Goal: Information Seeking & Learning: Learn about a topic

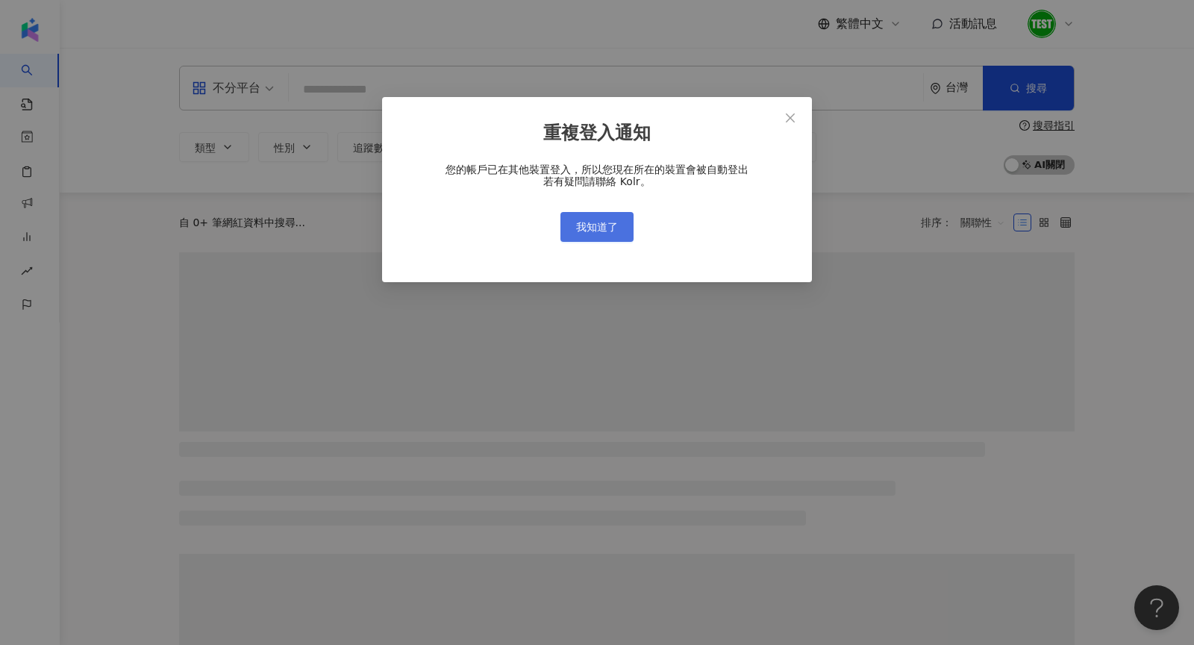
click at [607, 224] on span "我知道了" at bounding box center [597, 227] width 42 height 12
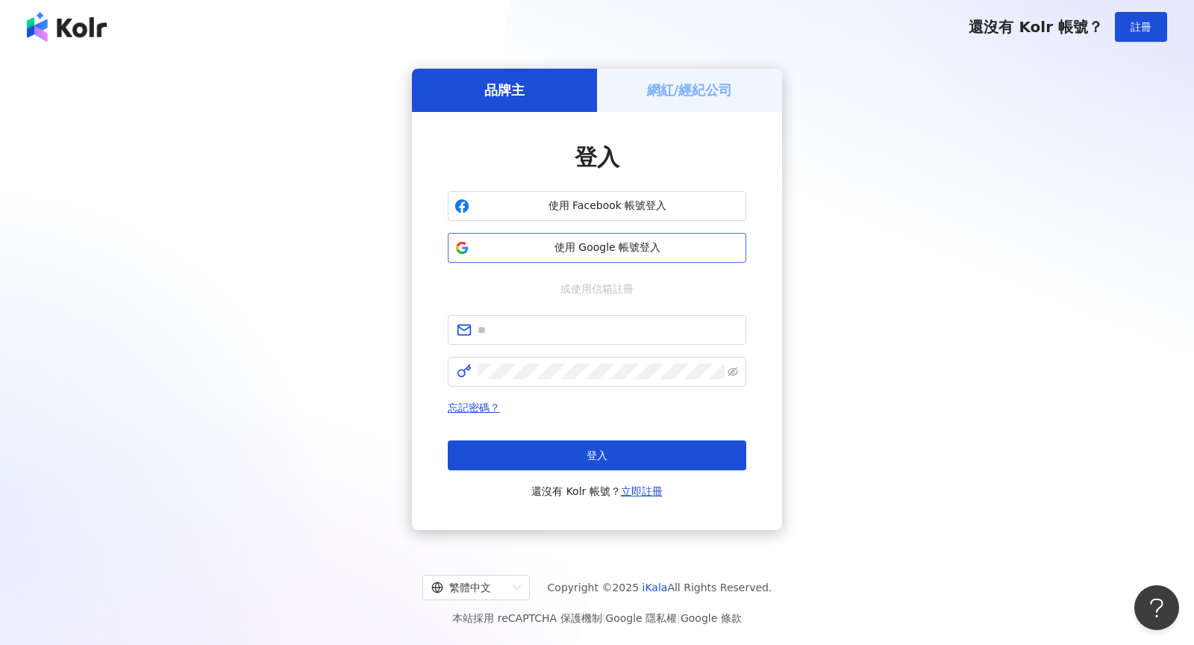
click at [652, 256] on button "使用 Google 帳號登入" at bounding box center [597, 248] width 299 height 30
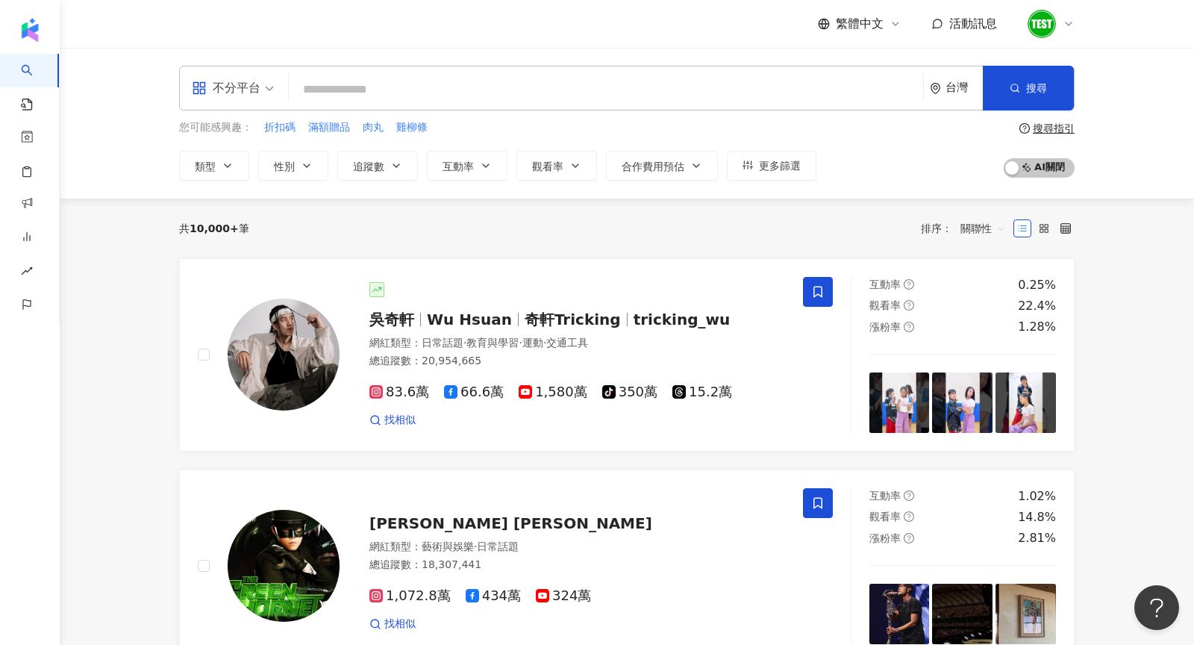
click at [1064, 21] on icon at bounding box center [1069, 24] width 12 height 12
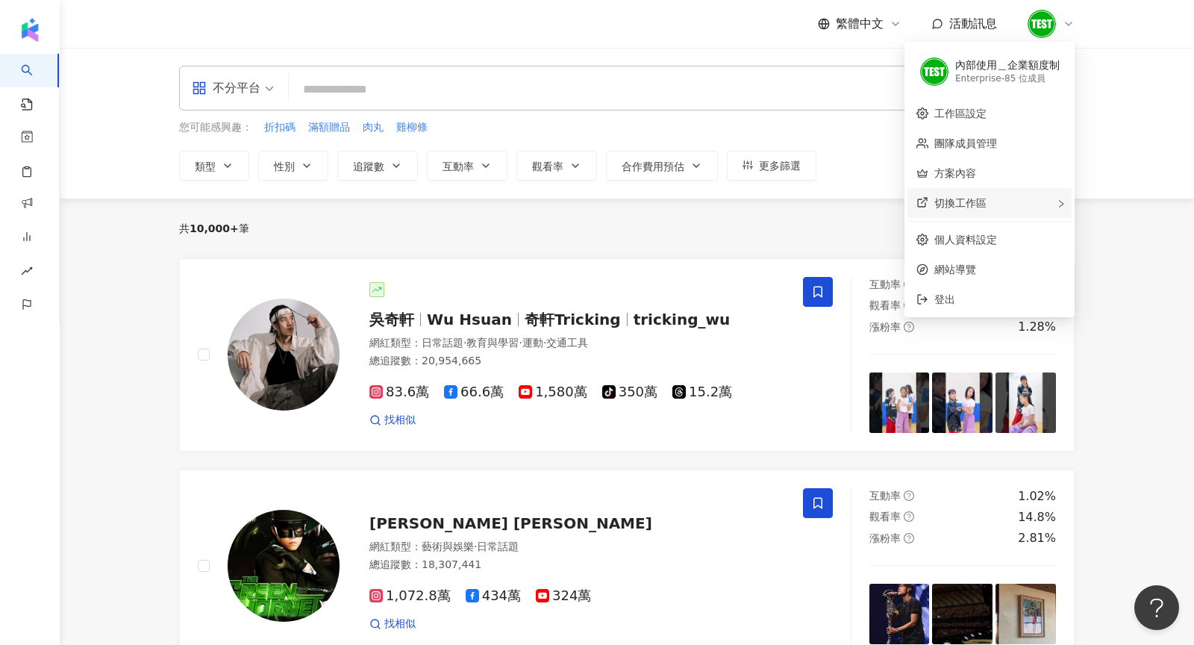
click at [1069, 201] on div "切換工作區" at bounding box center [989, 203] width 164 height 30
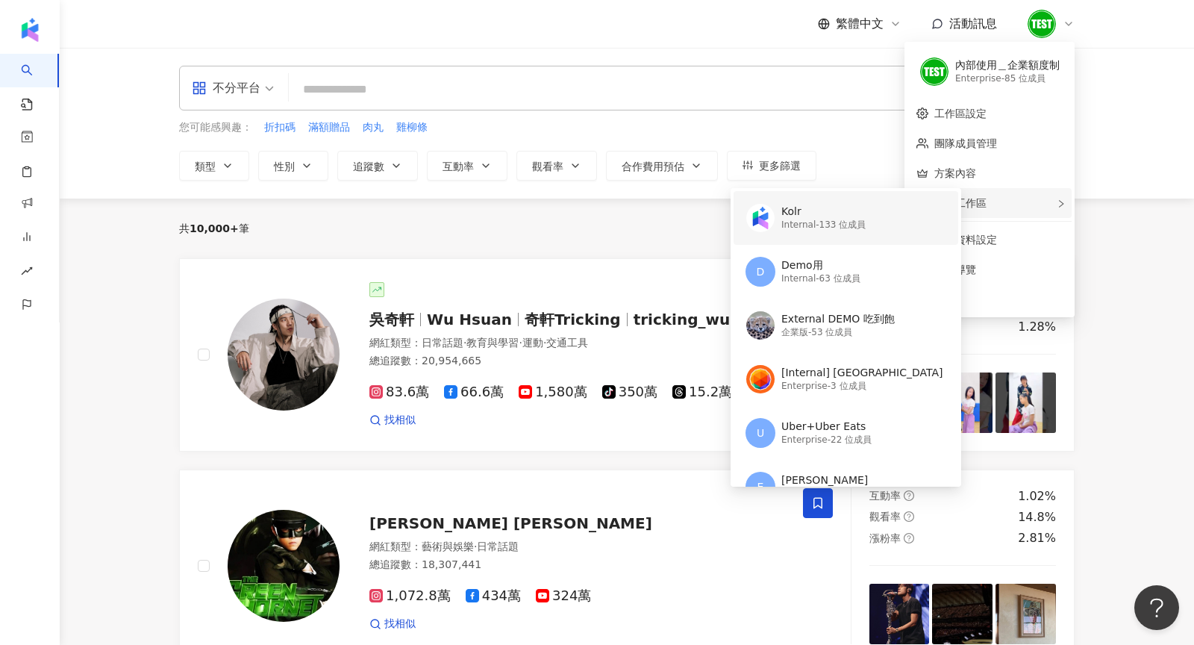
click at [779, 229] on div "Kolr Internal - 133 位成員" at bounding box center [845, 218] width 198 height 54
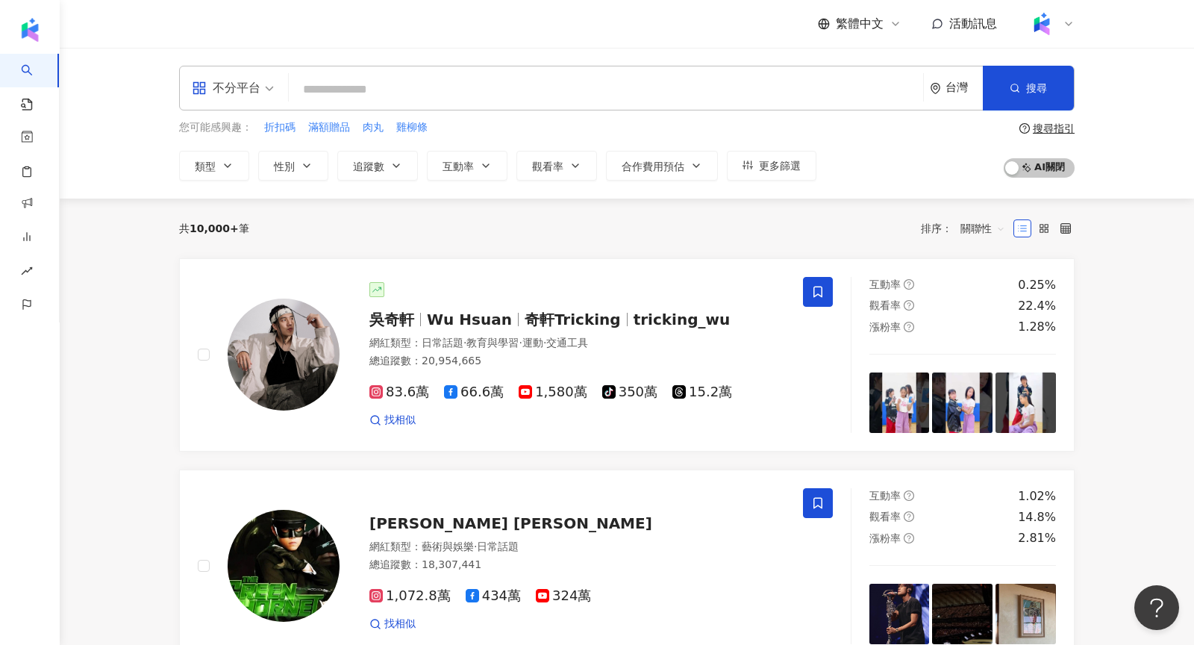
click at [533, 96] on input "search" at bounding box center [606, 89] width 622 height 28
type input "*"
click at [1025, 69] on button "搜尋" at bounding box center [1028, 88] width 91 height 45
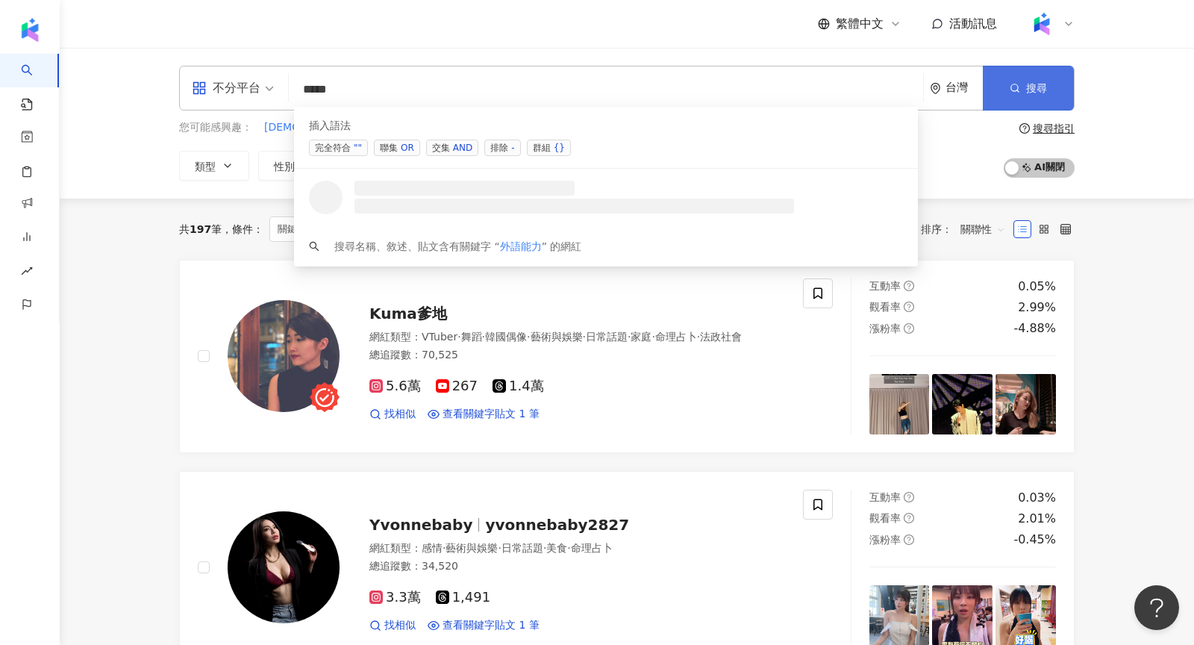
type input "****"
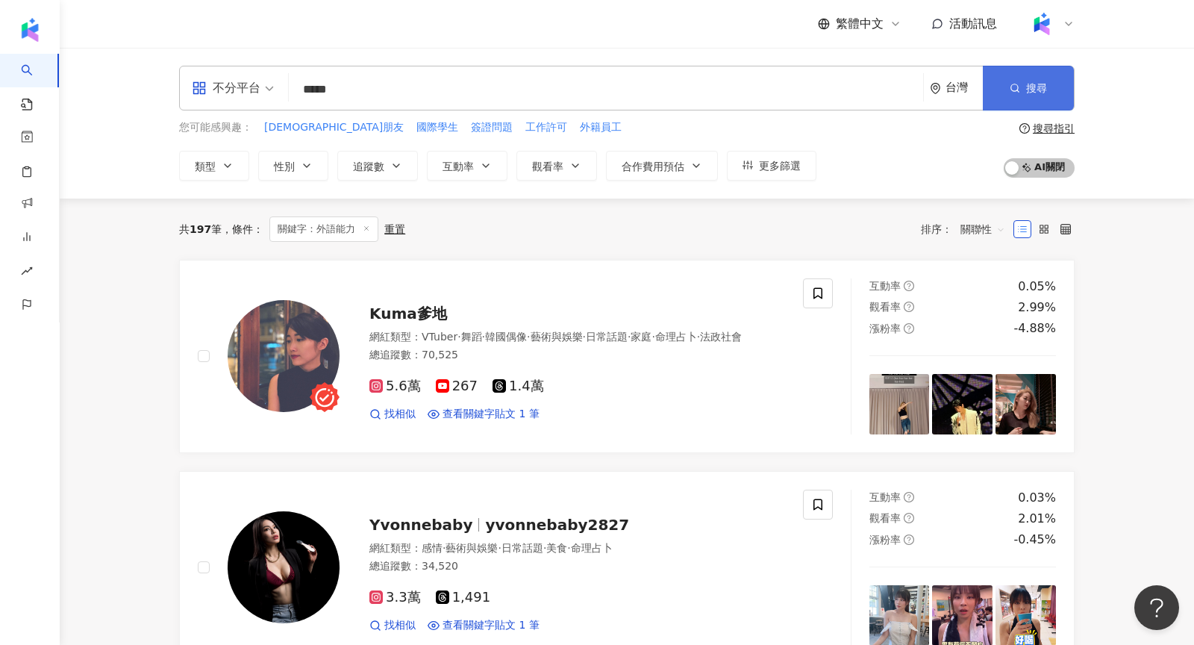
click at [1031, 96] on button "搜尋" at bounding box center [1028, 88] width 91 height 45
click at [227, 105] on span at bounding box center [233, 87] width 82 height 43
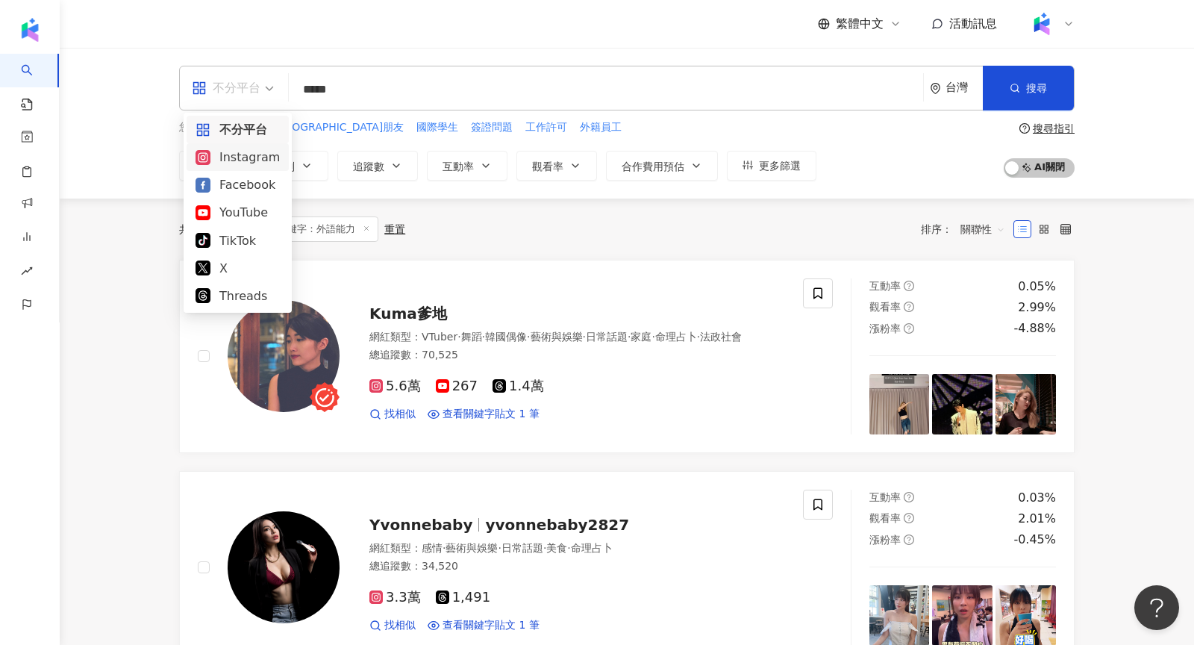
click at [226, 161] on div "Instagram" at bounding box center [238, 157] width 84 height 19
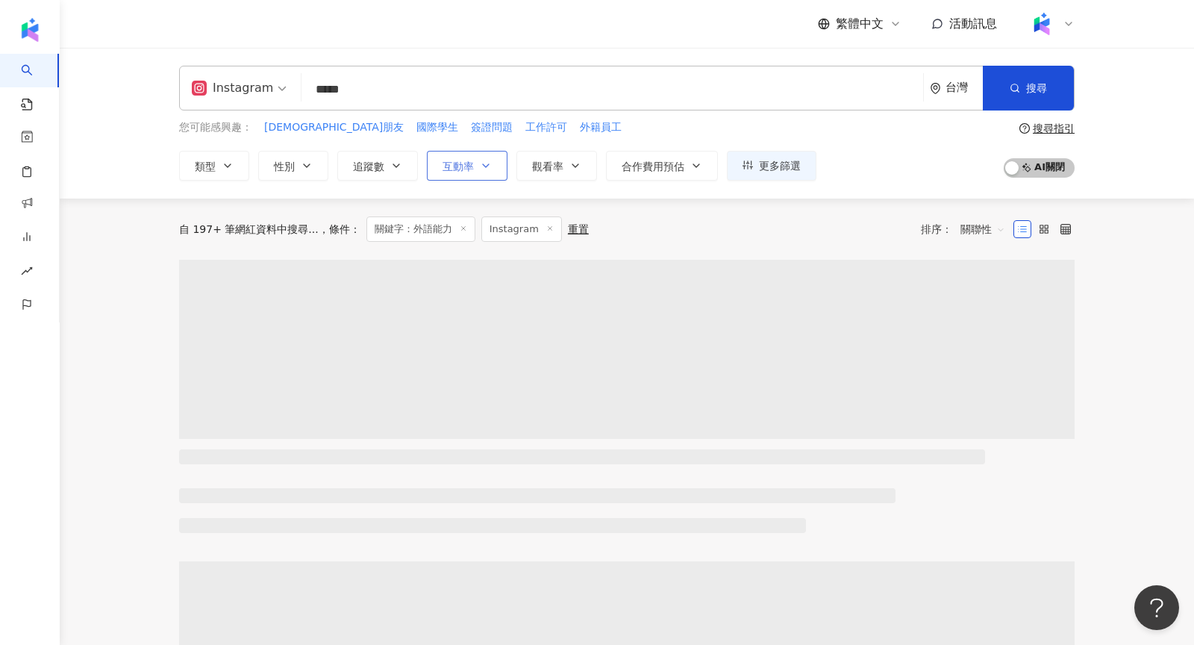
click at [475, 166] on button "互動率" at bounding box center [467, 166] width 81 height 30
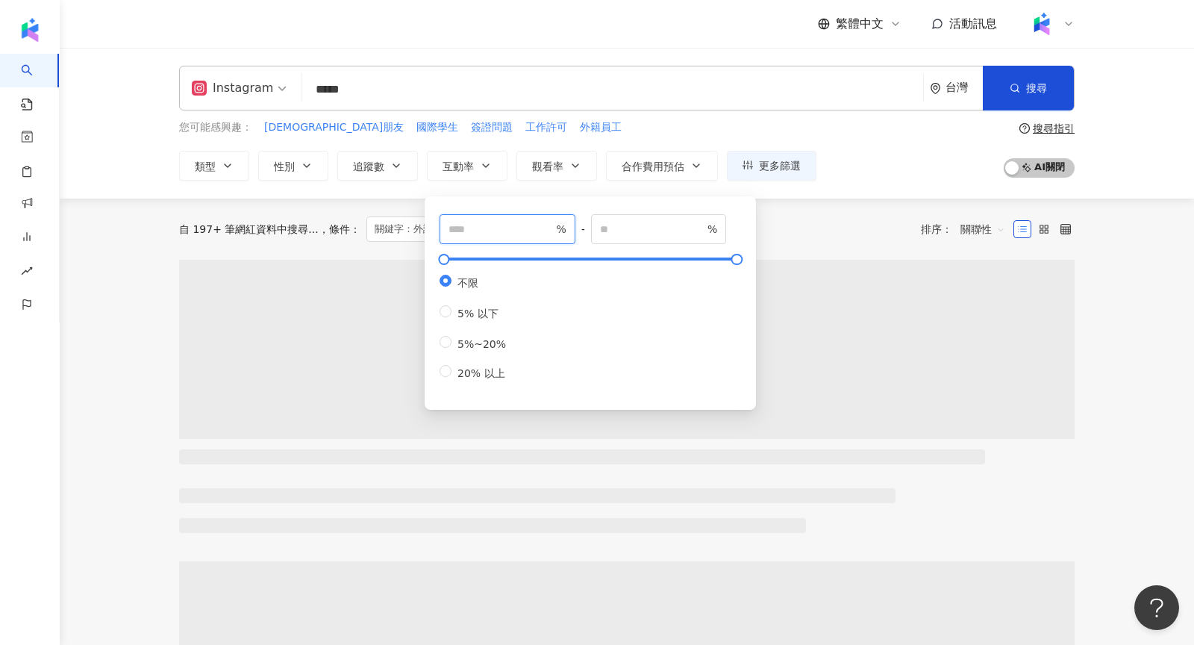
click at [494, 230] on input "number" at bounding box center [501, 229] width 104 height 16
click at [576, 163] on icon "button" at bounding box center [575, 166] width 12 height 12
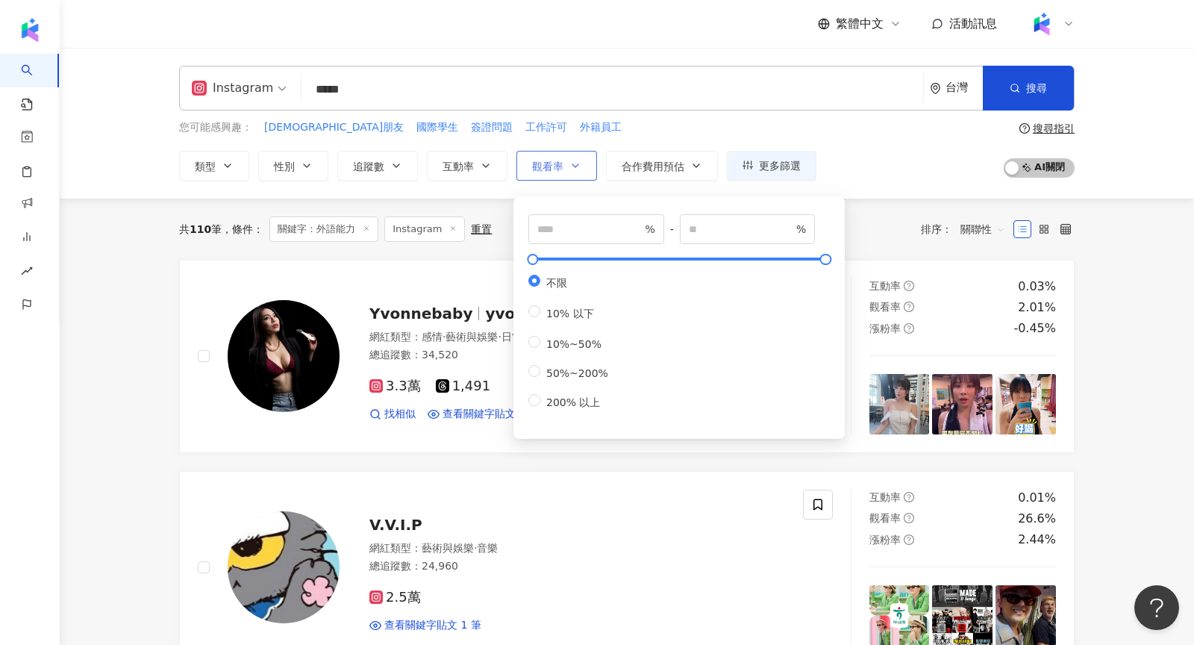
click at [553, 160] on span "觀看率" at bounding box center [547, 166] width 31 height 12
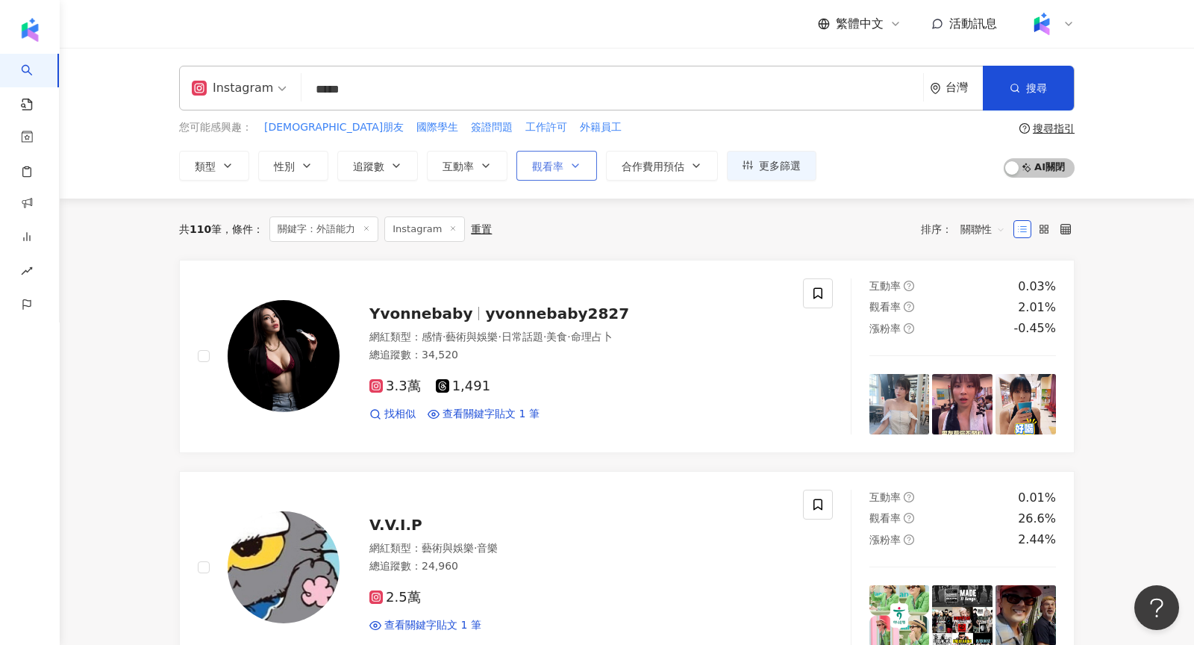
click at [553, 161] on span "觀看率" at bounding box center [547, 166] width 31 height 12
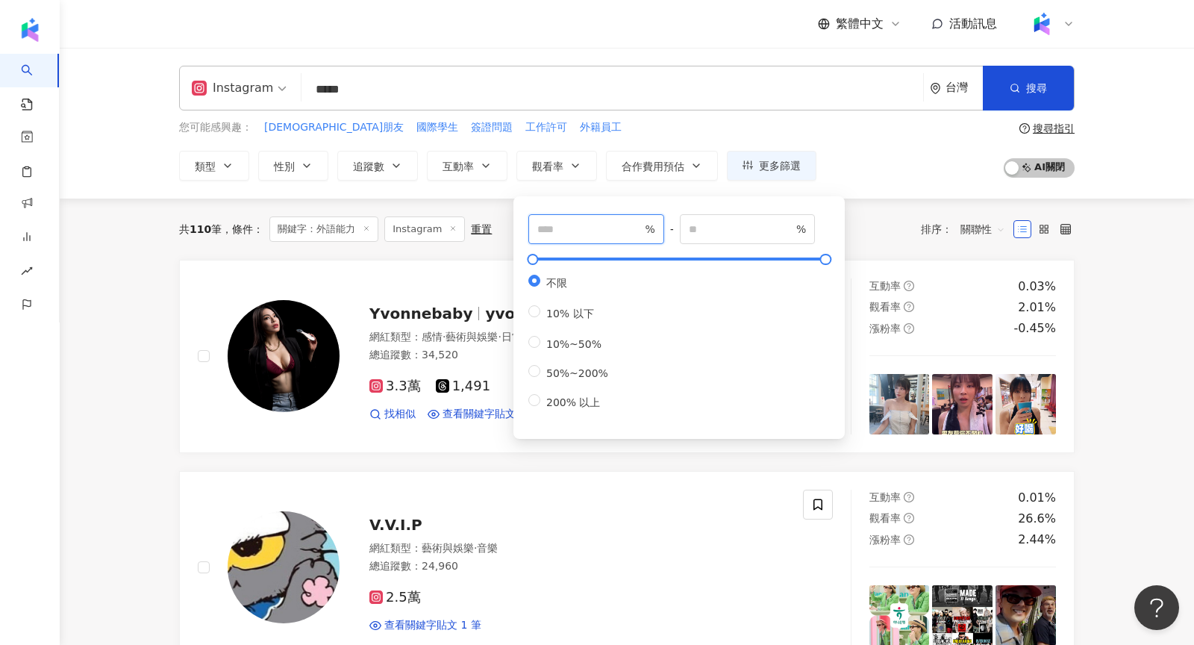
click at [571, 231] on input "number" at bounding box center [589, 229] width 104 height 16
type input "***"
click at [1031, 81] on button "搜尋" at bounding box center [1028, 88] width 91 height 45
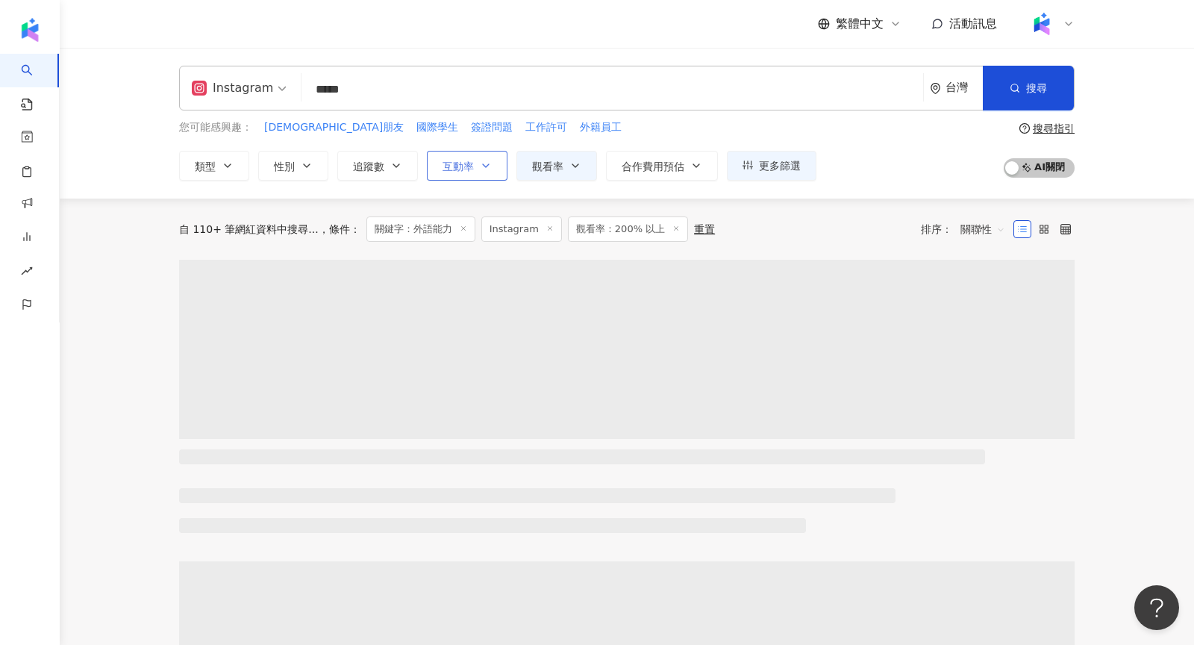
click at [478, 170] on button "互動率" at bounding box center [467, 166] width 81 height 30
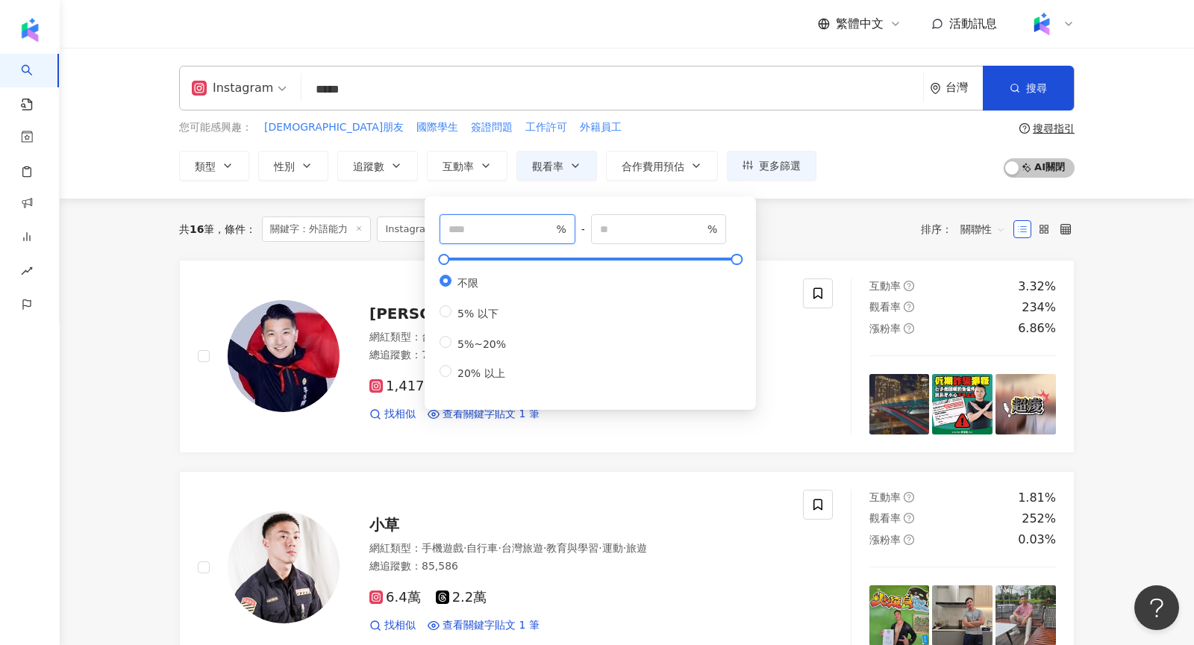
click at [497, 239] on span "%" at bounding box center [508, 229] width 136 height 30
type input "*"
click at [891, 180] on div "Instagram **** 台灣 搜尋 searchOperator 插入語法 完全符合 "" 聯集 OR 交集 AND 排除 - 群組 {} 搜尋名稱、敘…" at bounding box center [627, 123] width 1134 height 151
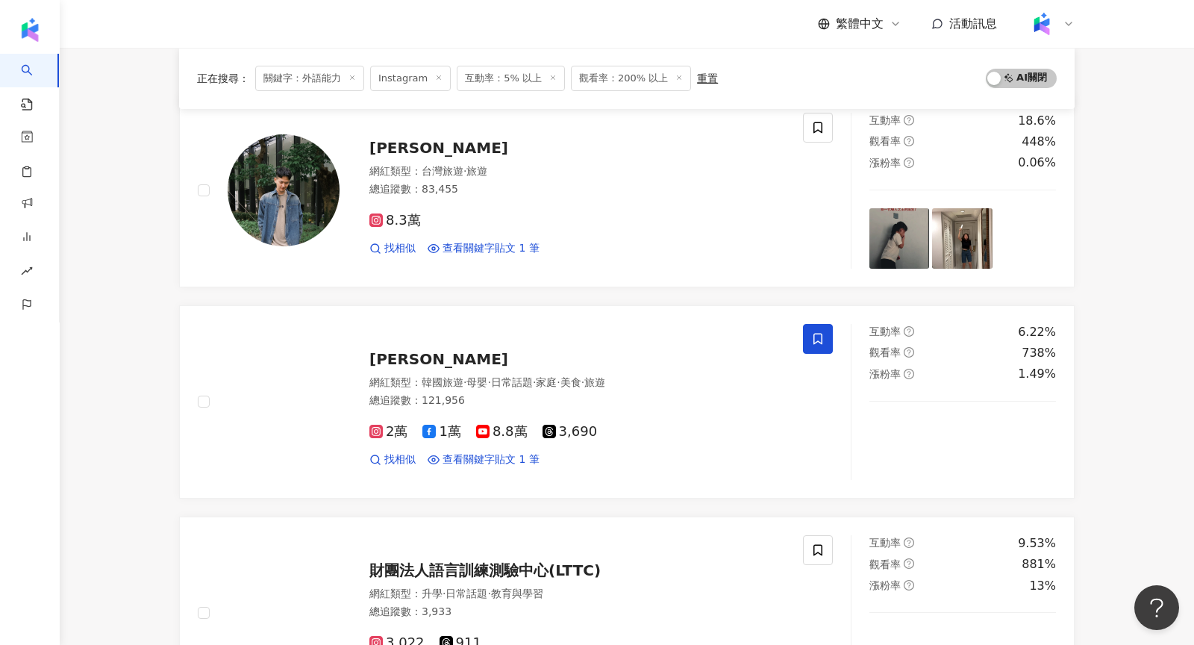
scroll to position [228, 0]
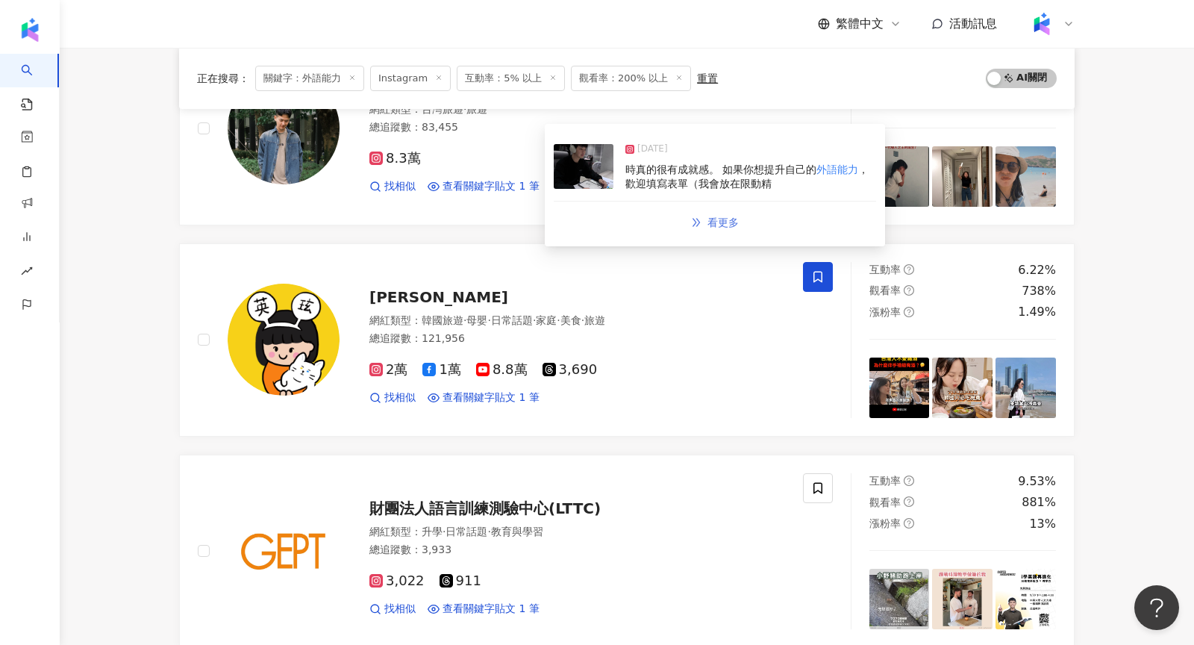
click at [739, 219] on link "看更多" at bounding box center [714, 222] width 79 height 30
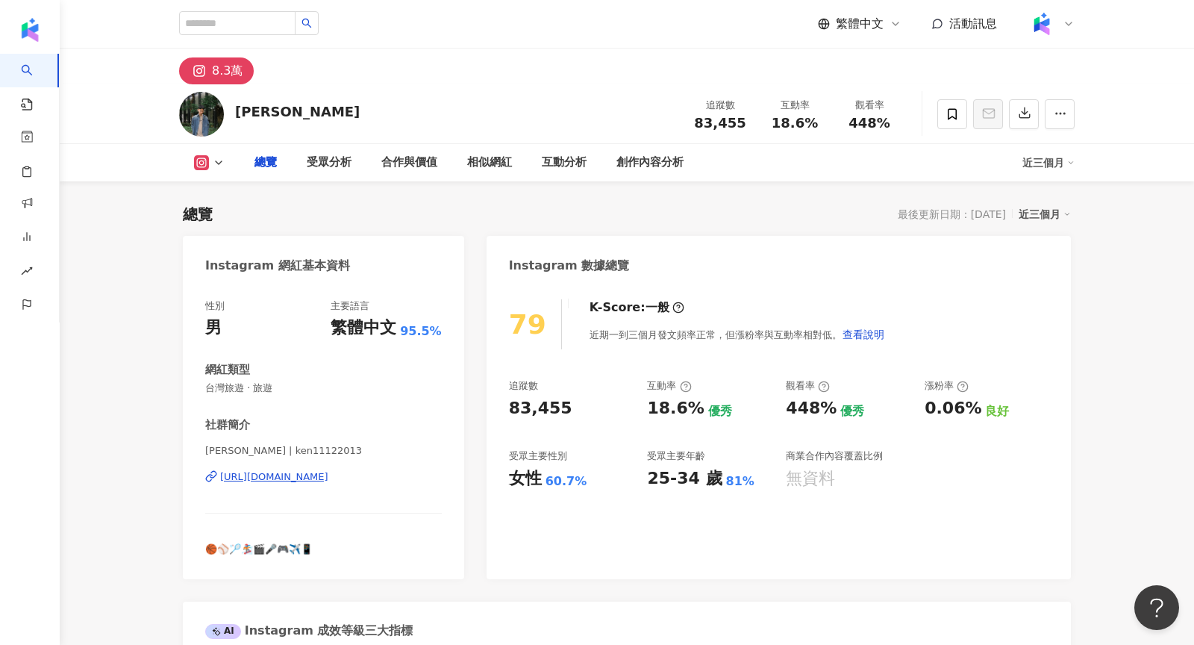
scroll to position [4532, 0]
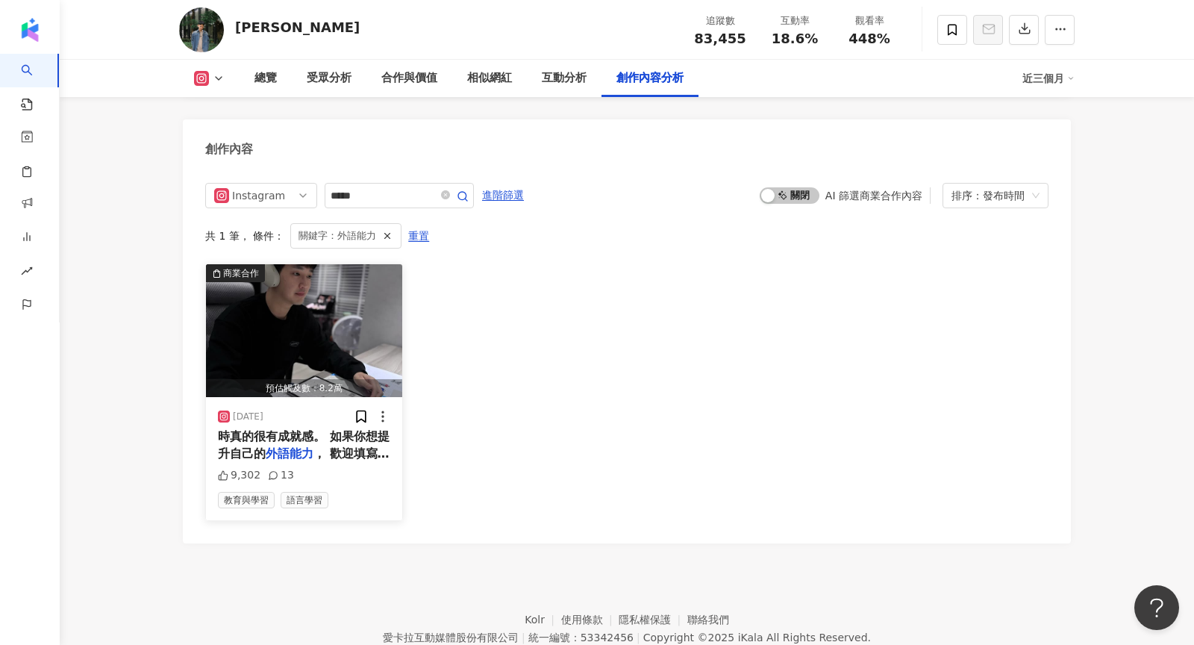
click at [310, 326] on img "button" at bounding box center [304, 330] width 196 height 133
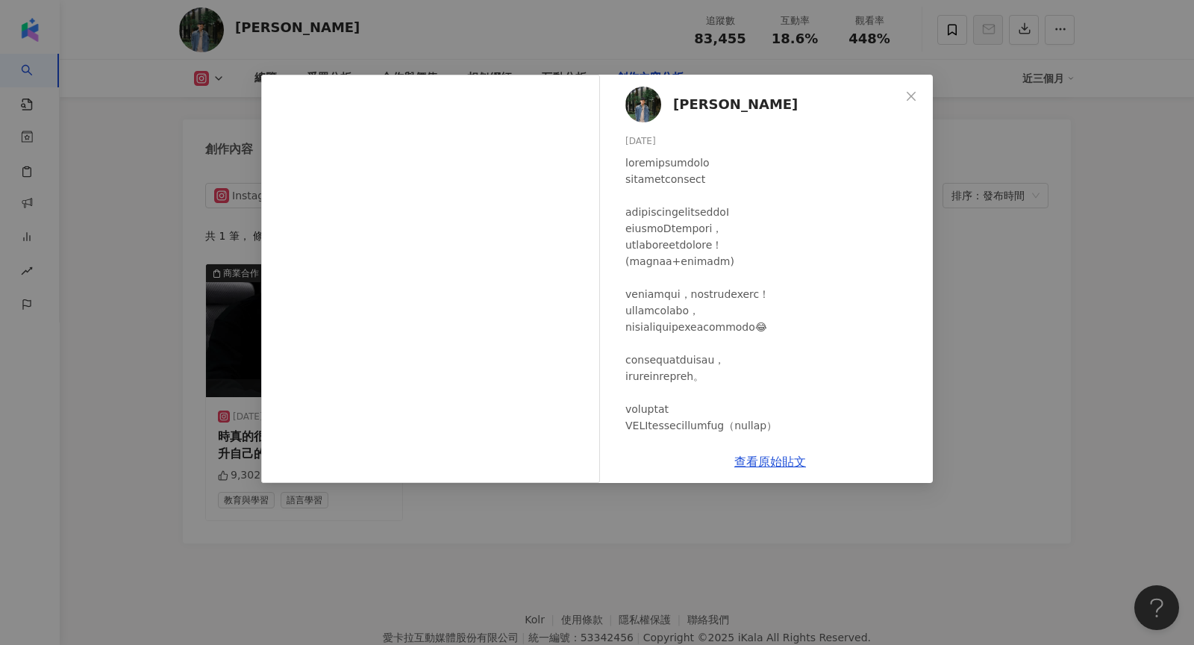
scroll to position [393, 0]
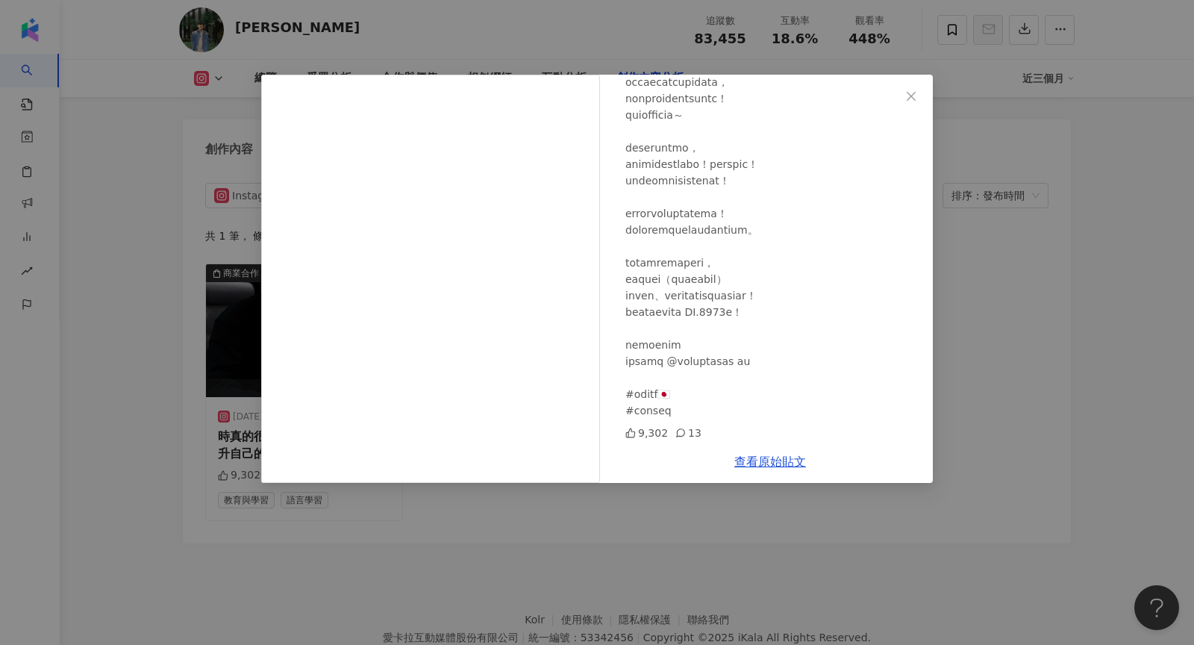
click at [1006, 245] on div "Ken Chang 2024/12/11 9,302 13 查看原始貼文" at bounding box center [597, 322] width 1194 height 645
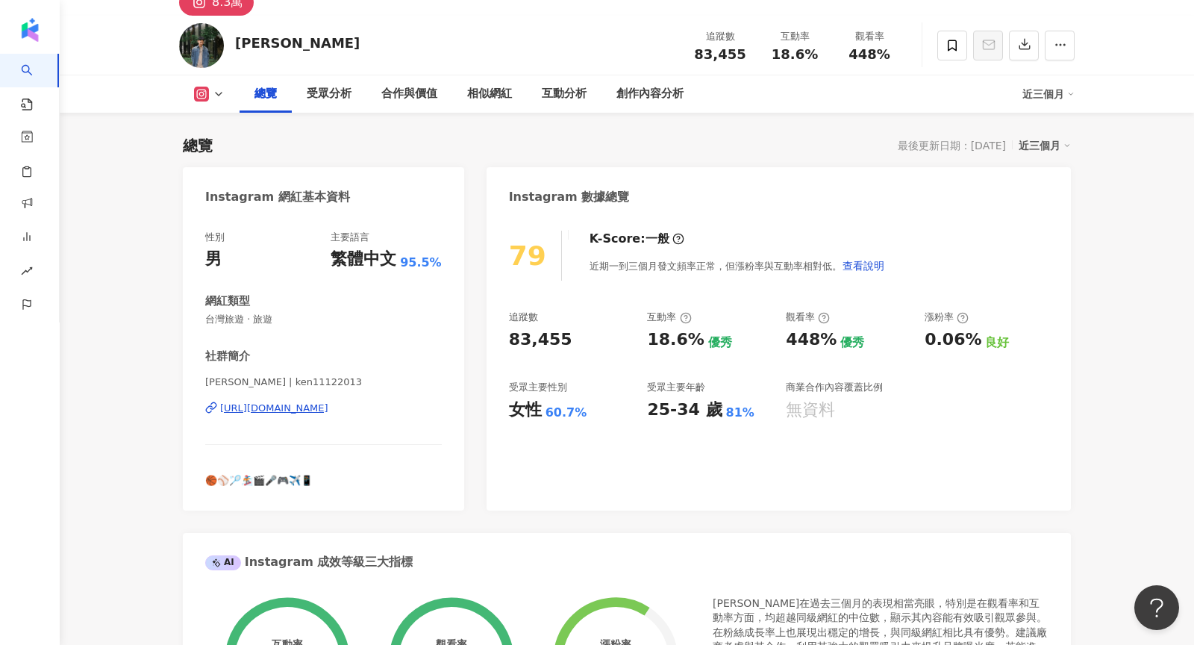
scroll to position [63, 0]
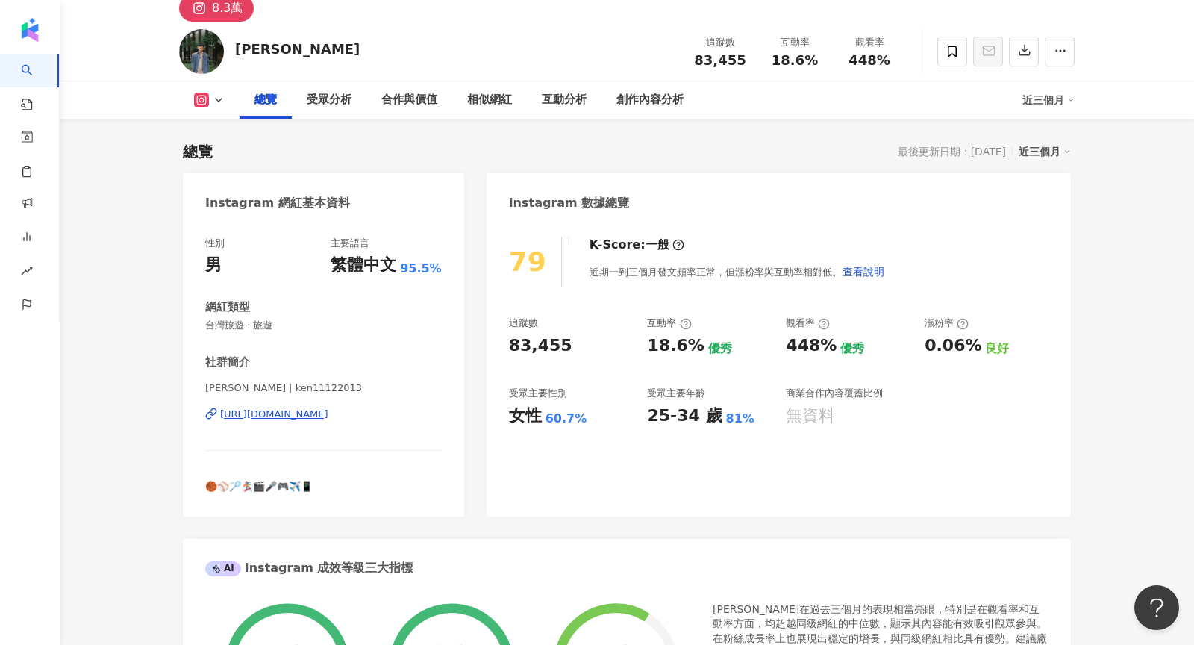
click at [328, 417] on div "https://www.instagram.com/ken11122013/" at bounding box center [274, 413] width 108 height 13
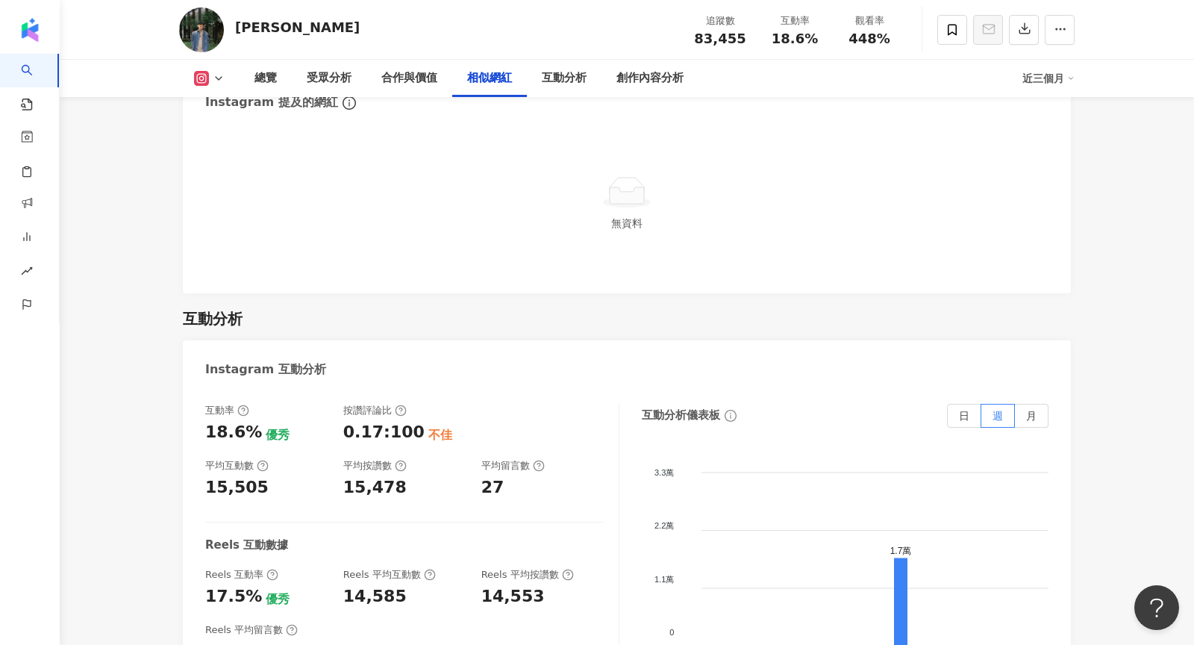
scroll to position [2750, 0]
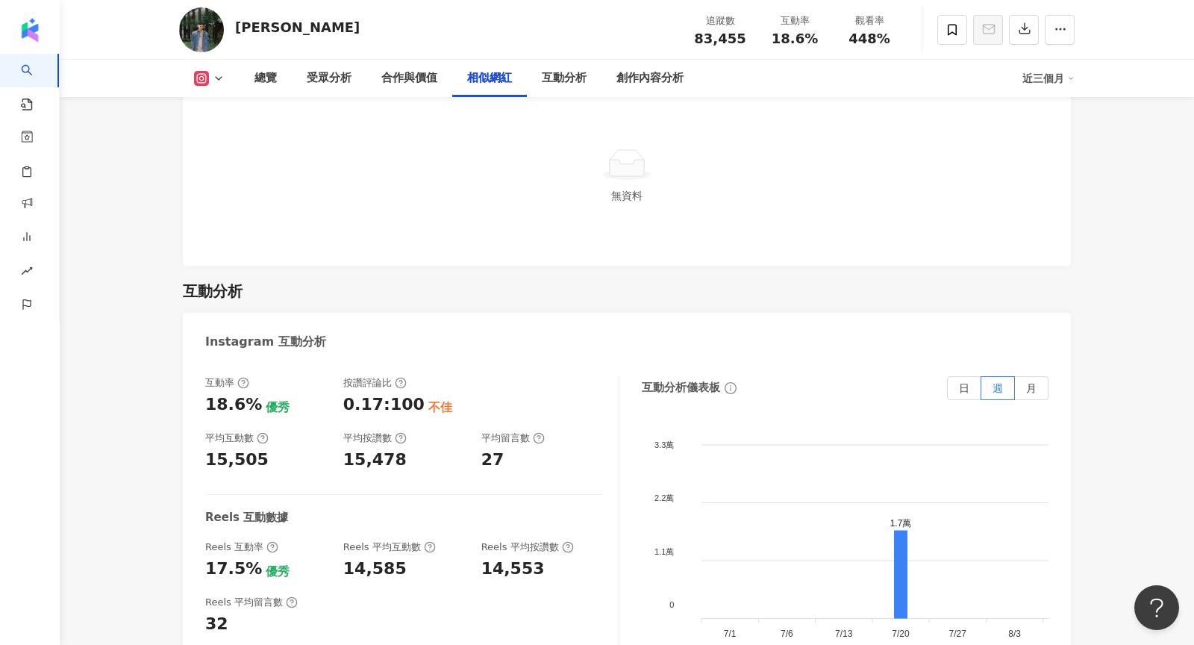
scroll to position [4532, 0]
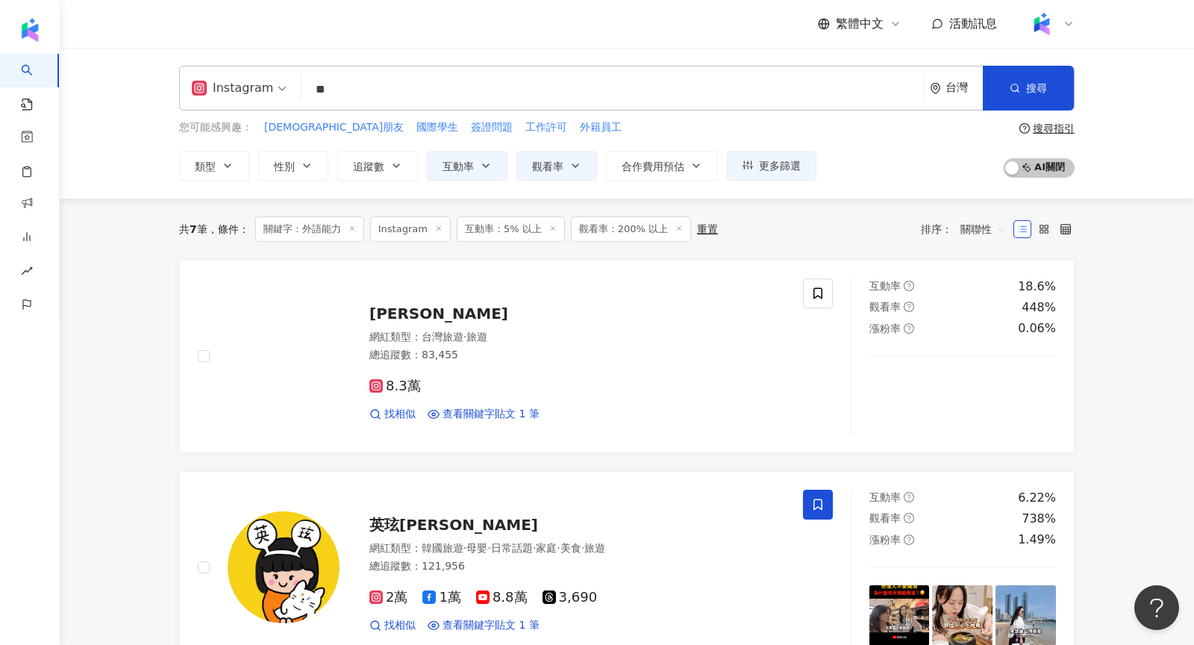
type input "**"
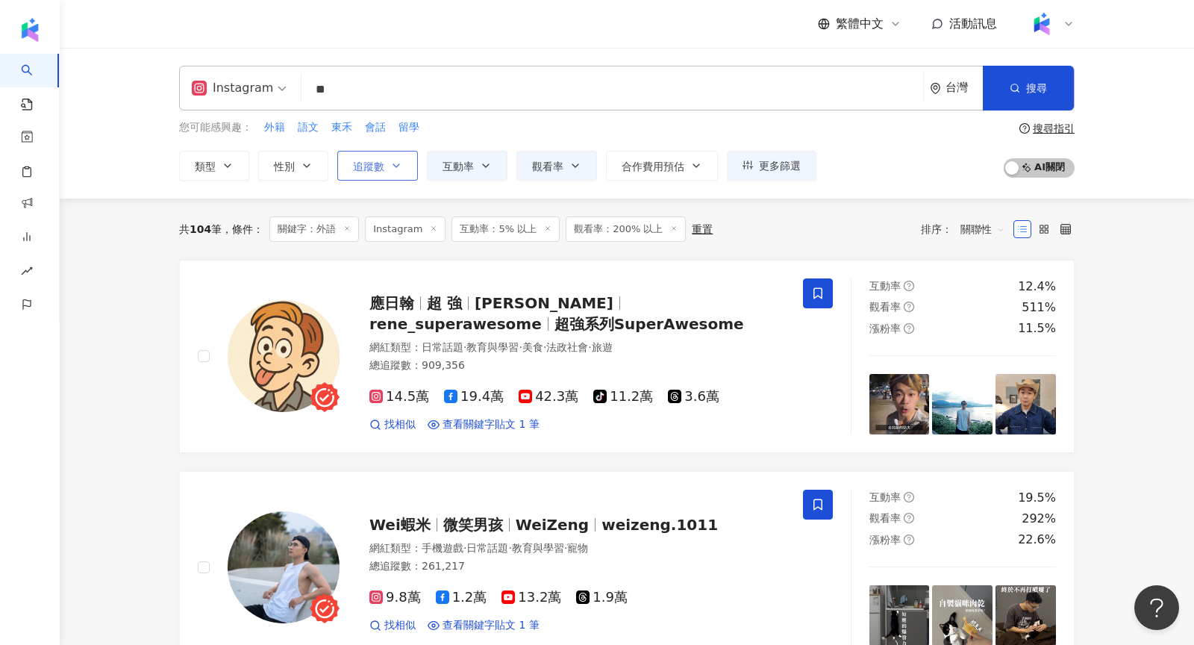
click at [384, 170] on button "追蹤數" at bounding box center [377, 166] width 81 height 30
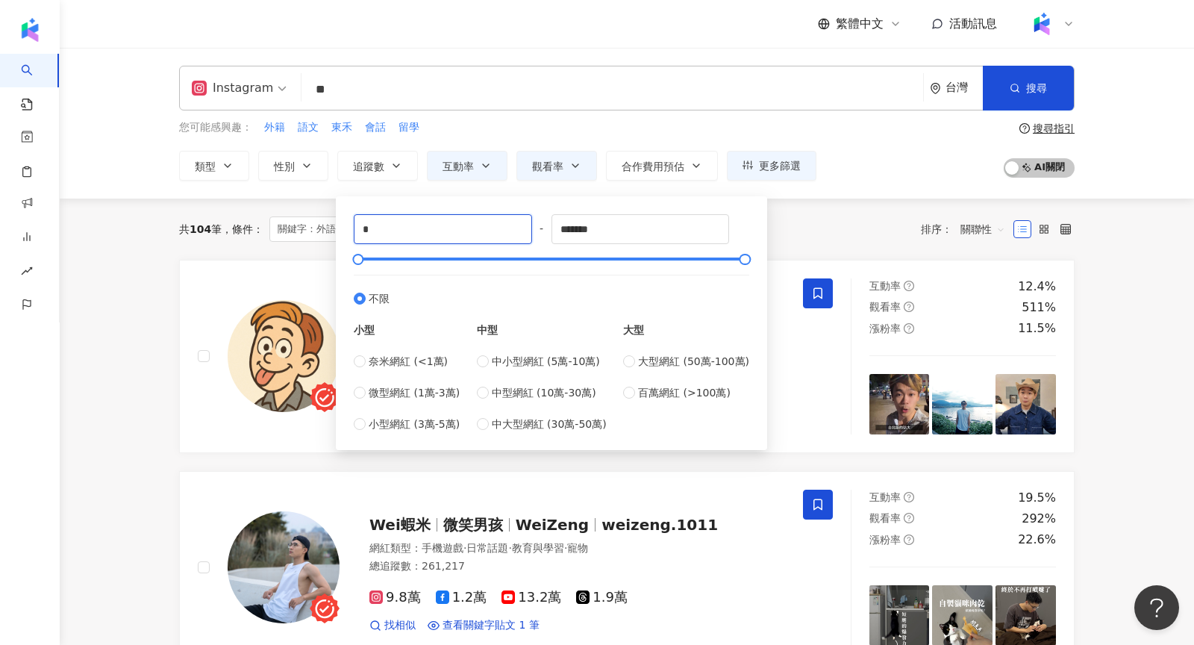
drag, startPoint x: 423, startPoint y: 225, endPoint x: 295, endPoint y: 225, distance: 128.4
type input "*****"
click at [602, 128] on div "您可能感興趣： 外籍 語文 東禾 會話 留學" at bounding box center [497, 127] width 637 height 16
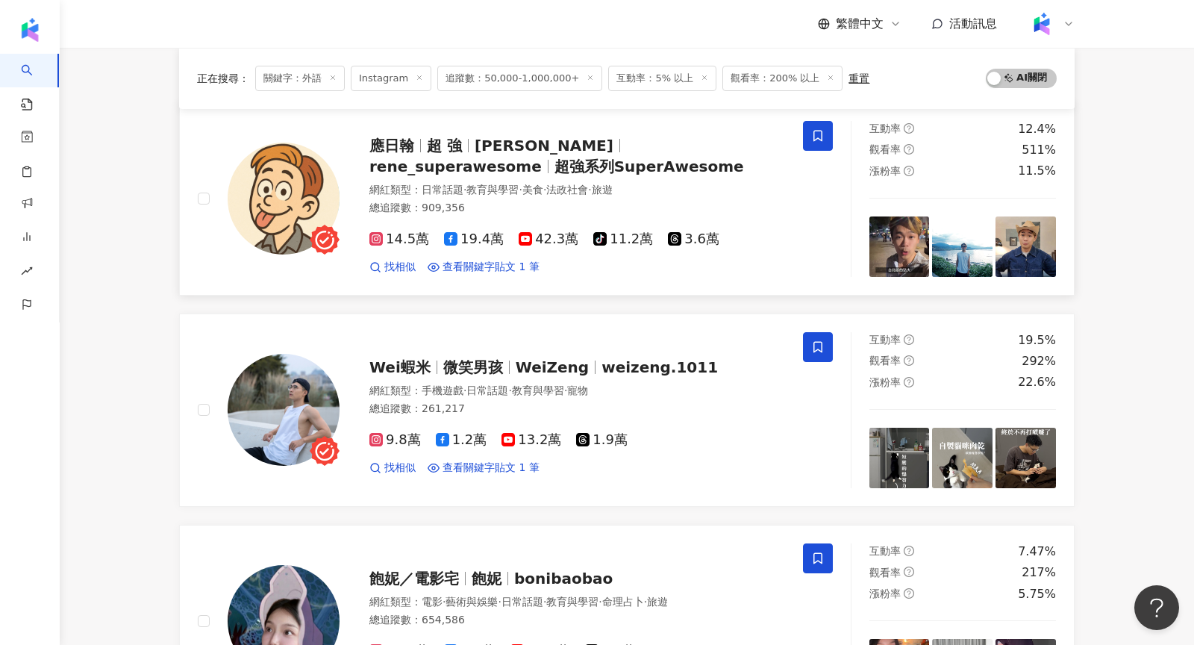
scroll to position [162, 0]
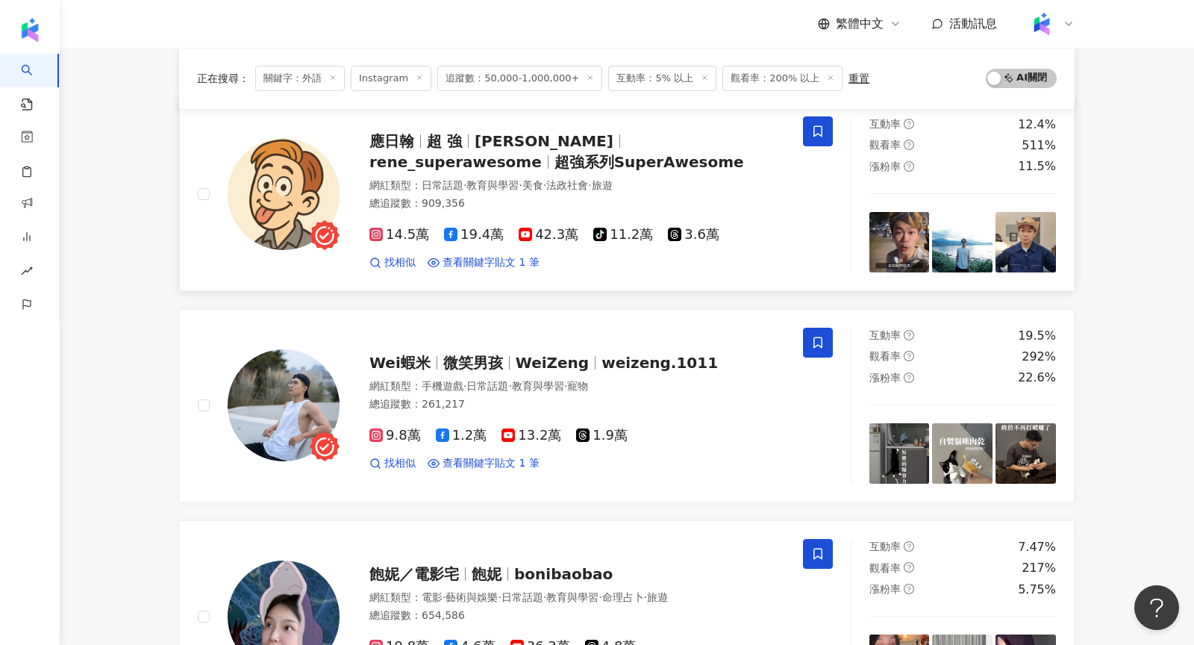
click at [335, 188] on img at bounding box center [284, 194] width 112 height 112
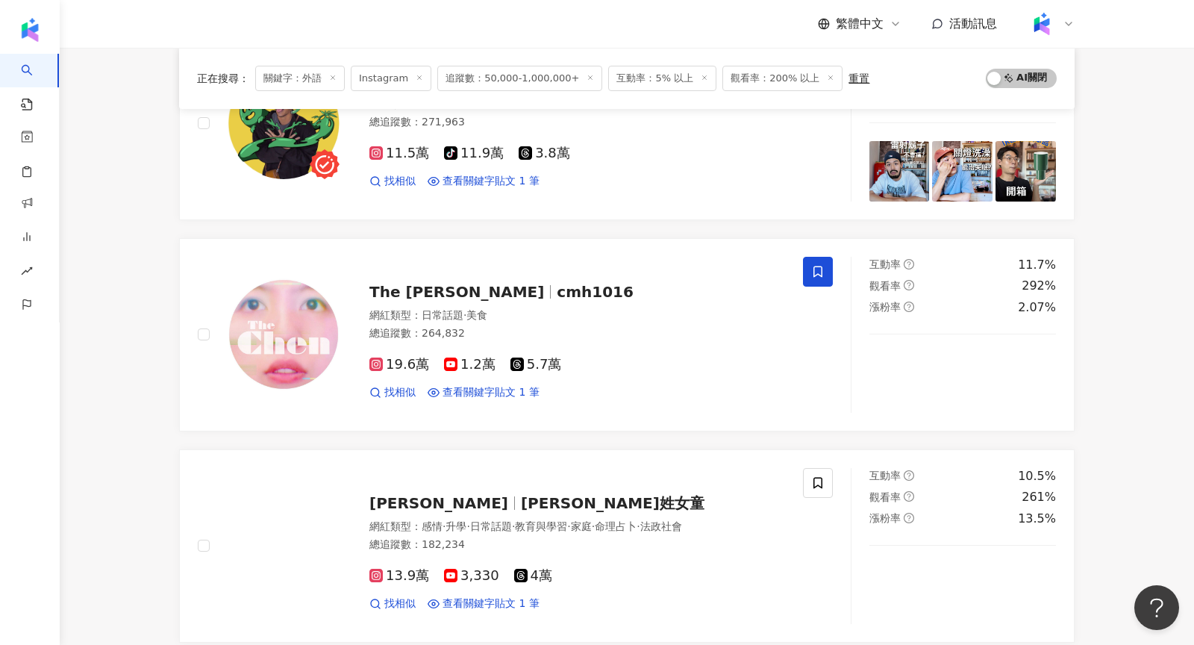
scroll to position [1434, 0]
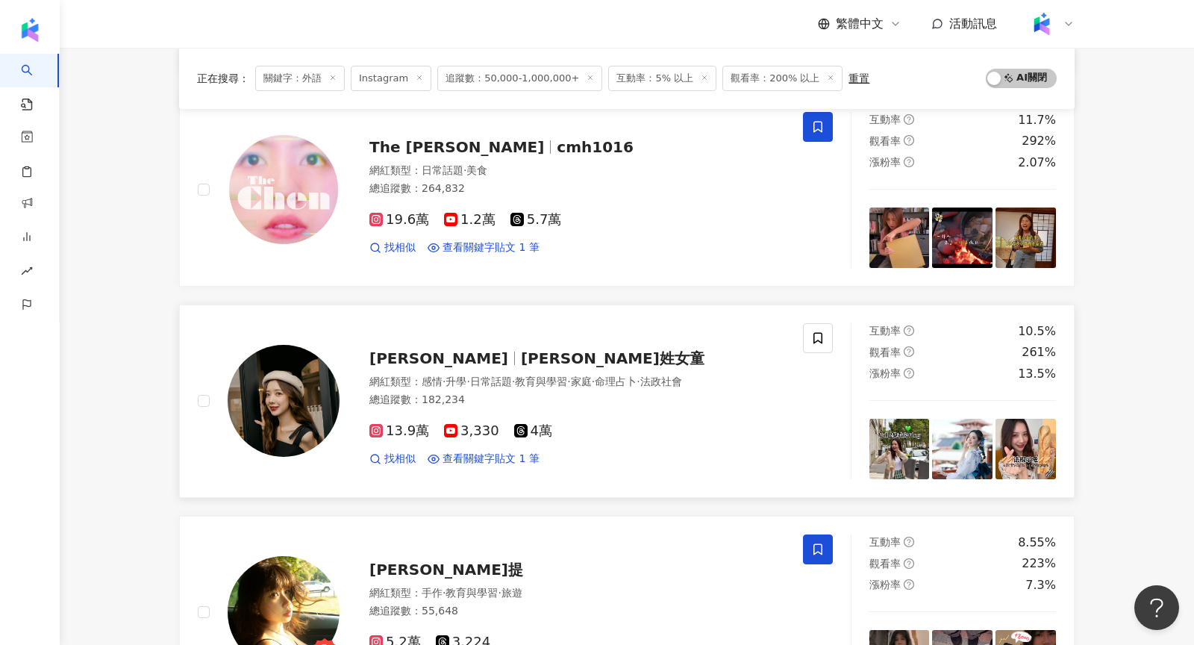
click at [257, 387] on img at bounding box center [284, 401] width 112 height 112
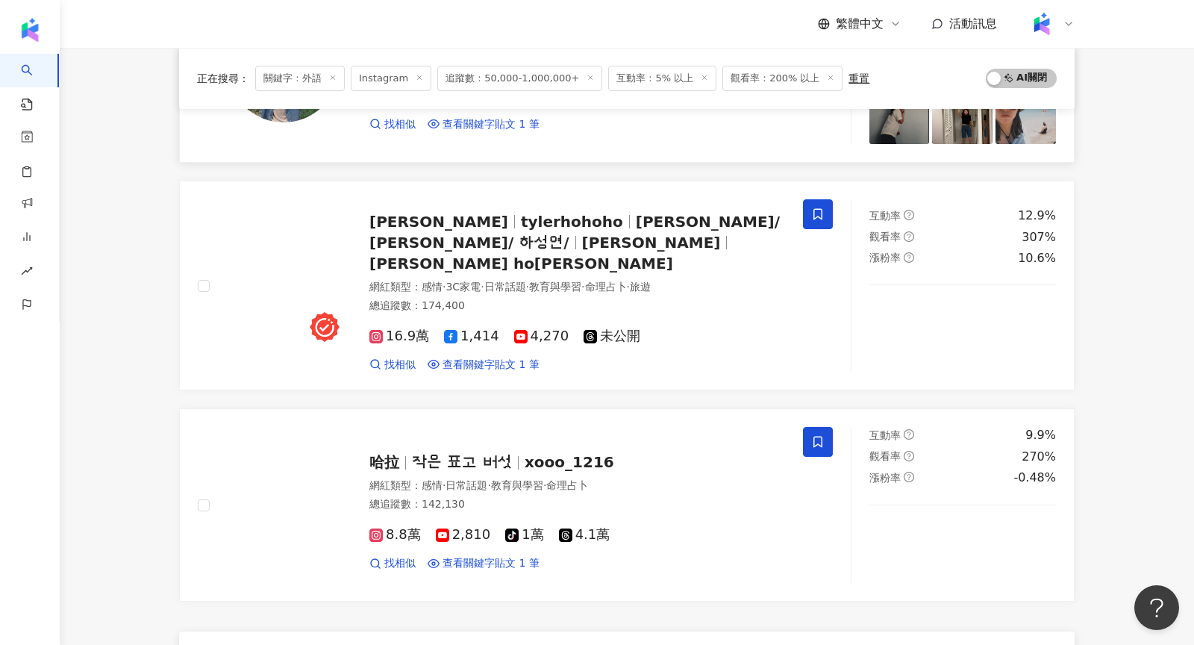
scroll to position [2192, 0]
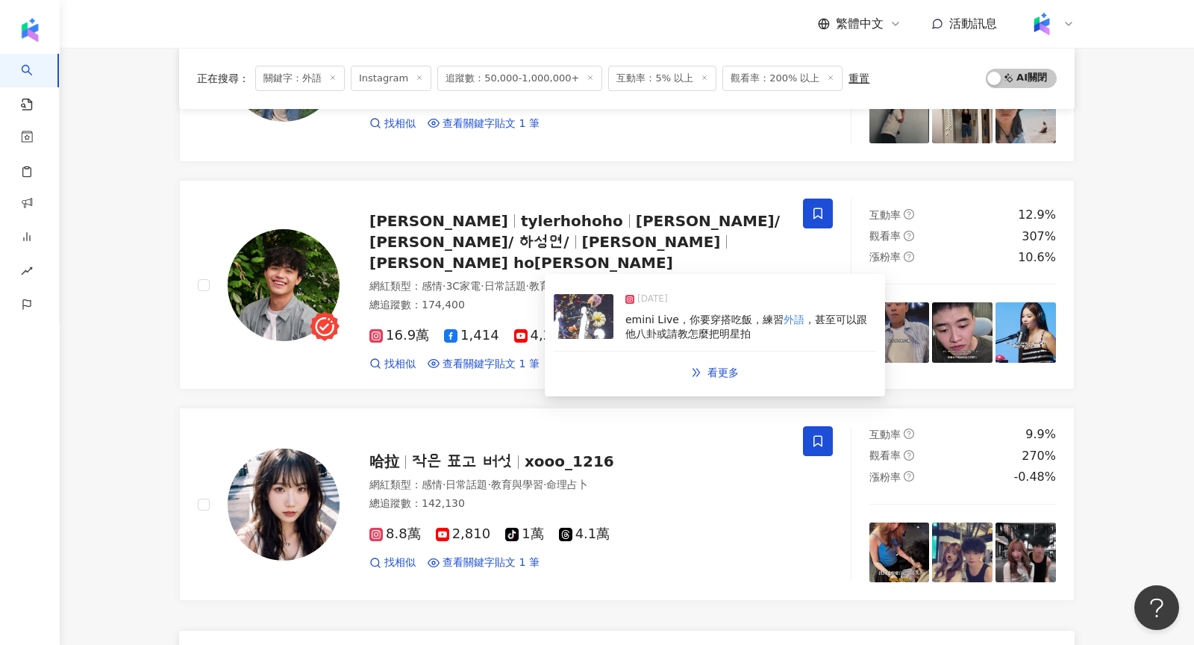
click at [589, 325] on img at bounding box center [584, 316] width 60 height 45
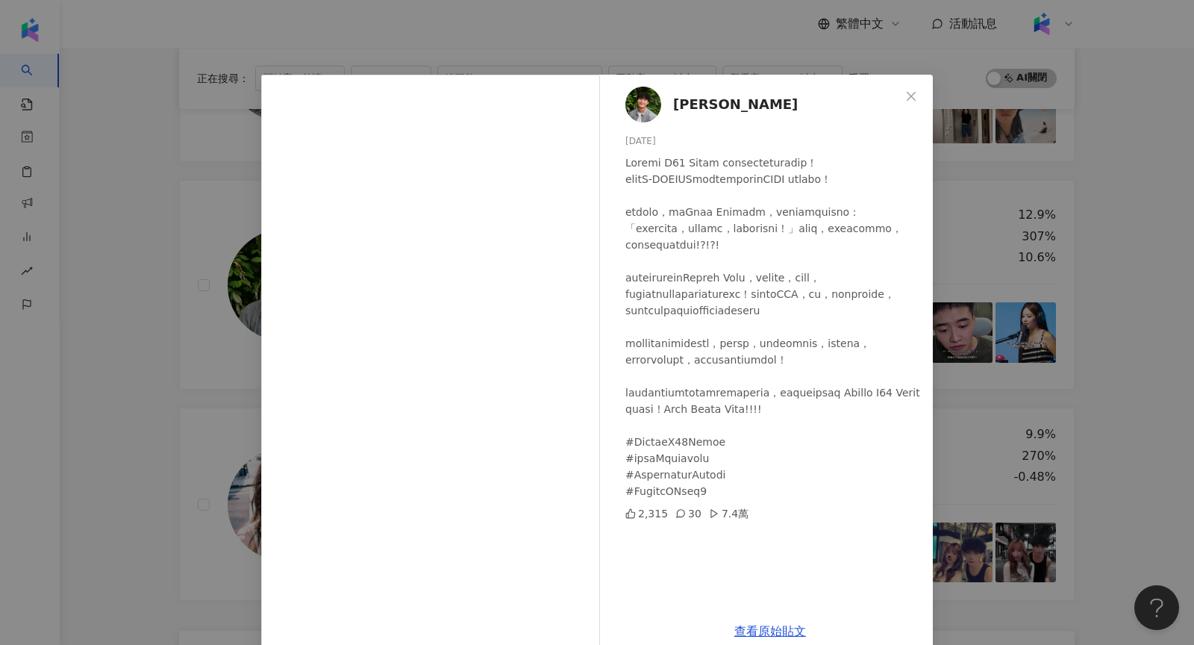
scroll to position [25, 0]
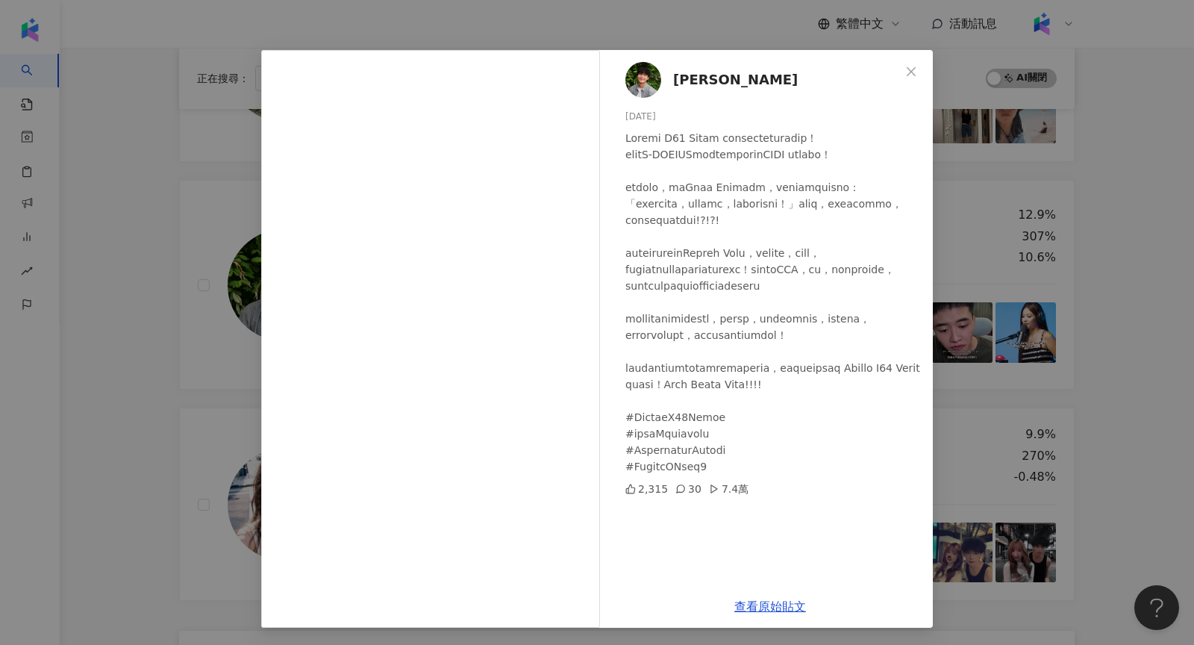
click at [1016, 331] on div "何星冉 2025/7/22 2,315 30 7.4萬 查看原始貼文" at bounding box center [597, 322] width 1194 height 645
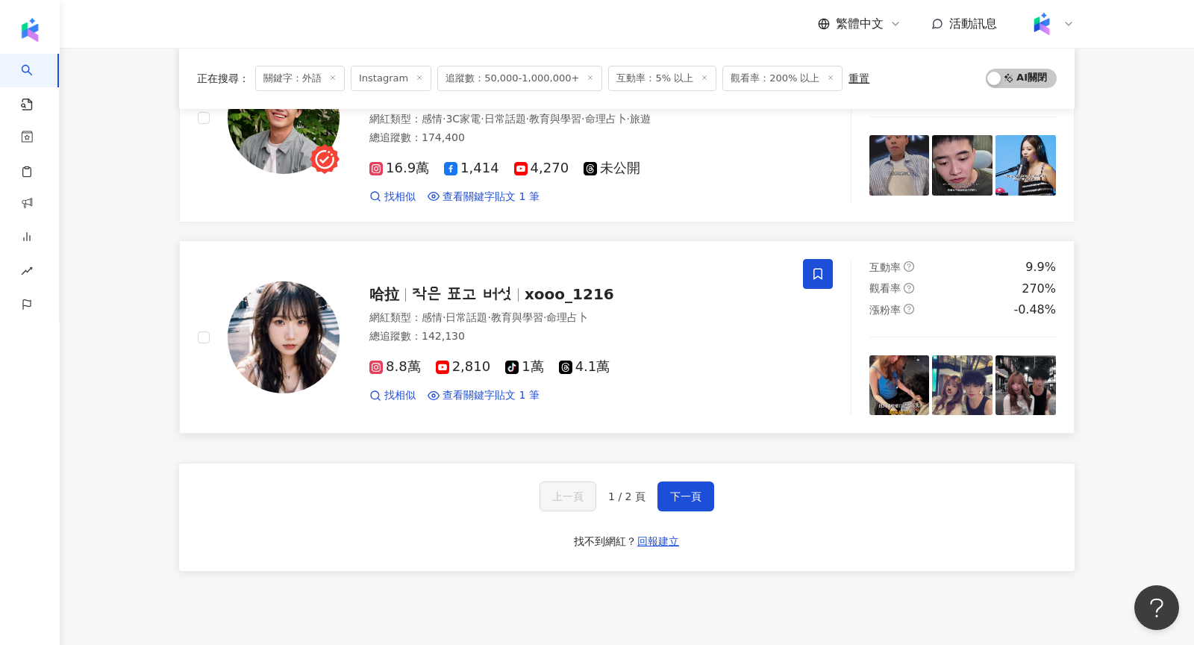
scroll to position [2360, 0]
click at [688, 481] on button "下一頁" at bounding box center [685, 496] width 57 height 30
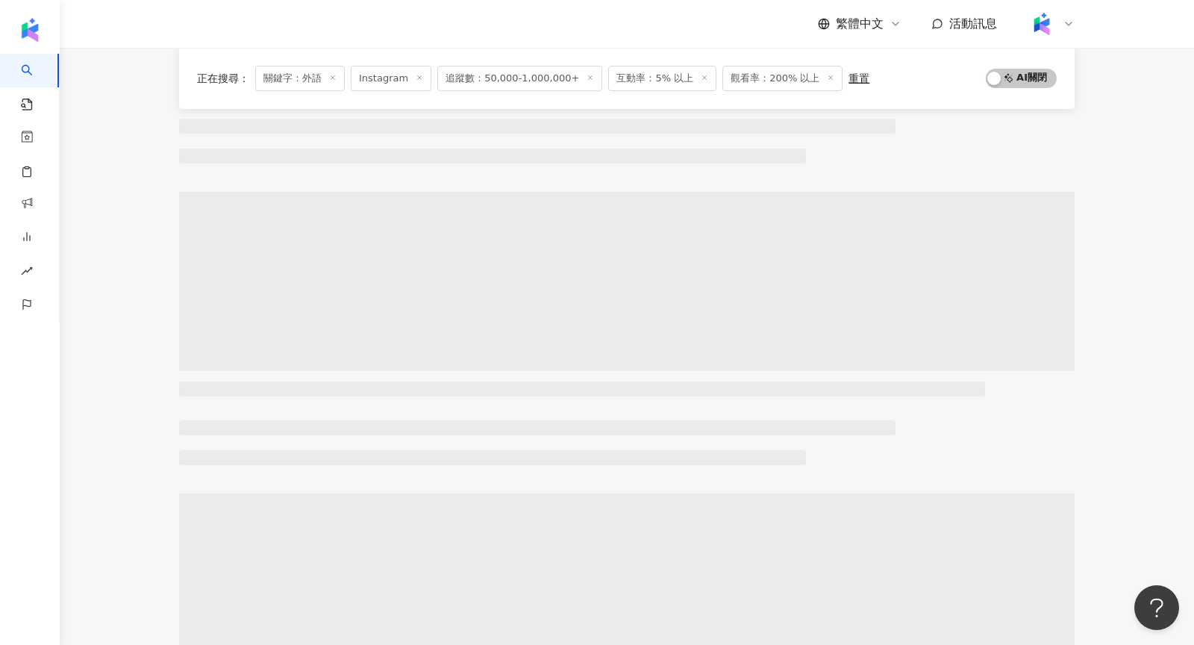
scroll to position [0, 0]
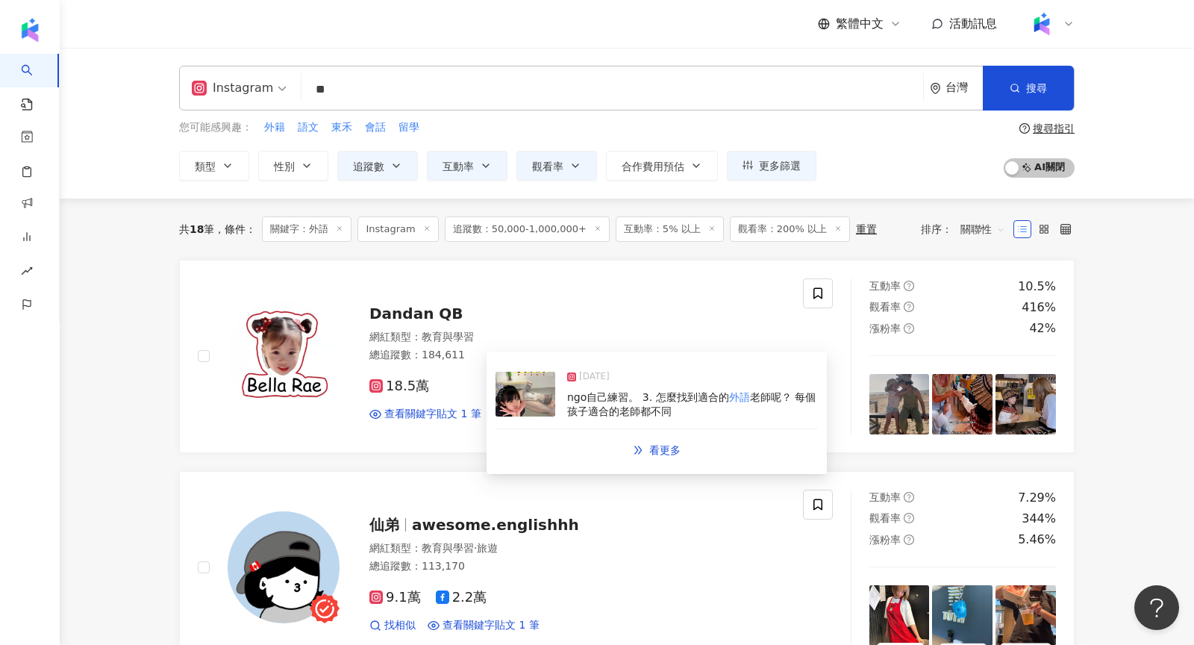
click at [524, 399] on img at bounding box center [526, 394] width 60 height 45
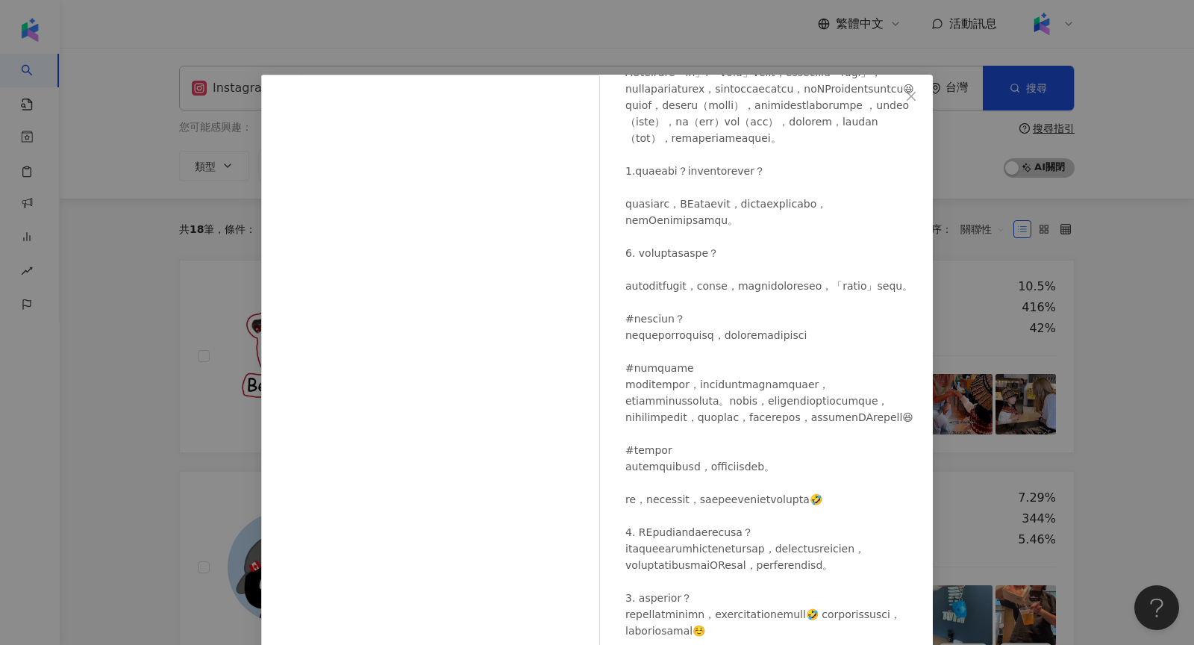
scroll to position [289, 0]
click at [1046, 258] on div "Dandan QB 2025/8/19 2,723 43 查看原始貼文" at bounding box center [597, 322] width 1194 height 645
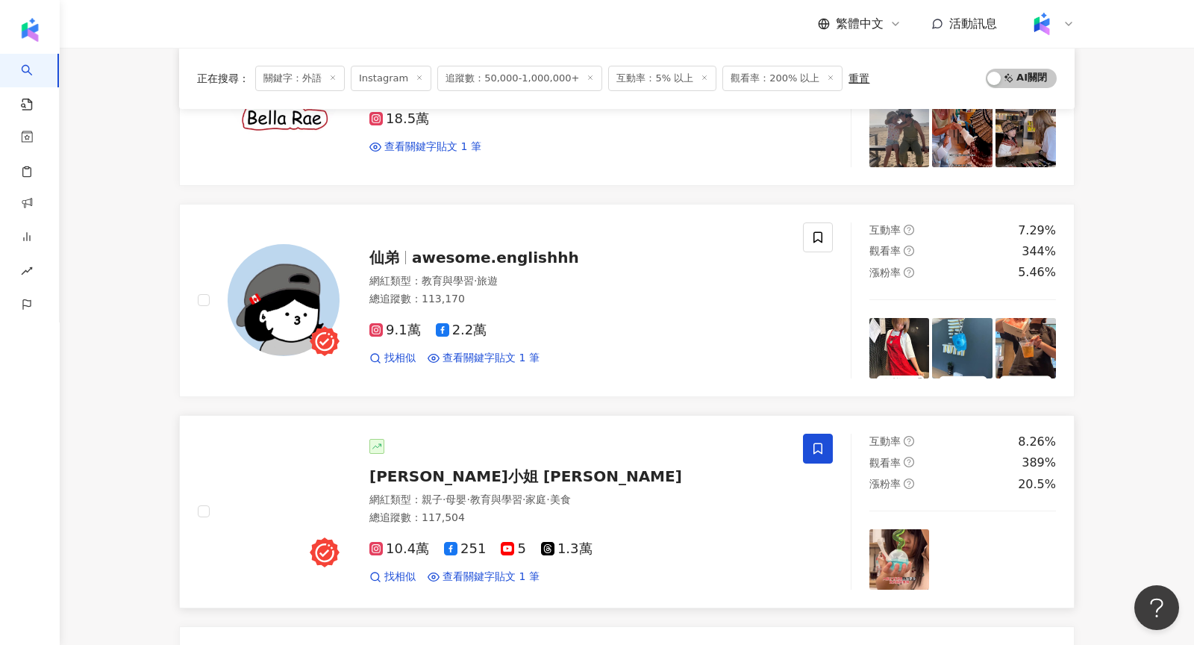
scroll to position [270, 0]
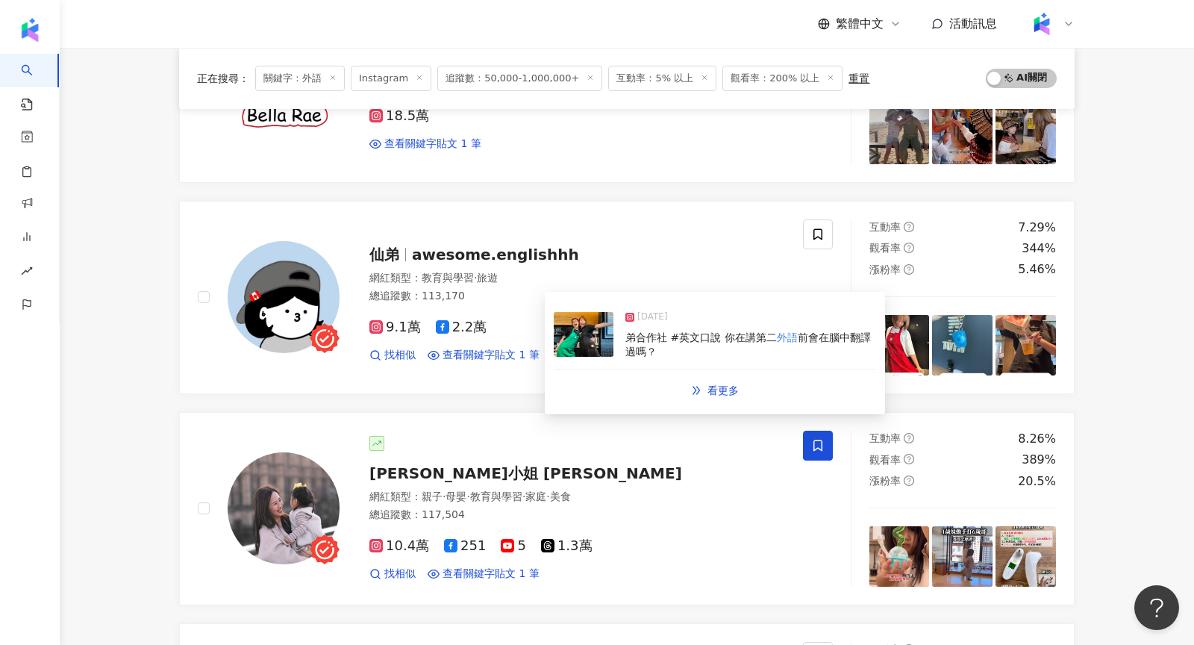
click at [581, 337] on img at bounding box center [584, 334] width 60 height 45
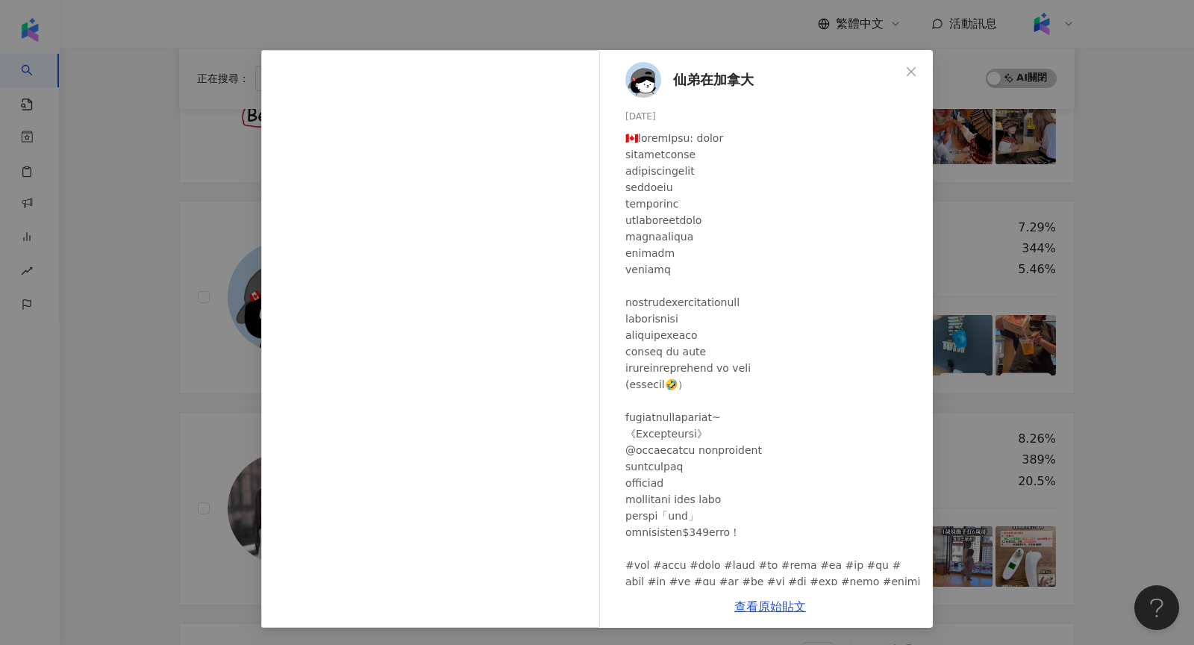
scroll to position [92, 0]
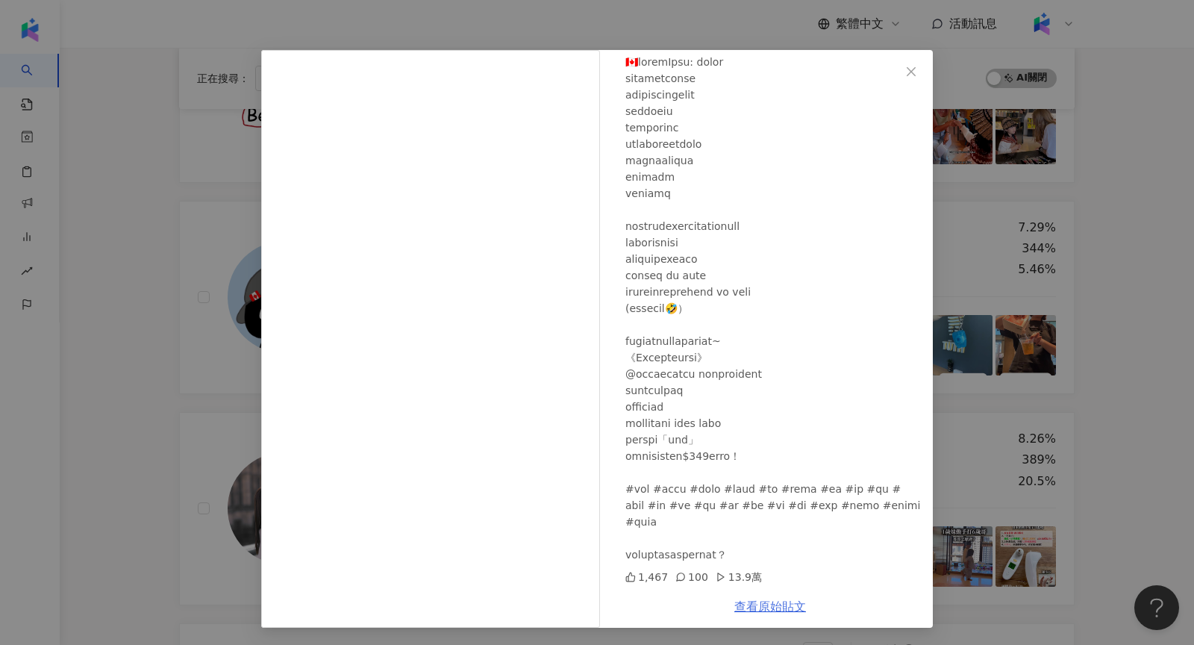
click at [756, 612] on link "查看原始貼文" at bounding box center [770, 606] width 72 height 14
click at [1041, 61] on div "仙弟在加拿大 2025/8/11 1,467 100 13.9萬 查看原始貼文" at bounding box center [597, 322] width 1194 height 645
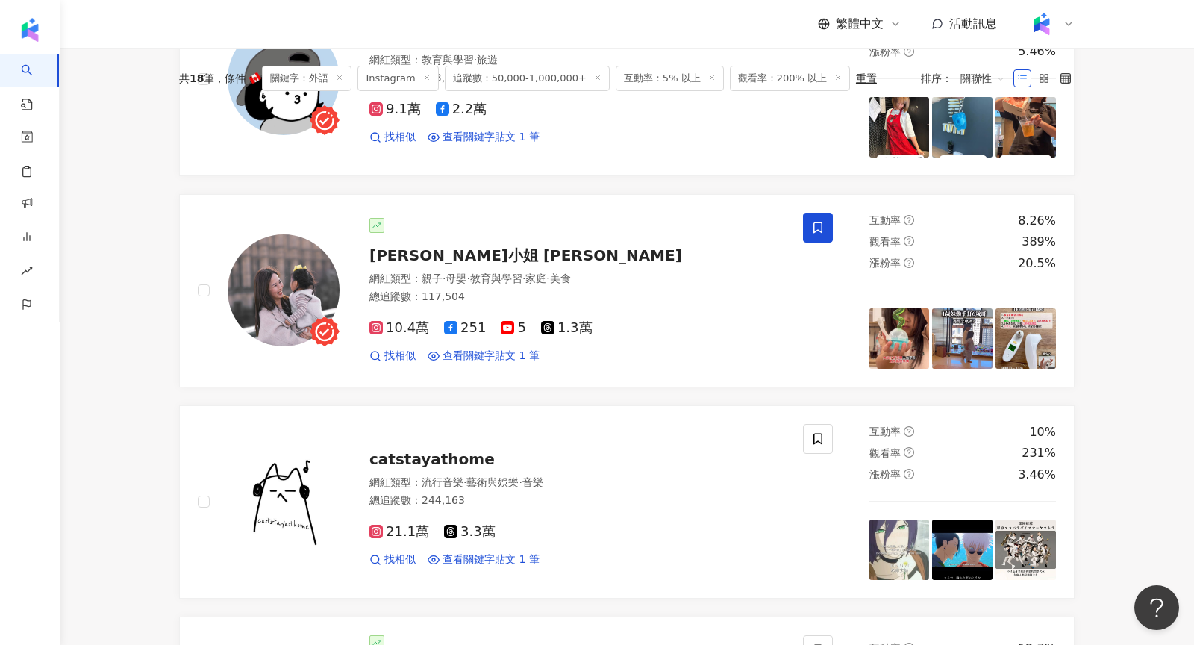
scroll to position [0, 0]
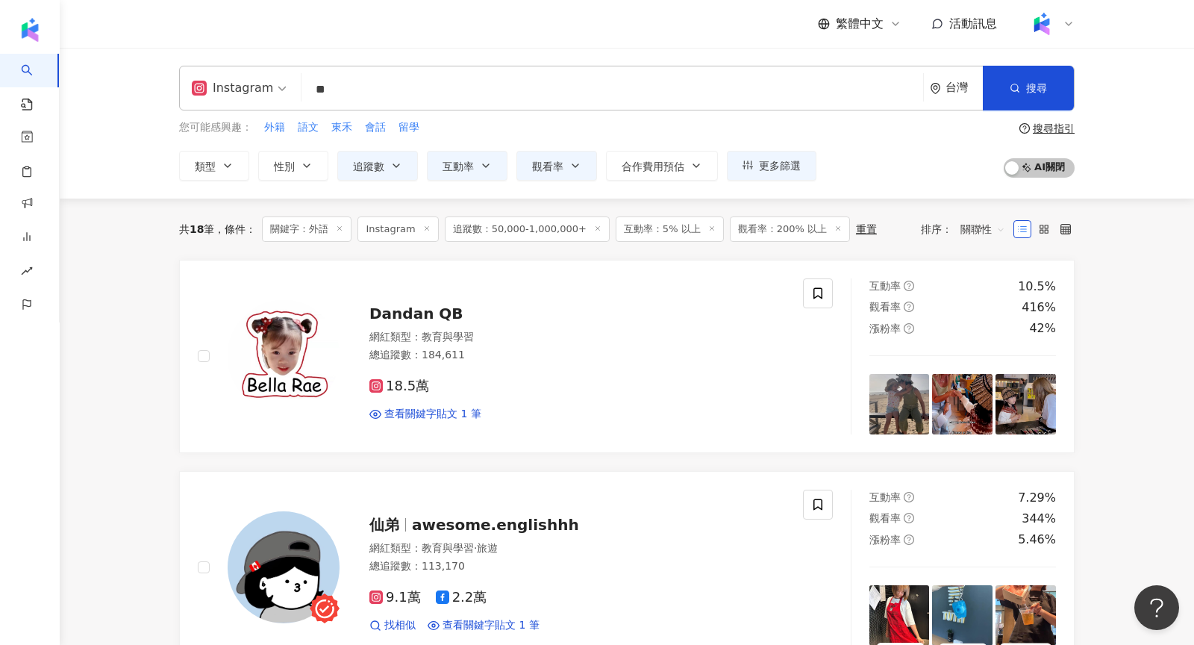
click at [345, 98] on input "**" at bounding box center [612, 89] width 610 height 28
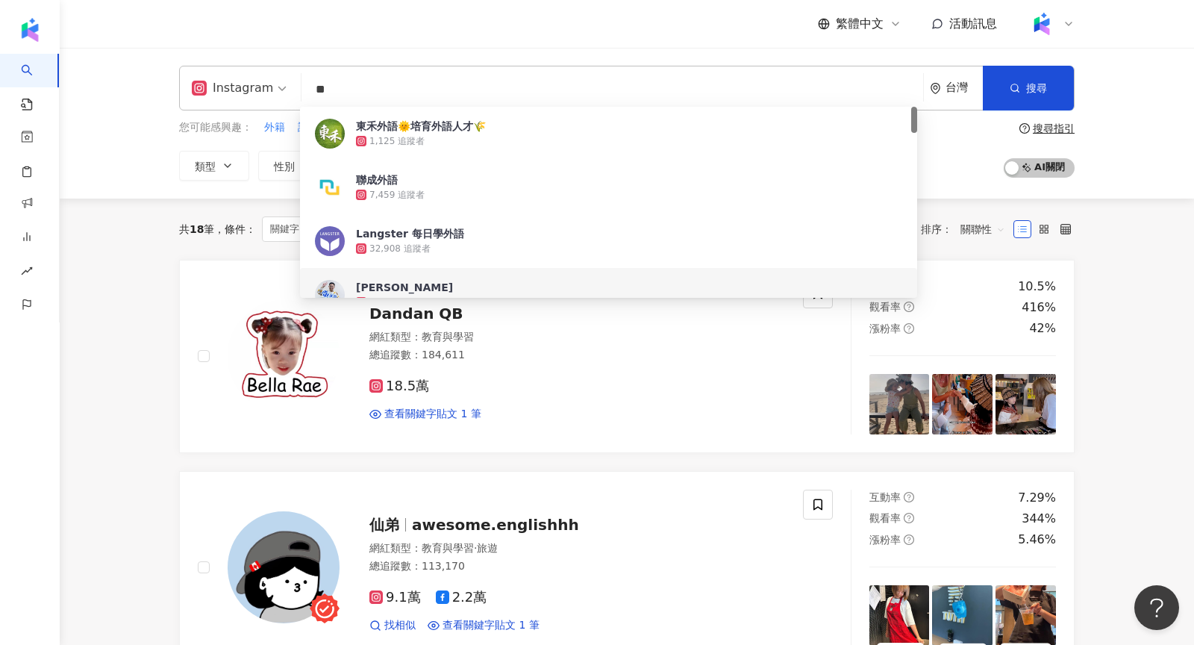
type input "*"
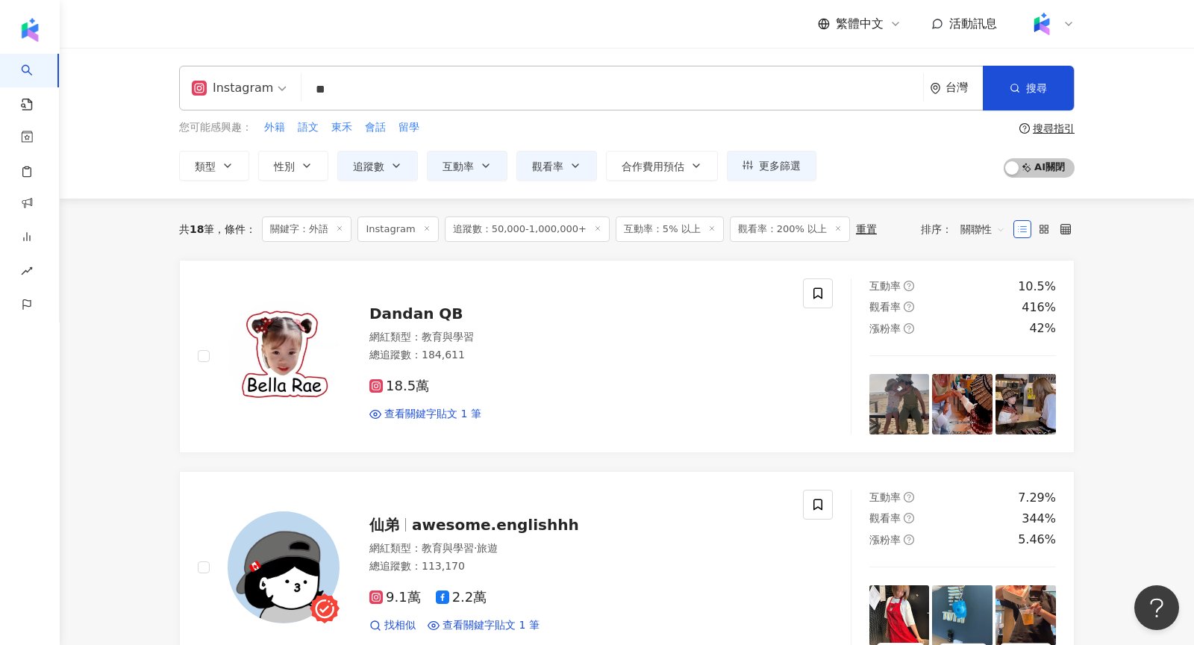
type input "*"
type input "**"
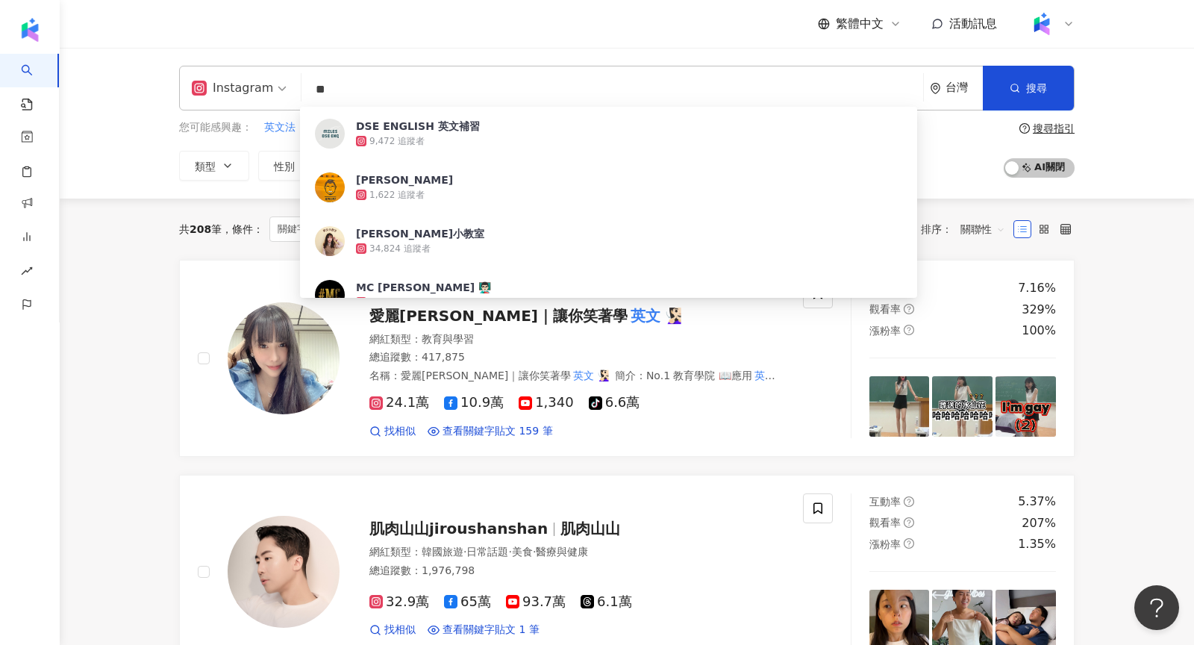
click at [1193, 93] on div "Instagram ** 台灣 搜尋 9c09cf8d-ed04-4384-957a-003719aec66e DSE ENGLISH 英文補習 9,472 …" at bounding box center [627, 123] width 1134 height 151
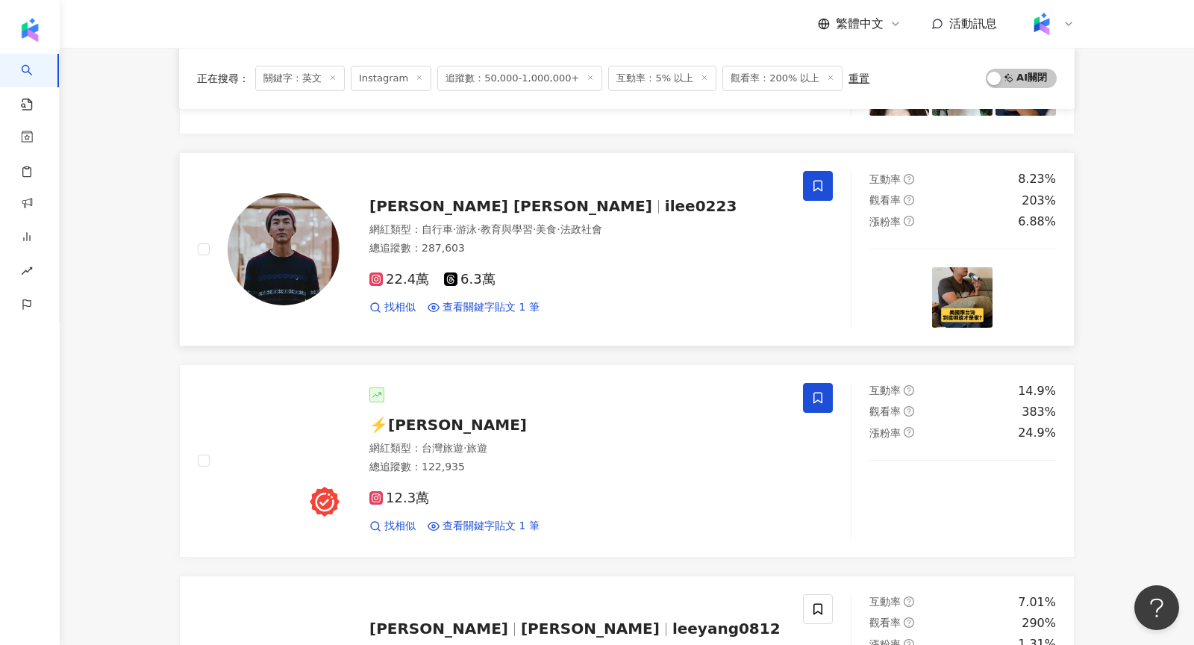
scroll to position [540, 0]
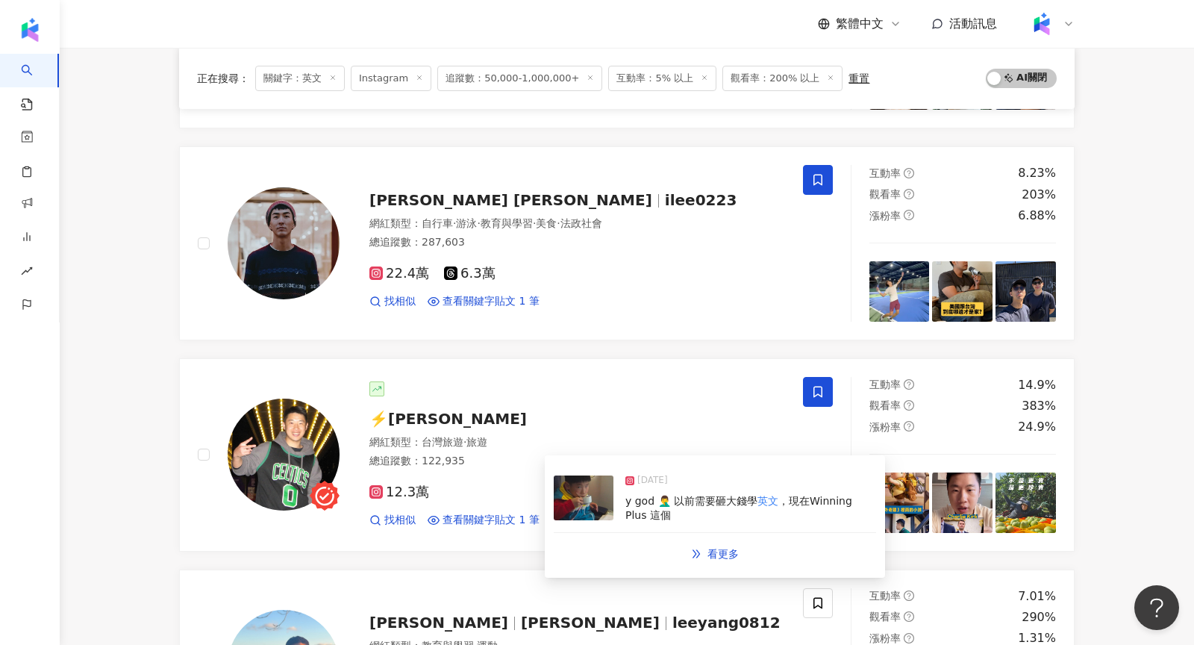
click at [591, 502] on img at bounding box center [584, 497] width 60 height 45
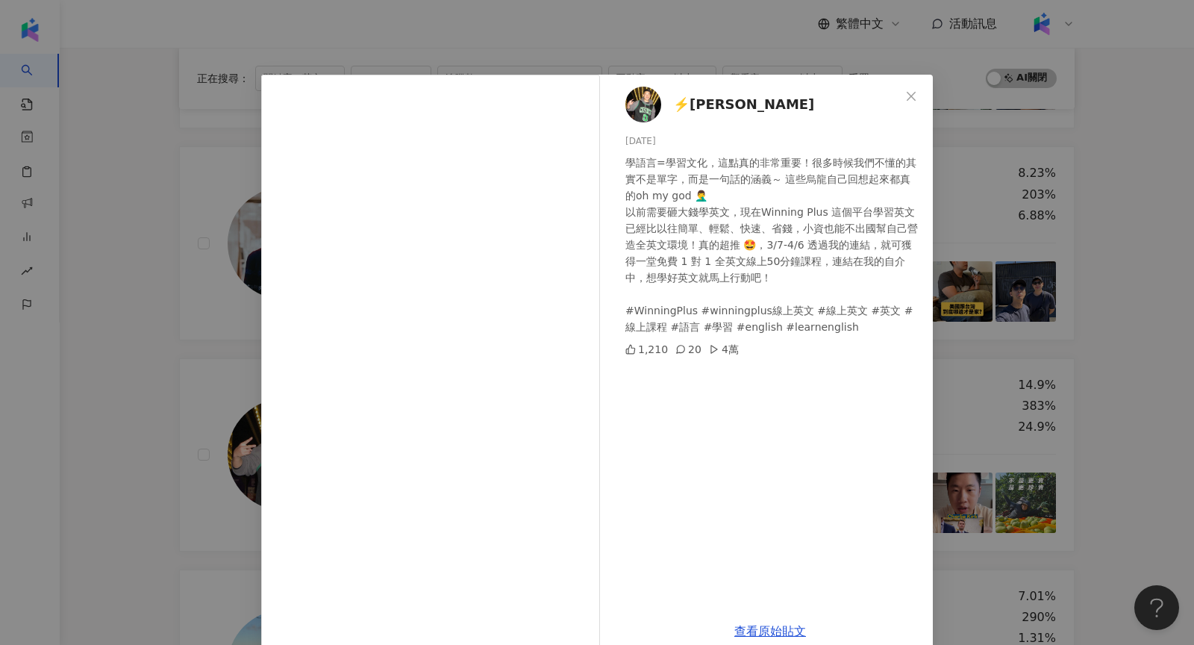
click at [1090, 253] on div "⚡️派瑞 Perry Green 2025/3/6 學語言=學習文化，這點真的非常重要！很多時候我們不懂的其實不是單字，而是一句話的涵義～ 這些烏龍自己回想起…" at bounding box center [597, 322] width 1194 height 645
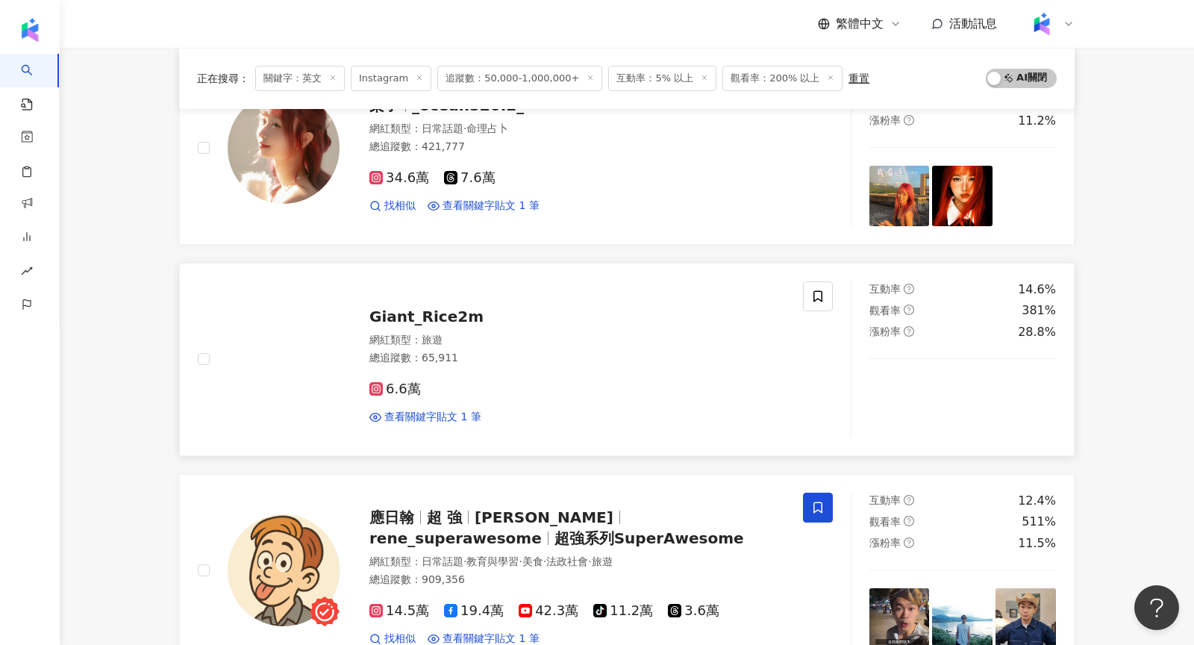
scroll to position [1692, 0]
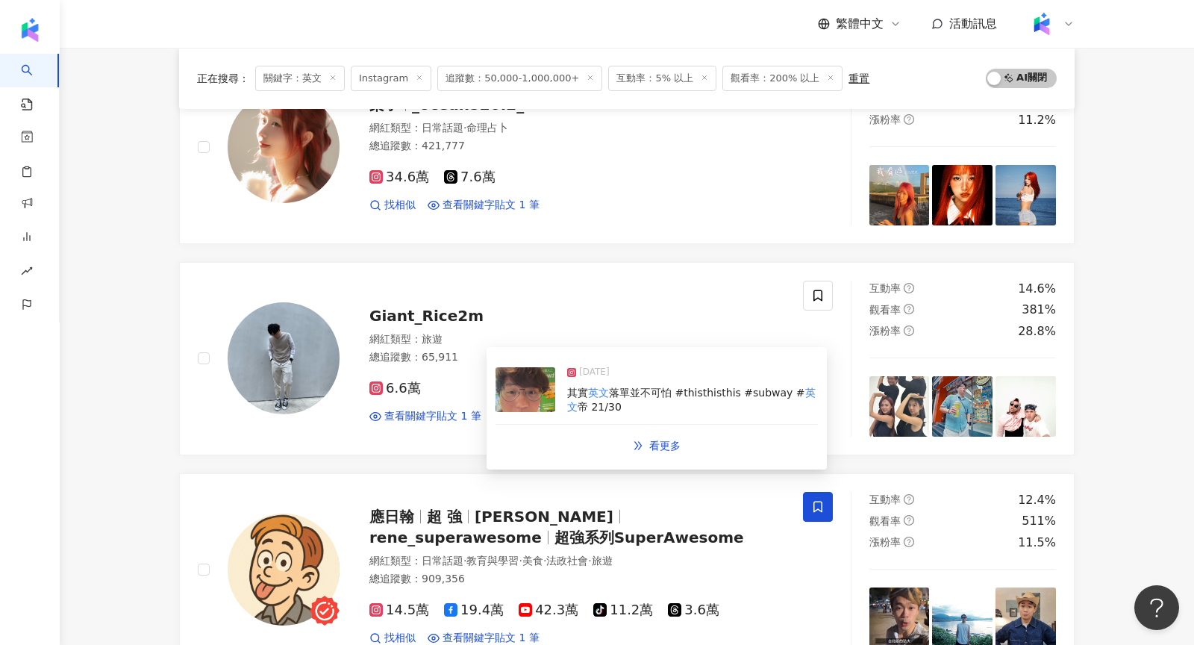
click at [504, 399] on img at bounding box center [526, 389] width 60 height 45
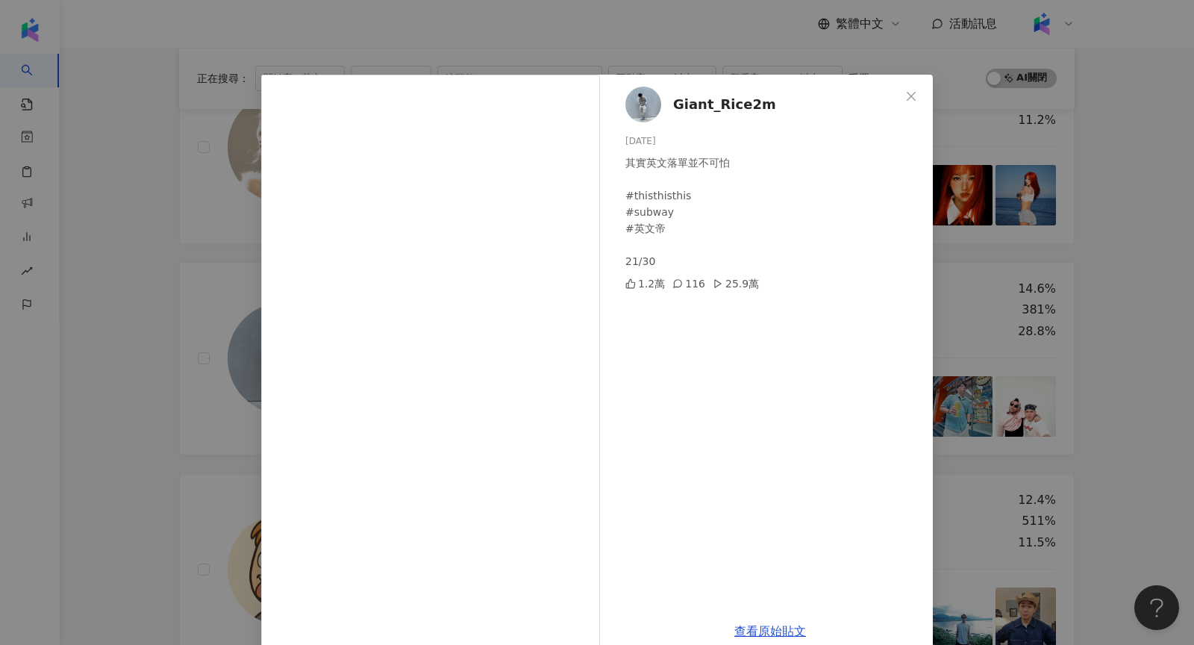
click at [1069, 245] on div "Giant_Rice2m 2025/6/21 其實英文落單並不可怕 #thisthisthis #subway #英文帝 21/30 1.2萬 116 25.…" at bounding box center [597, 322] width 1194 height 645
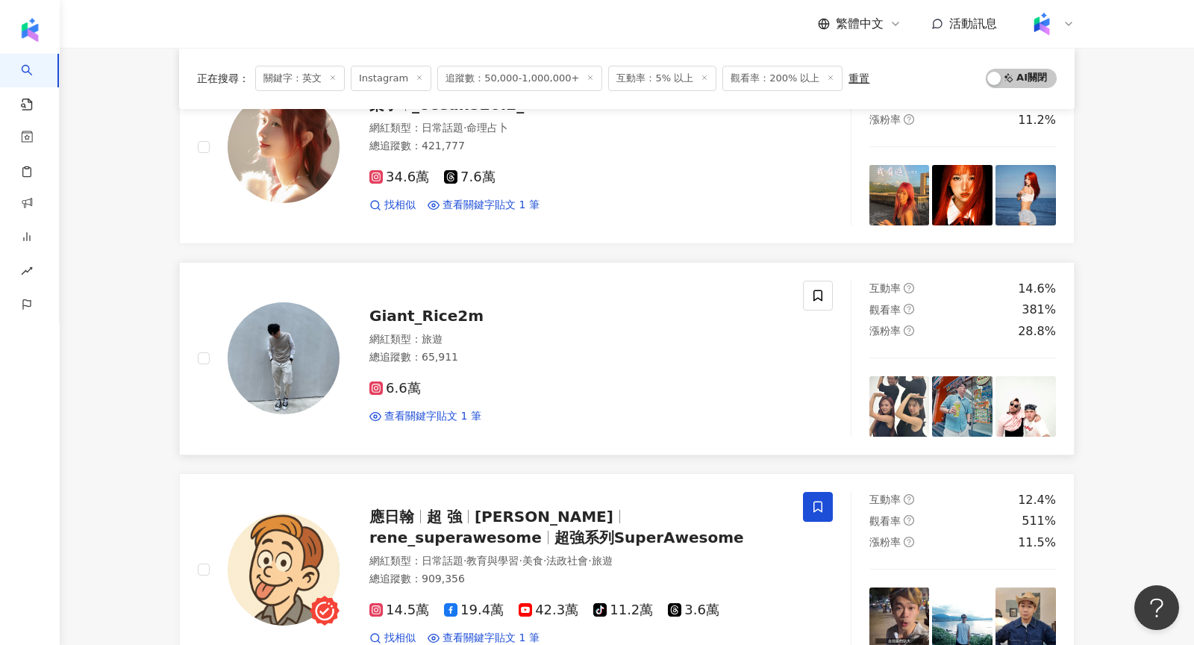
scroll to position [1802, 0]
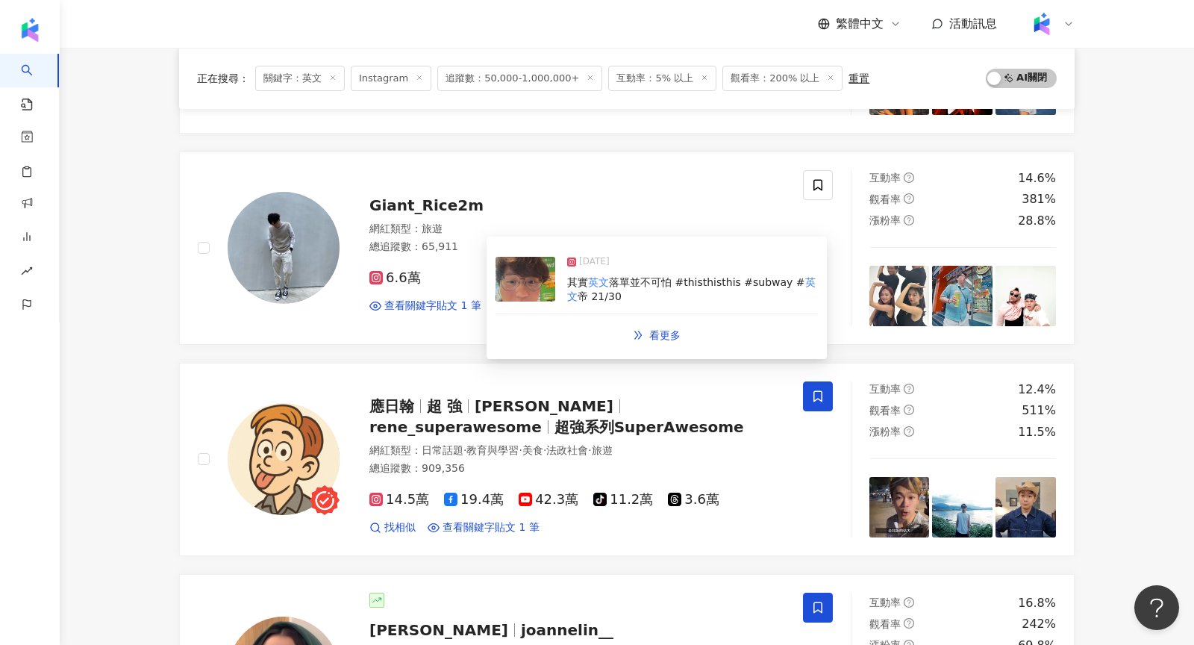
click at [531, 277] on img at bounding box center [526, 279] width 60 height 45
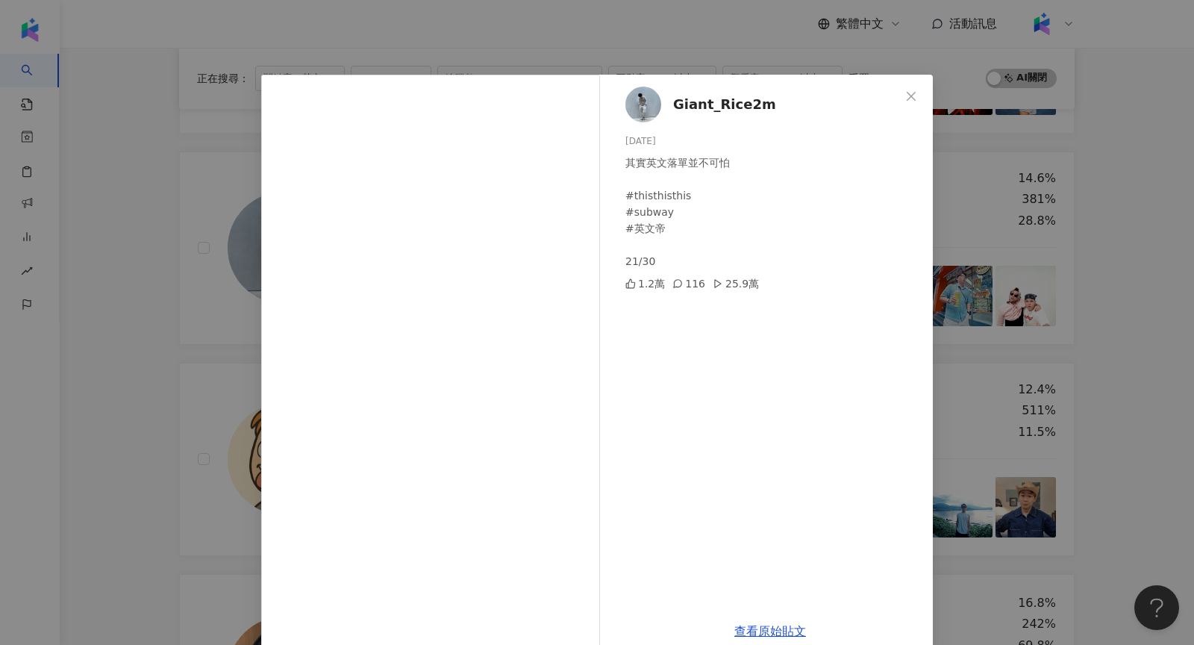
scroll to position [25, 0]
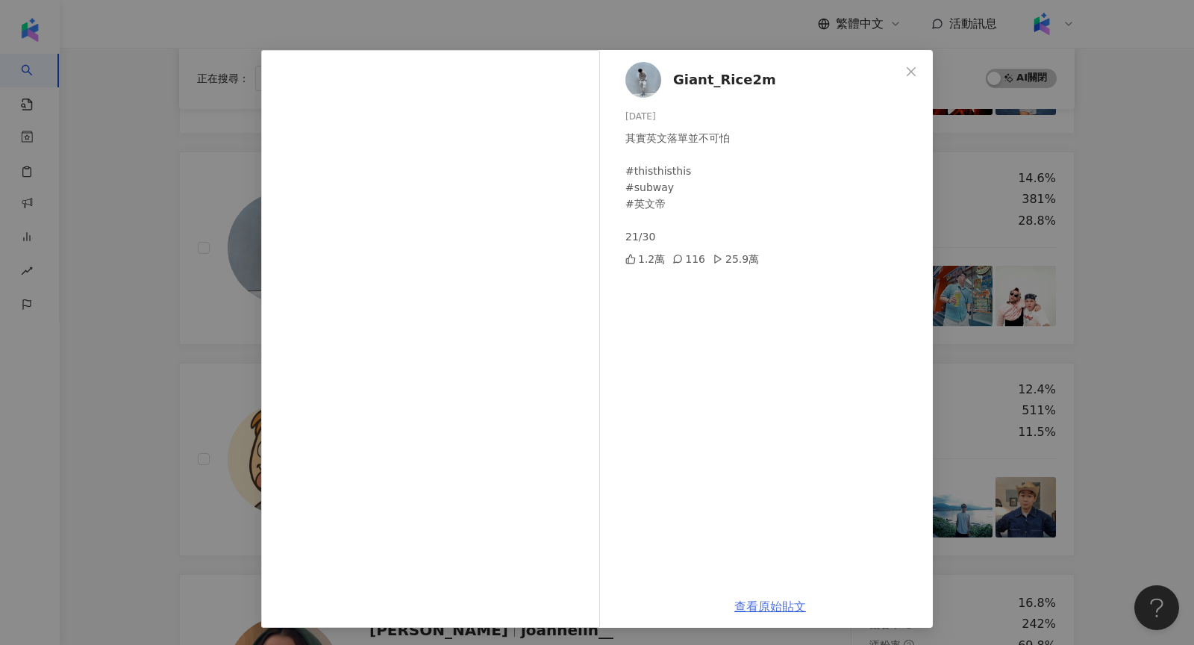
click at [769, 604] on link "查看原始貼文" at bounding box center [770, 606] width 72 height 14
click at [179, 215] on div "Giant_Rice2m 2025/6/21 其實英文落單並不可怕 #thisthisthis #subway #英文帝 21/30 1.2萬 116 25.…" at bounding box center [597, 322] width 1194 height 645
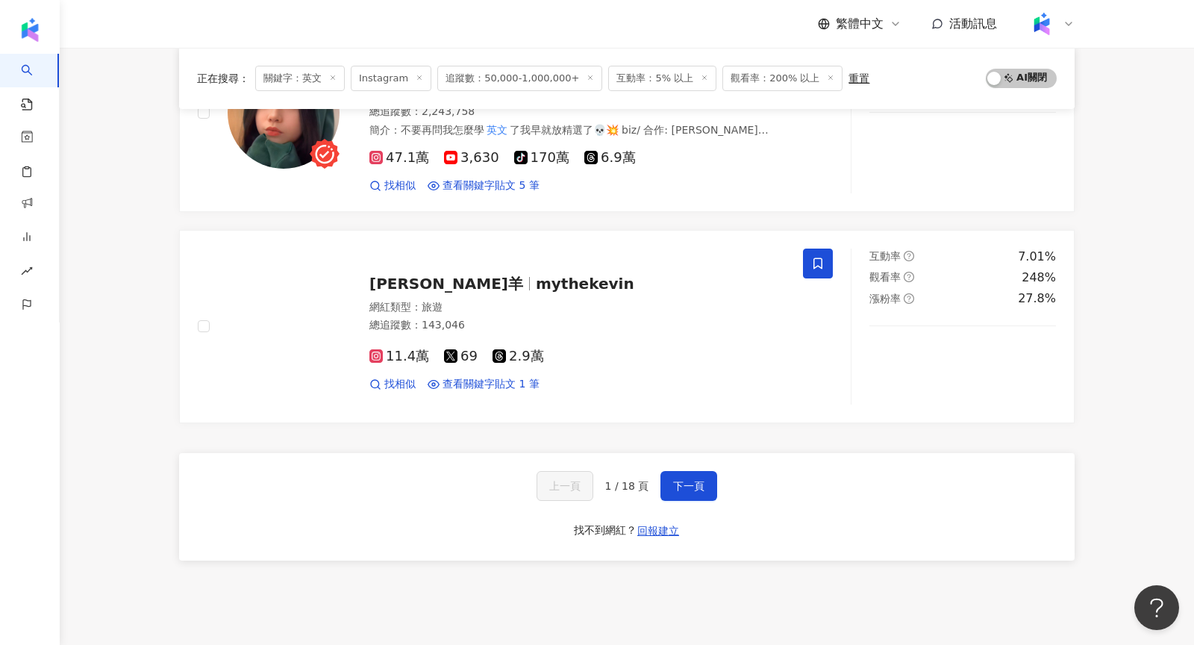
scroll to position [2363, 0]
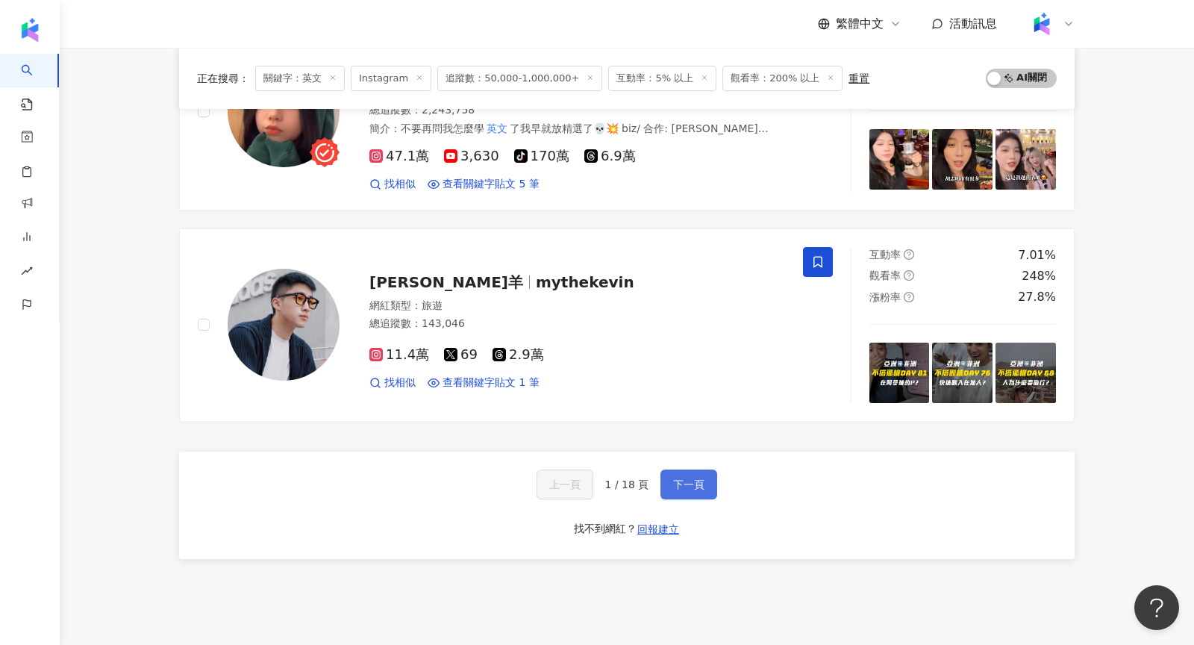
click at [688, 478] on span "下一頁" at bounding box center [688, 484] width 31 height 12
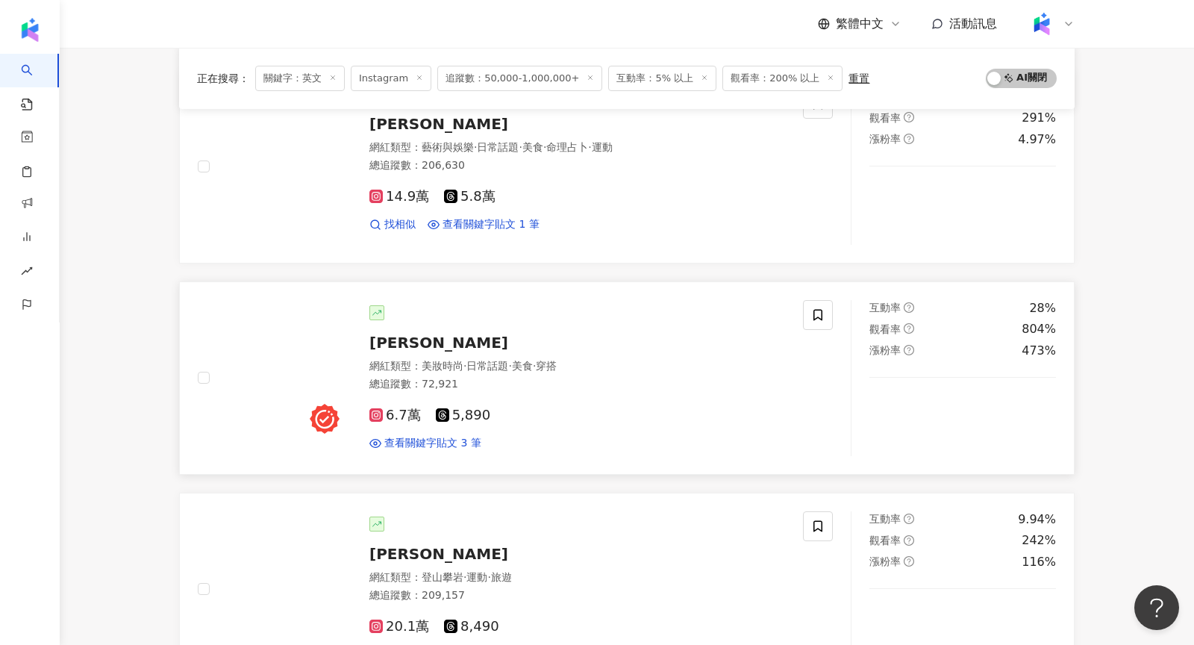
scroll to position [1458, 0]
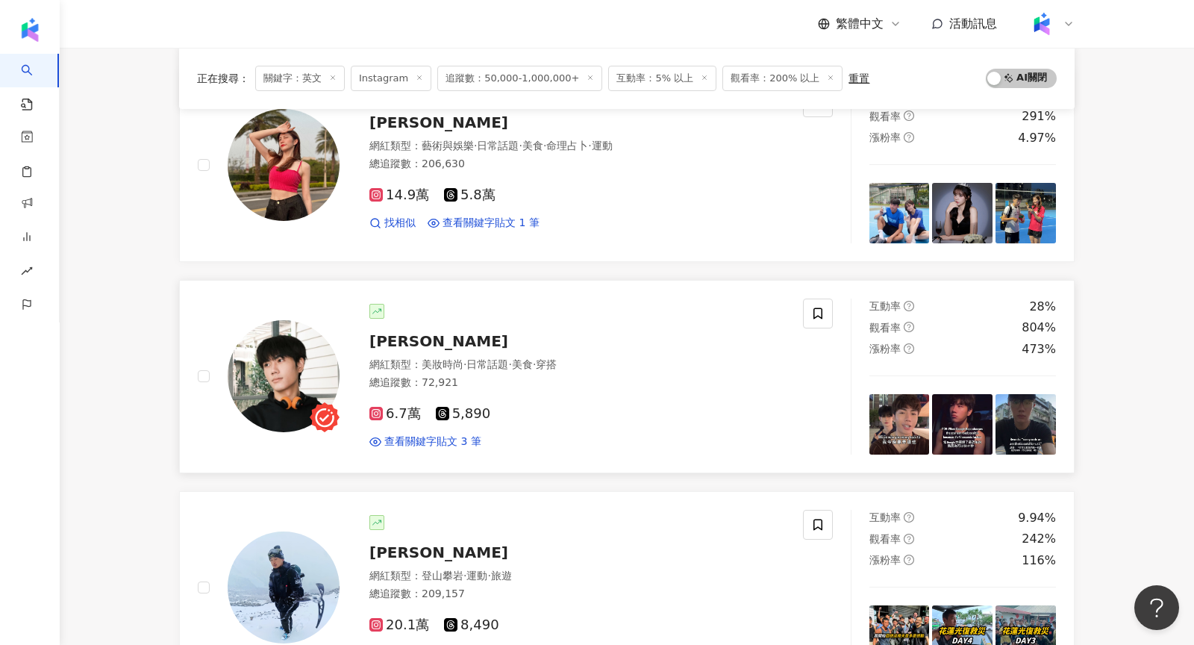
click at [331, 366] on img at bounding box center [284, 376] width 112 height 112
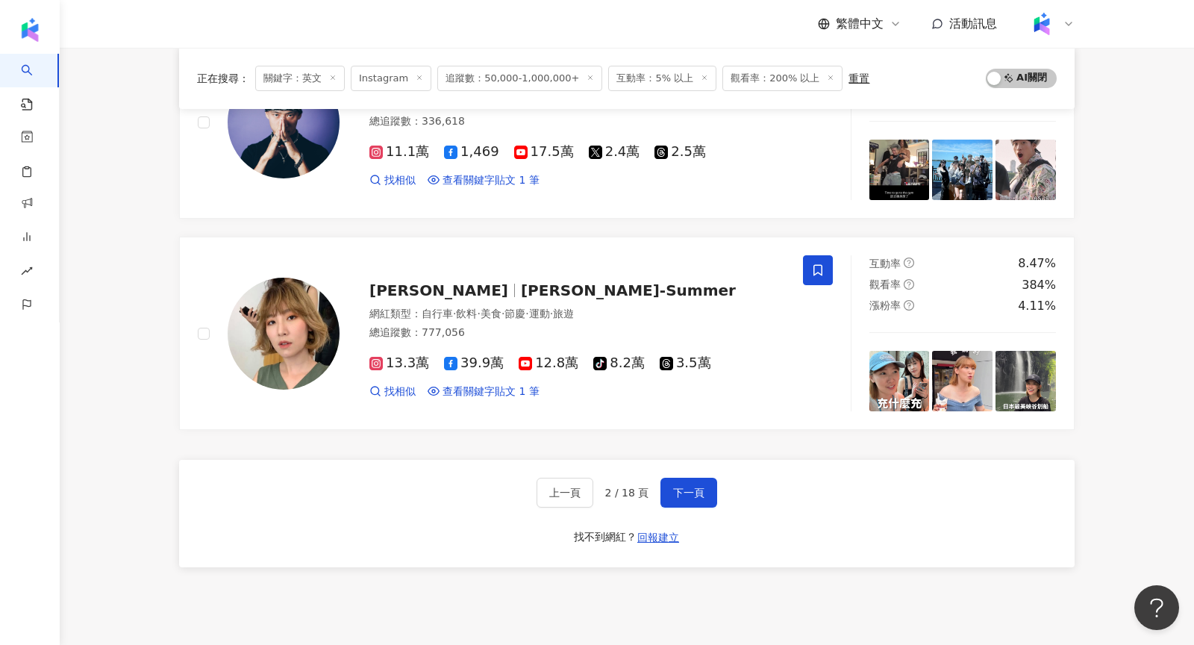
scroll to position [2347, 0]
click at [657, 491] on div "上一頁 2 / 18 頁 下一頁" at bounding box center [627, 492] width 181 height 30
click at [684, 486] on span "下一頁" at bounding box center [688, 492] width 31 height 12
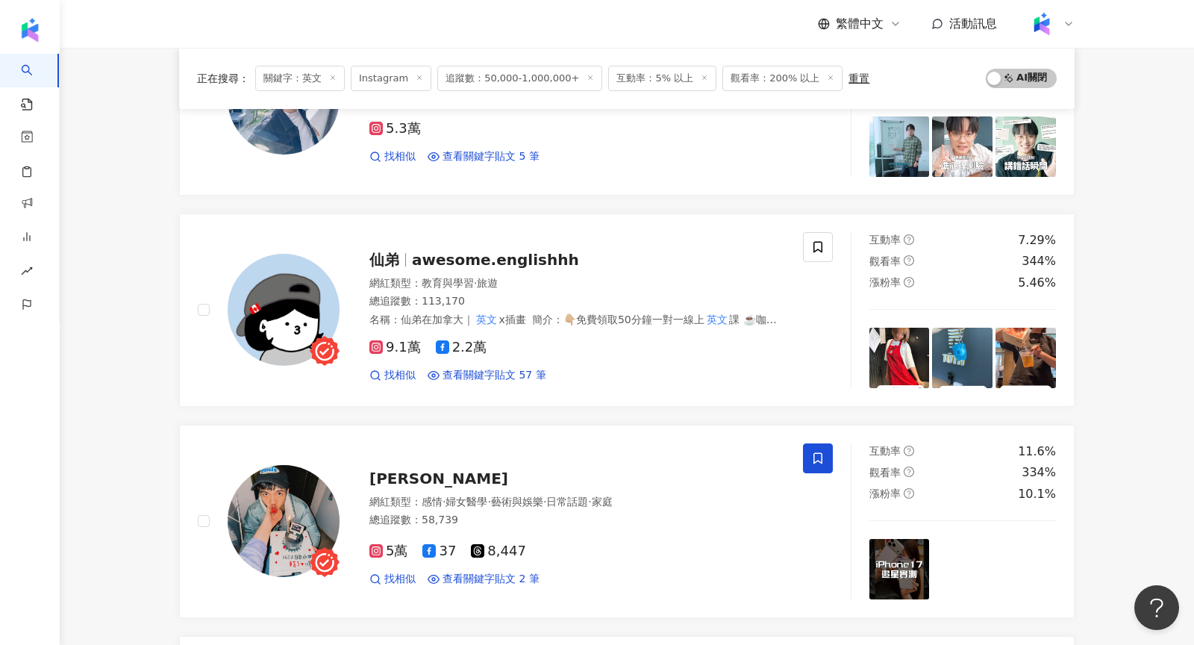
scroll to position [681, 0]
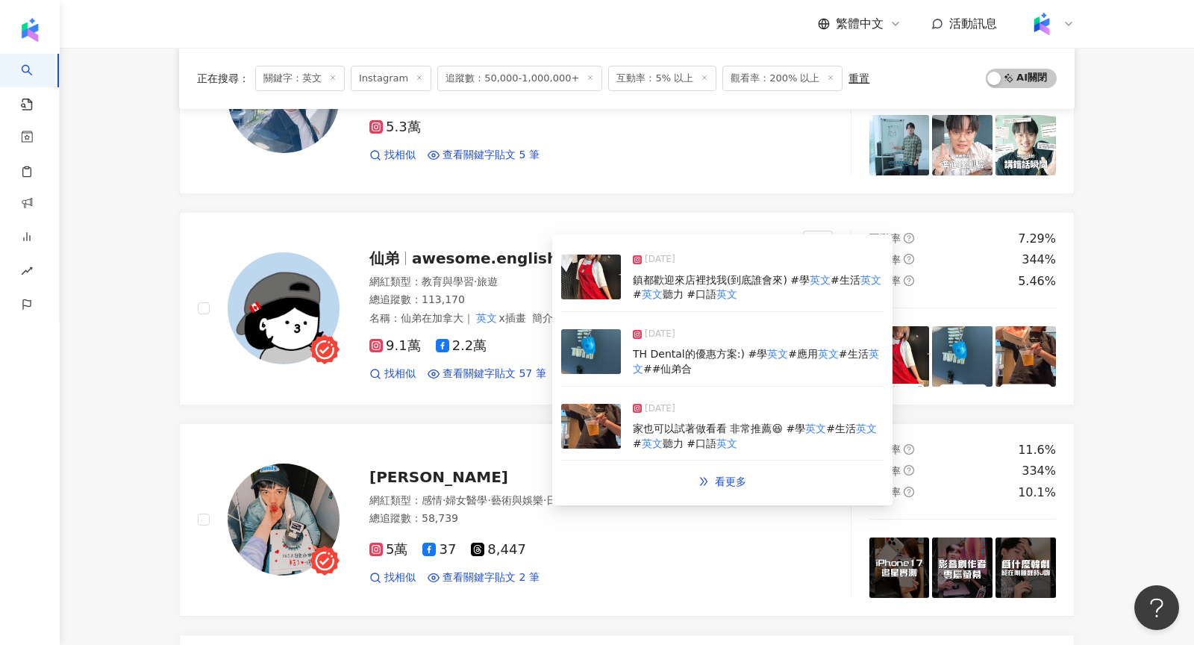
click at [602, 422] on img at bounding box center [591, 426] width 60 height 45
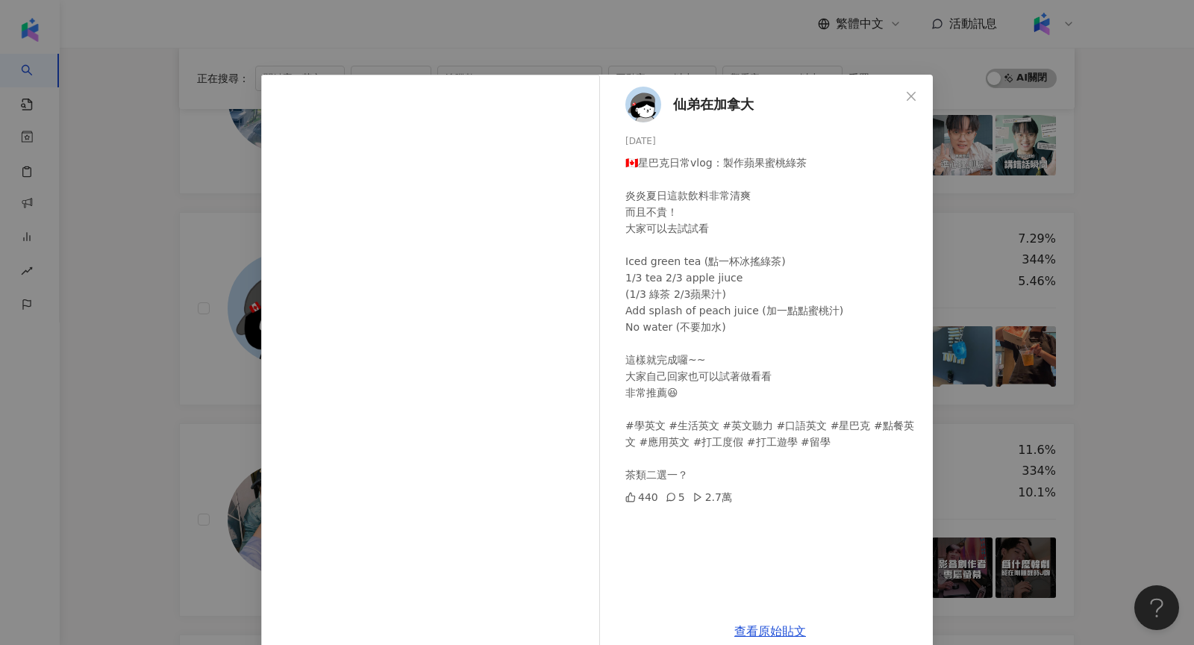
scroll to position [25, 0]
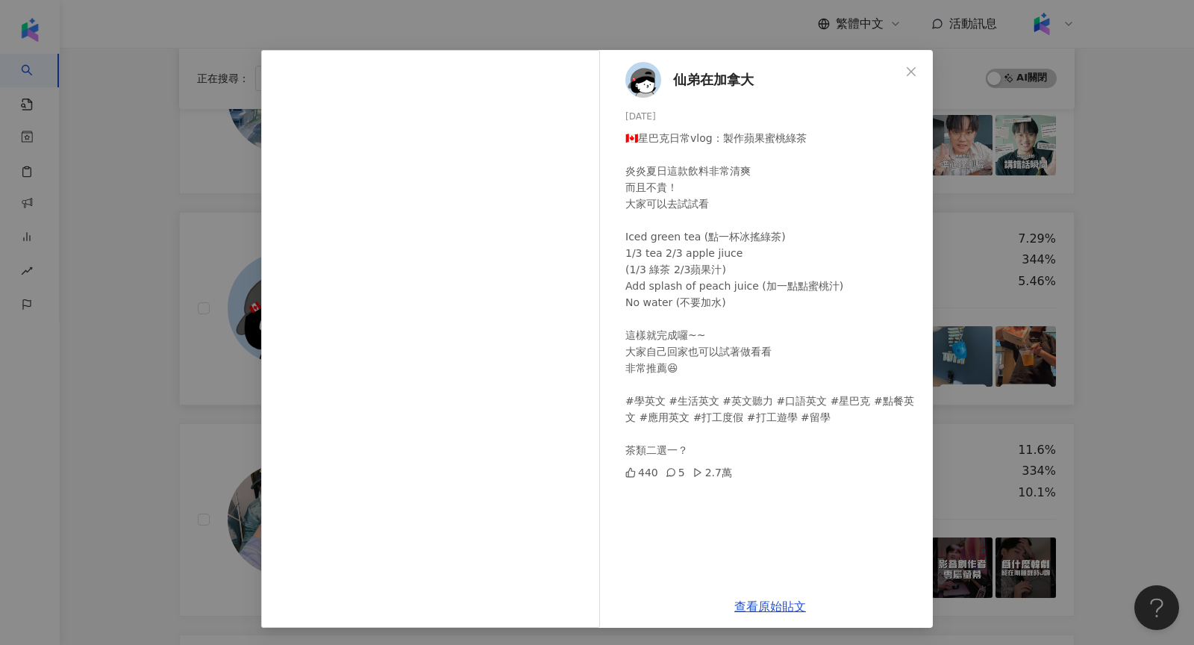
click at [228, 272] on div "仙弟在加拿大 2025/9/1 🇨🇦星巴克日常vlog：製作蘋果蜜桃綠茶 炎炎夏日這款飲料非常清爽 而且不貴！ 大家可以去試試看 Iced green tea…" at bounding box center [597, 322] width 1194 height 645
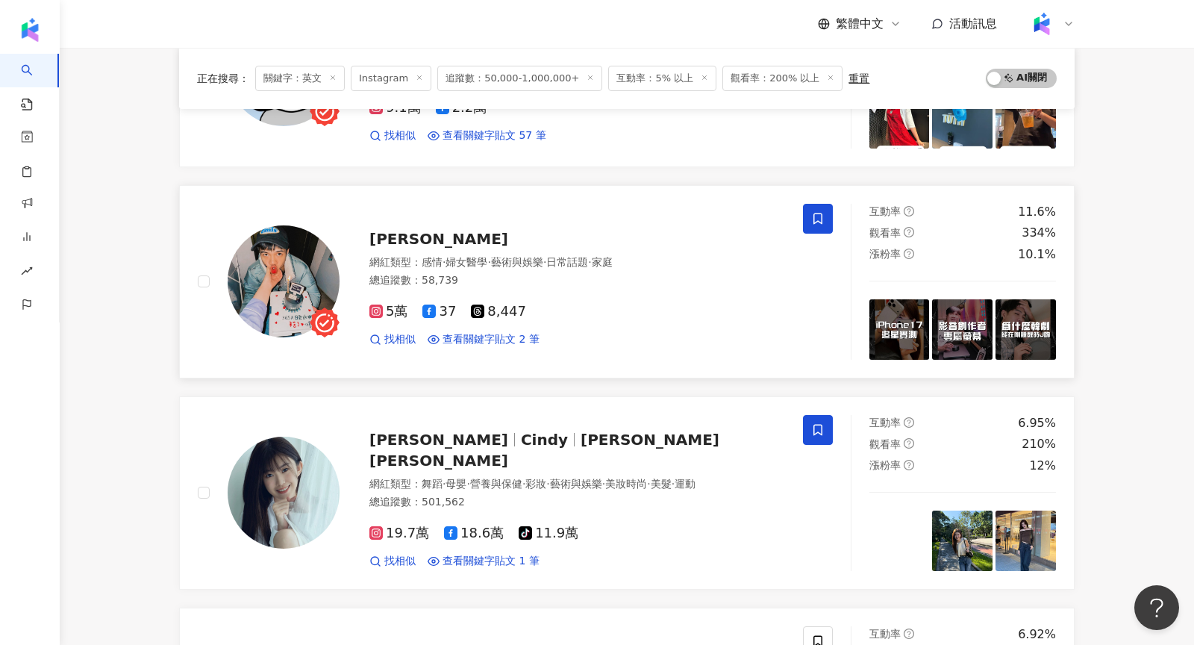
scroll to position [921, 0]
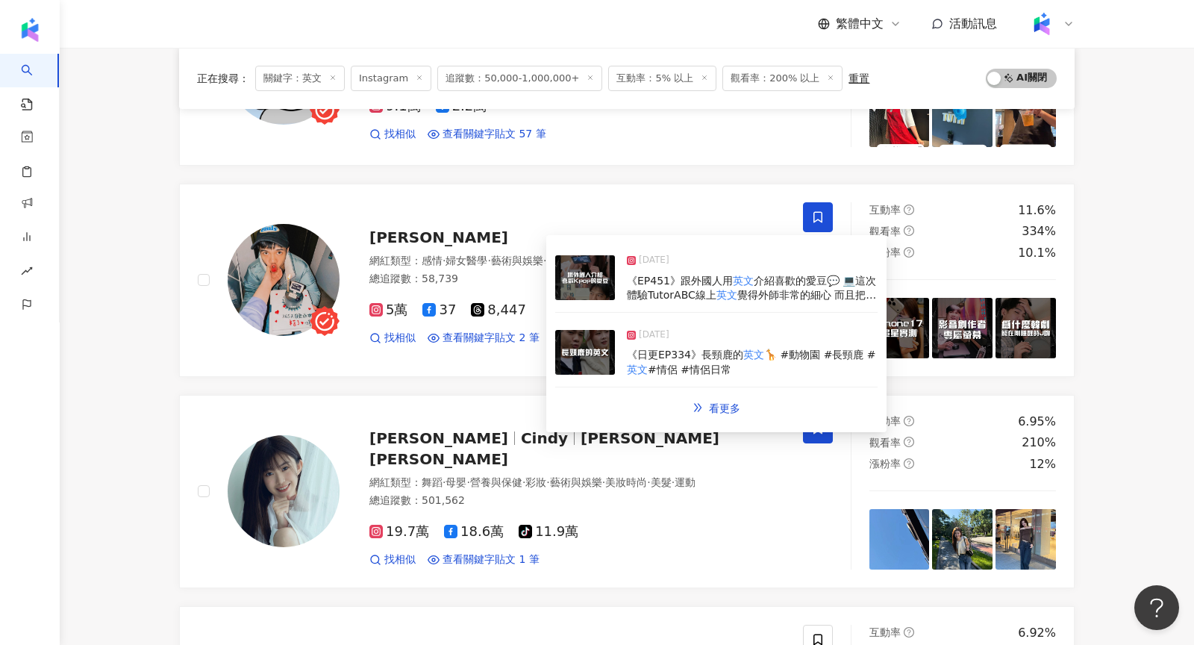
click at [606, 272] on img at bounding box center [585, 277] width 60 height 45
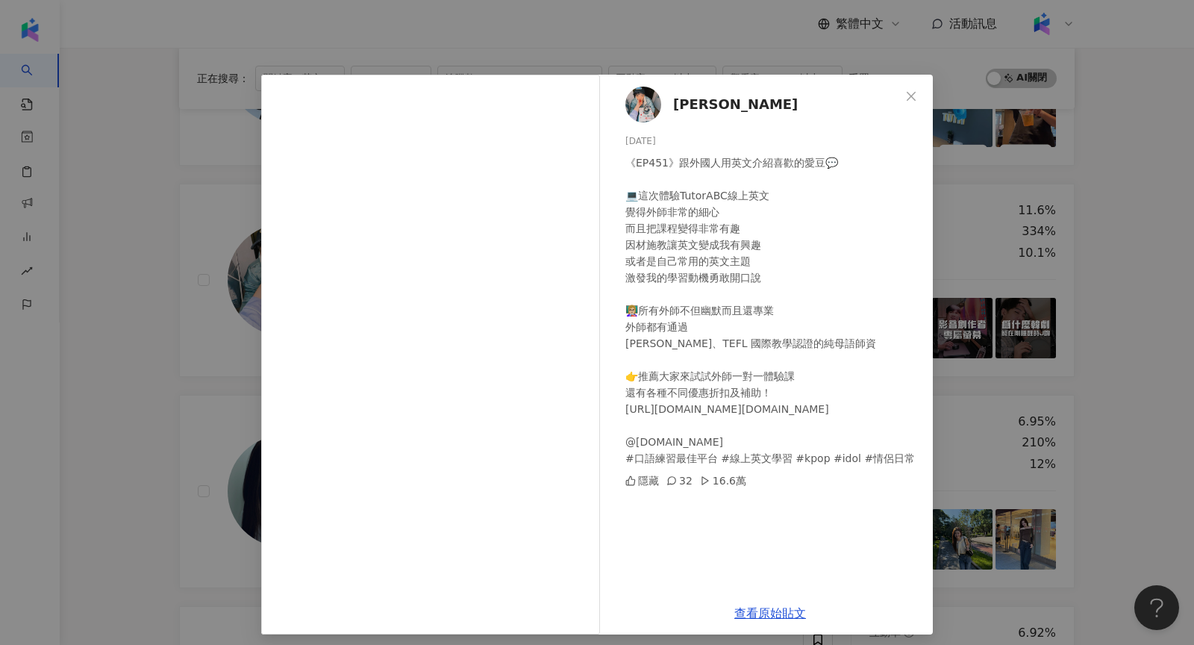
scroll to position [7, 0]
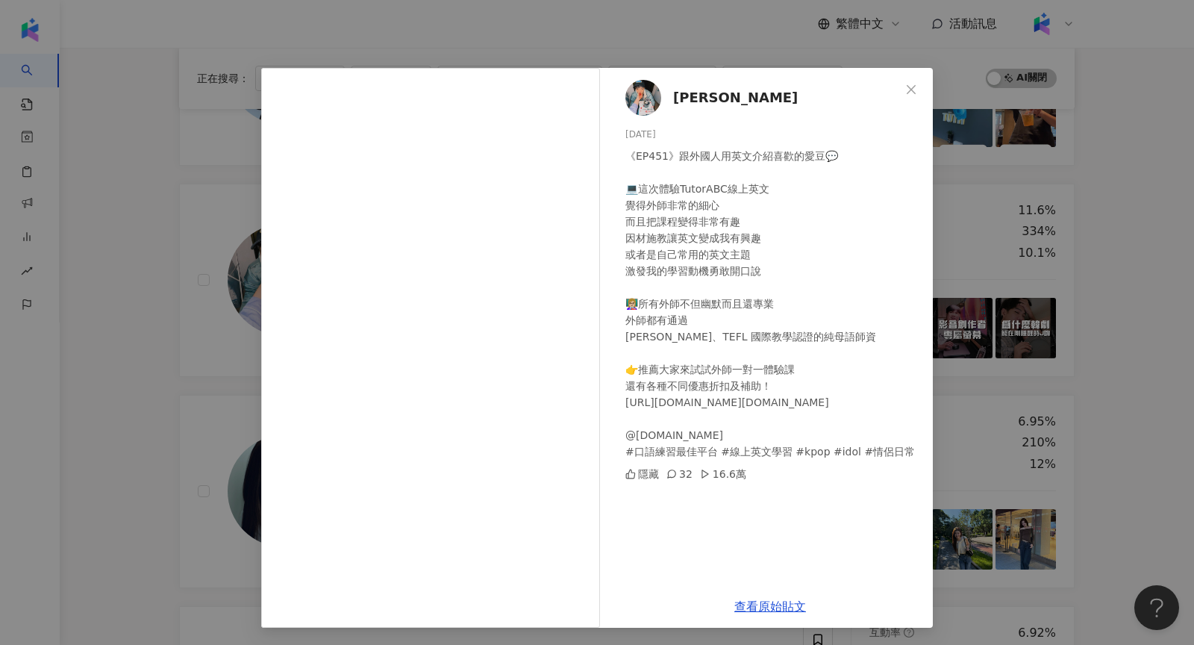
click at [1057, 232] on div "鄭任志RenZhi 2025/8/22 《EP451》跟外國人用英文介紹喜歡的愛豆💬 💻這次體驗TutorABC線上英文 覺得外師非常的細心 而且把課程變得非…" at bounding box center [597, 322] width 1194 height 645
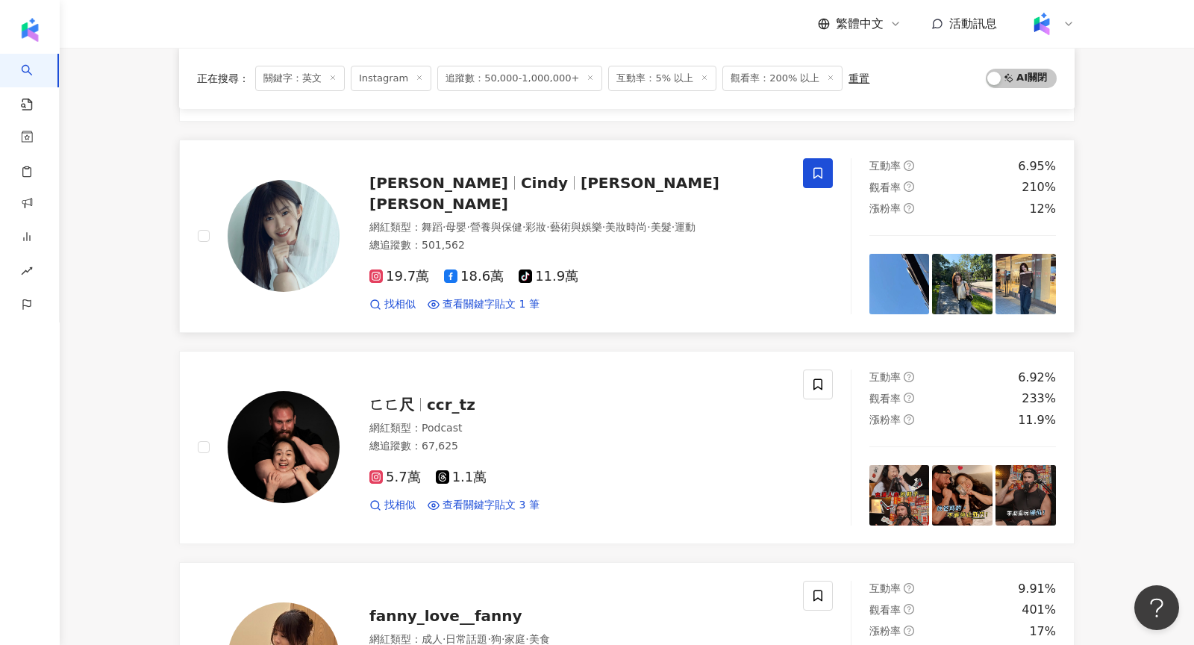
scroll to position [1252, 0]
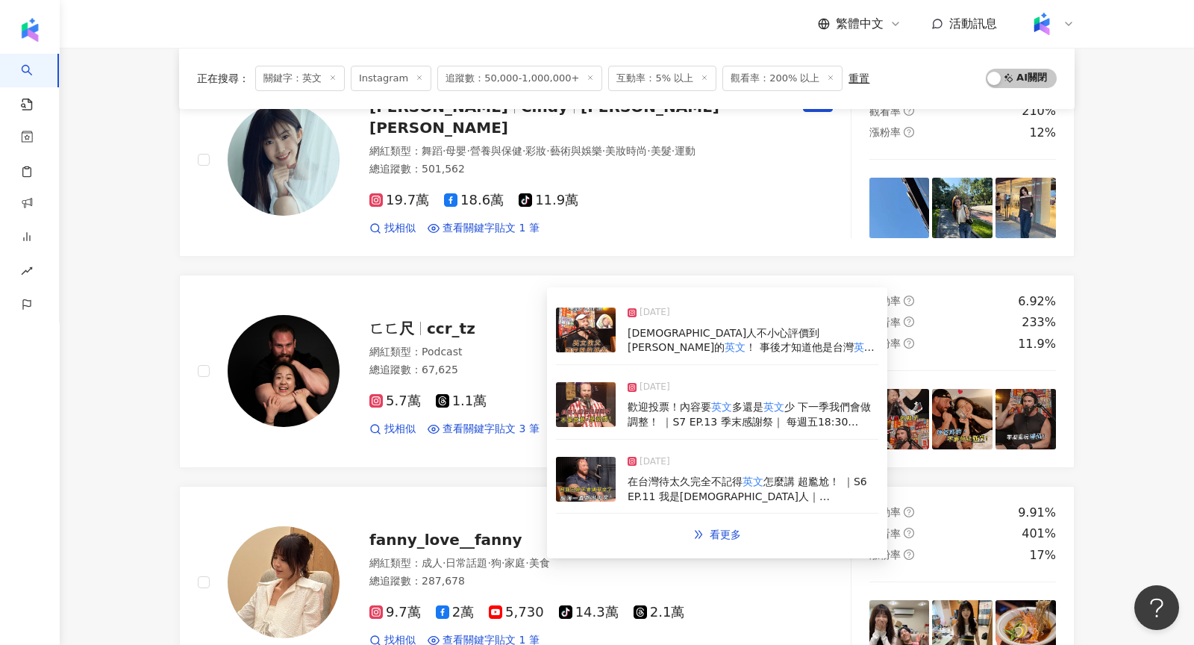
click at [593, 334] on img at bounding box center [586, 329] width 60 height 45
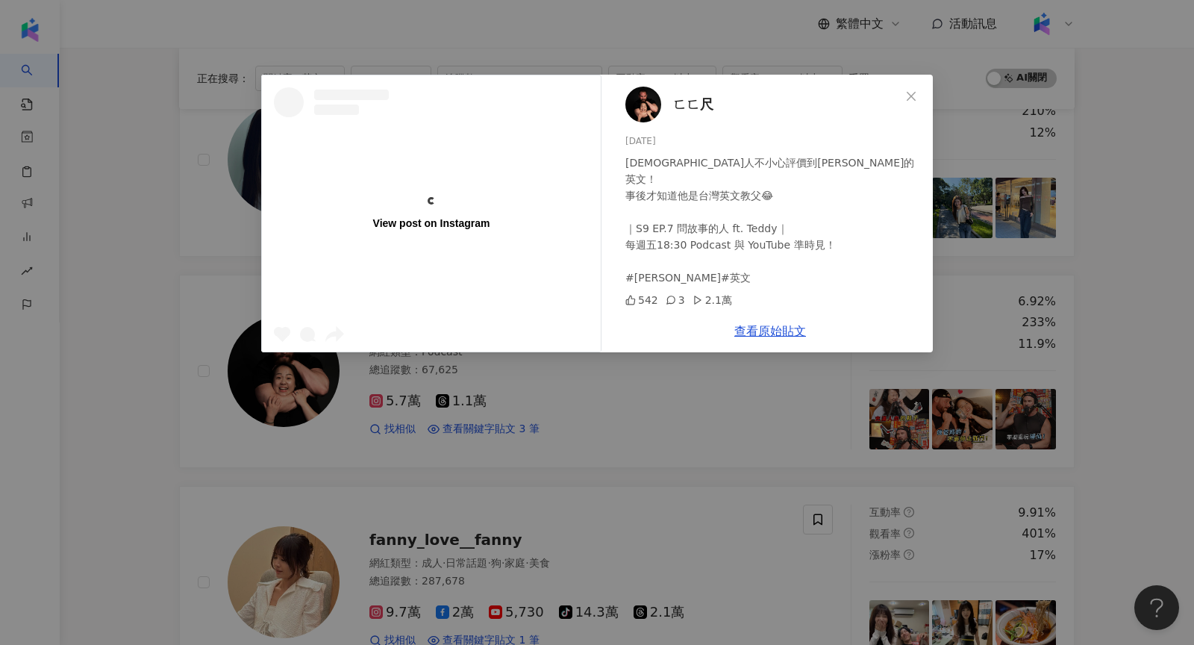
click at [963, 296] on div "View post on Instagram ㄈㄈ尺 2025/6/19 美國人不小心評價到賴世雄的英文！ 事後才知道他是台灣英文教父😂 ｜S9 EP.7 問…" at bounding box center [597, 322] width 1194 height 645
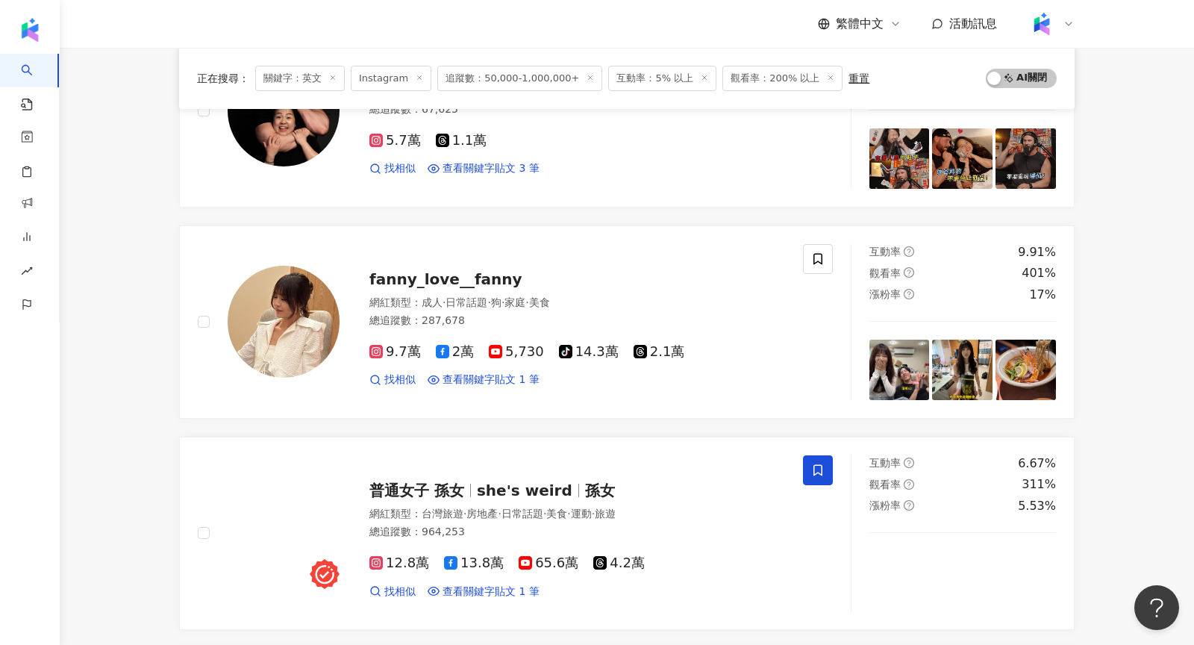
scroll to position [1513, 0]
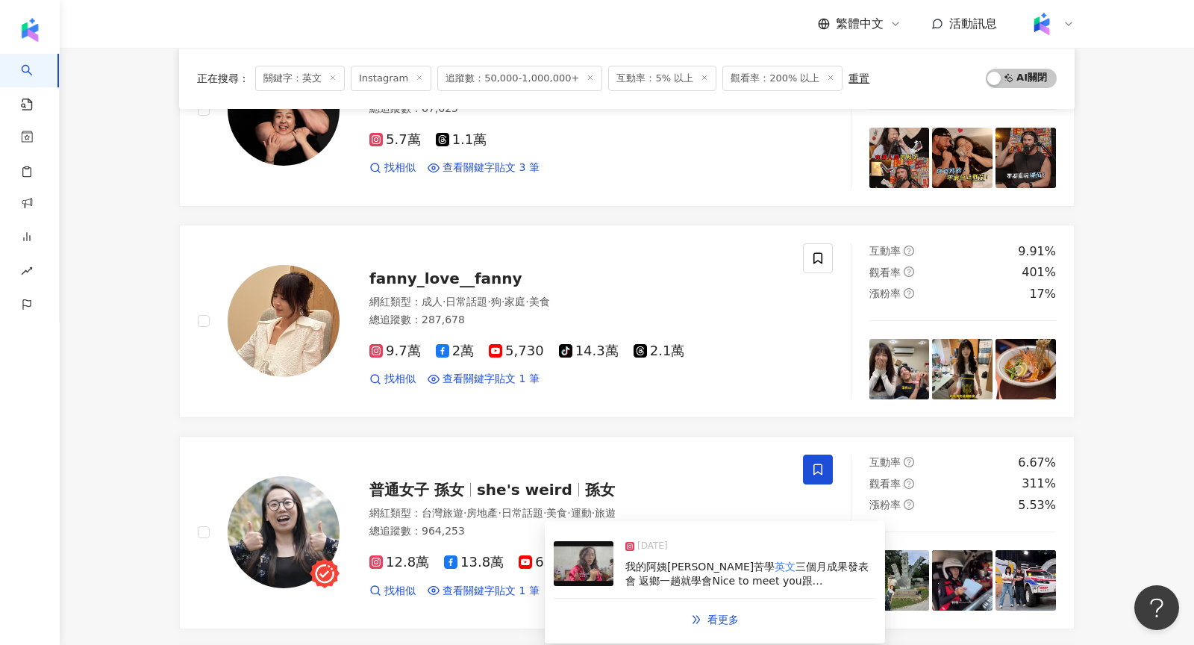
click at [595, 554] on img at bounding box center [584, 563] width 60 height 45
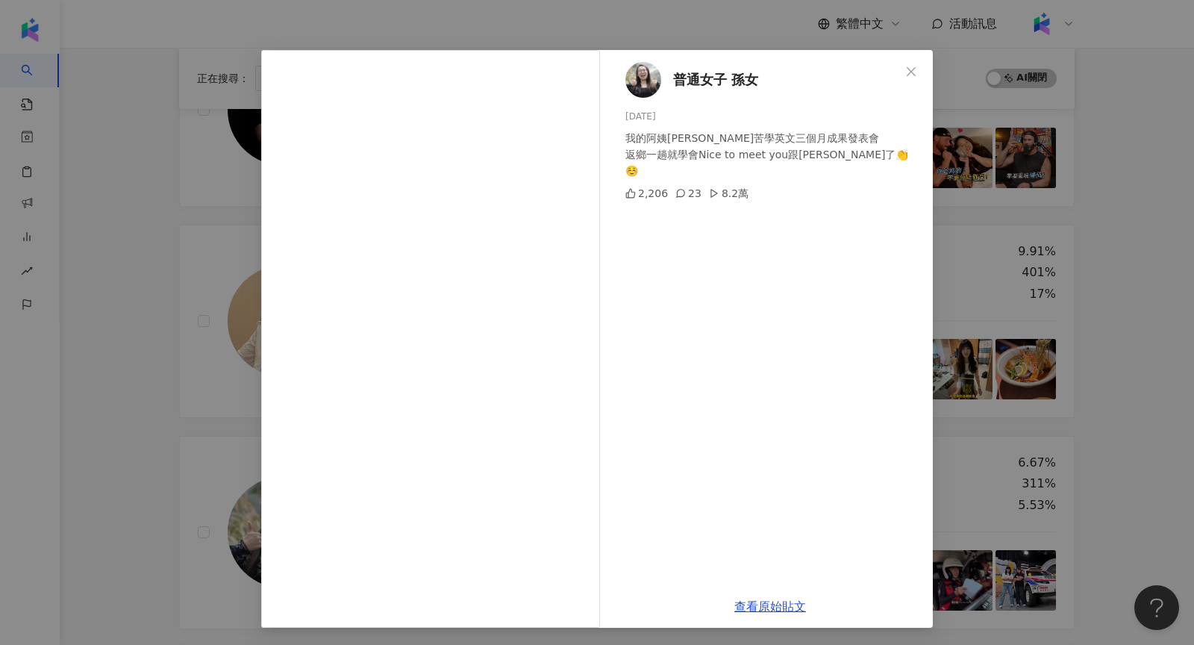
scroll to position [24, 0]
click at [162, 390] on div "普通女子 孫女 2025/2/23 我的阿姨奈斐莉苦學英文三個月成果發表會 返鄉一趟就學會Nice to meet you跟YouBike了👏☺️ 2,206…" at bounding box center [597, 322] width 1194 height 645
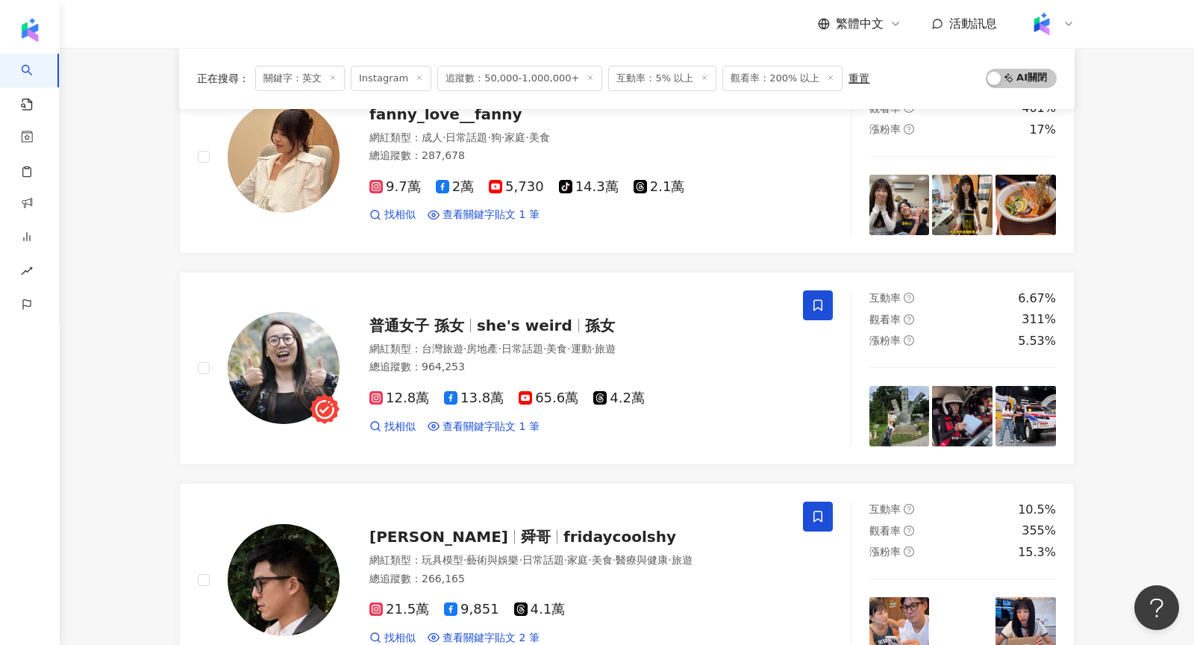
scroll to position [1679, 0]
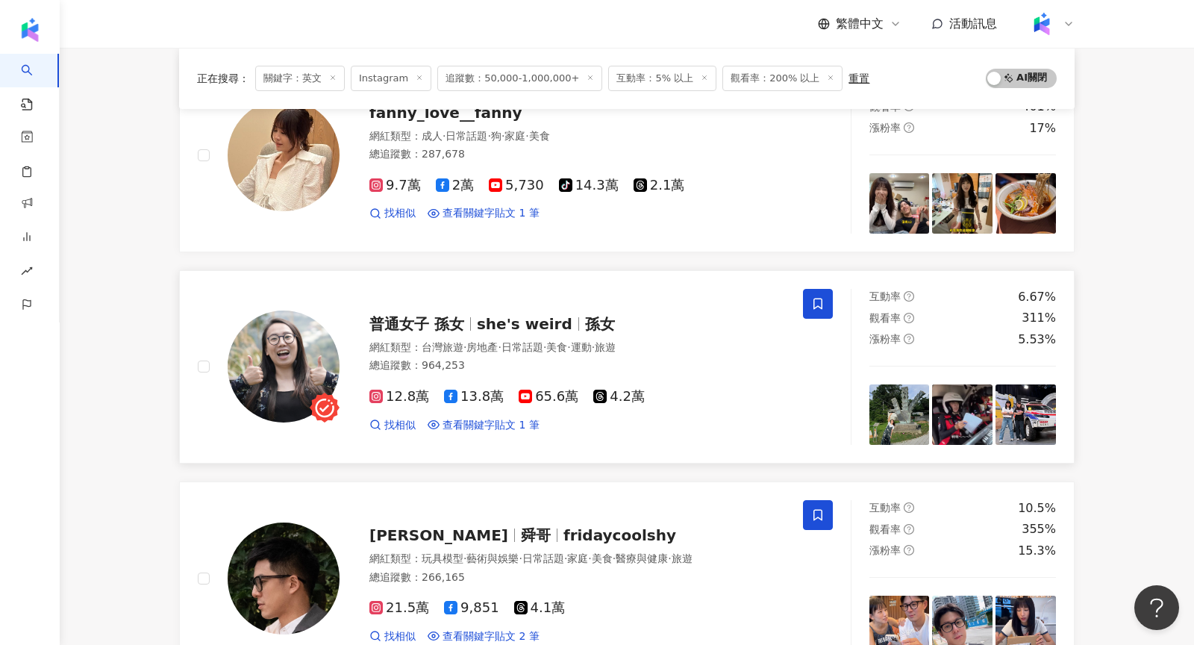
click at [269, 357] on img at bounding box center [284, 366] width 112 height 112
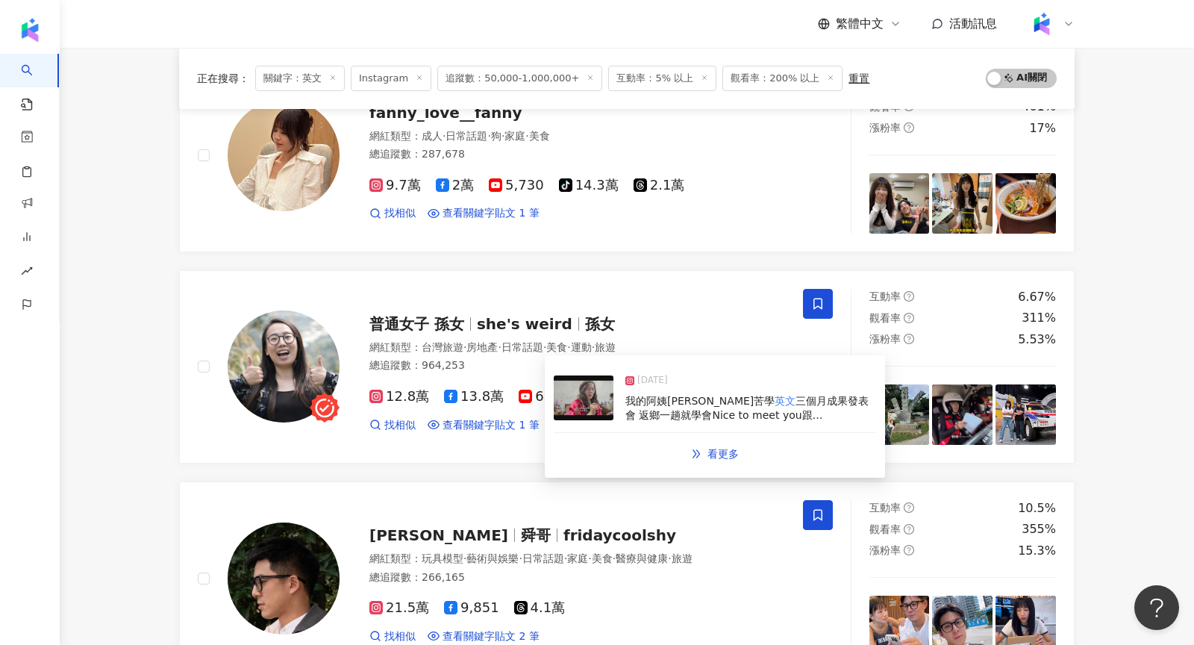
click at [596, 407] on img at bounding box center [584, 397] width 60 height 45
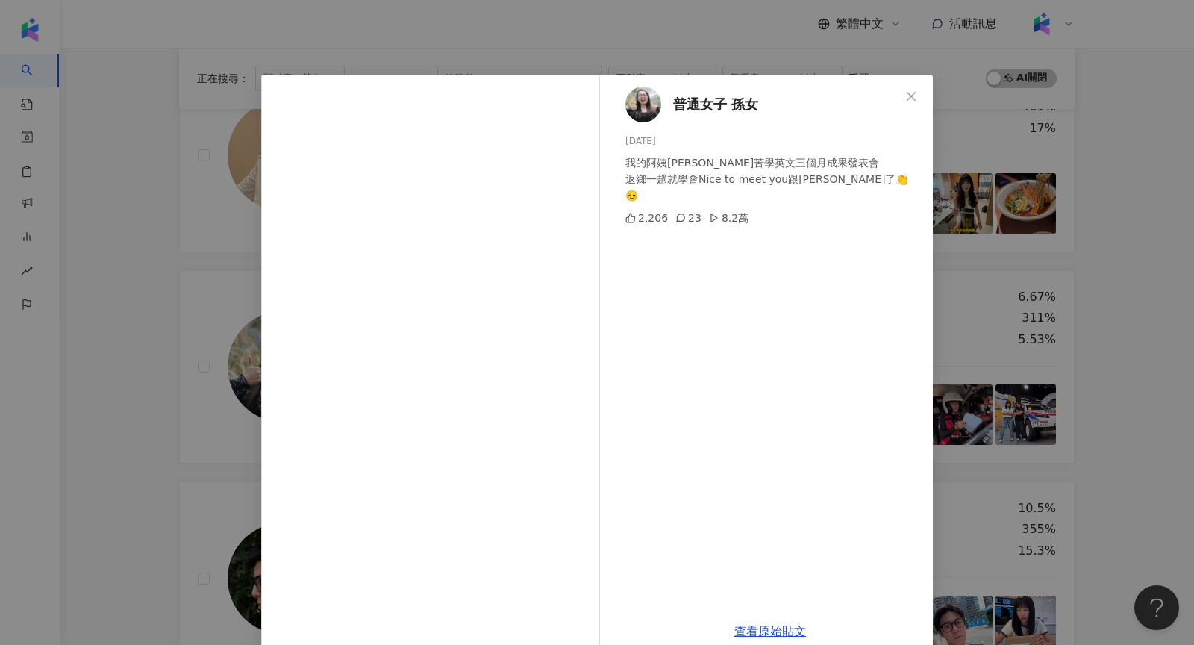
scroll to position [25, 0]
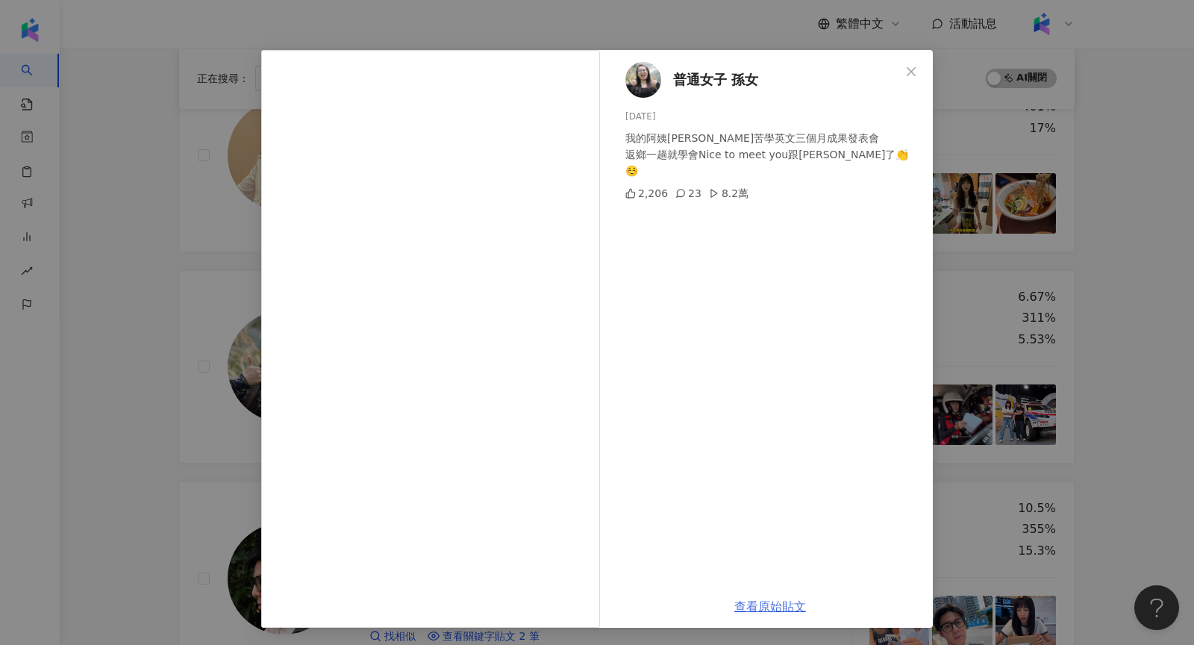
click at [786, 609] on link "查看原始貼文" at bounding box center [770, 606] width 72 height 14
click at [145, 436] on div "普通女子 孫女 2025/2/23 我的阿姨奈斐莉苦學英文三個月成果發表會 返鄉一趟就學會Nice to meet you跟YouBike了👏☺️ 2,206…" at bounding box center [597, 322] width 1194 height 645
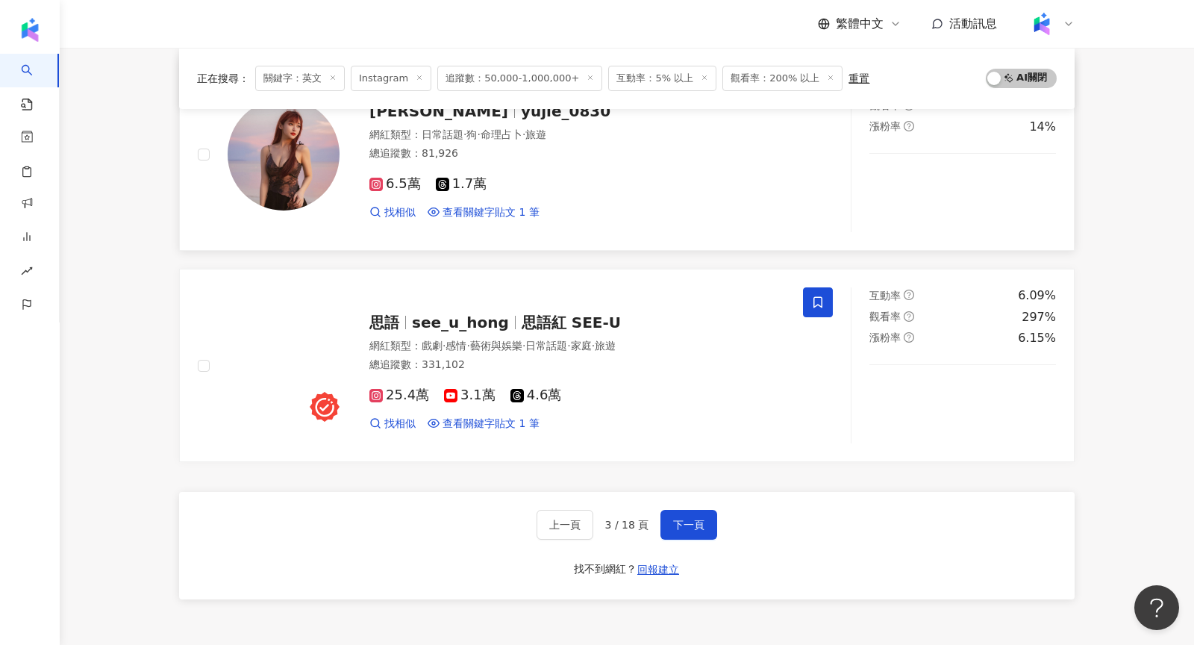
scroll to position [2315, 0]
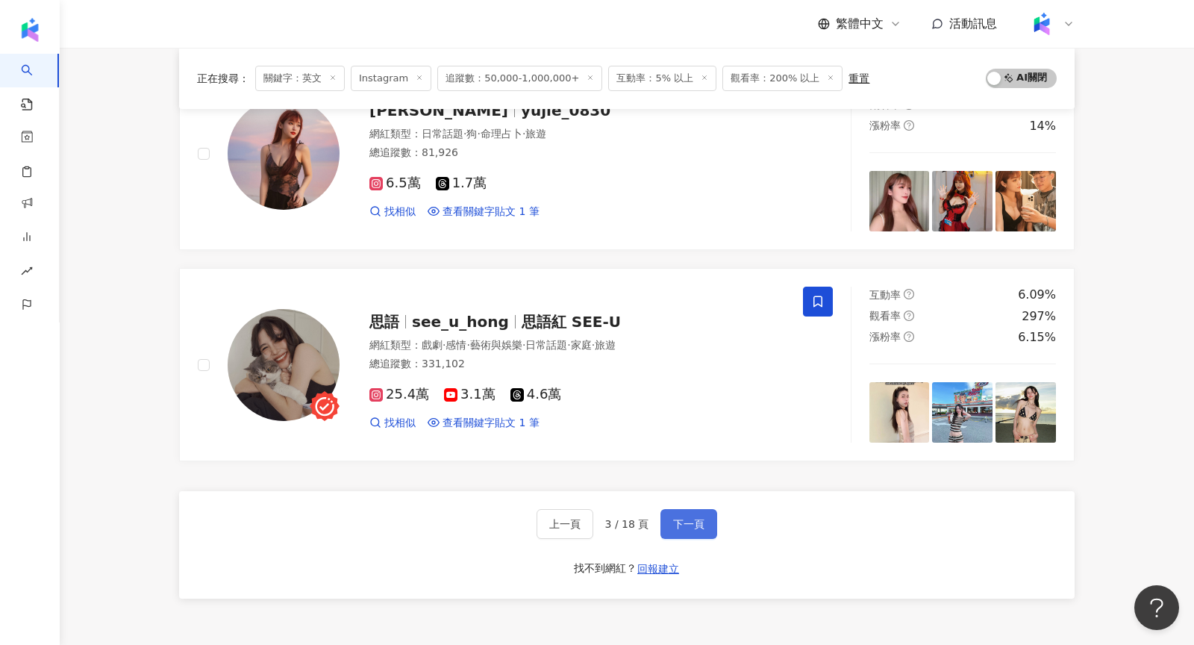
click at [694, 518] on span "下一頁" at bounding box center [688, 524] width 31 height 12
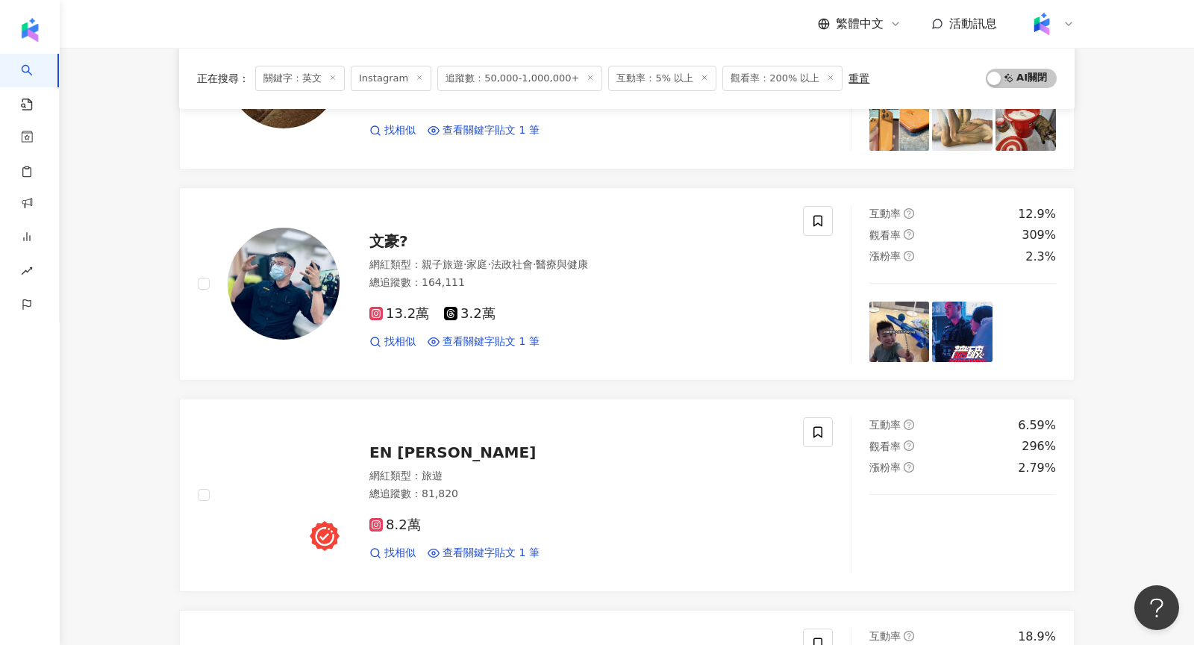
scroll to position [752, 0]
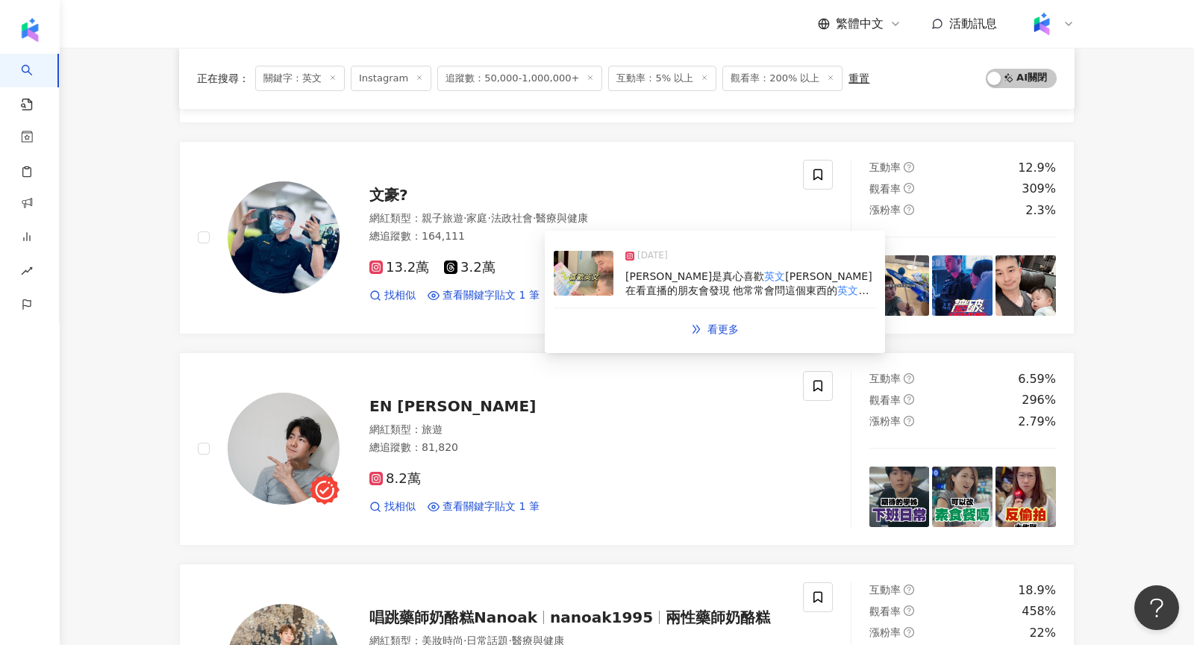
click at [586, 281] on img at bounding box center [584, 273] width 60 height 45
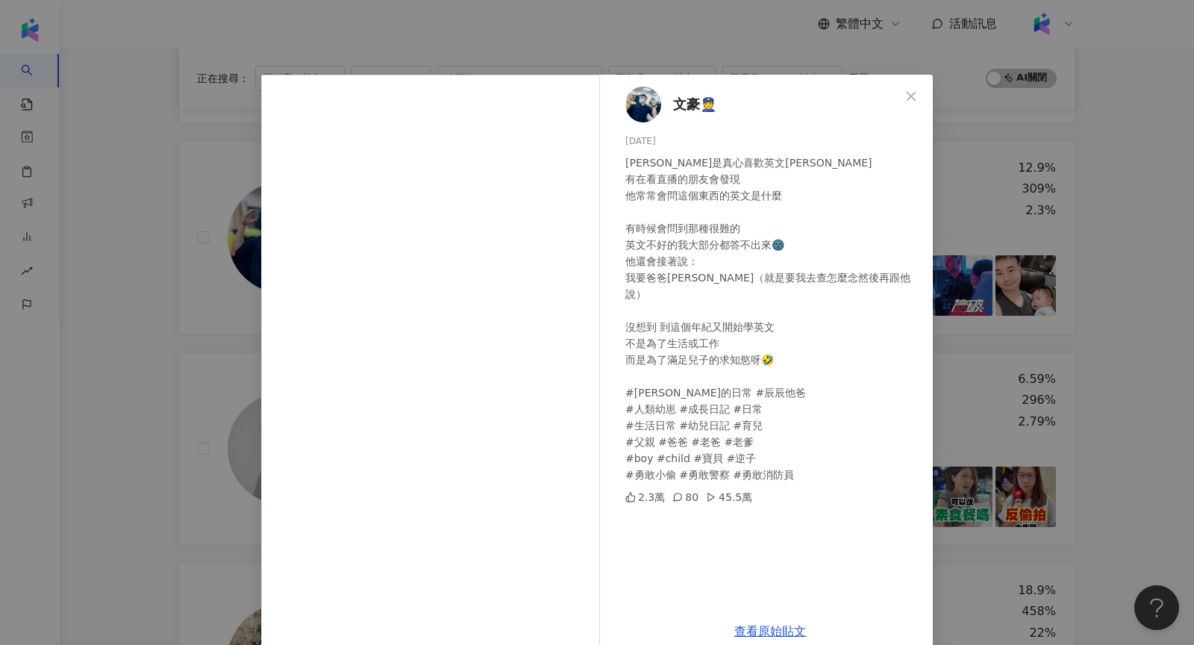
click at [1125, 232] on div "文豪👮 2024/10/14 辰辰是真心喜歡英文耶 有在看直播的朋友會發現 他常常會問這個東西的英文是什麼 有時候會問到那種很難的 英文不好的我大部分都答不出…" at bounding box center [597, 322] width 1194 height 645
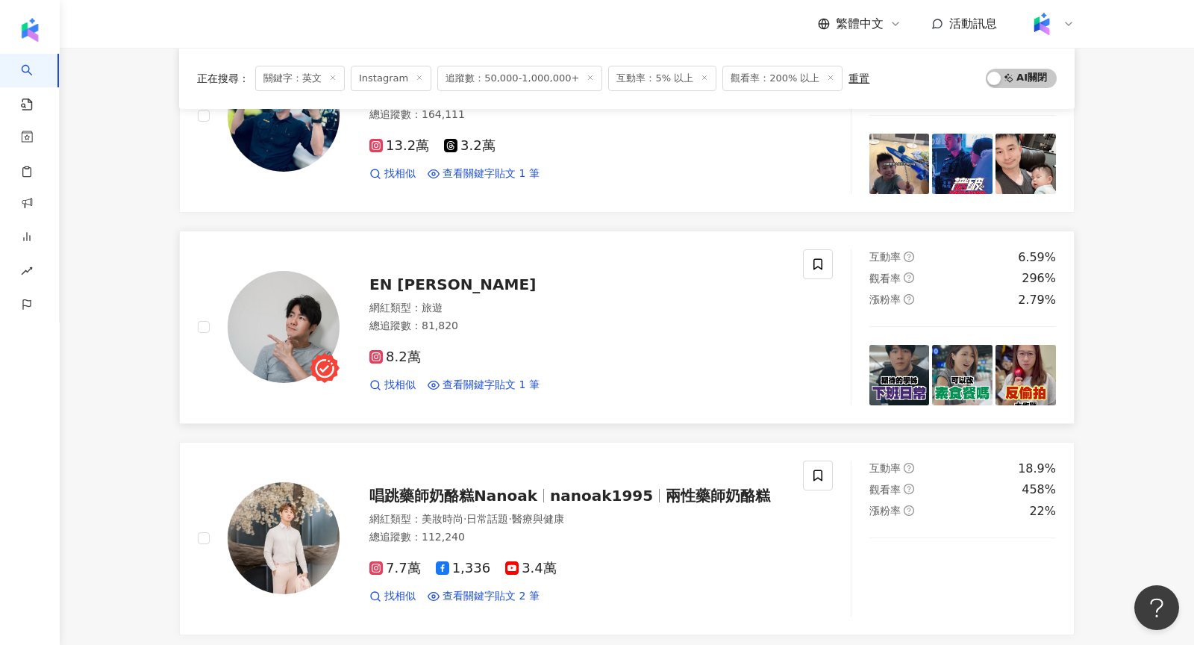
scroll to position [875, 0]
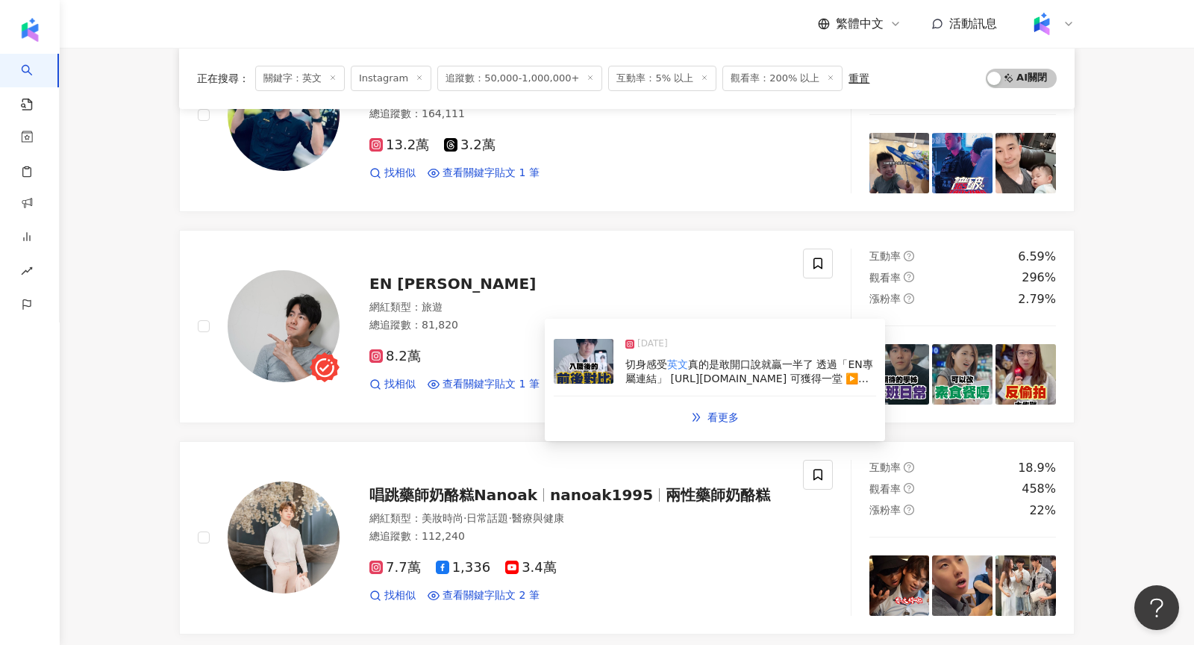
click at [587, 376] on img at bounding box center [584, 361] width 60 height 45
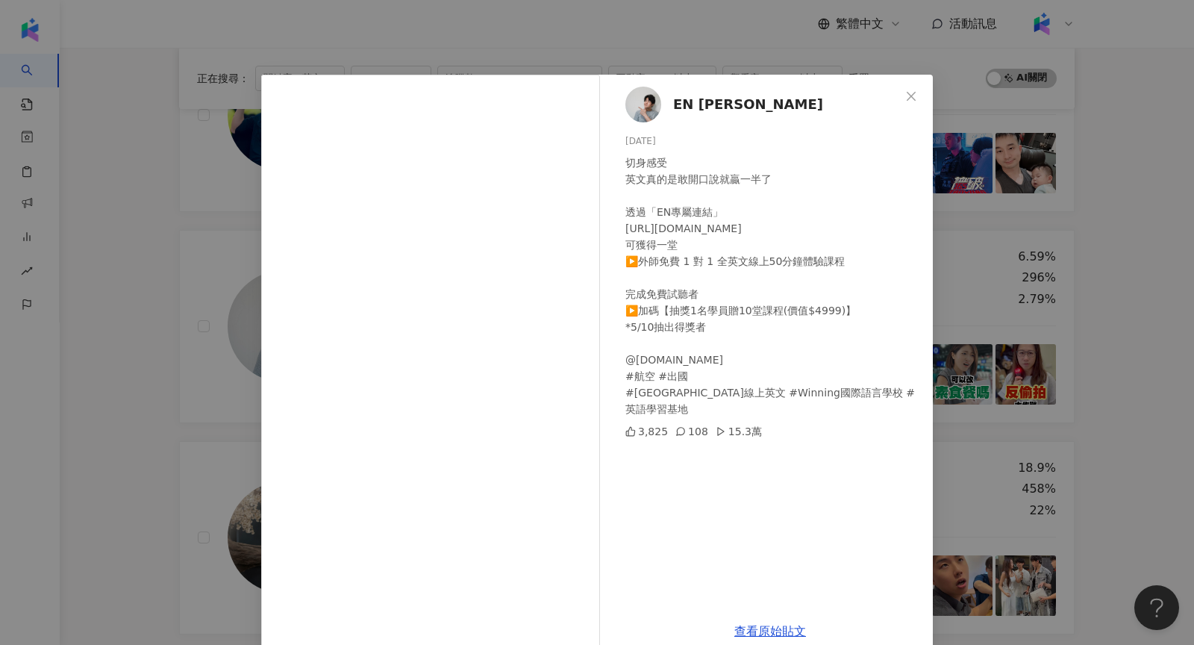
scroll to position [25, 0]
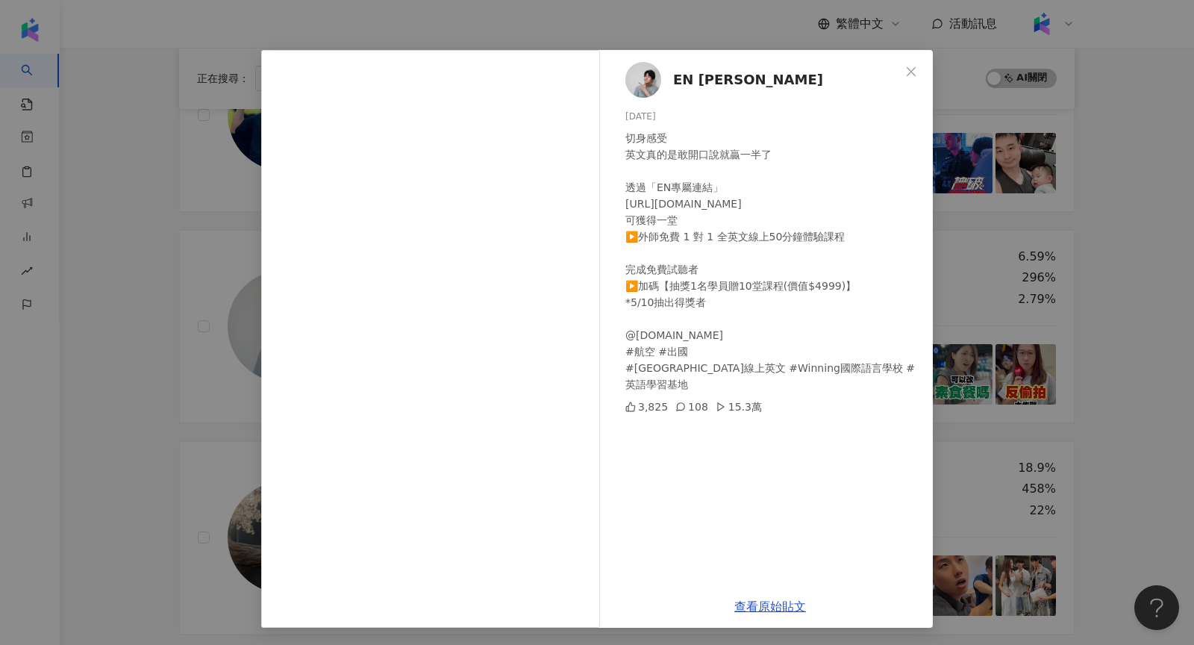
click at [1031, 297] on div "EN Chen 2025/4/7 切身感受 英文真的是敢開口說就贏一半了 透過「EN專屬連結」 https://p.winningenglishschool.…" at bounding box center [597, 322] width 1194 height 645
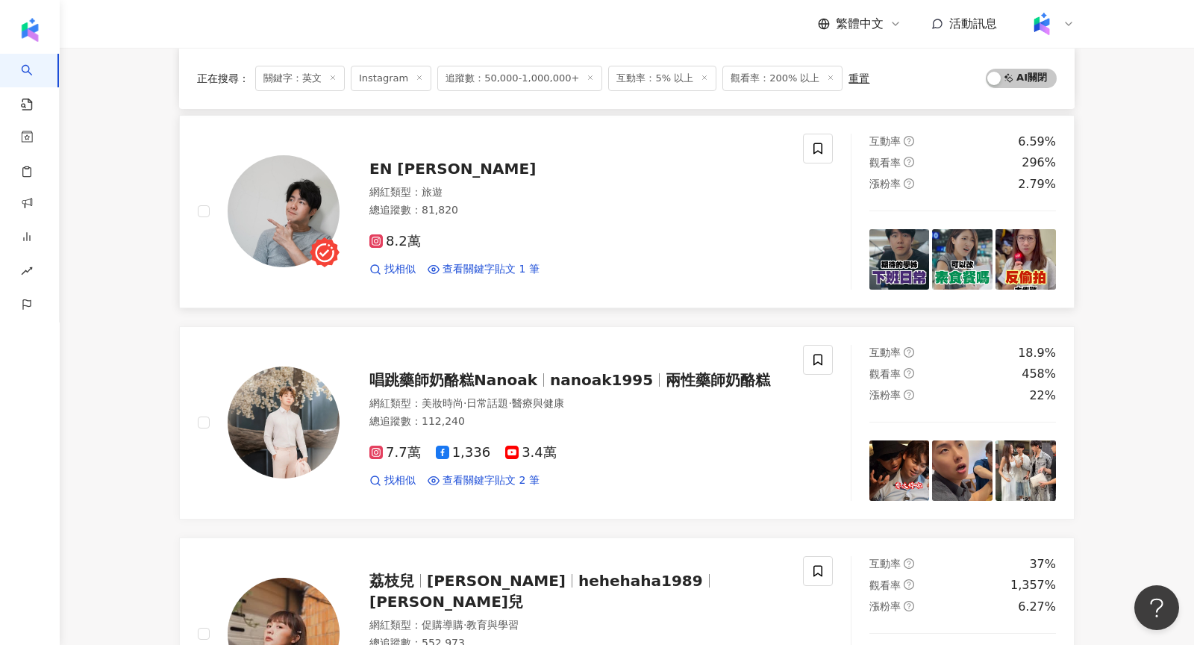
scroll to position [1019, 0]
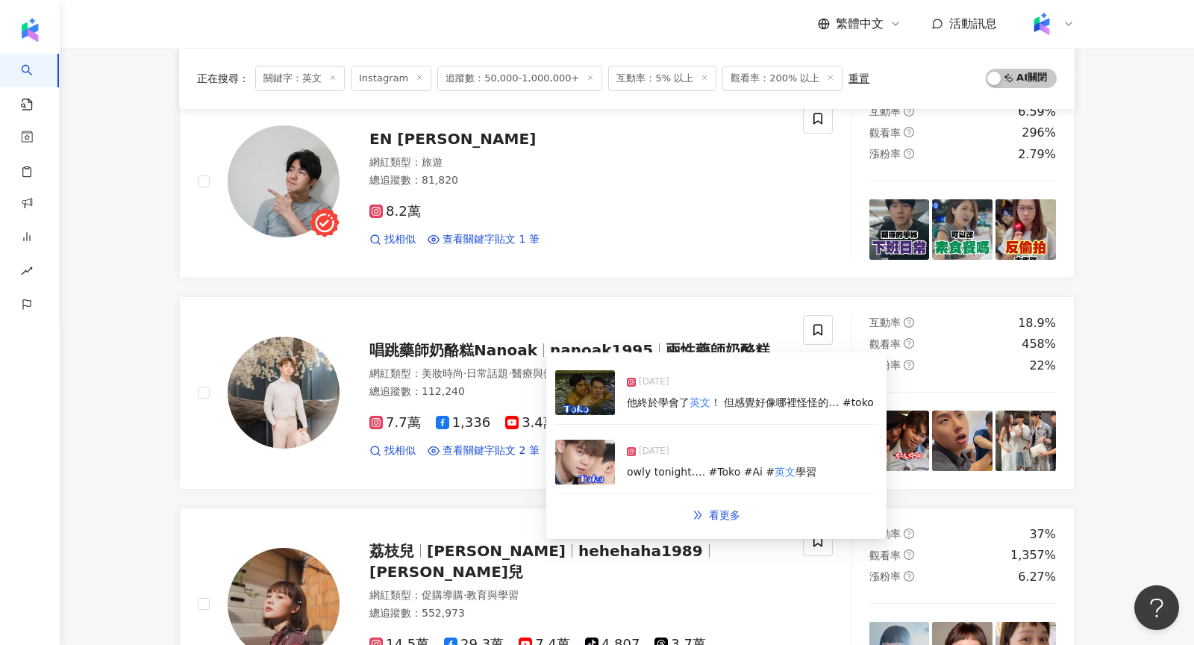
click at [573, 407] on img at bounding box center [585, 392] width 60 height 45
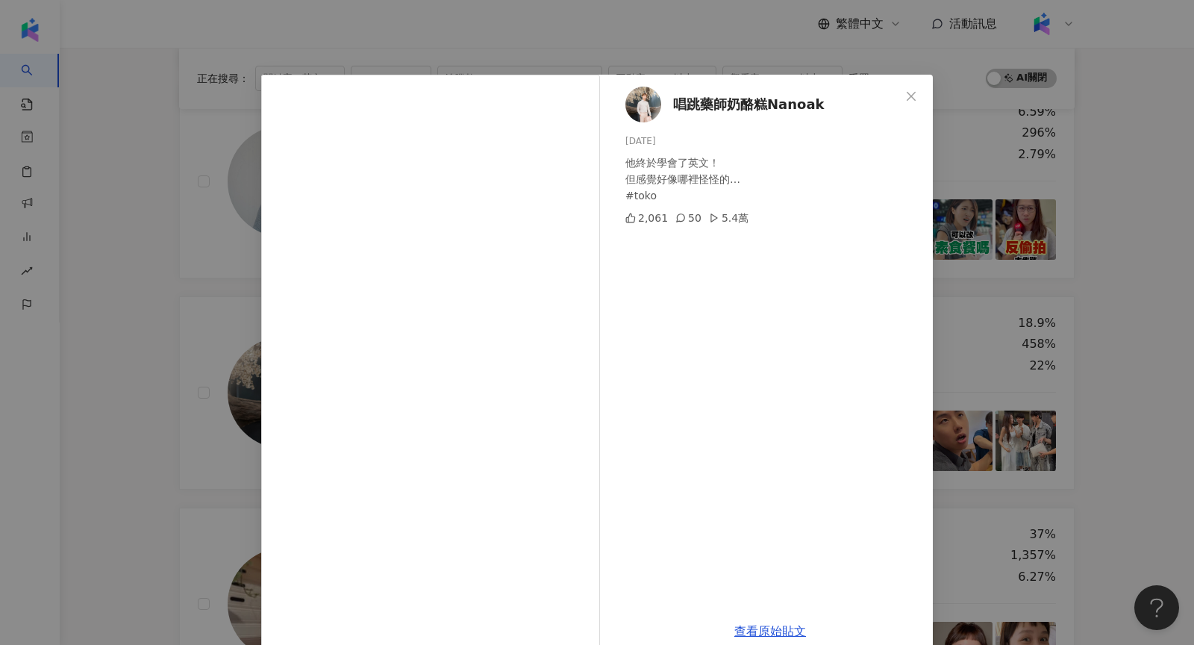
click at [984, 325] on div "唱跳藥師奶酪糕Nanoak 2025/8/17 他終於學會了英文！ 但感覺好像哪裡怪怪的… #toko 2,061 50 5.4萬 查看原始貼文" at bounding box center [597, 322] width 1194 height 645
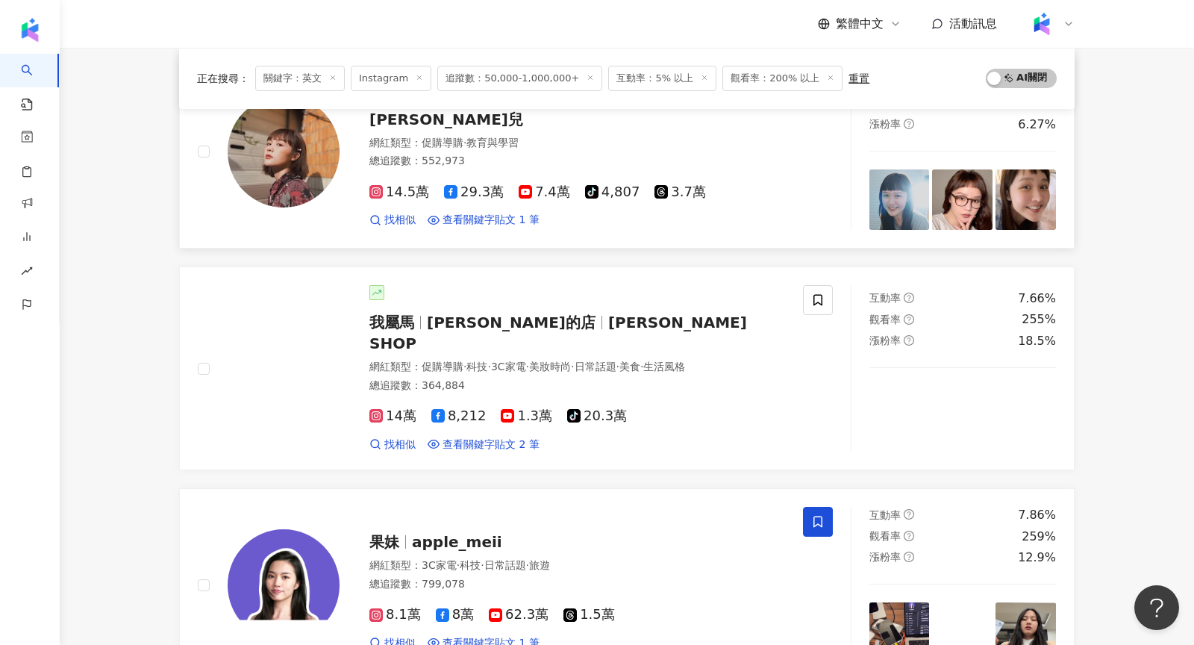
scroll to position [1472, 0]
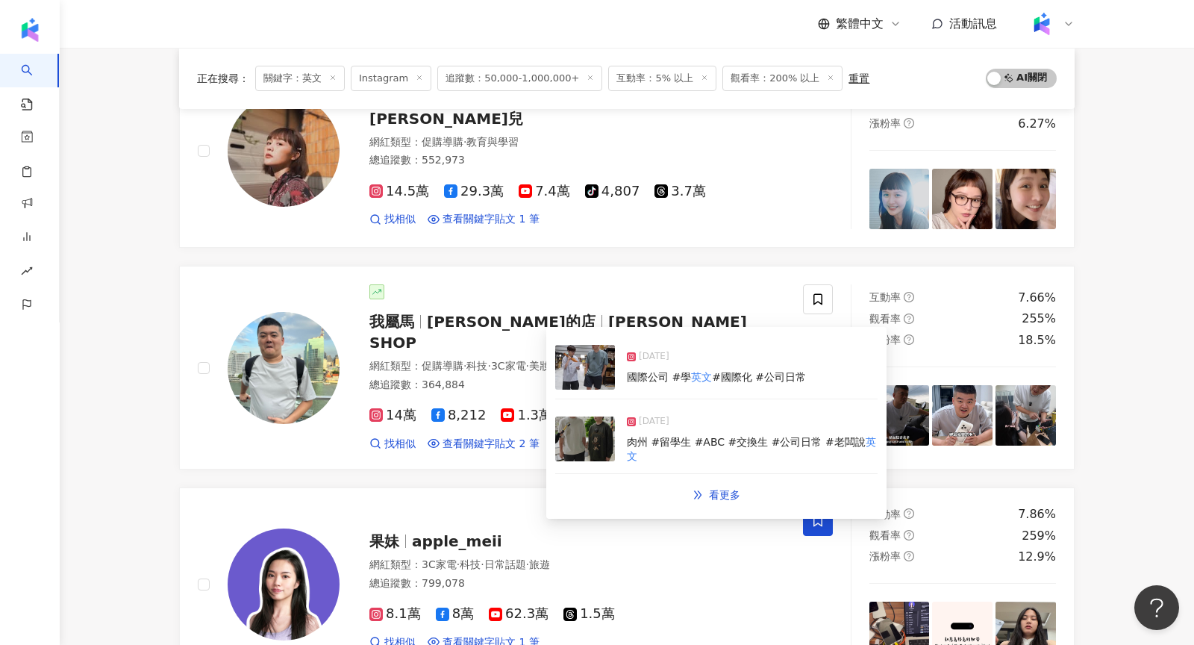
click at [575, 371] on img at bounding box center [585, 367] width 60 height 45
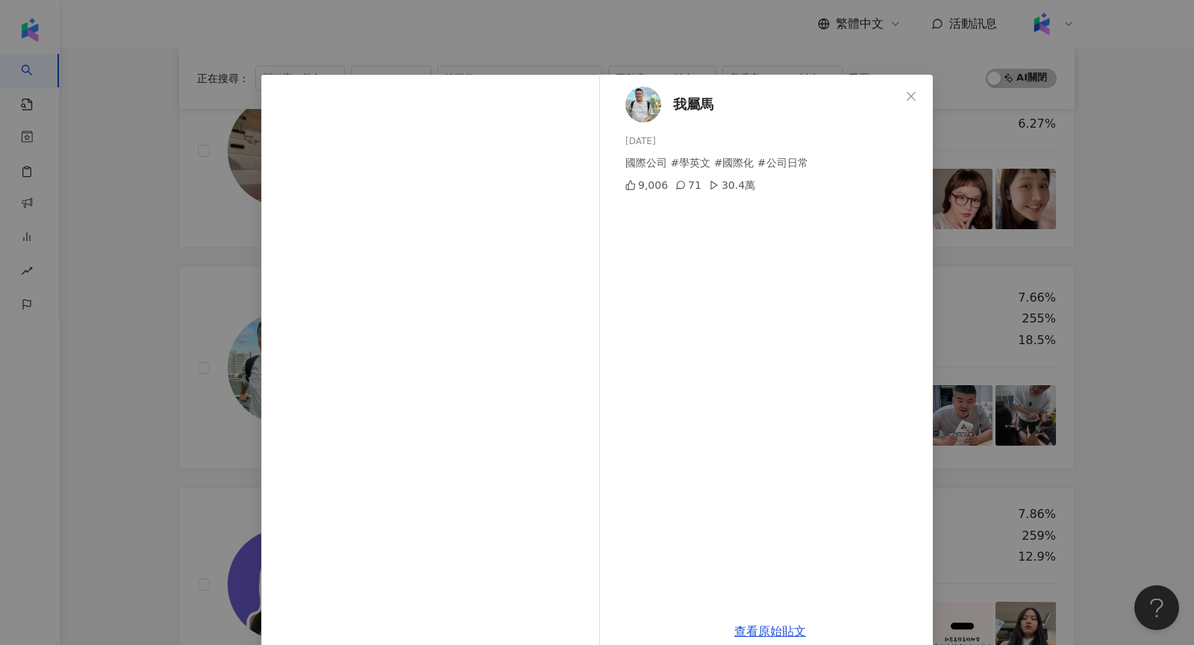
click at [992, 273] on div "我屬馬 2025/8/24 國際公司 #學英文 #國際化 #公司日常 9,006 71 30.4萬 查看原始貼文" at bounding box center [597, 322] width 1194 height 645
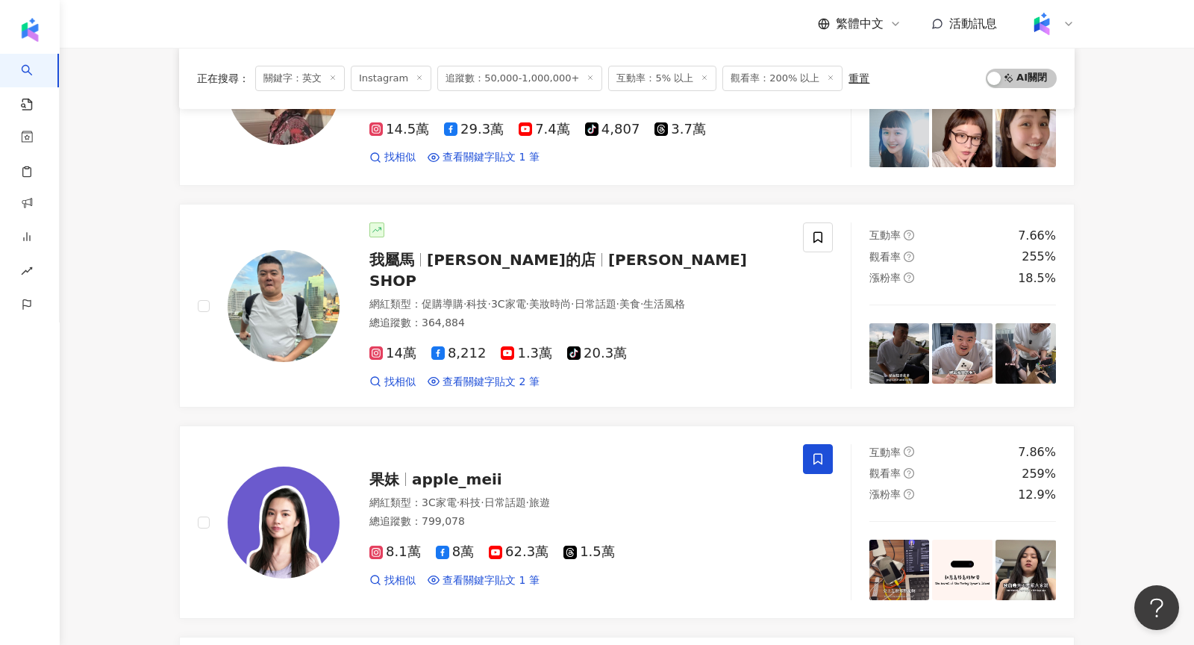
scroll to position [1532, 0]
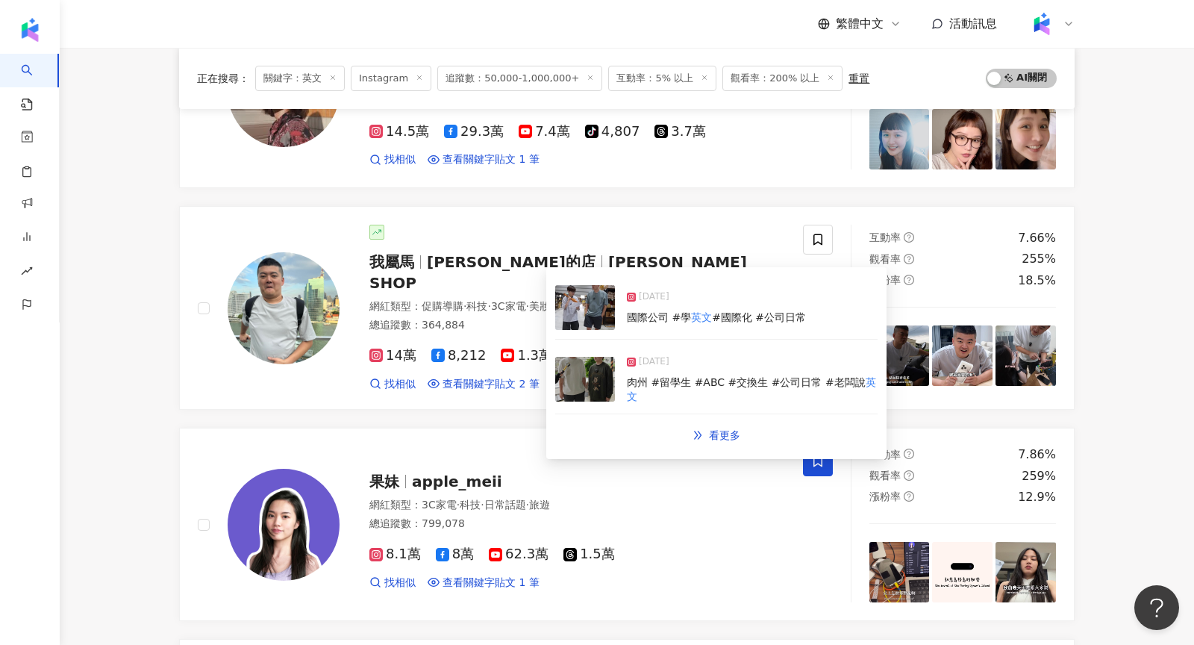
click at [575, 313] on img at bounding box center [585, 307] width 60 height 45
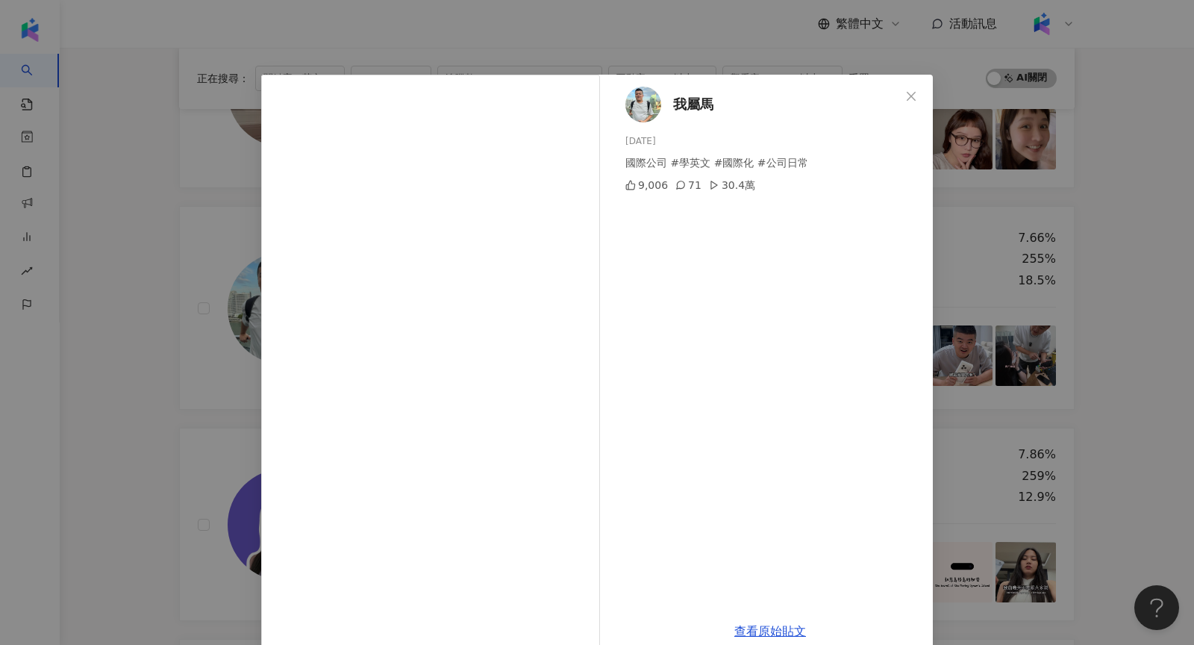
scroll to position [25, 0]
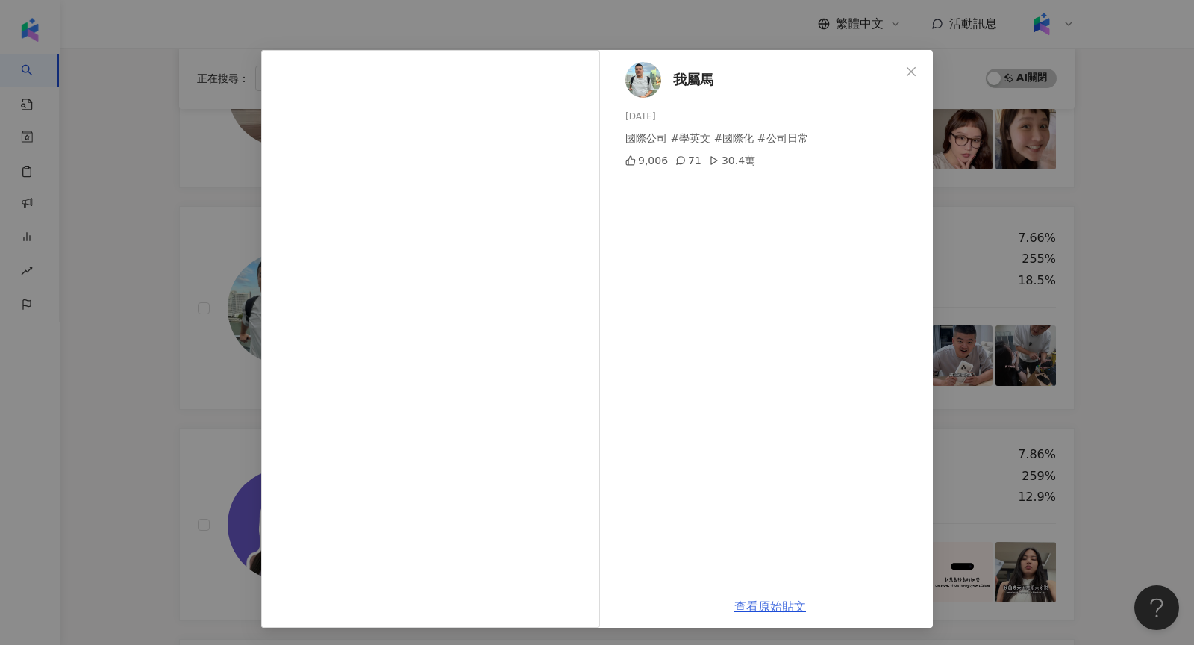
click at [780, 600] on link "查看原始貼文" at bounding box center [770, 606] width 72 height 14
click at [190, 340] on div "我屬馬 2025/8/24 國際公司 #學英文 #國際化 #公司日常 9,006 71 30.4萬 查看原始貼文" at bounding box center [597, 322] width 1194 height 645
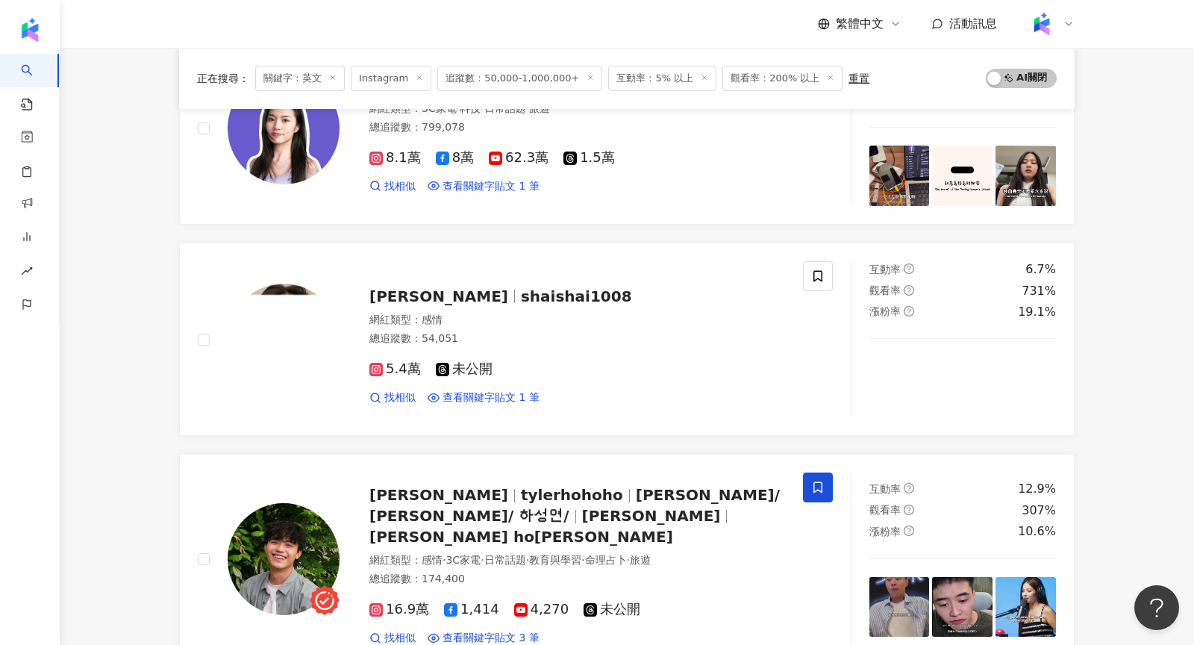
scroll to position [1986, 0]
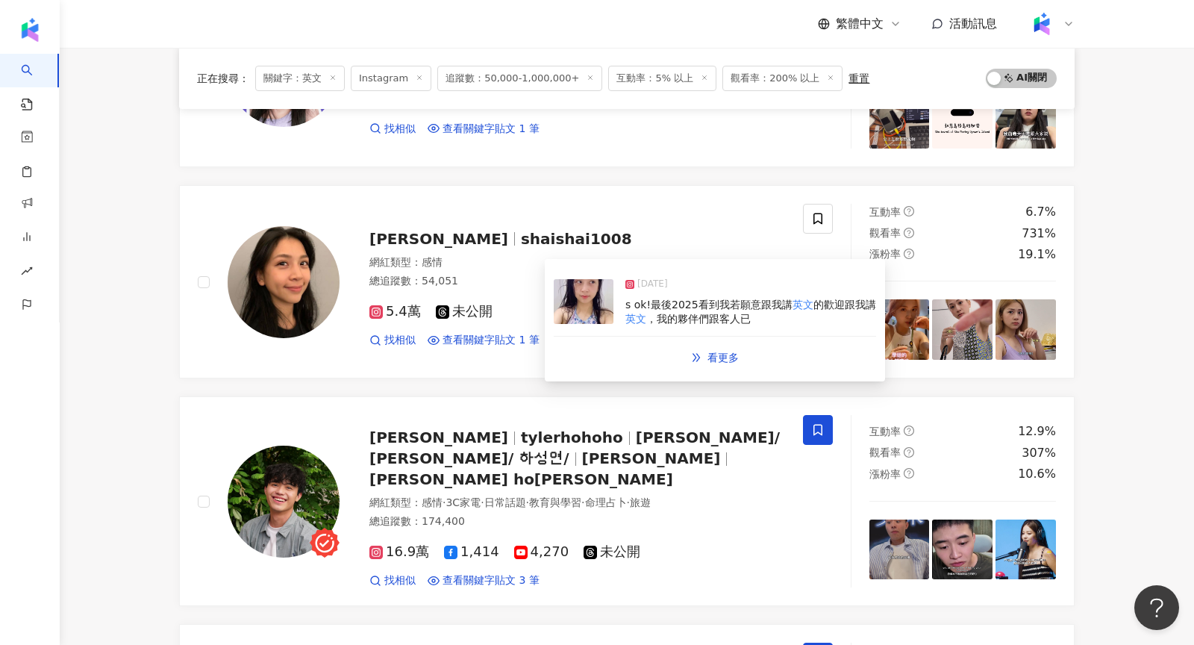
click at [555, 319] on img at bounding box center [584, 301] width 60 height 45
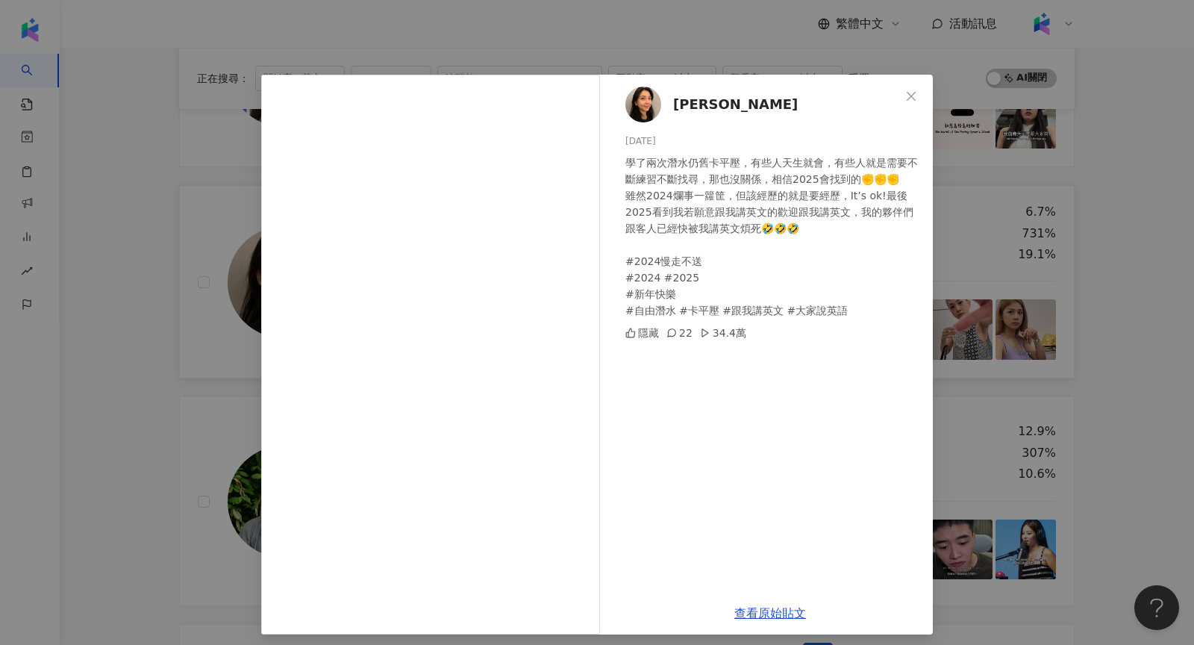
click at [1022, 195] on div "李孟學 2024/12/31 學了兩次潛水仍舊卡平壓，有些人天生就會，有些人就是需要不斷練習不斷找尋，那也沒關係，相信2025會找到的✊✊✊ 雖然2024爛事…" at bounding box center [597, 322] width 1194 height 645
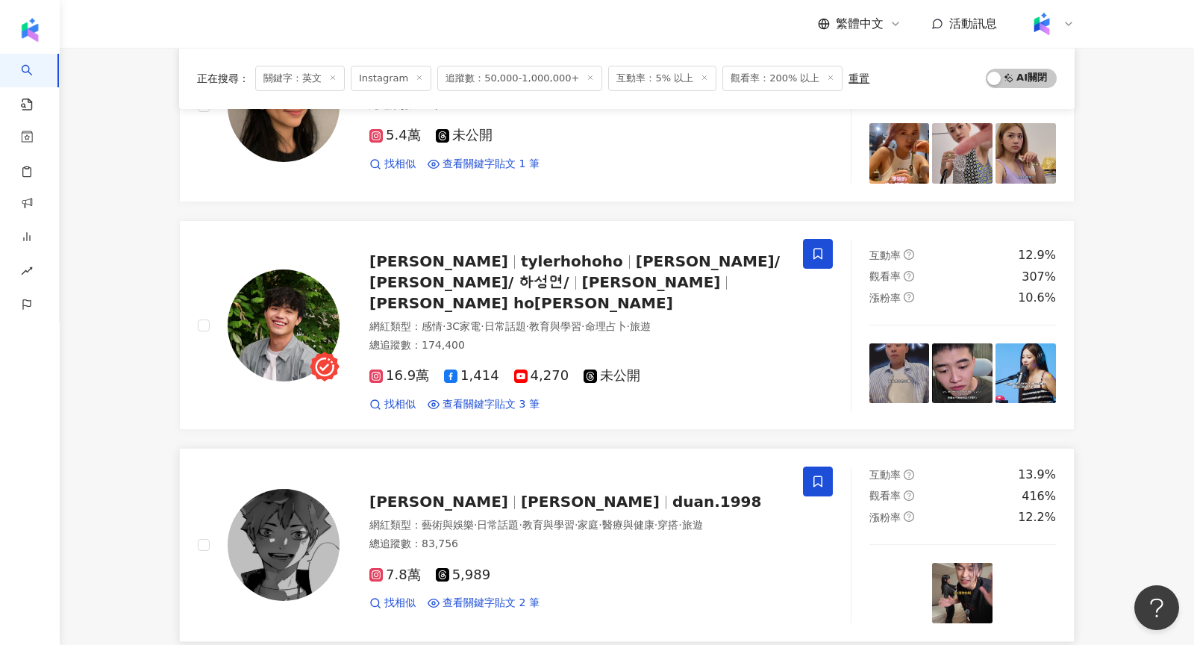
scroll to position [2165, 0]
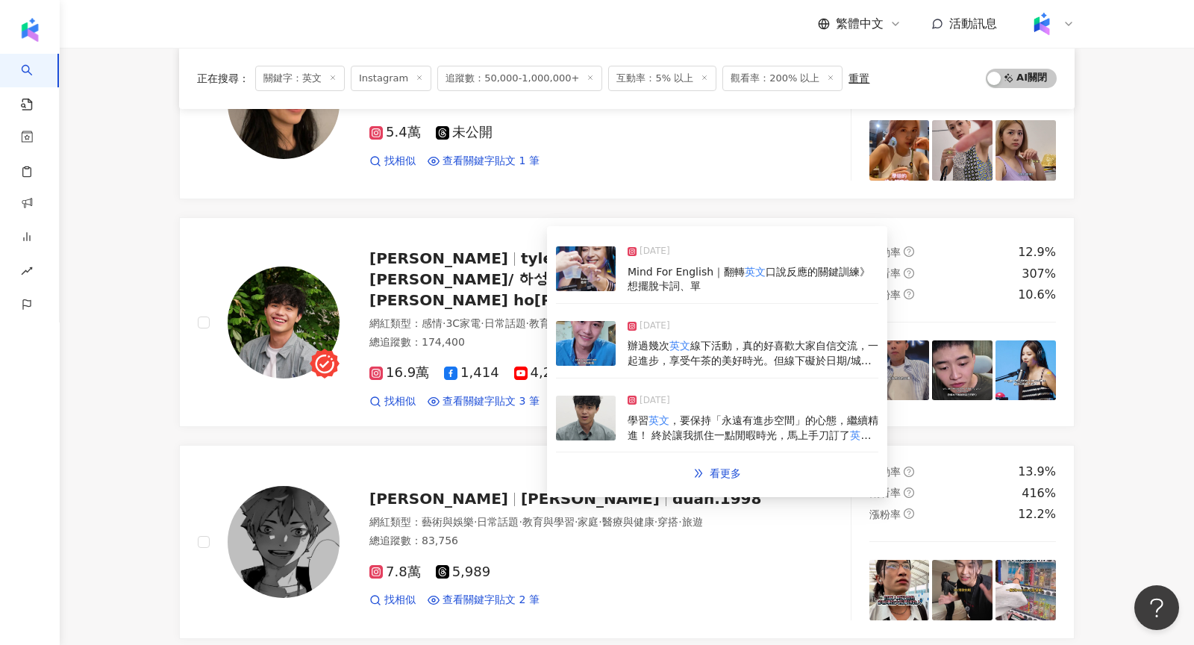
click at [572, 342] on img at bounding box center [586, 343] width 60 height 45
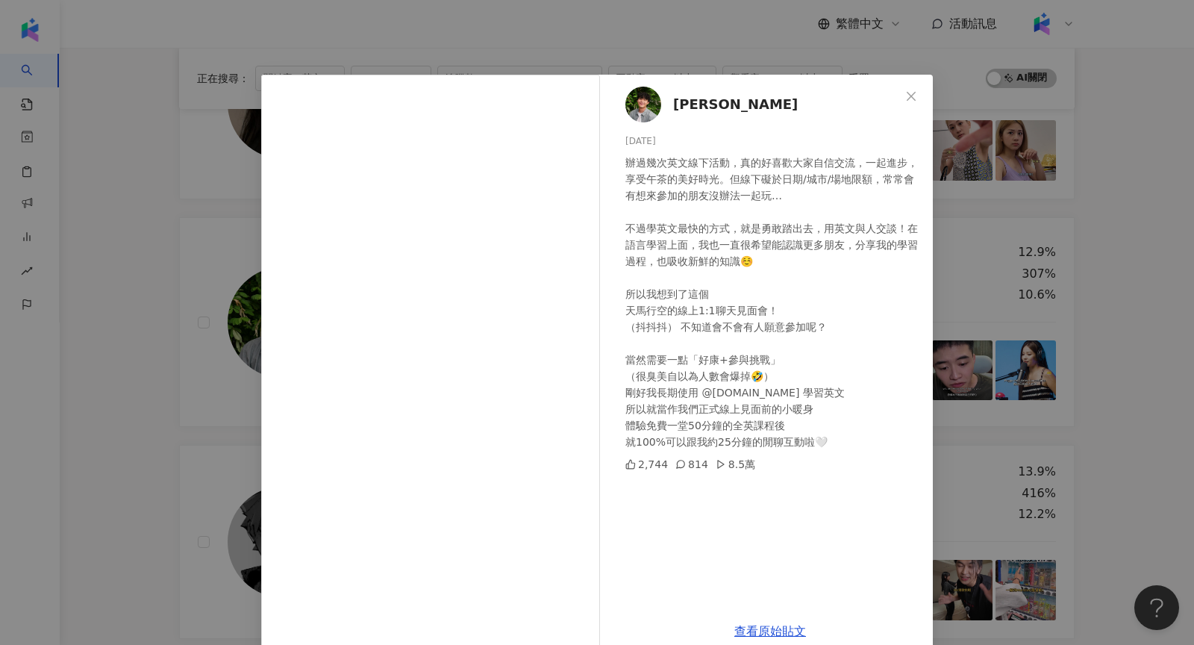
click at [988, 273] on div "何星冉 2025/9/8 辦過幾次英文線下活動，真的好喜歡大家自信交流，一起進步，享受午茶的美好時光。但線下礙於日期/城市/場地限額，常常會有想來參加的朋友沒…" at bounding box center [597, 322] width 1194 height 645
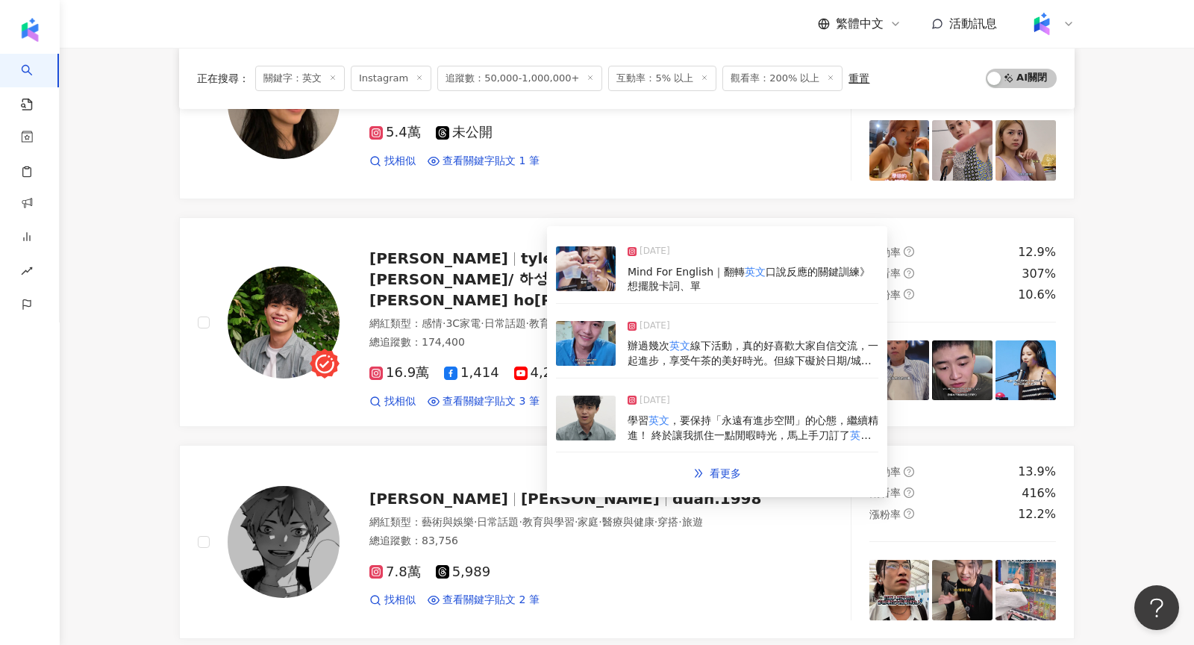
click at [584, 414] on img at bounding box center [586, 418] width 60 height 45
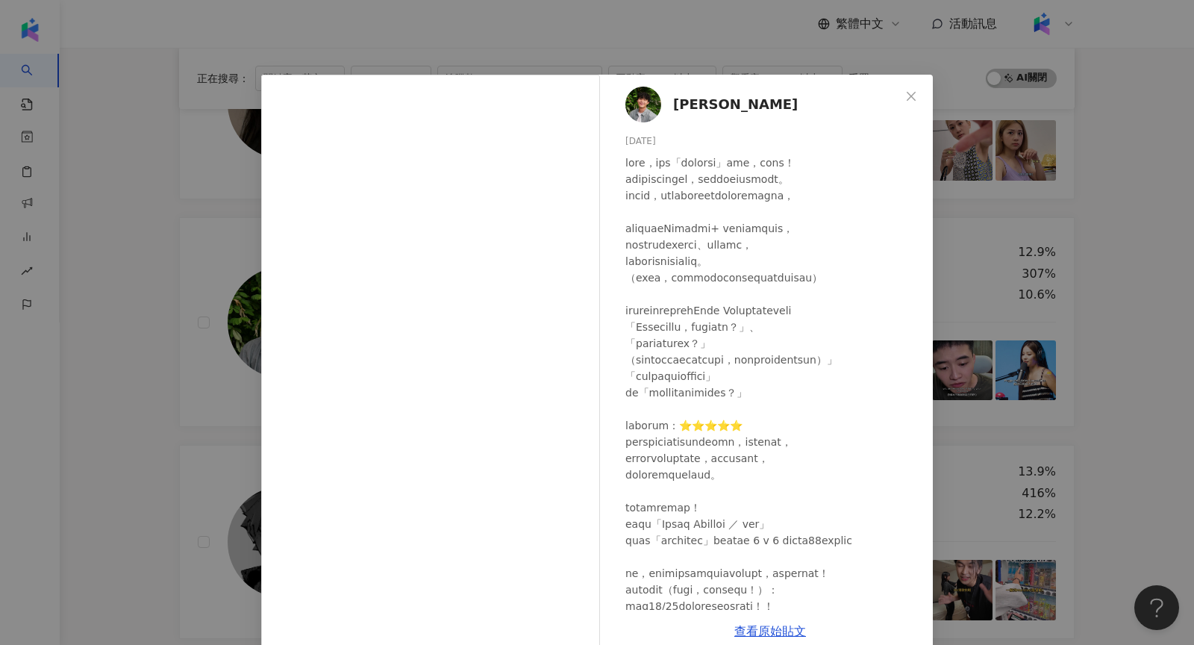
click at [1055, 316] on div "何星冉 2024/10/10 4,713 603 14.9萬 查看原始貼文" at bounding box center [597, 322] width 1194 height 645
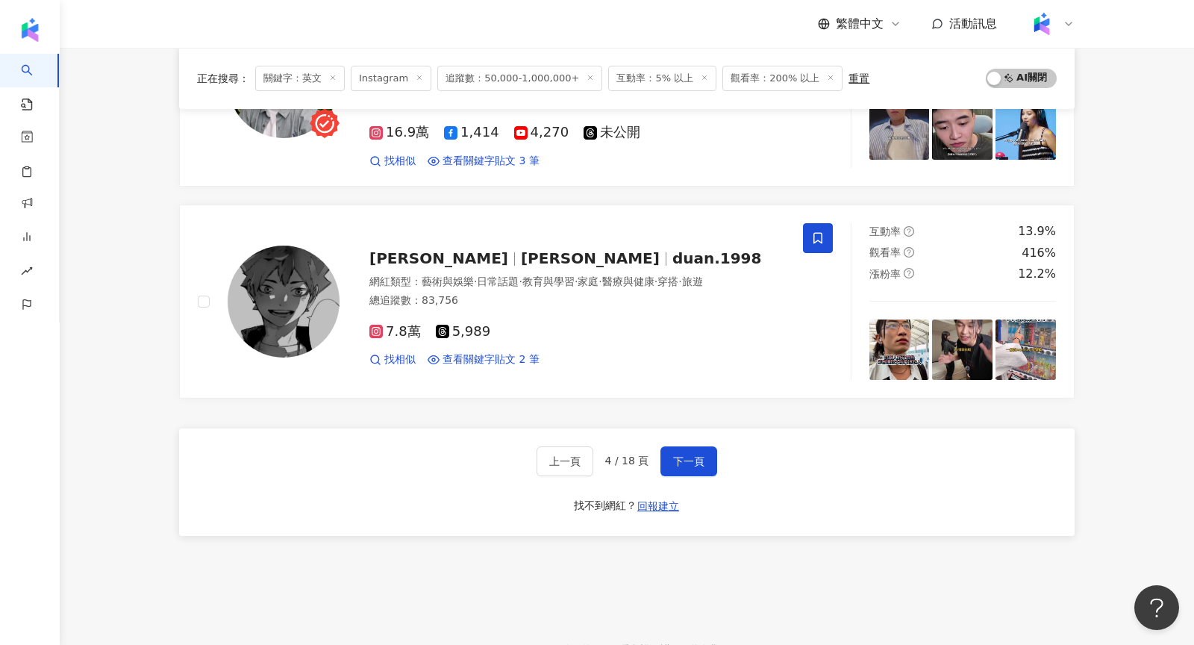
scroll to position [2407, 0]
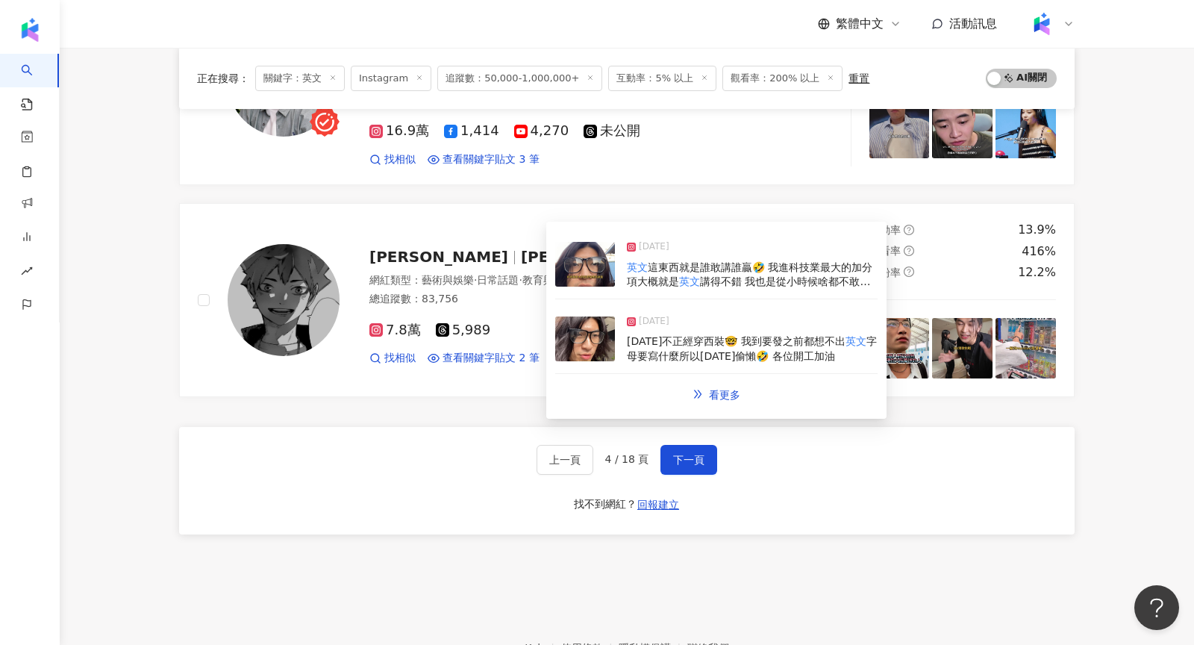
click at [592, 261] on img at bounding box center [585, 264] width 60 height 45
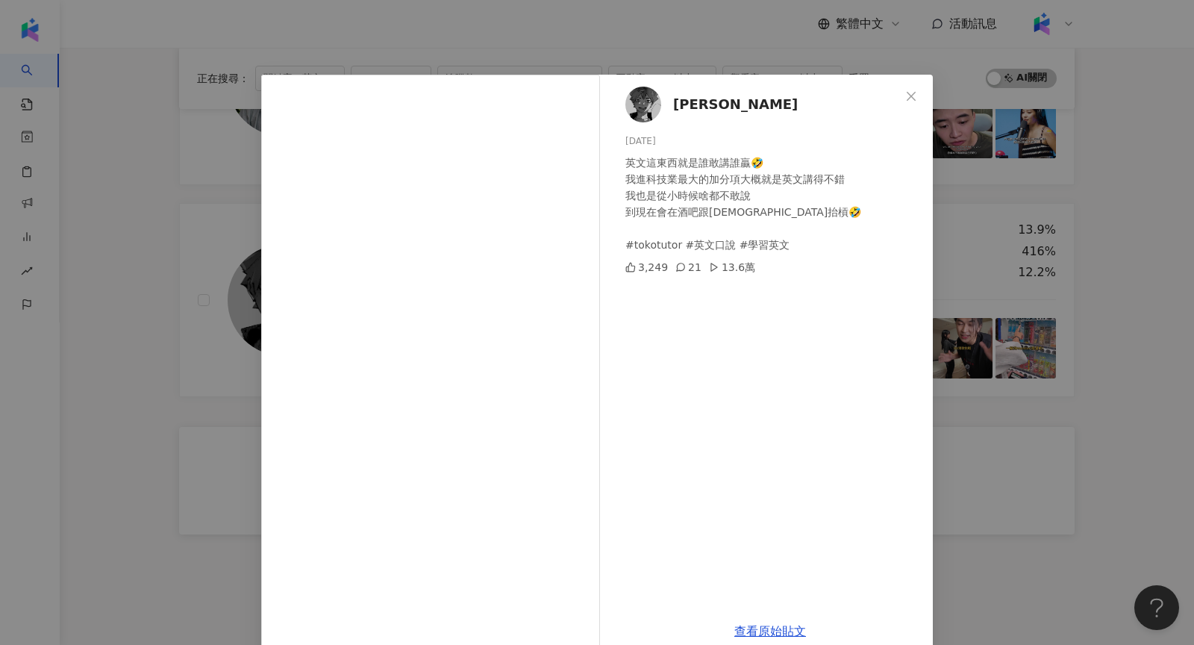
click at [1005, 246] on div "戴端 2025/4/23 英文這東西就是誰敢講誰贏🤣 我進科技業最大的加分項大概就是英文講得不錯 我也是從小時候啥都不敢說 到現在會在酒吧跟外國人抬槓🤣 #t…" at bounding box center [597, 322] width 1194 height 645
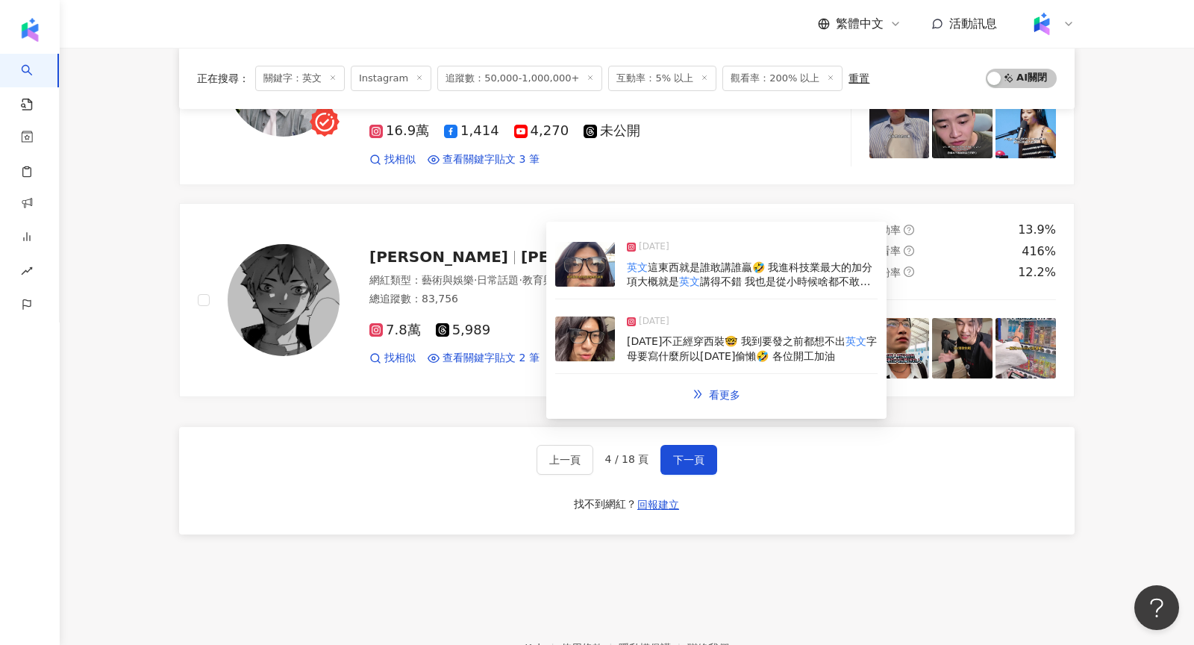
click at [595, 342] on img at bounding box center [585, 338] width 60 height 45
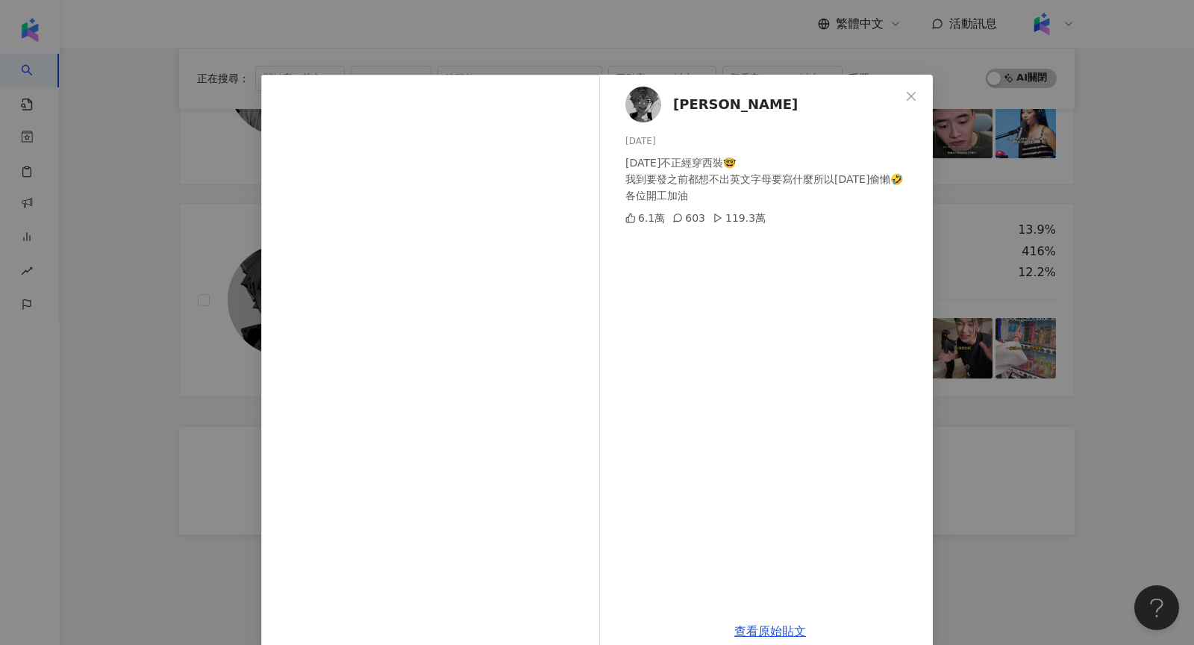
click at [1019, 304] on div "戴端 2025/2/2 今天不正經穿西裝🤓 我到要發之前都想不出英文字母要寫什麼所以今天偷懶🤣 各位開工加油 6.1萬 603 119.3萬 查看原始貼文" at bounding box center [597, 322] width 1194 height 645
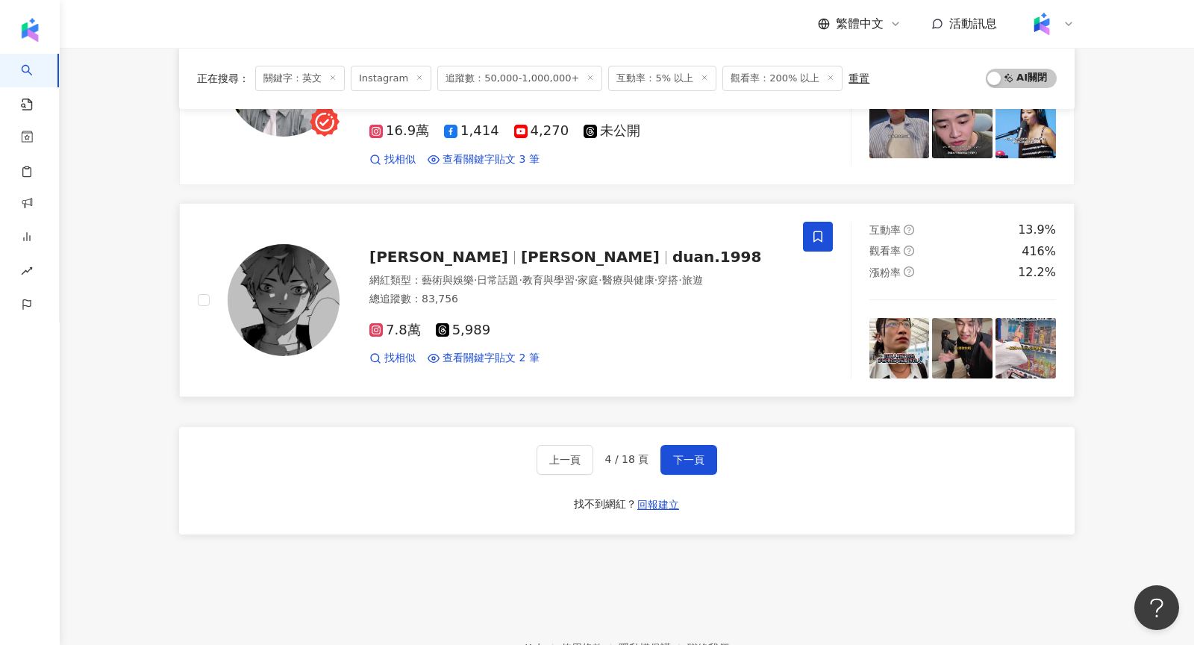
click at [309, 244] on img at bounding box center [284, 300] width 112 height 112
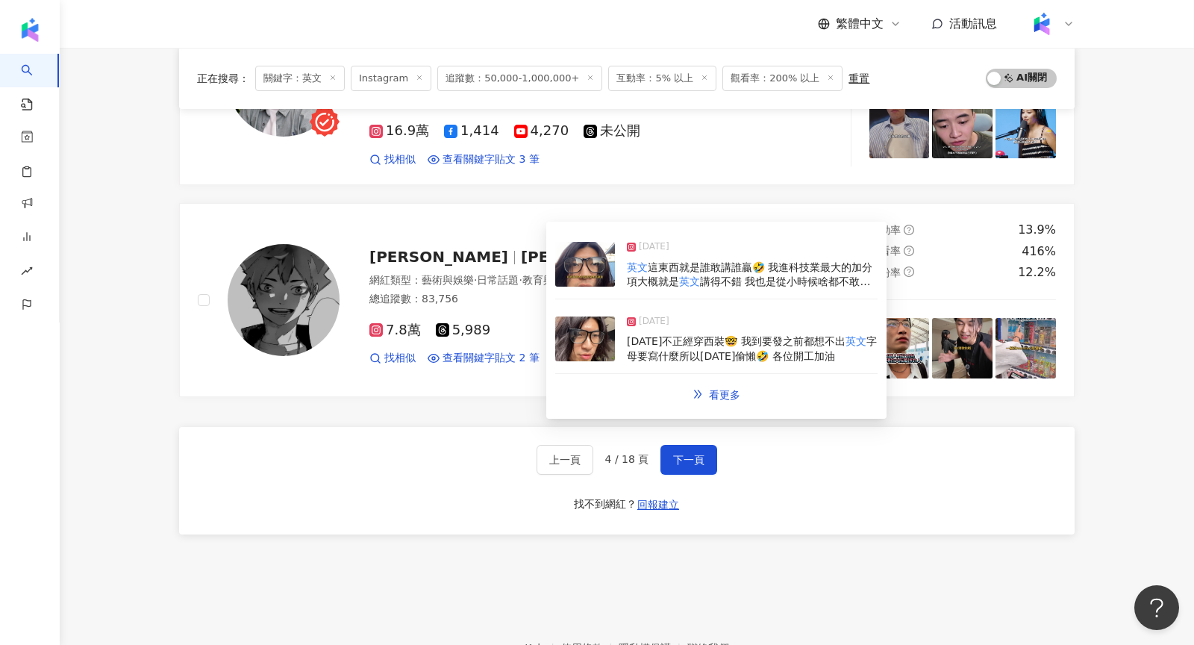
click at [587, 270] on img at bounding box center [585, 264] width 60 height 45
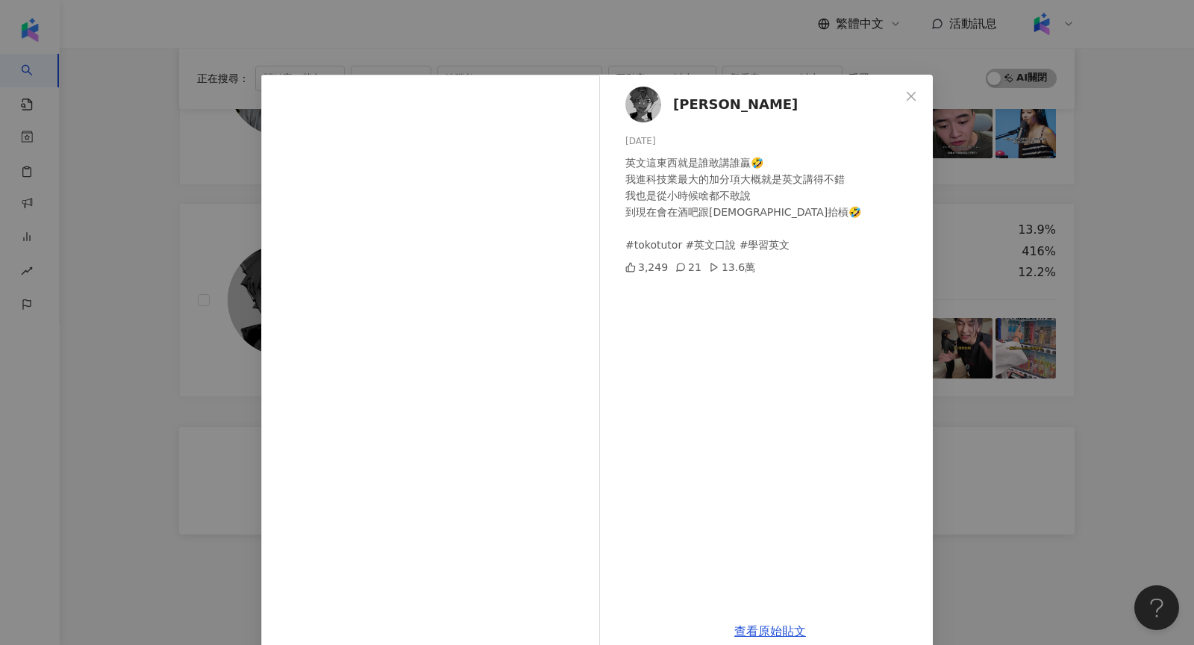
scroll to position [25, 0]
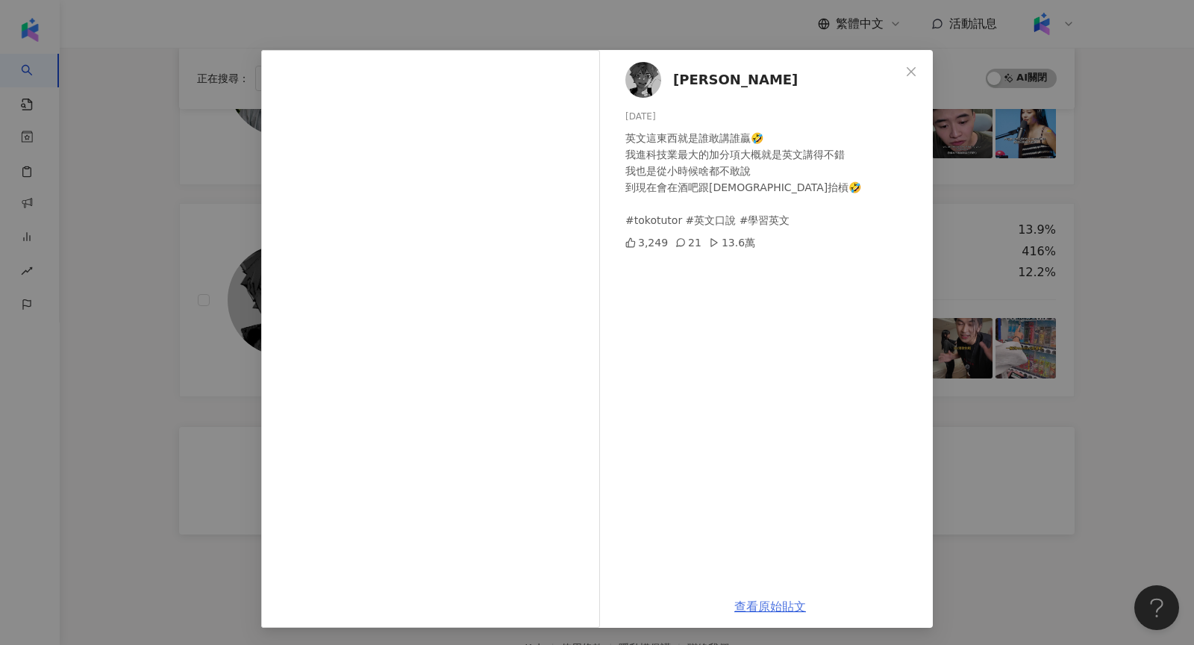
click at [757, 609] on link "查看原始貼文" at bounding box center [770, 606] width 72 height 14
click at [1119, 213] on div "戴端 2025/4/23 英文這東西就是誰敢講誰贏🤣 我進科技業最大的加分項大概就是英文講得不錯 我也是從小時候啥都不敢說 到現在會在酒吧跟外國人抬槓🤣 #t…" at bounding box center [597, 322] width 1194 height 645
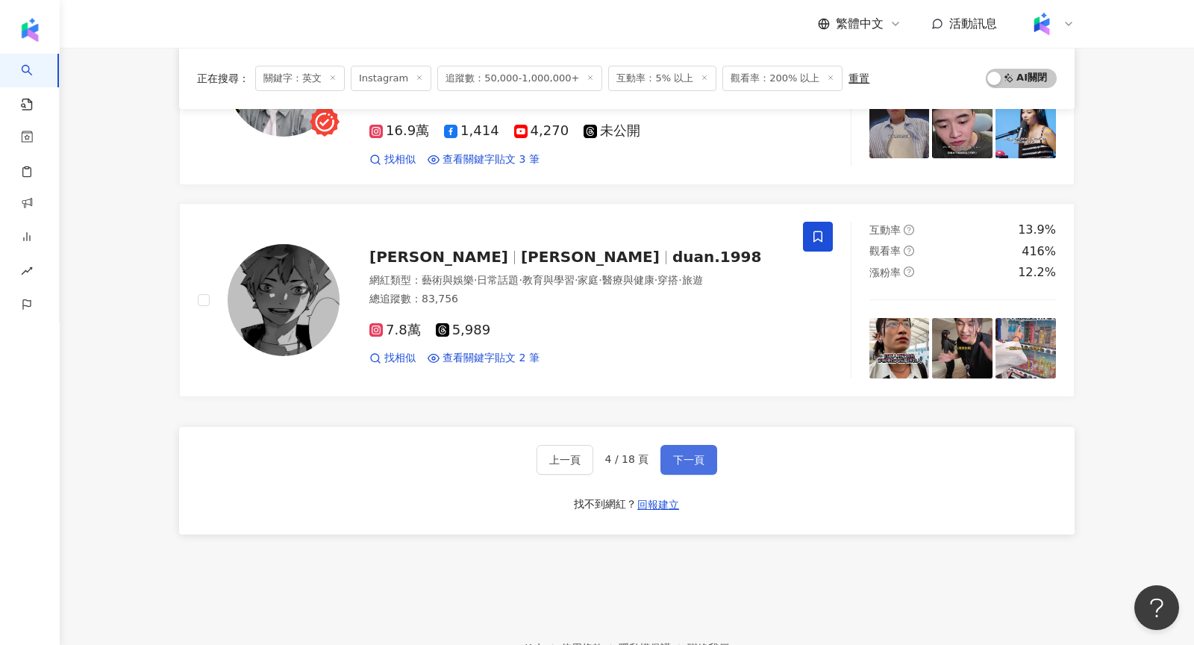
click at [673, 454] on span "下一頁" at bounding box center [688, 460] width 31 height 12
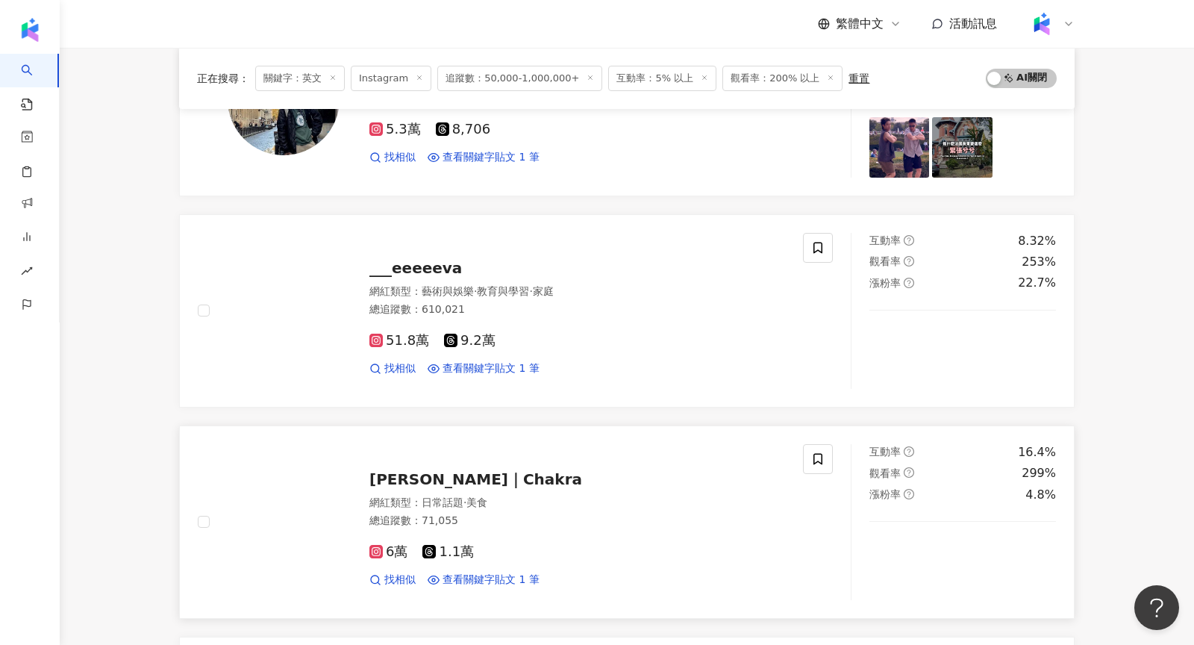
scroll to position [349, 0]
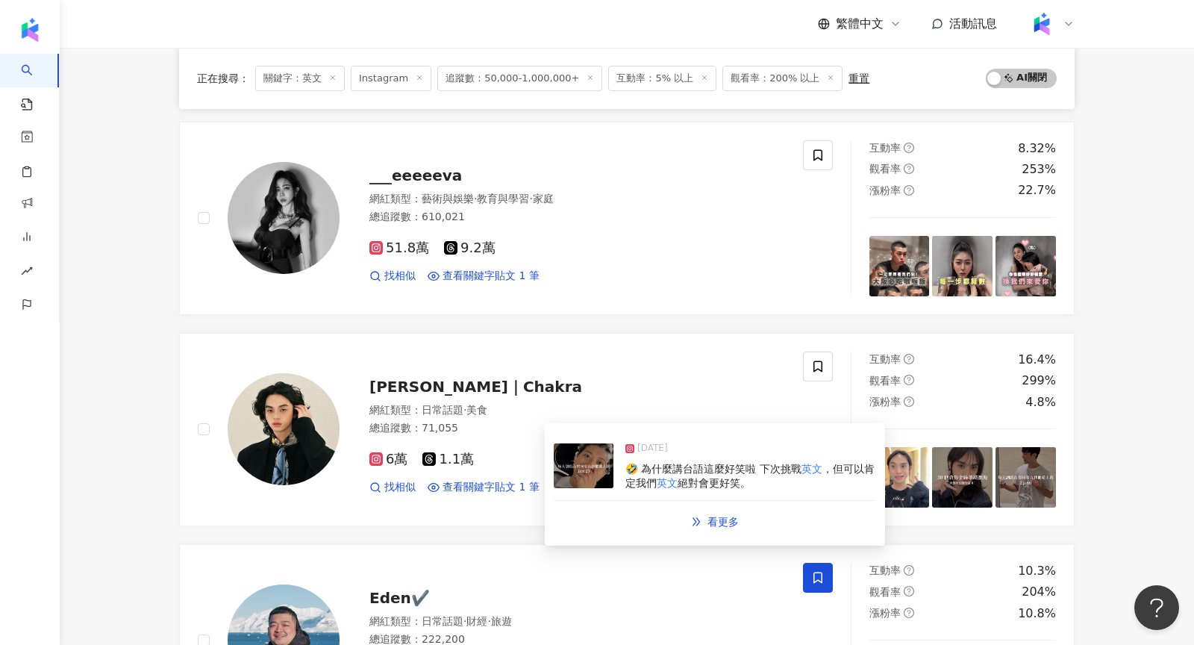
click at [590, 472] on img at bounding box center [584, 465] width 60 height 45
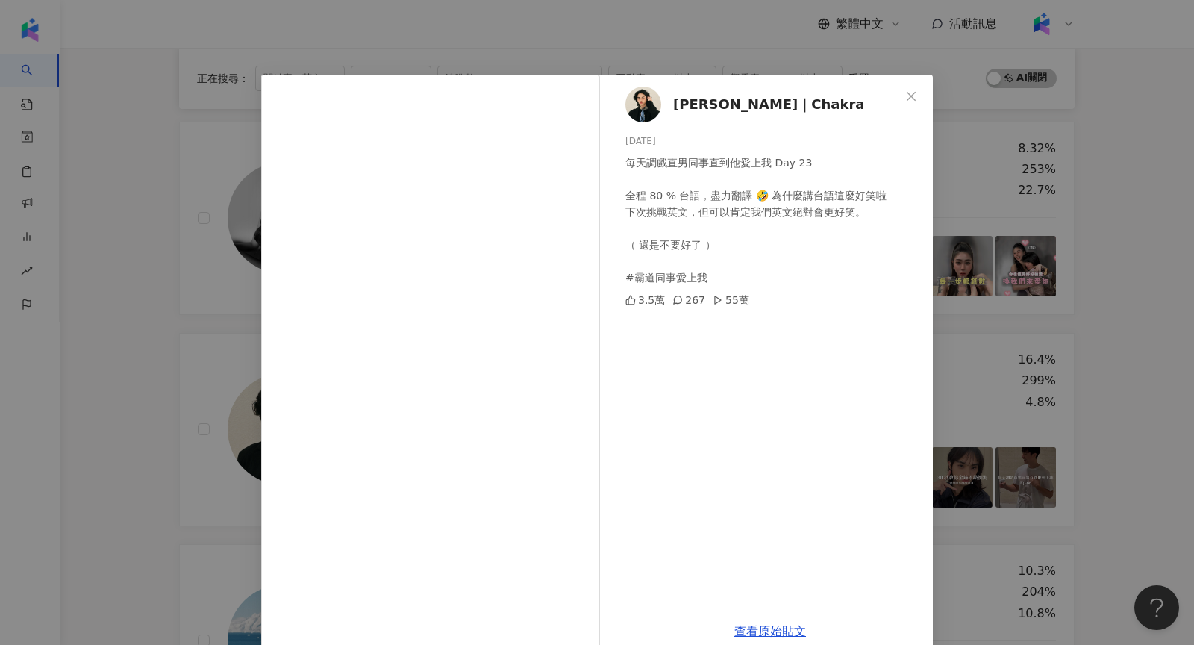
click at [1002, 272] on div "查克拉｜Chakra 2025/2/5 每天調戲直男同事直到他愛上我 Day 23 全程 80 % 台語，盡力翻譯 🤣 為什麼講台語這麼好笑啦 下次挑戰英文，…" at bounding box center [597, 322] width 1194 height 645
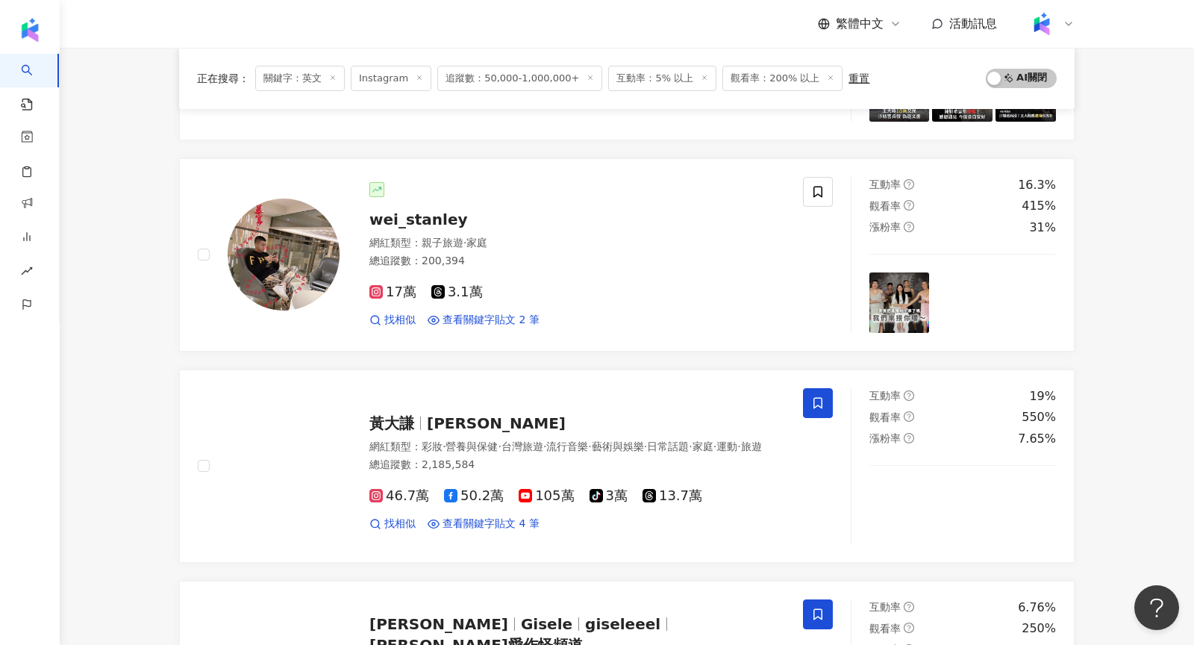
scroll to position [1159, 0]
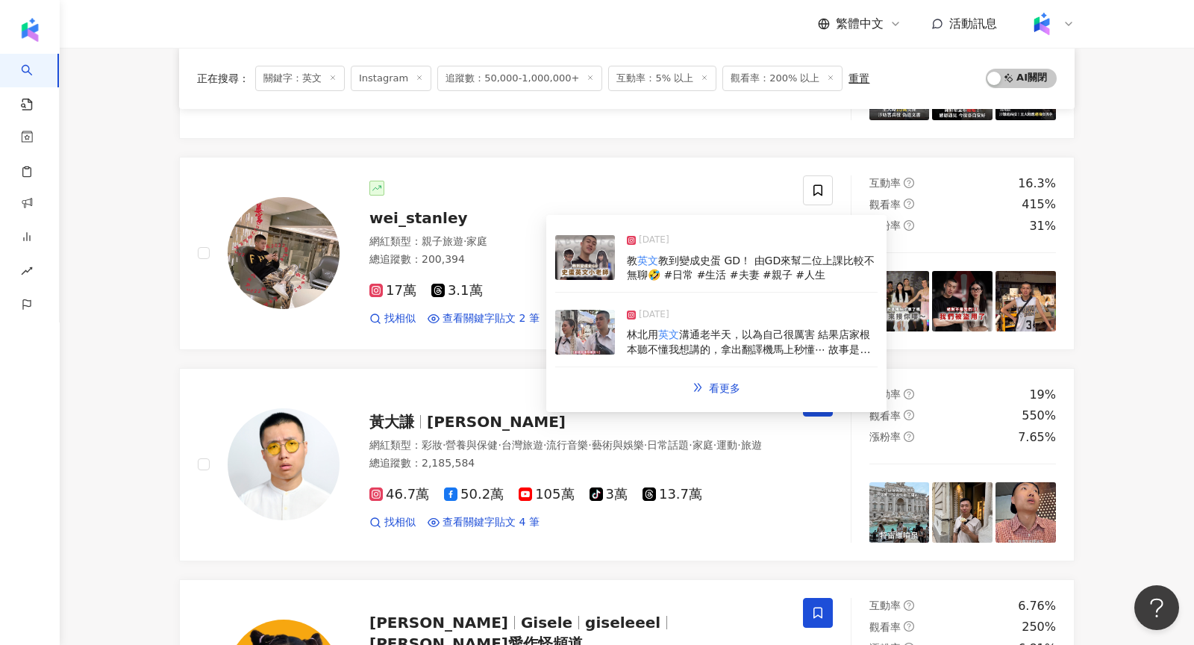
click at [587, 328] on img at bounding box center [585, 332] width 60 height 45
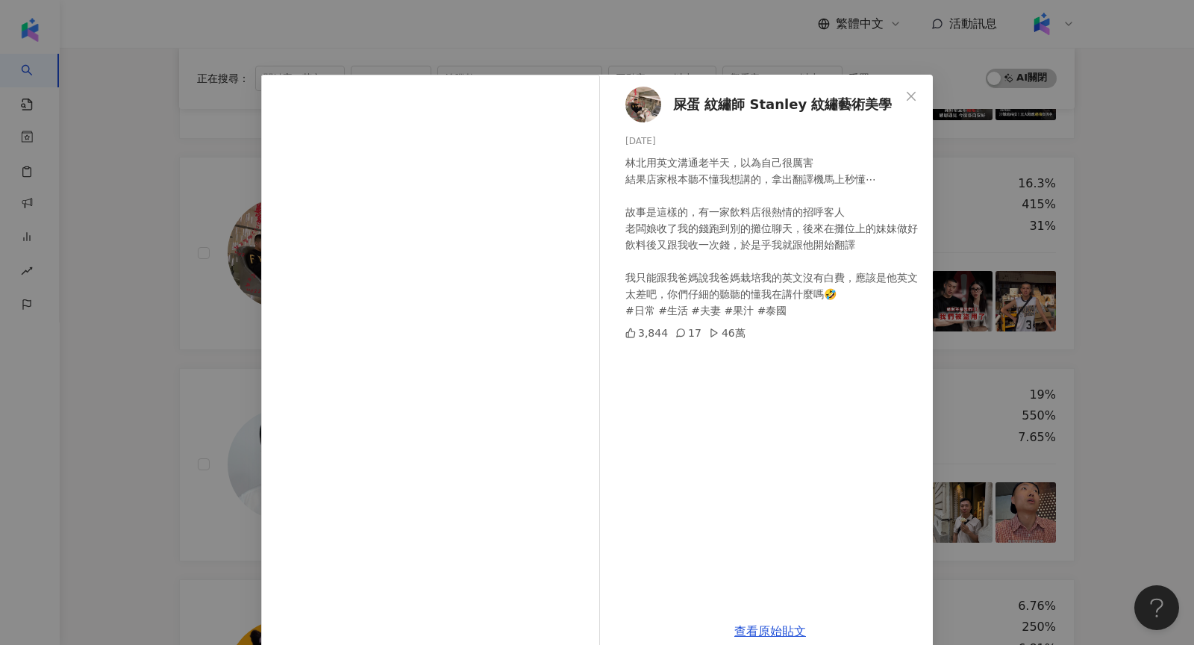
click at [1005, 268] on div "屎蛋 紋繡師 Stanley 紋繡藝術美學 2024/10/24 林北用英文溝通老半天，以為自己很厲害 結果店家根本聽不懂我想講的，拿出翻譯機馬上秒懂⋯ 故事…" at bounding box center [597, 322] width 1194 height 645
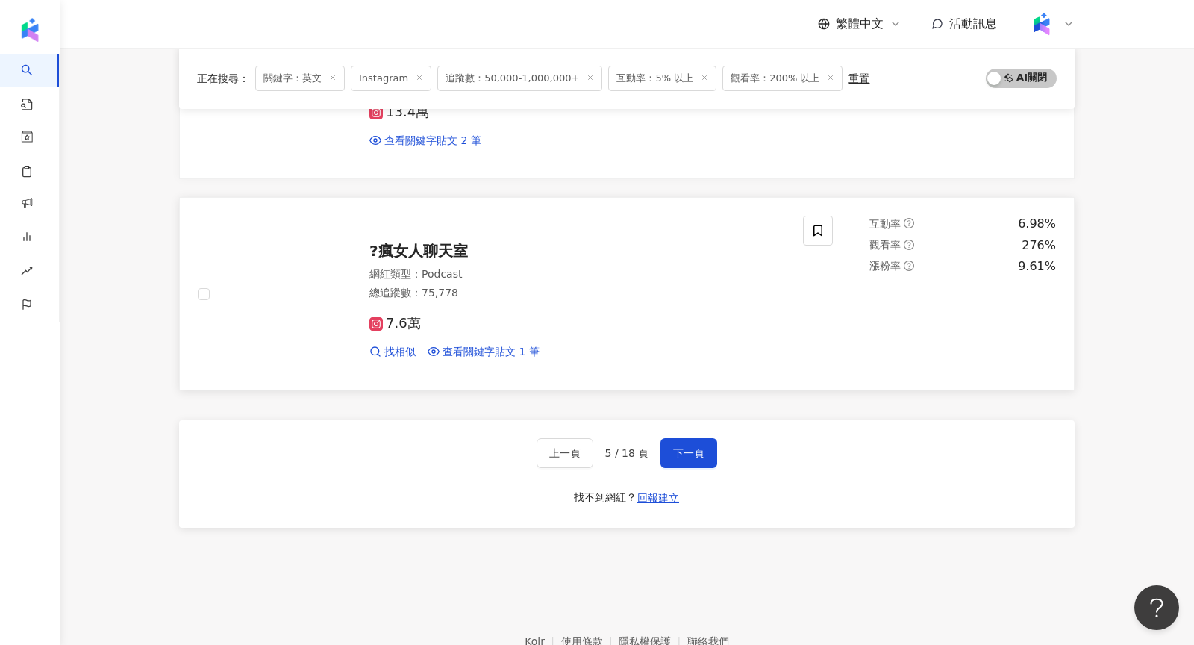
scroll to position [2388, 0]
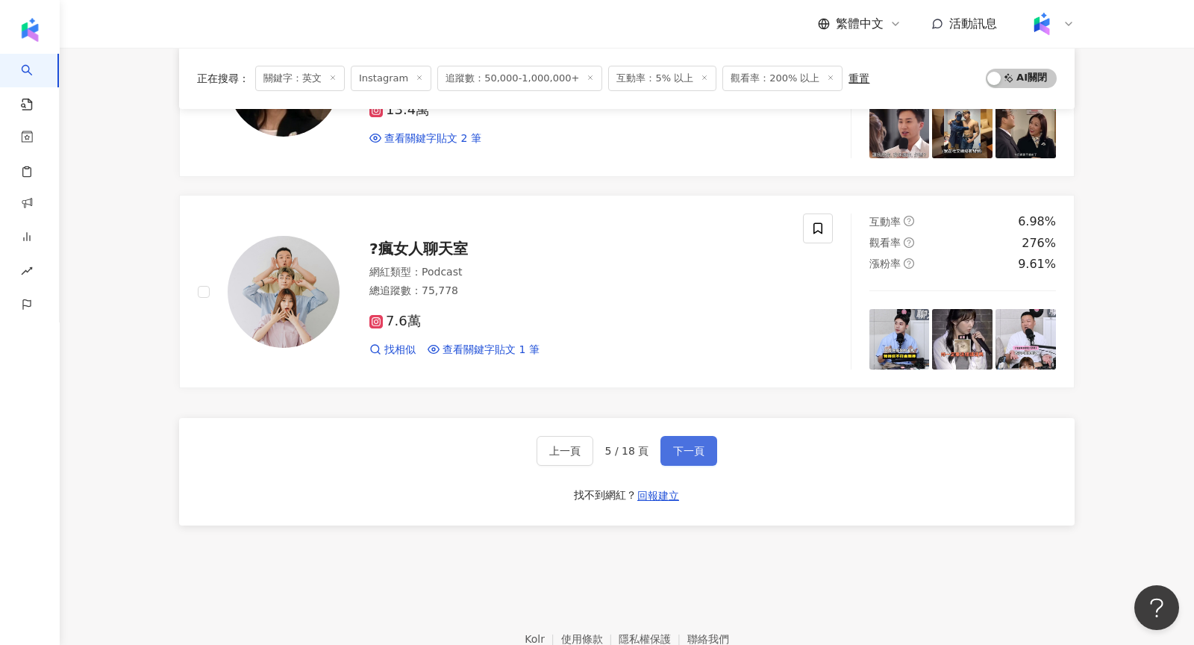
click at [679, 445] on span "下一頁" at bounding box center [688, 451] width 31 height 12
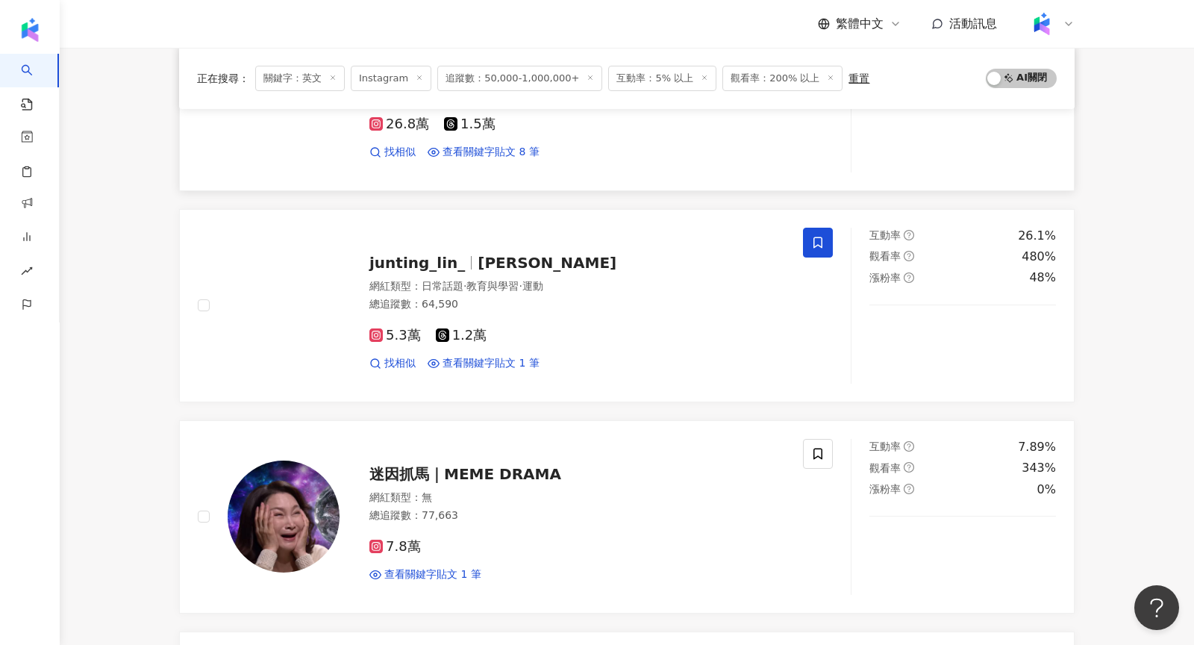
scroll to position [266, 0]
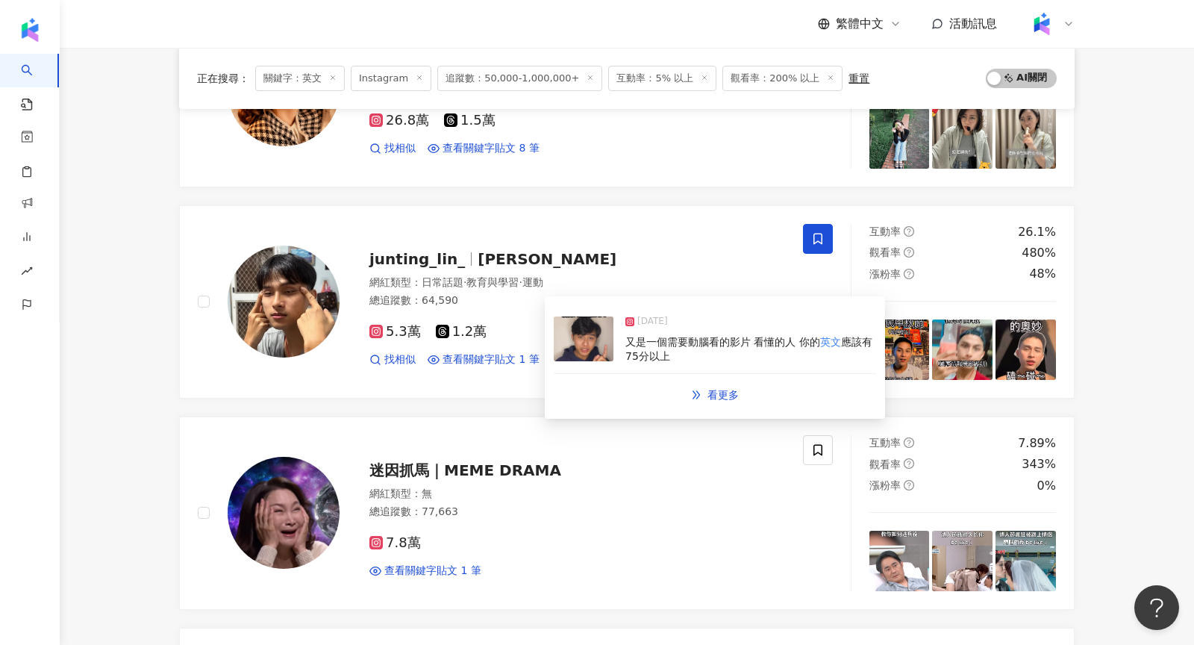
click at [575, 337] on img at bounding box center [584, 338] width 60 height 45
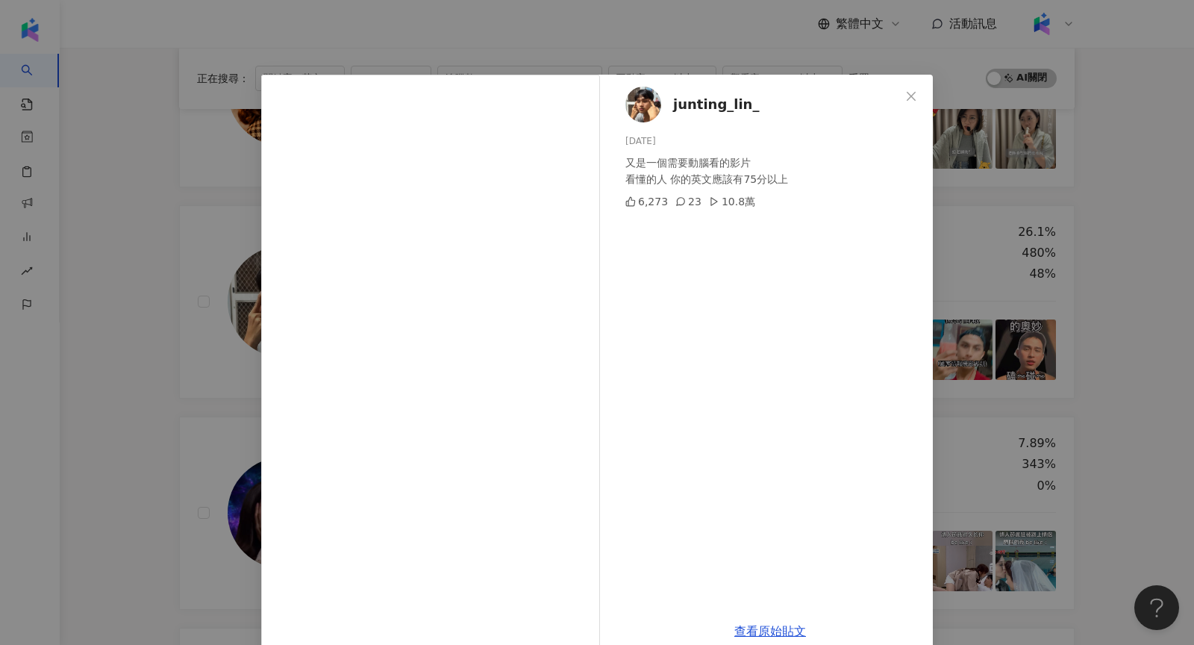
scroll to position [25, 0]
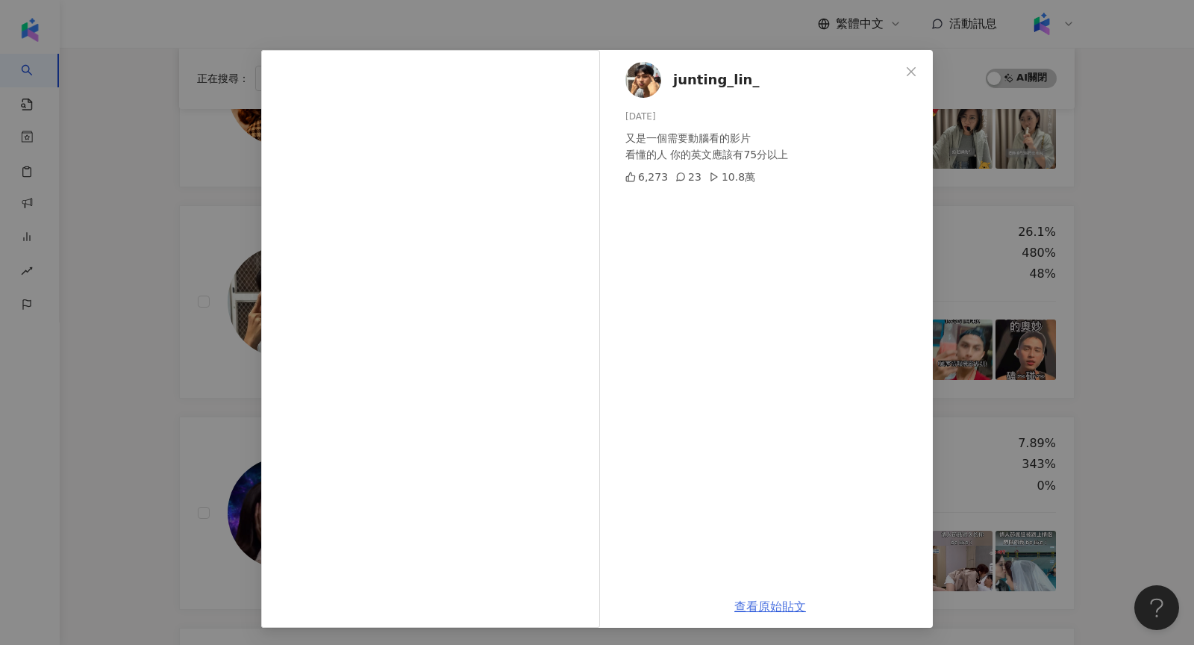
click at [758, 602] on link "查看原始貼文" at bounding box center [770, 606] width 72 height 14
click at [1046, 196] on div "junting_lin_ 2025/3/8 又是一個需要動腦看的影片 看懂的人 你的英文應該有75分以上 6,273 23 10.8萬 查看原始貼文" at bounding box center [597, 322] width 1194 height 645
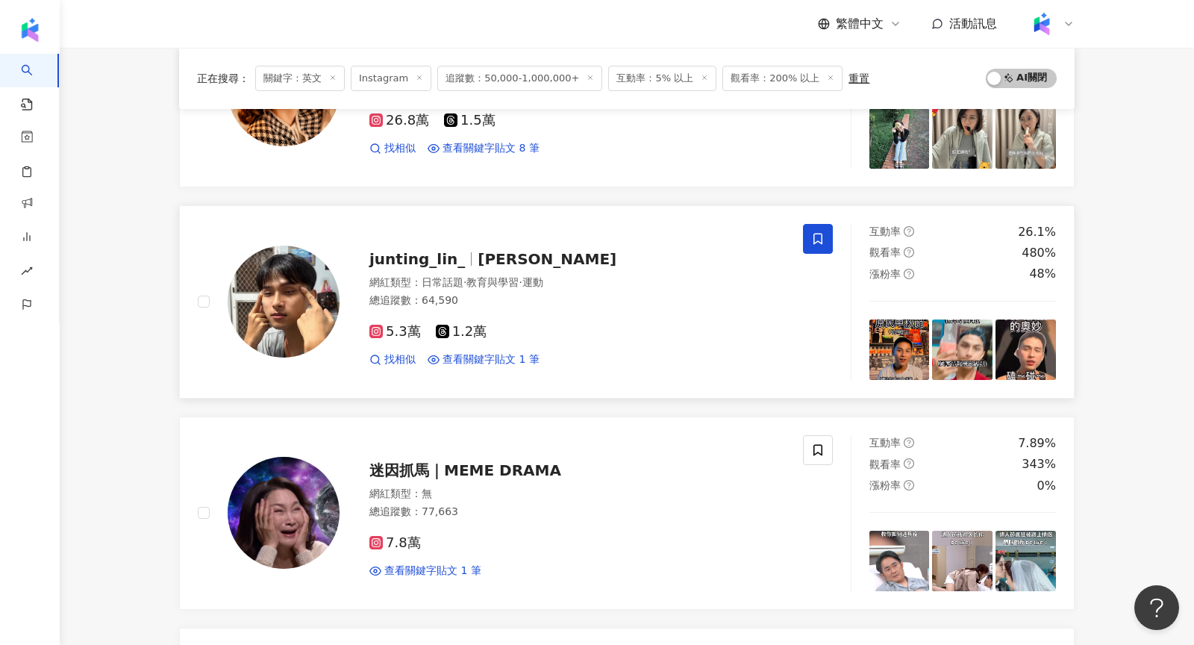
click at [313, 280] on img at bounding box center [284, 302] width 112 height 112
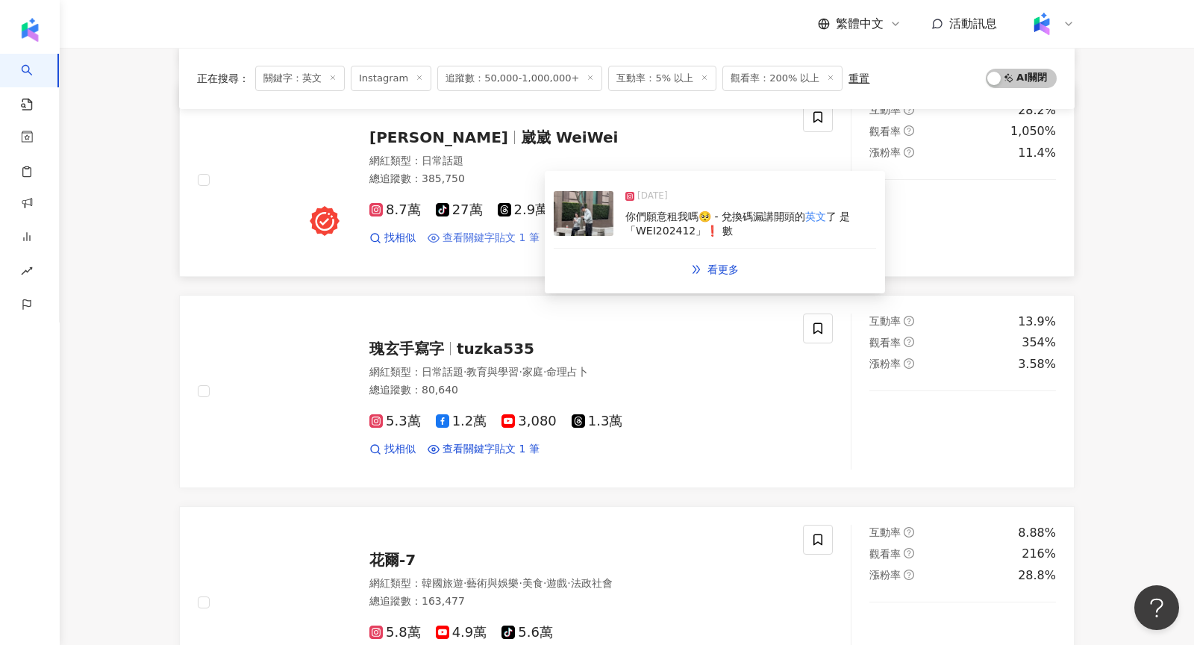
scroll to position [1331, 0]
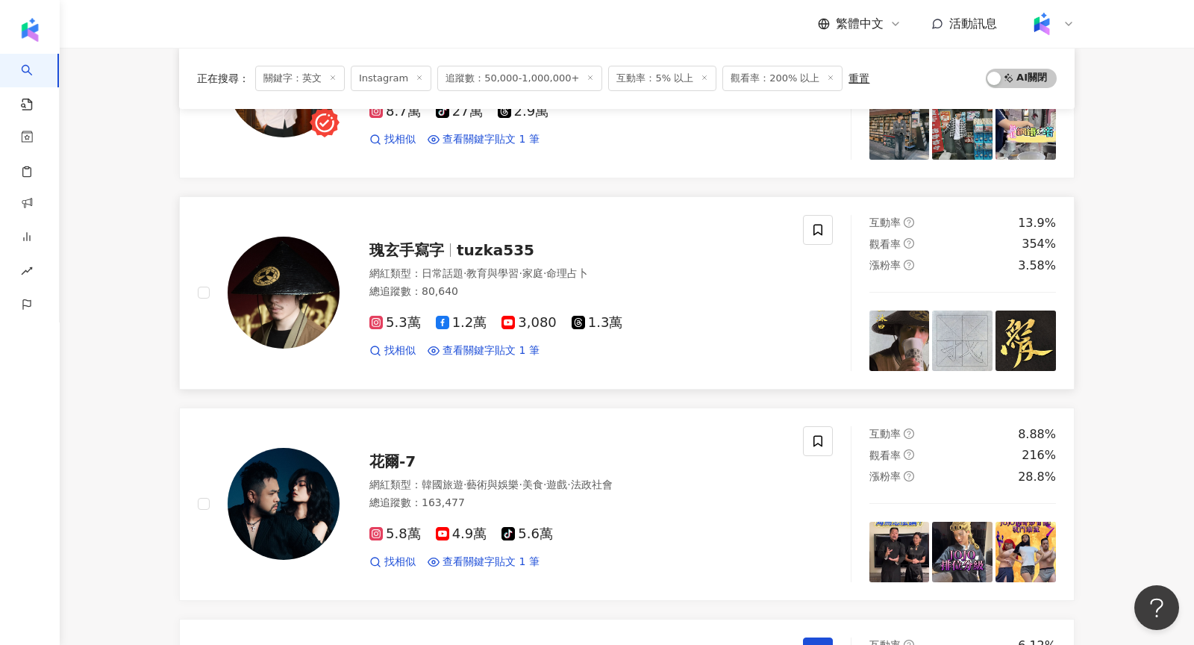
click at [301, 275] on img at bounding box center [284, 293] width 112 height 112
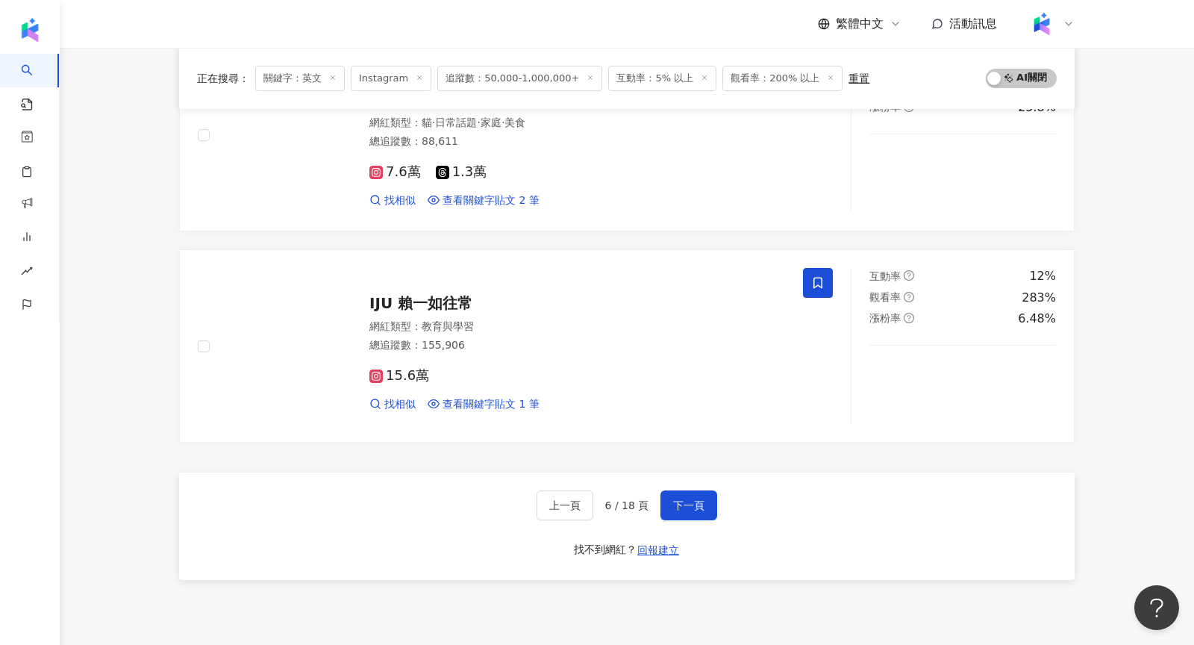
scroll to position [2336, 0]
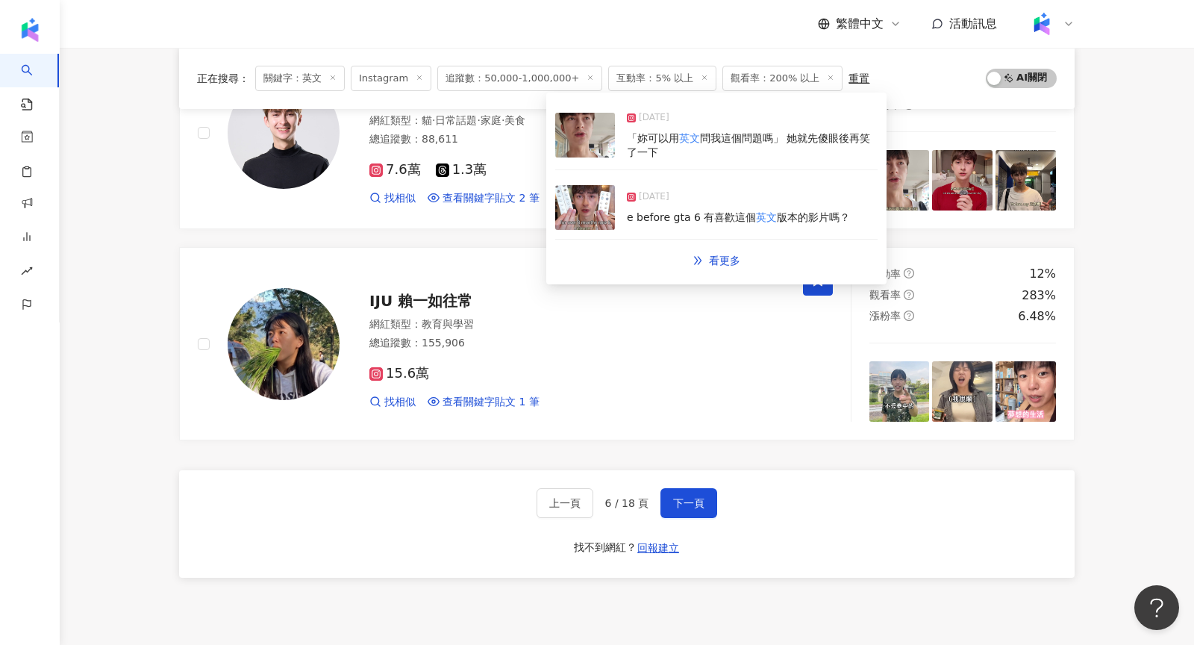
click at [572, 146] on img at bounding box center [585, 135] width 60 height 45
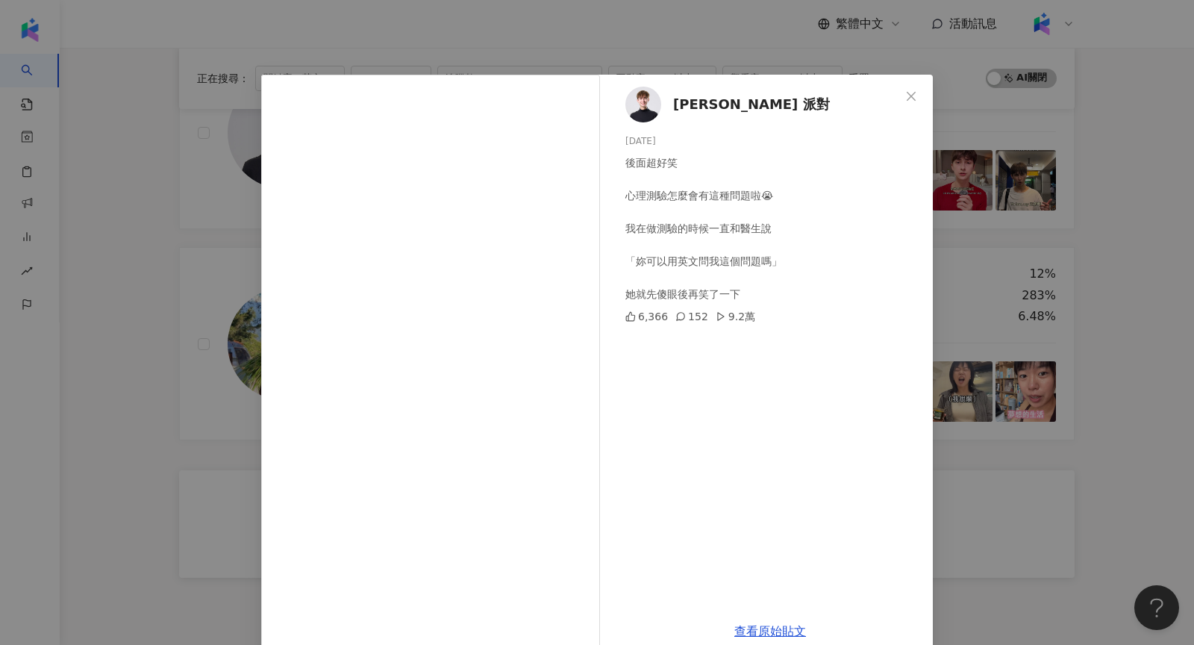
click at [1046, 296] on div "詹姆士 派對 2025/9/23 後面超好笑 心理測驗怎麼會有這種問題啦😭 我在做測驗的時候一直和醫生說 「妳可以用英文問我這個問題嗎」 她就先傻眼後再笑了一…" at bounding box center [597, 322] width 1194 height 645
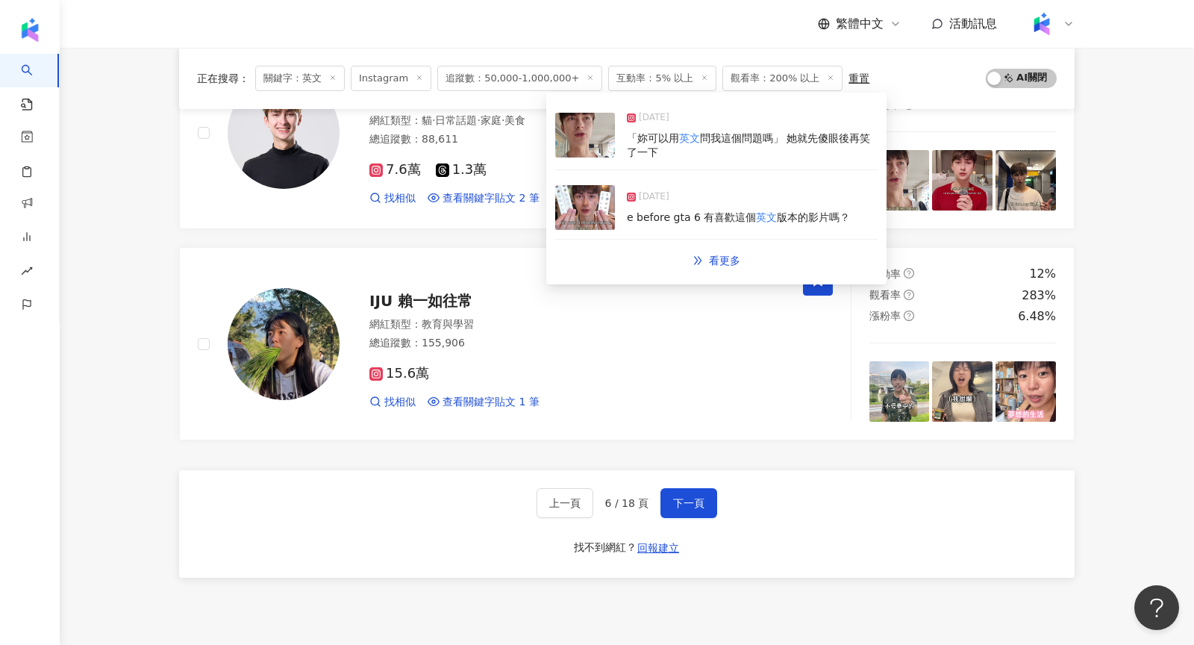
click at [582, 207] on img at bounding box center [585, 207] width 60 height 45
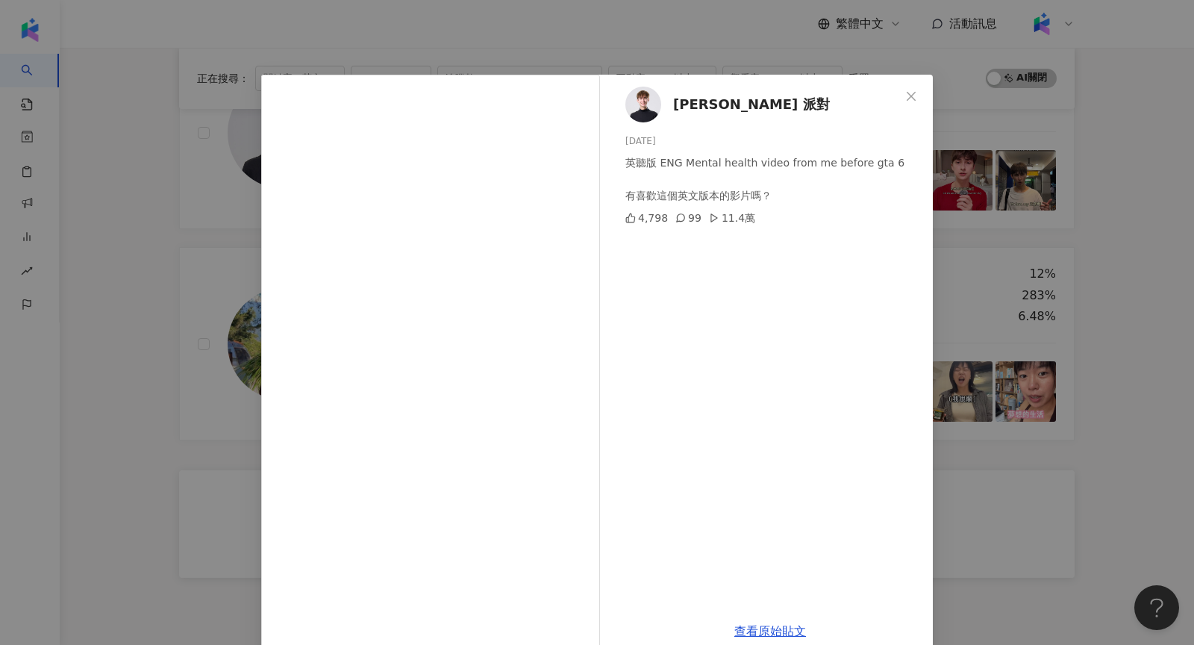
click at [1074, 222] on div "詹姆士 派對 2025/7/20 英聽版 ENG Mental health video from me before gta 6 有喜歡這個英文版本的影片嗎…" at bounding box center [597, 322] width 1194 height 645
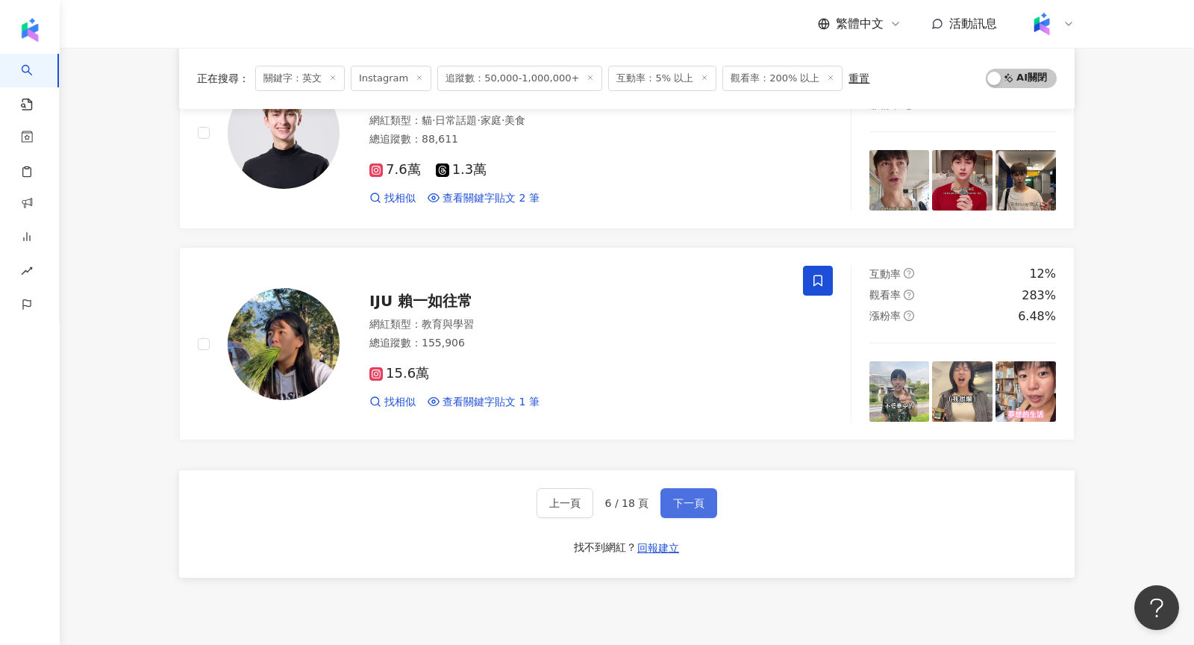
click at [695, 497] on span "下一頁" at bounding box center [688, 503] width 31 height 12
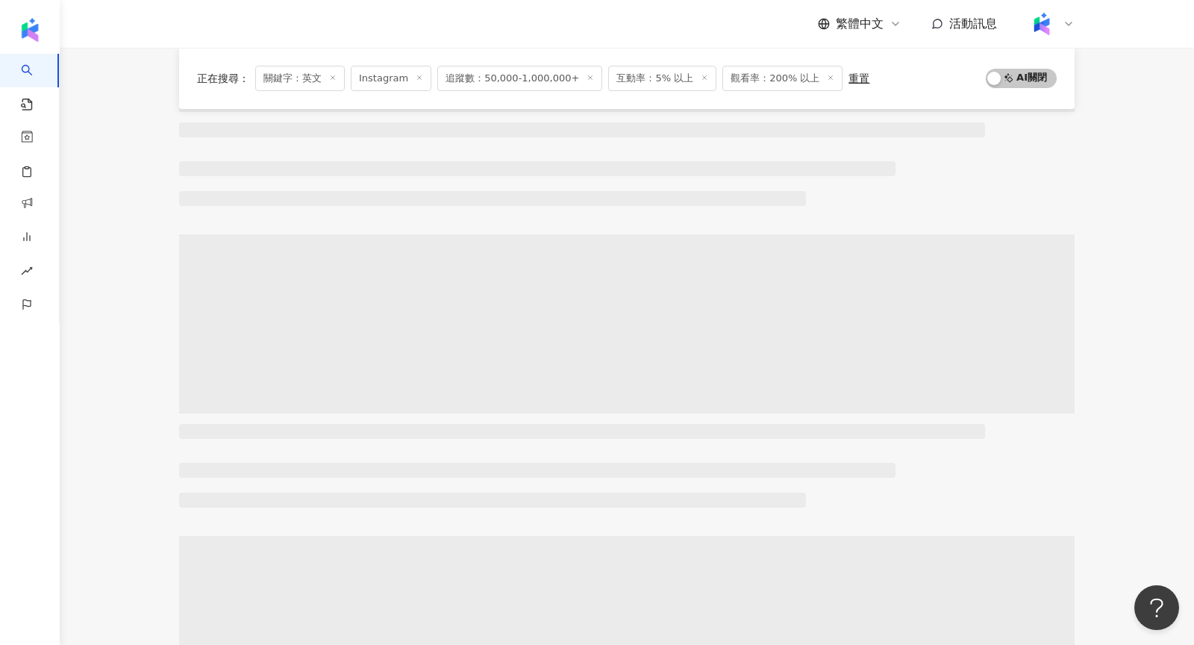
scroll to position [0, 0]
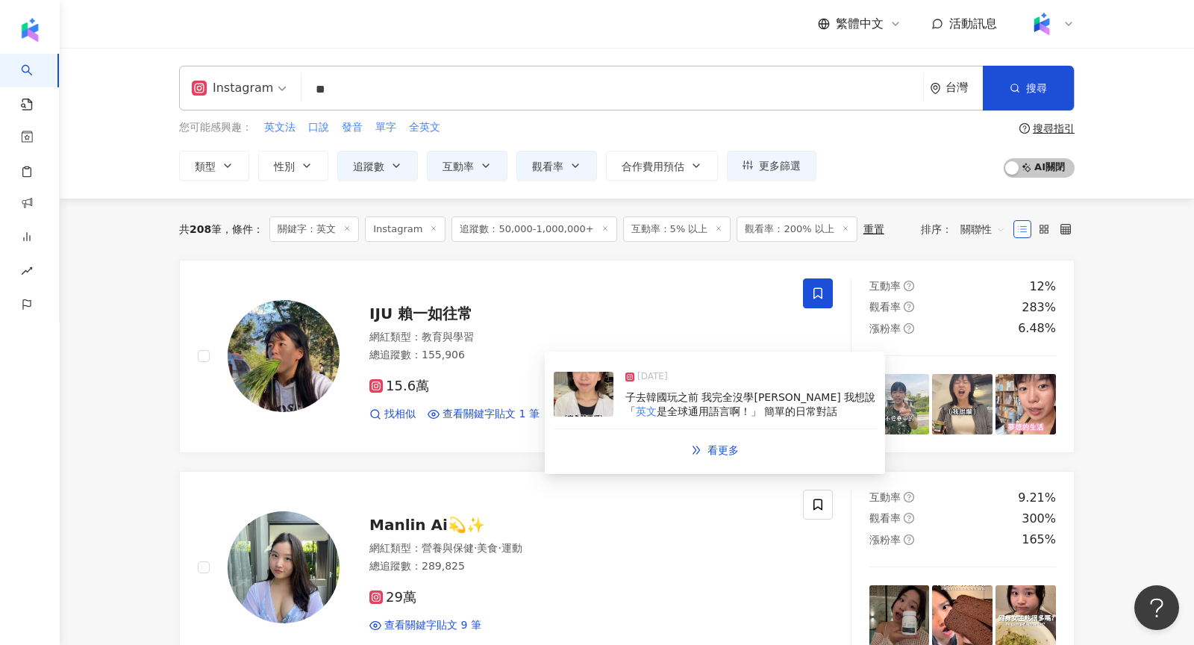
click at [593, 385] on img at bounding box center [584, 394] width 60 height 45
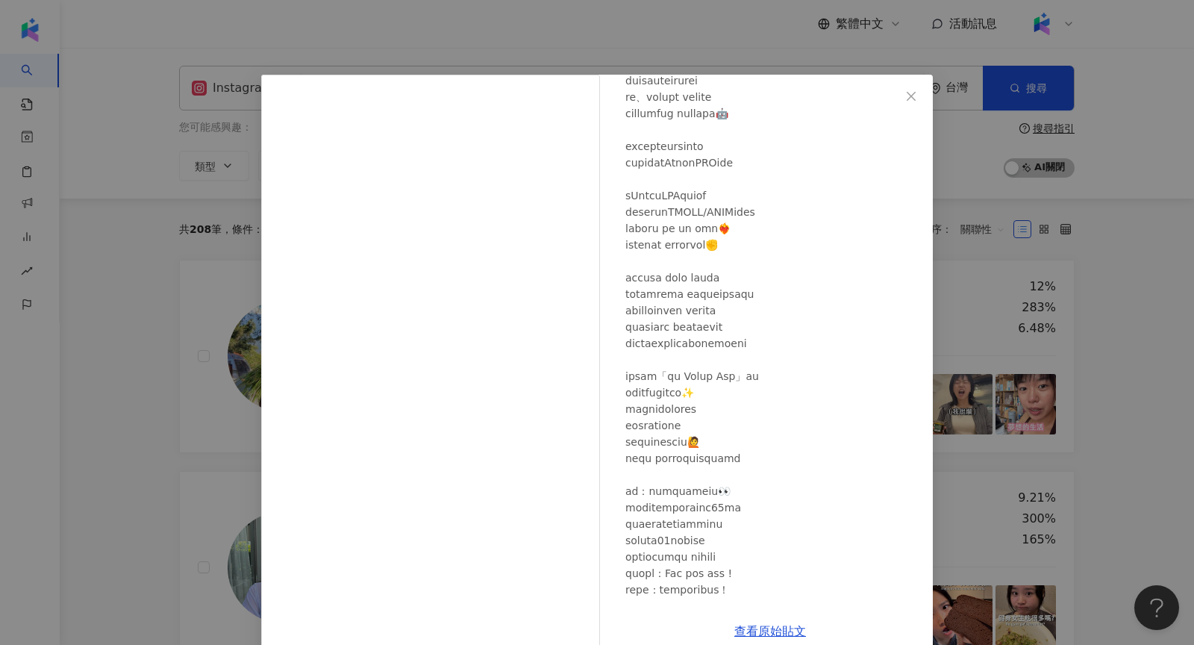
scroll to position [766, 0]
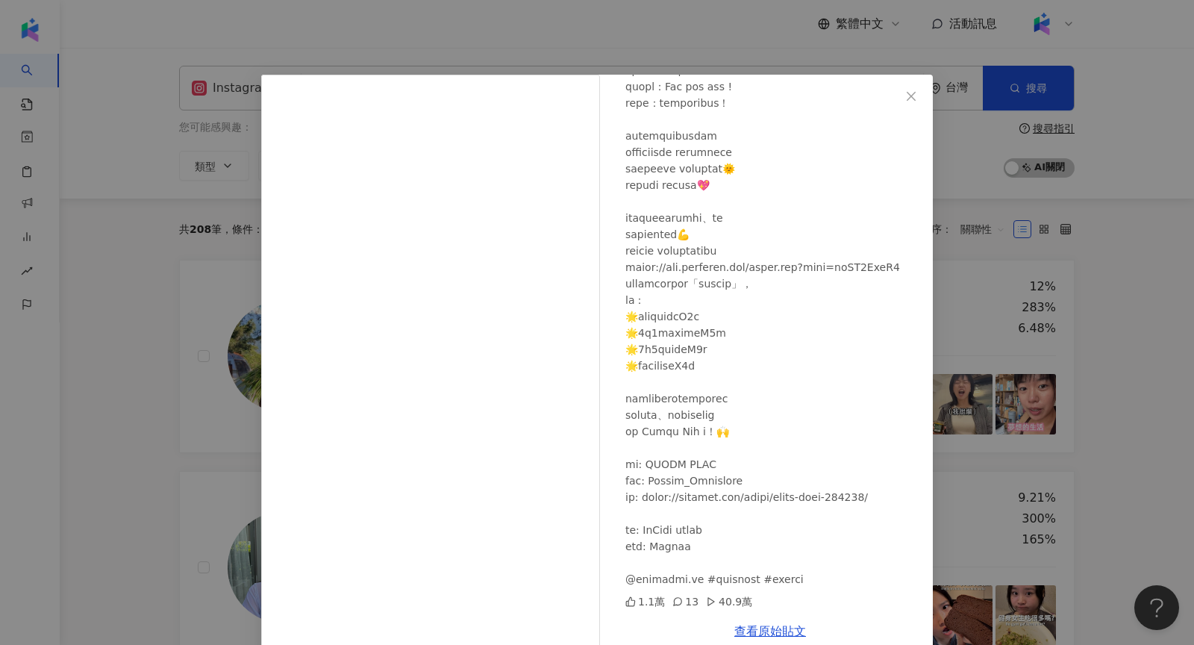
click at [1049, 268] on div "IJU 賴一如往常 2025/4/3 1.1萬 13 40.9萬 查看原始貼文" at bounding box center [597, 322] width 1194 height 645
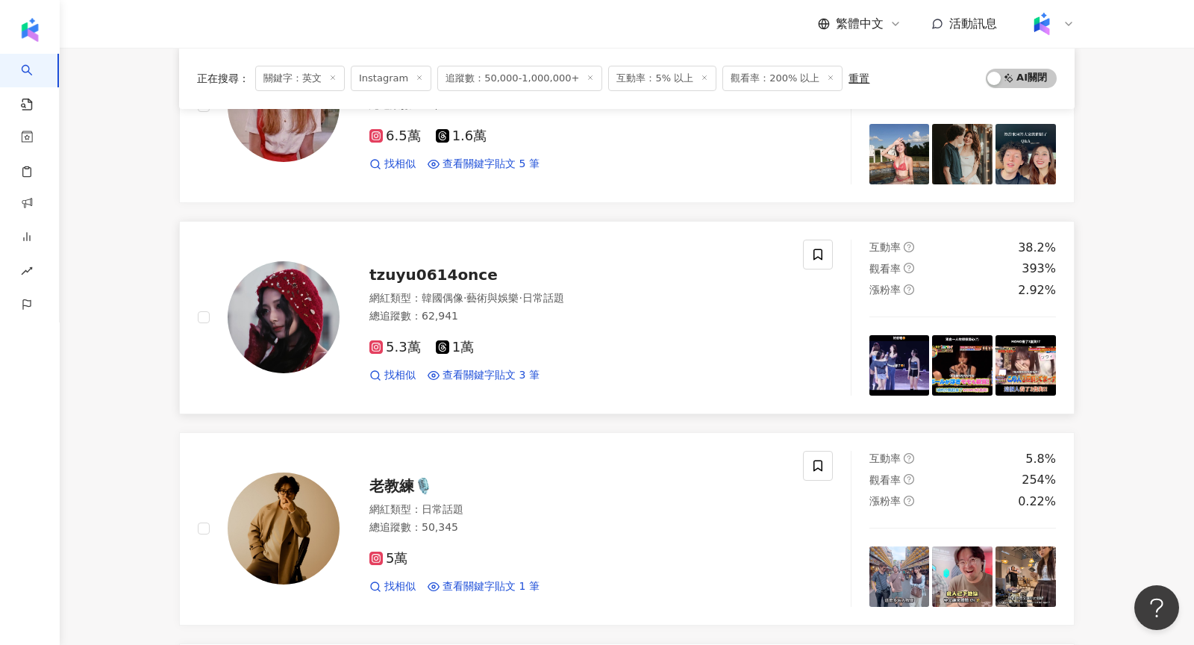
scroll to position [1310, 0]
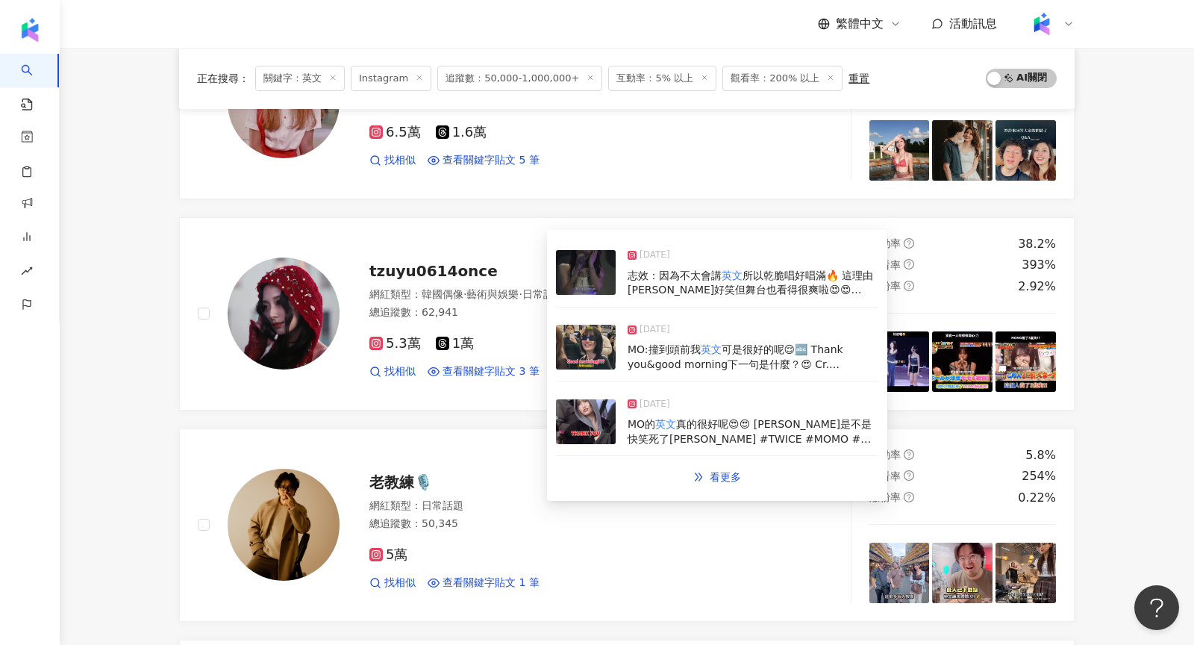
click at [594, 272] on img at bounding box center [586, 272] width 60 height 45
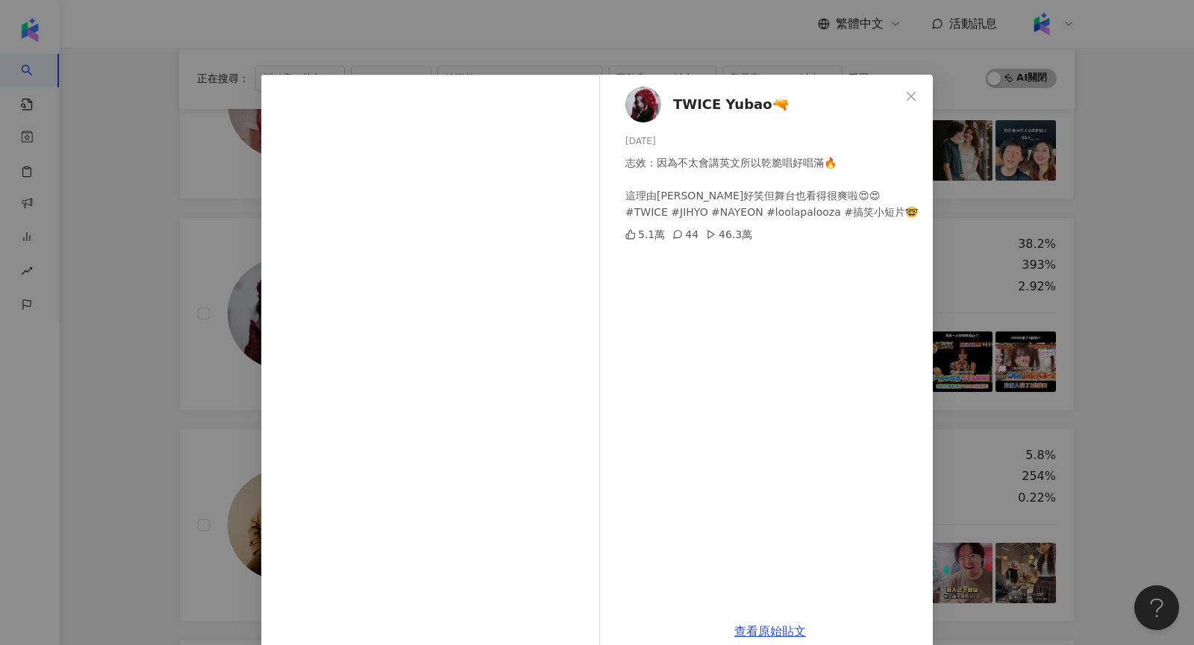
click at [960, 250] on div "TWICE Yubao🔫 2025/8/4 志效：因為不太會講英文所以乾脆唱好唱滿🔥 這理由莫名好笑但舞台也看得很爽啦😍😍 #TWICE #JIHYO #NA…" at bounding box center [597, 322] width 1194 height 645
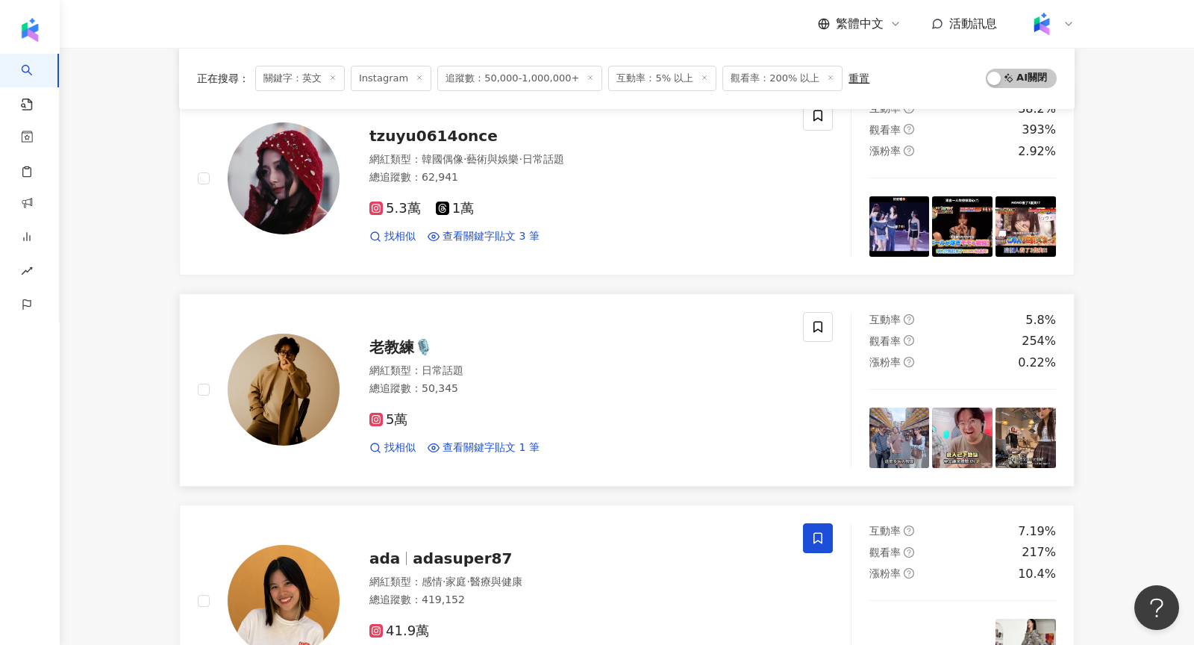
scroll to position [1446, 0]
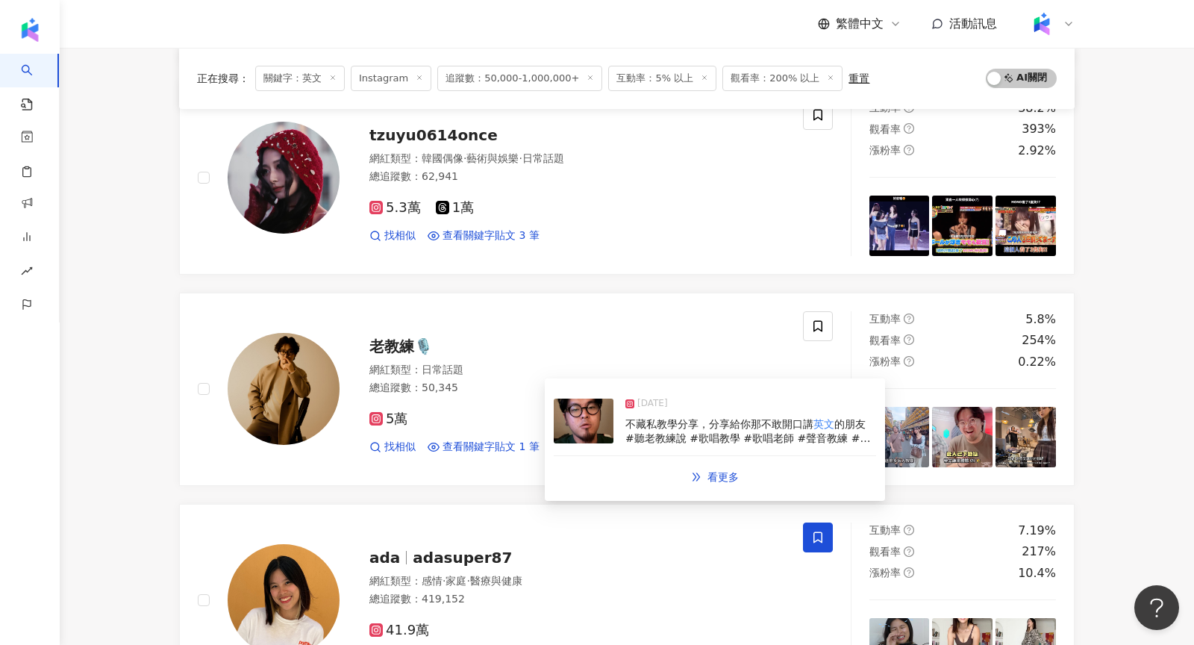
click at [578, 432] on img at bounding box center [584, 421] width 60 height 45
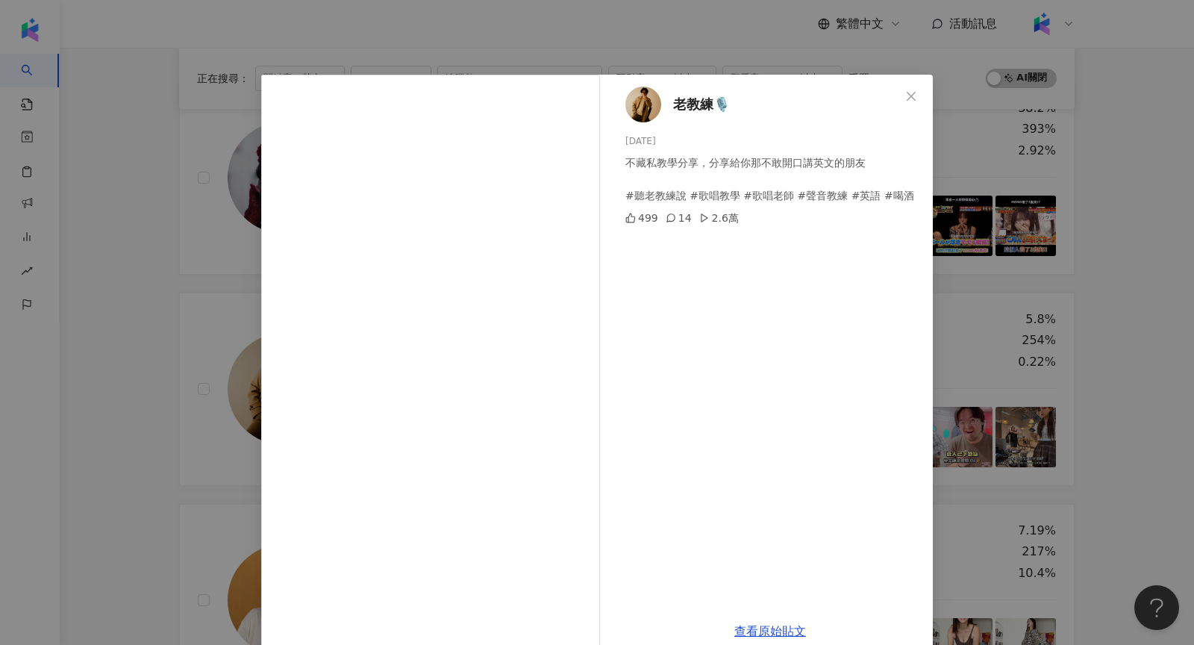
click at [996, 304] on div "老教練🎙️ 2024/10/21 不藏私教學分享，分享給你那不敢開口講英文的朋友 #聽老教練說 #歌唱教學 #歌唱老師 #聲音教練 #英語 #喝酒 499 1…" at bounding box center [597, 322] width 1194 height 645
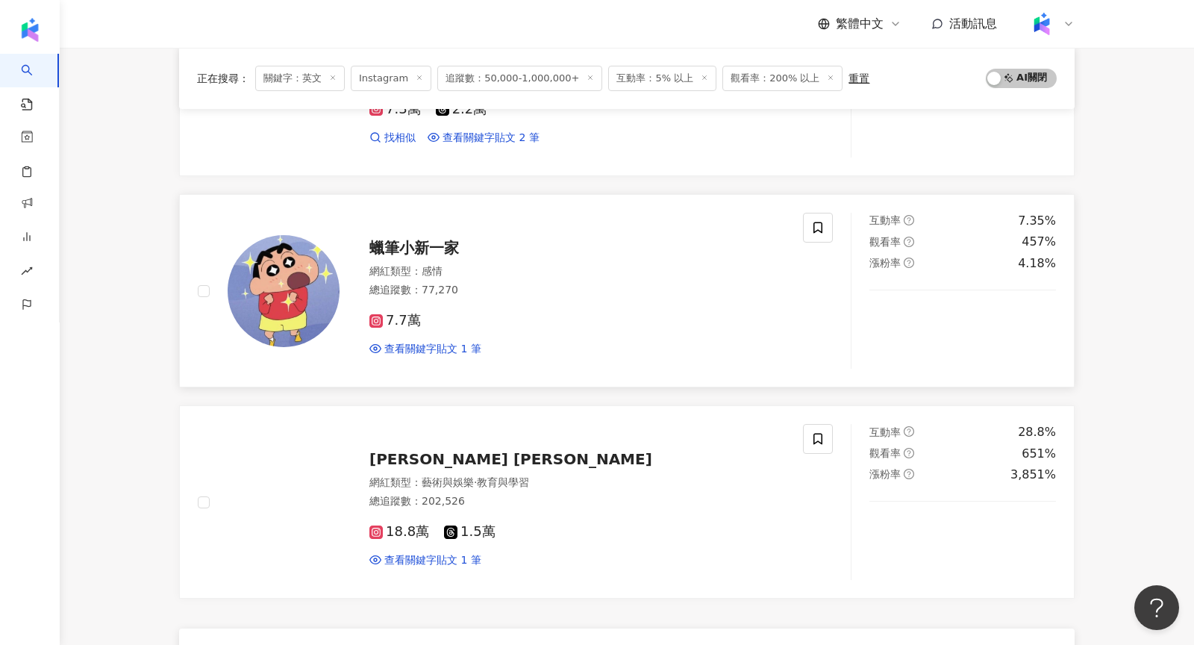
scroll to position [2272, 0]
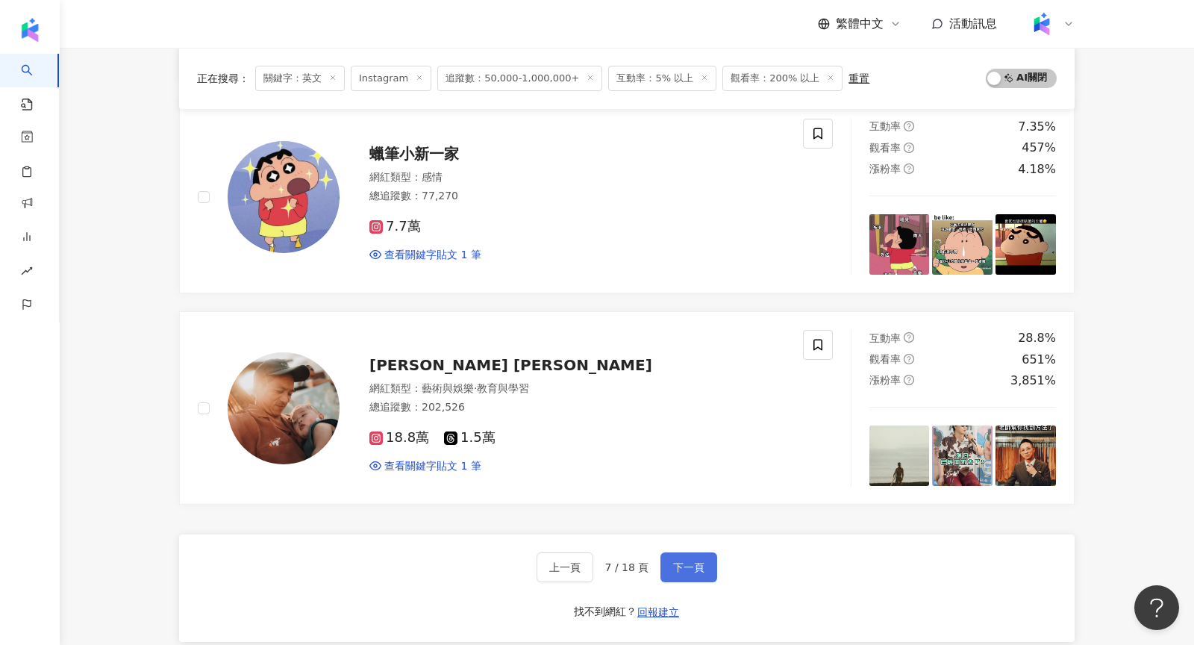
click at [697, 552] on button "下一頁" at bounding box center [688, 567] width 57 height 30
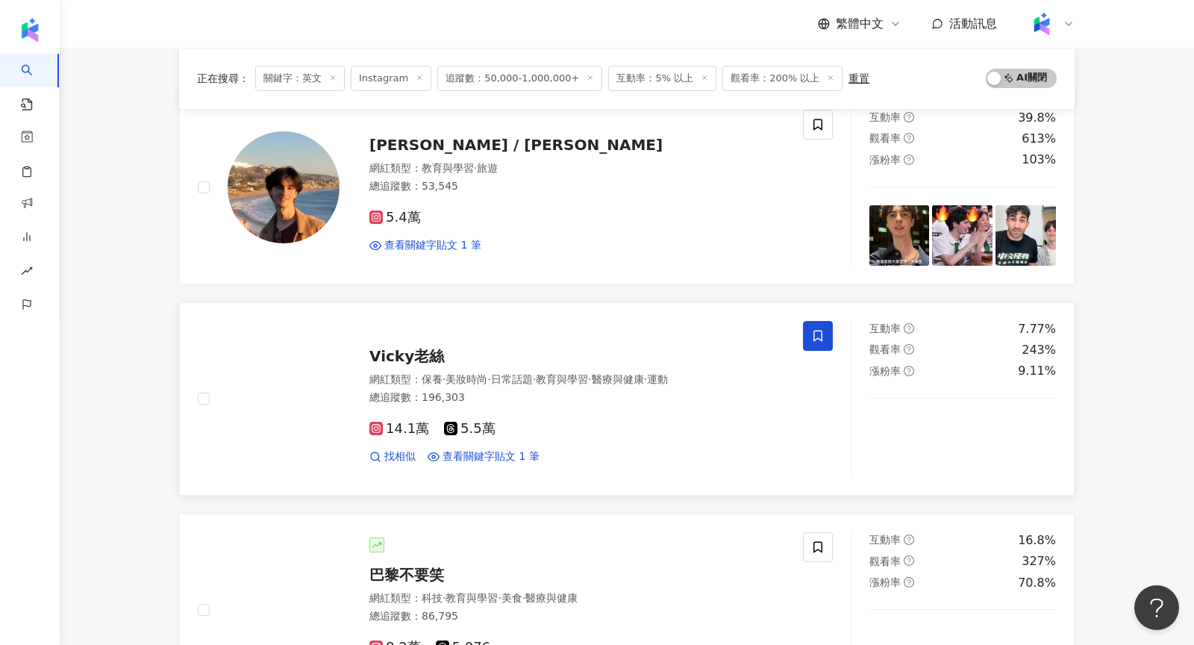
scroll to position [250, 0]
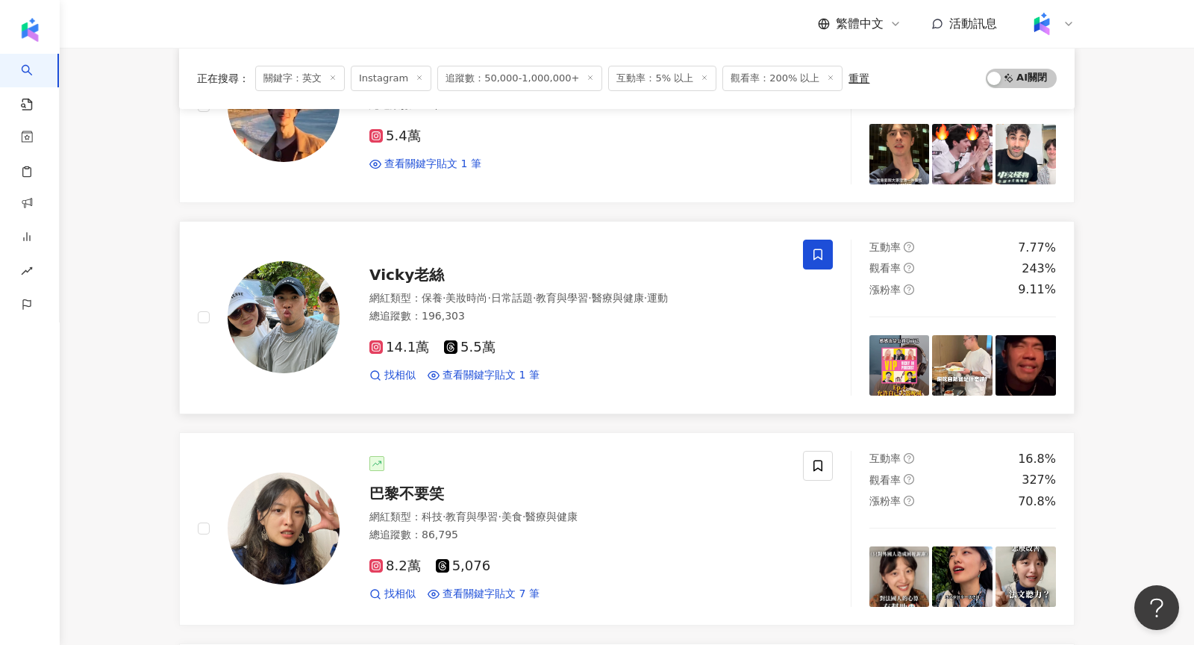
click at [537, 355] on div "14.1萬 5.5萬 找相似 查看關鍵字貼文 1 筆" at bounding box center [577, 355] width 416 height 55
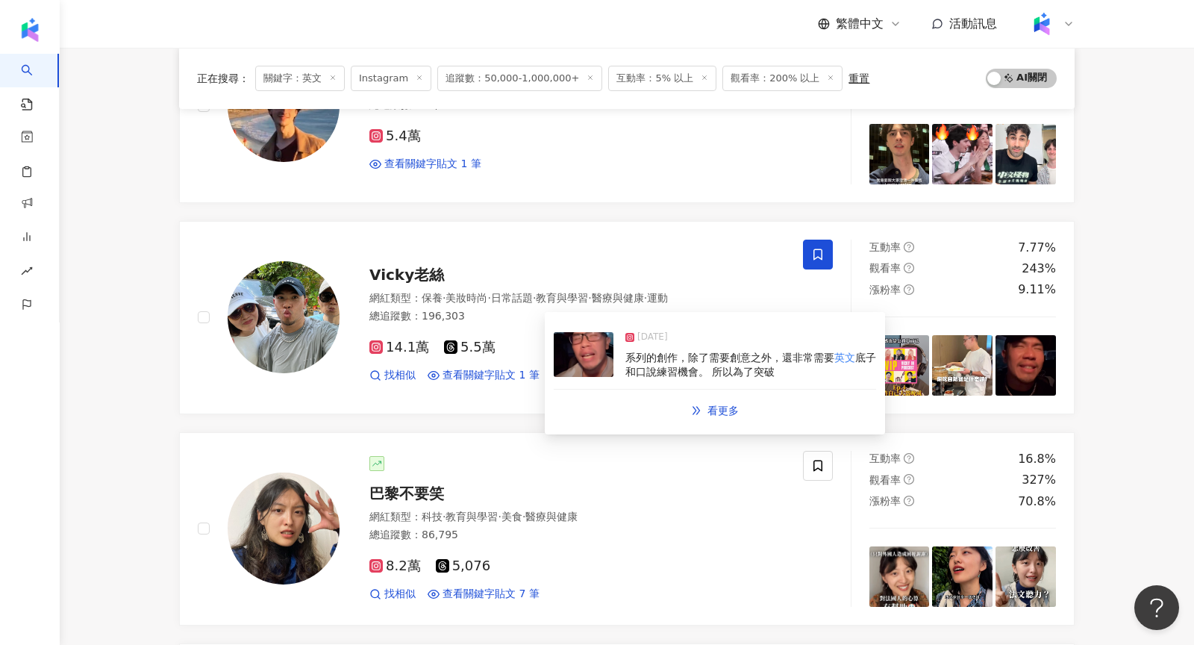
click at [596, 366] on img at bounding box center [584, 354] width 60 height 45
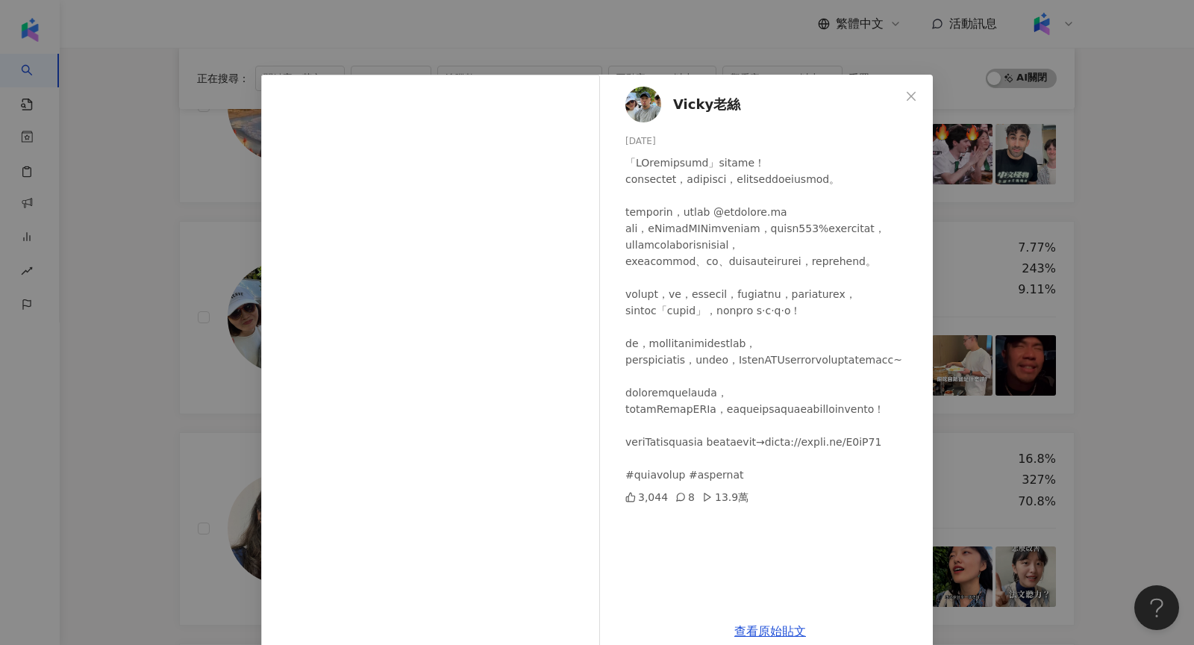
click at [1025, 262] on div "Vicky老絲 2025/1/4 3,044 8 13.9萬 查看原始貼文" at bounding box center [597, 322] width 1194 height 645
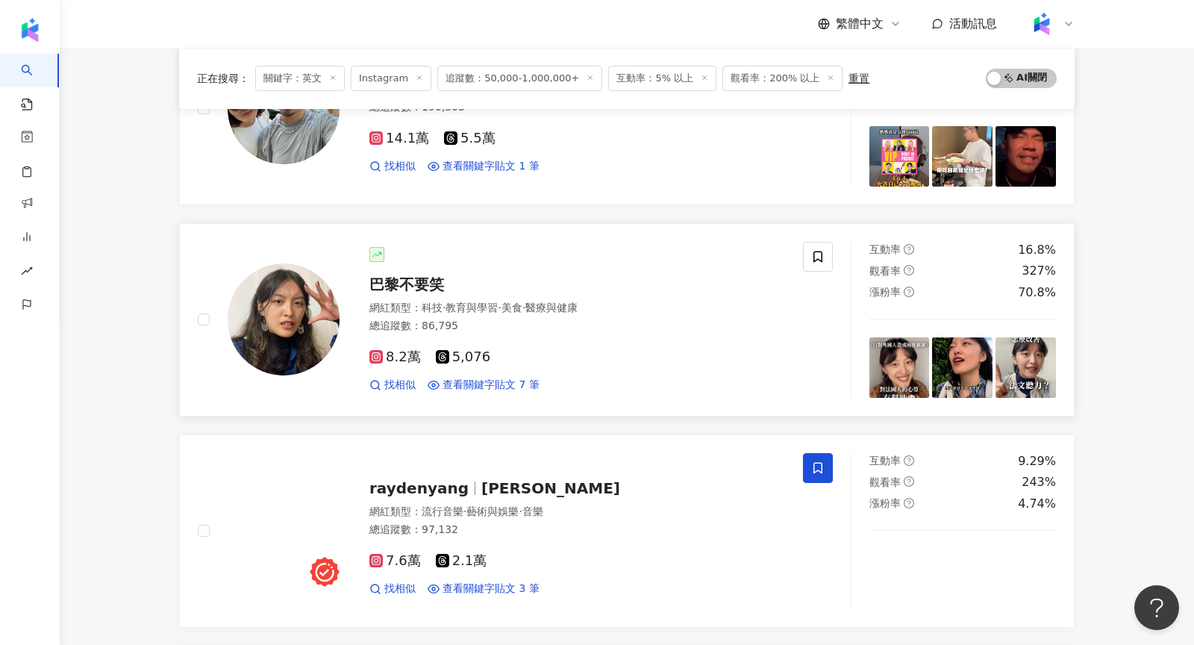
scroll to position [525, 0]
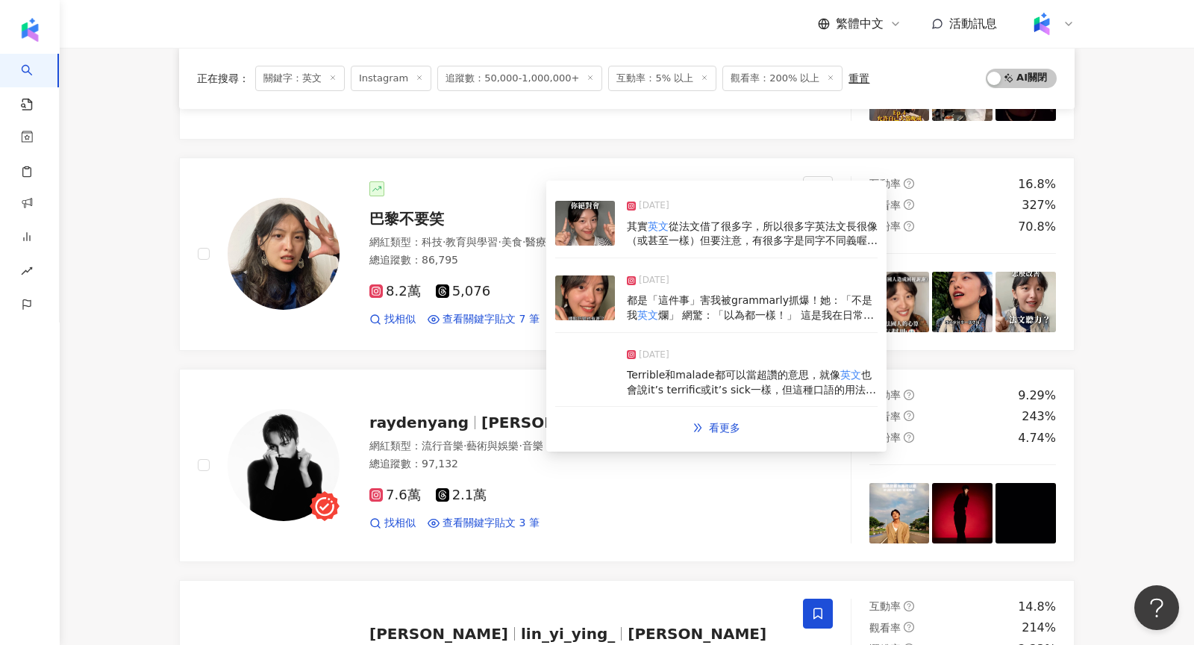
click at [580, 300] on img at bounding box center [585, 297] width 60 height 45
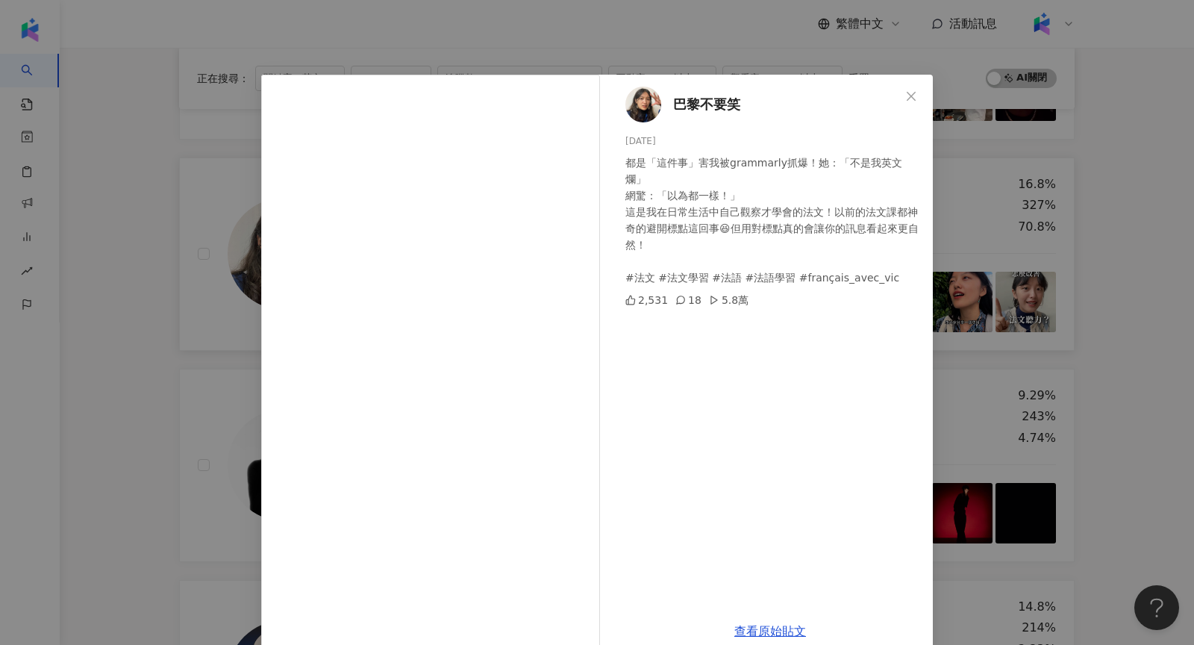
click at [1031, 283] on div "巴黎不要笑 2025/4/16 都是「這件事」害我被grammarly抓爆！她：「不是我英文爛」 網驚：「以為都一樣！」 這是我在日常生活中自己觀察才學會的法…" at bounding box center [597, 322] width 1194 height 645
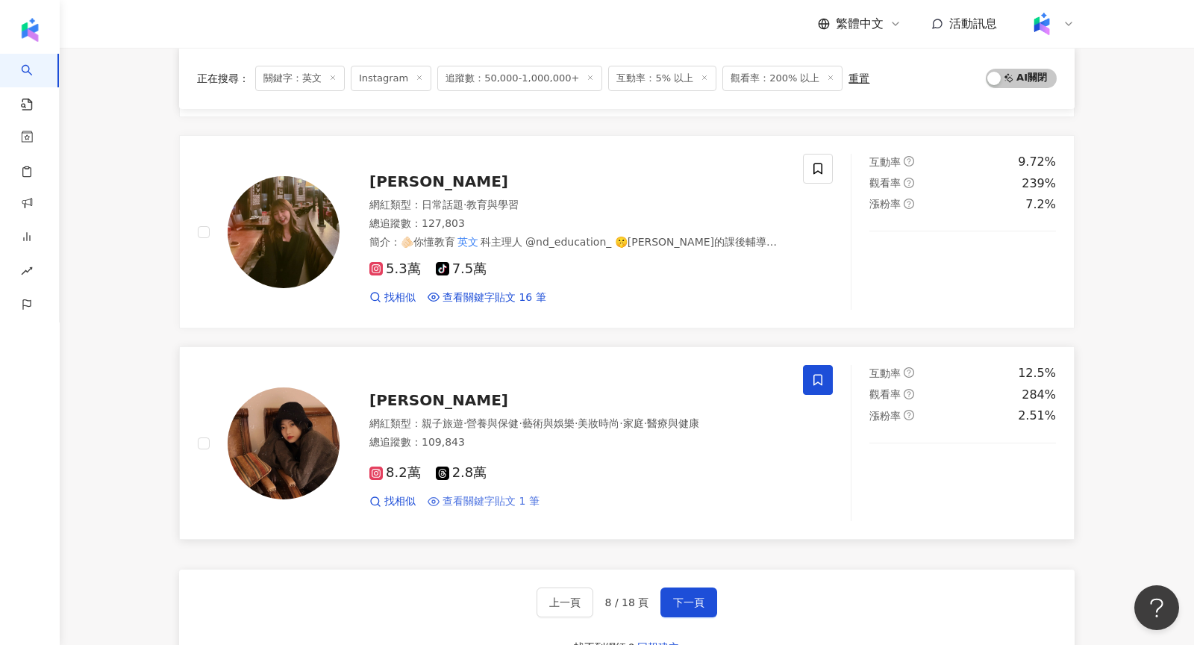
scroll to position [2248, 0]
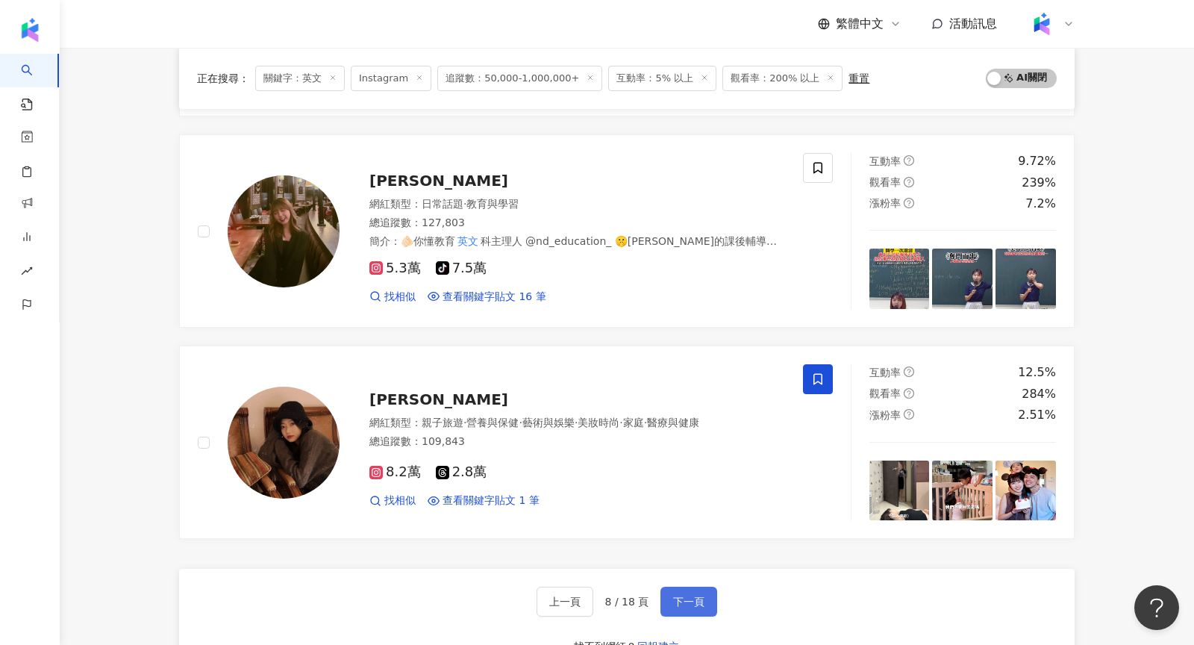
click at [689, 607] on span "下一頁" at bounding box center [688, 602] width 31 height 12
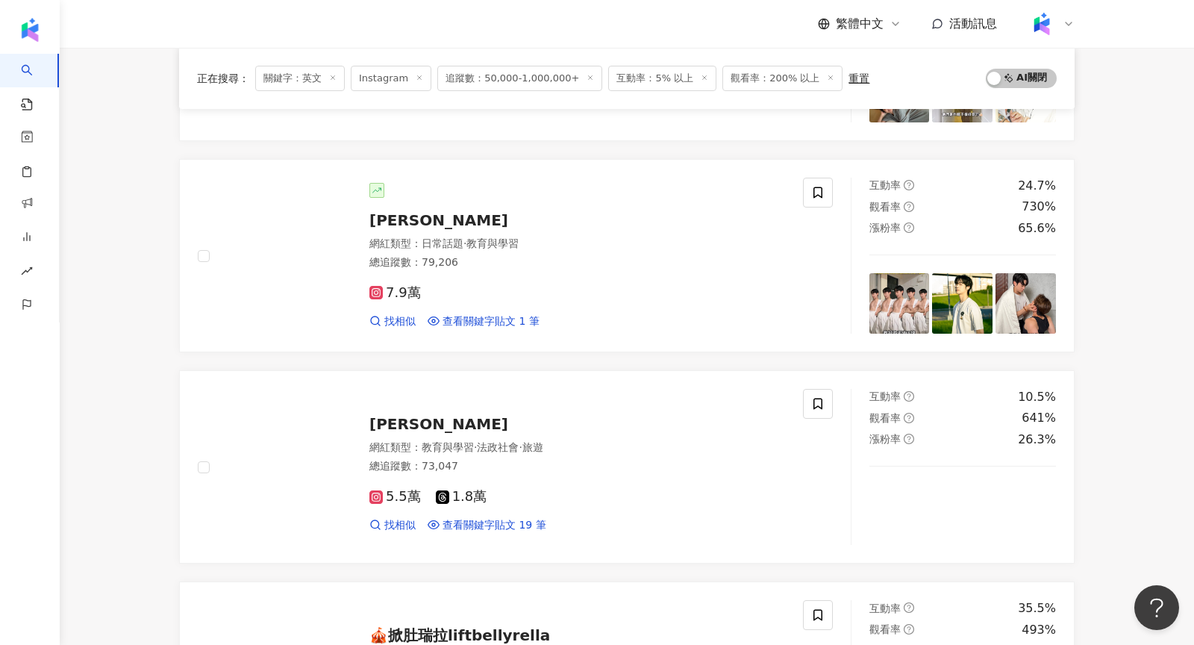
scroll to position [2204, 0]
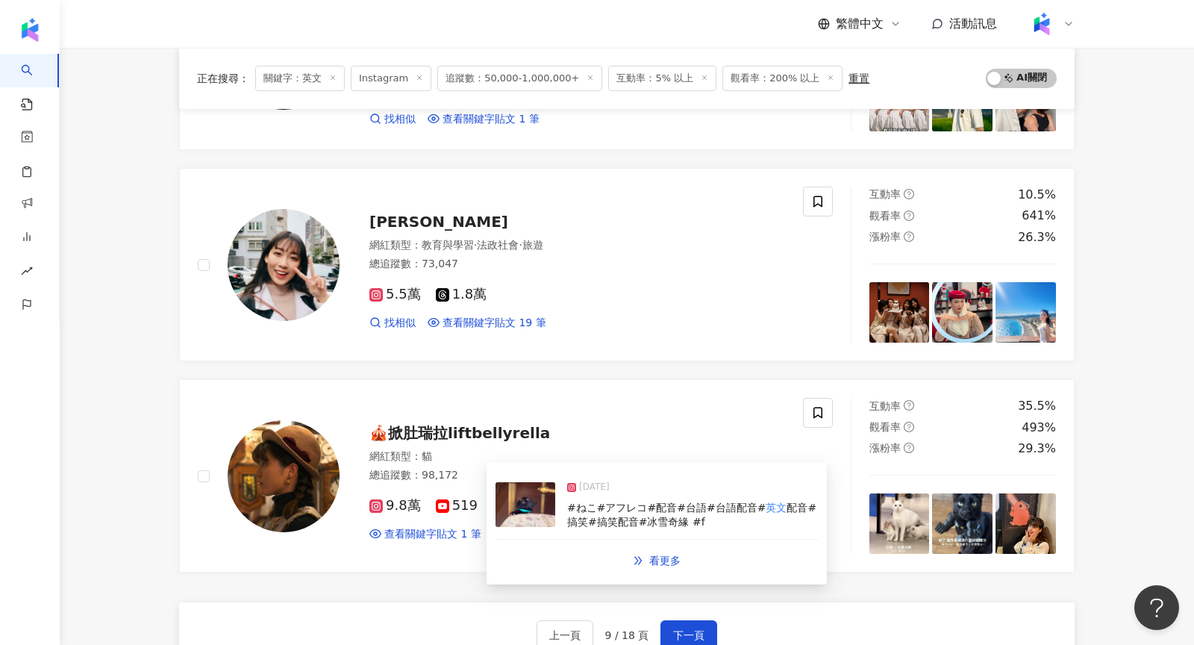
click at [537, 504] on img at bounding box center [526, 504] width 60 height 45
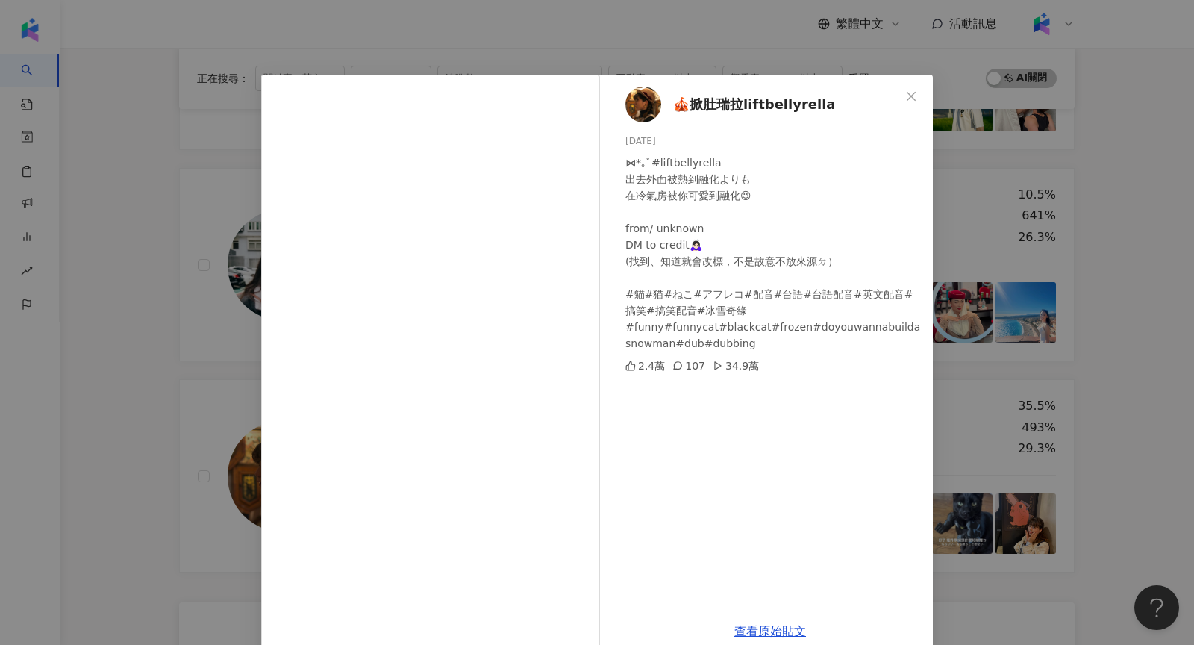
click at [195, 416] on div "🎪掀肚瑞拉liftbellyrella 2025/6/30 ⋈*｡ﾟ#liftbellyrella 出去外面被熱到融化よりも 在冷氣房被你可愛到融化😉 fro…" at bounding box center [597, 322] width 1194 height 645
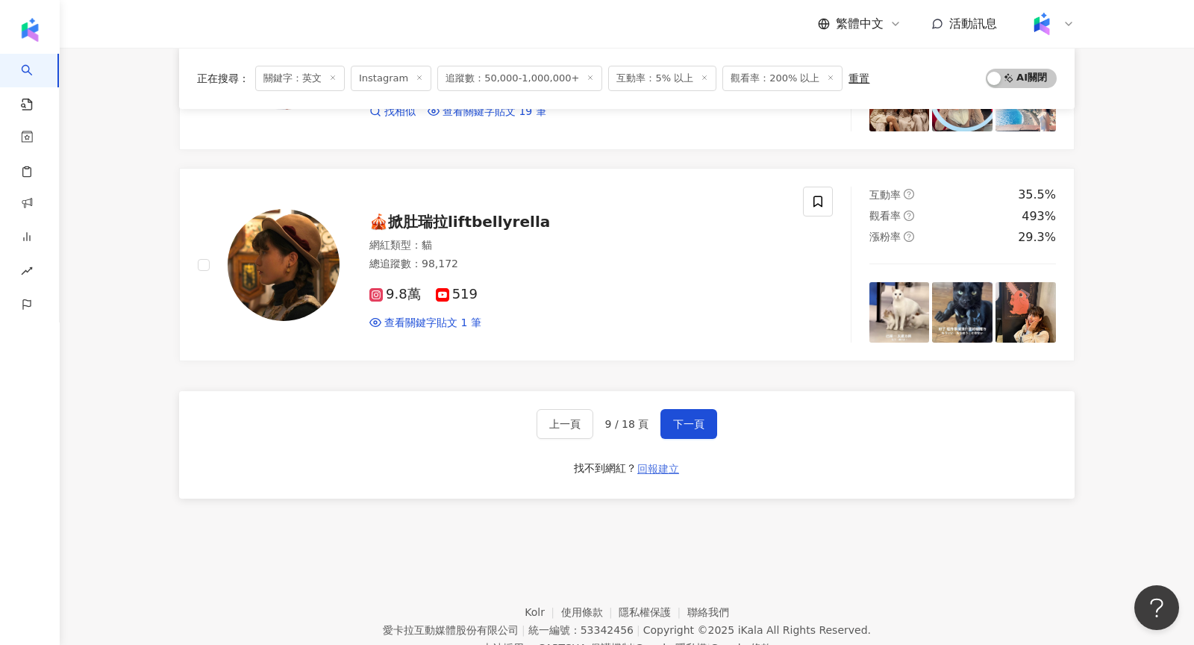
scroll to position [2416, 0]
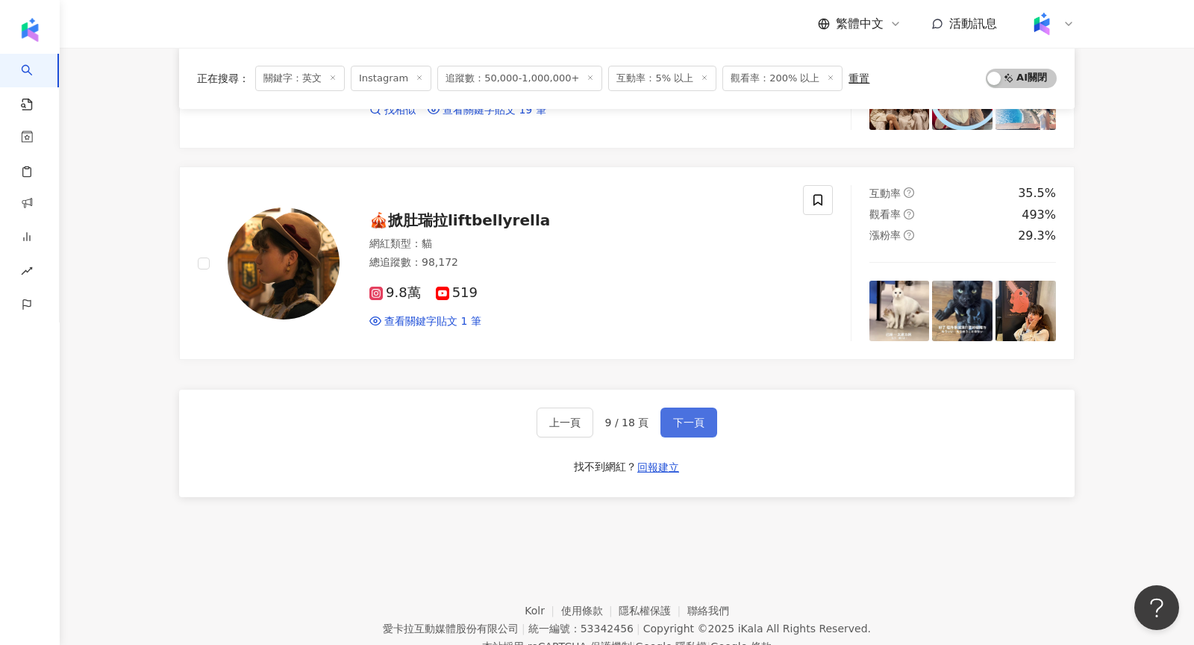
click at [680, 421] on button "下一頁" at bounding box center [688, 422] width 57 height 30
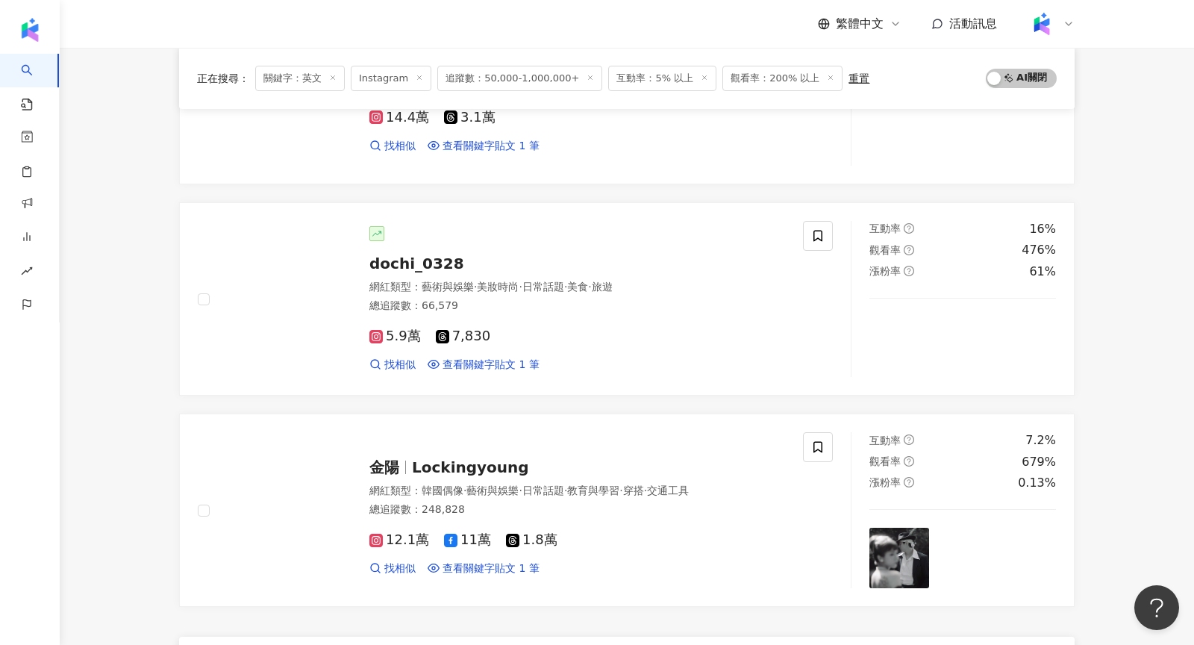
scroll to position [2174, 0]
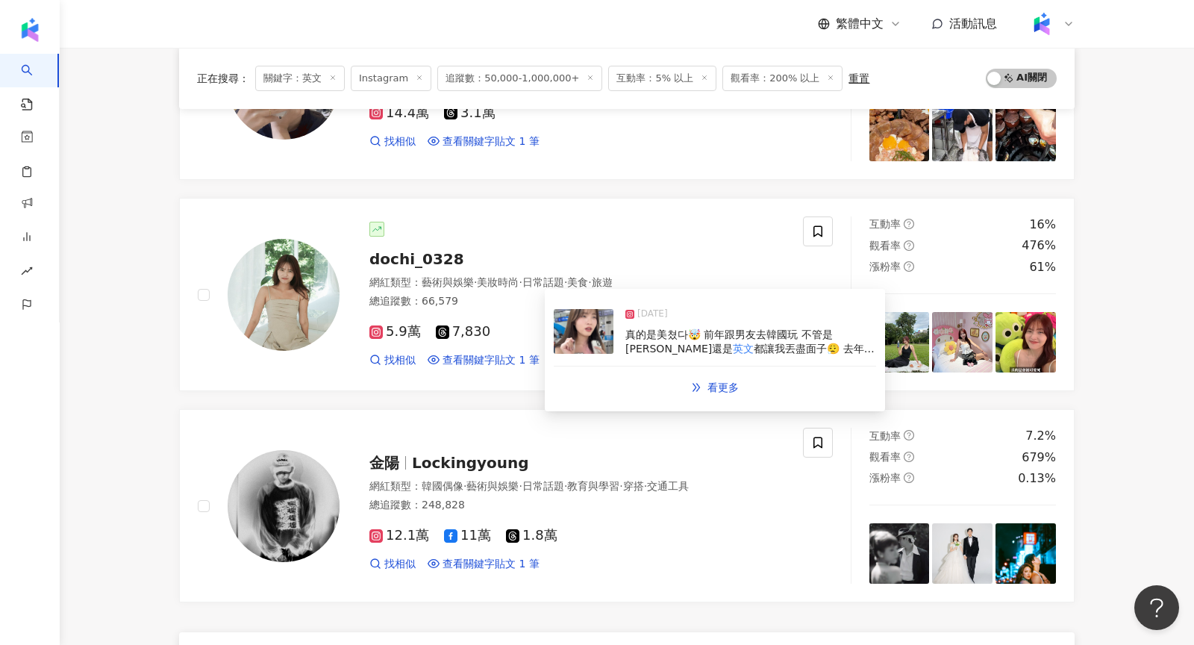
click at [590, 335] on img at bounding box center [584, 331] width 60 height 45
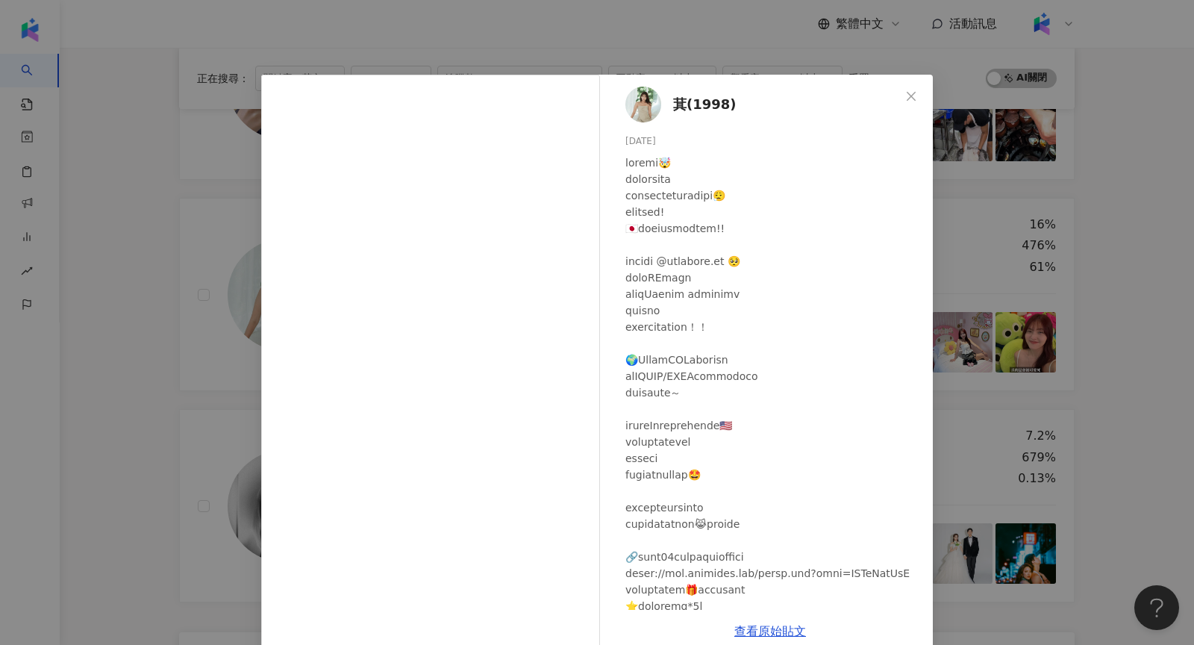
click at [1010, 227] on div "萁(1998) 2025/5/2 1,983 20 7.9萬 查看原始貼文" at bounding box center [597, 322] width 1194 height 645
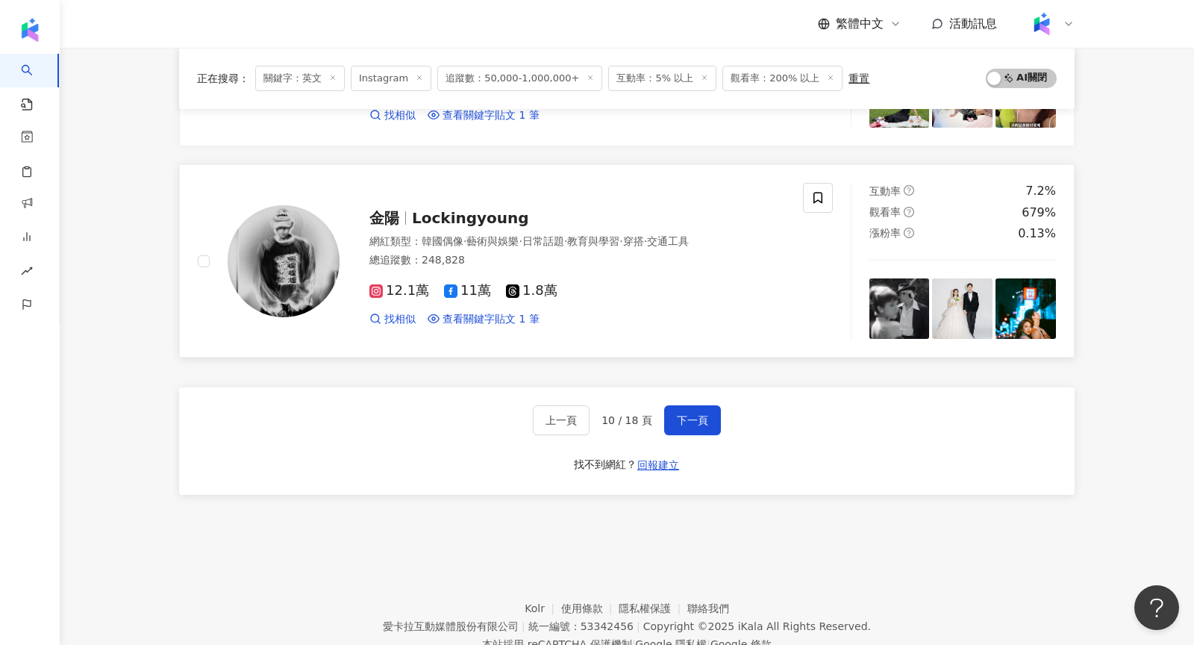
scroll to position [2420, 0]
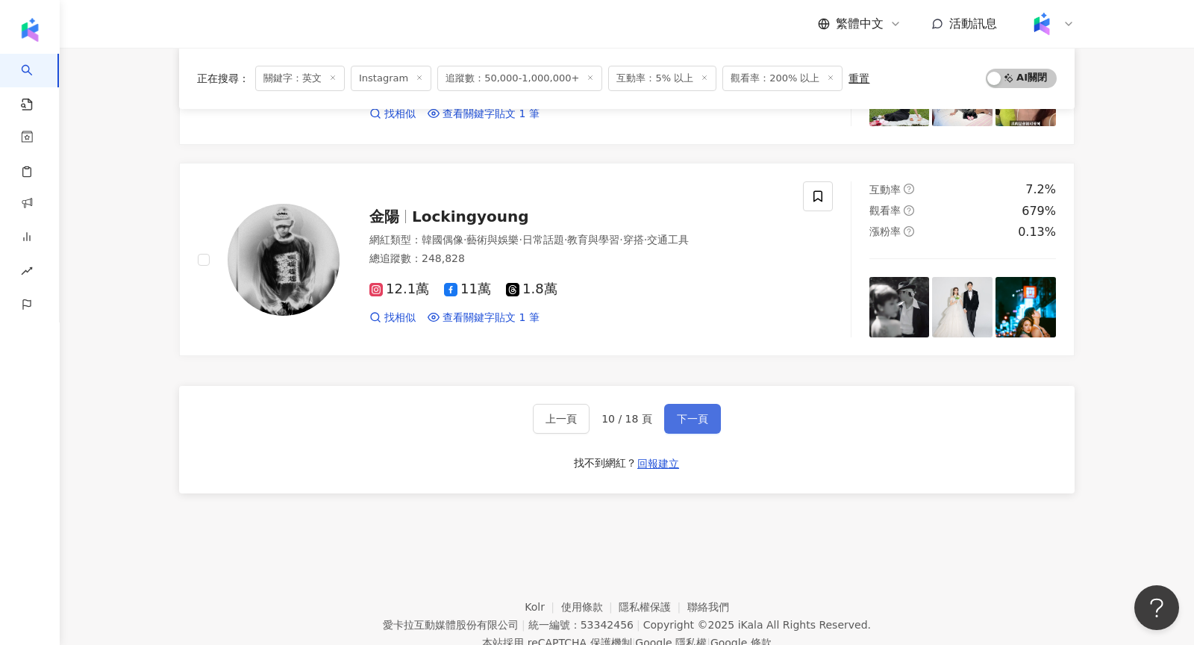
click at [699, 420] on button "下一頁" at bounding box center [692, 419] width 57 height 30
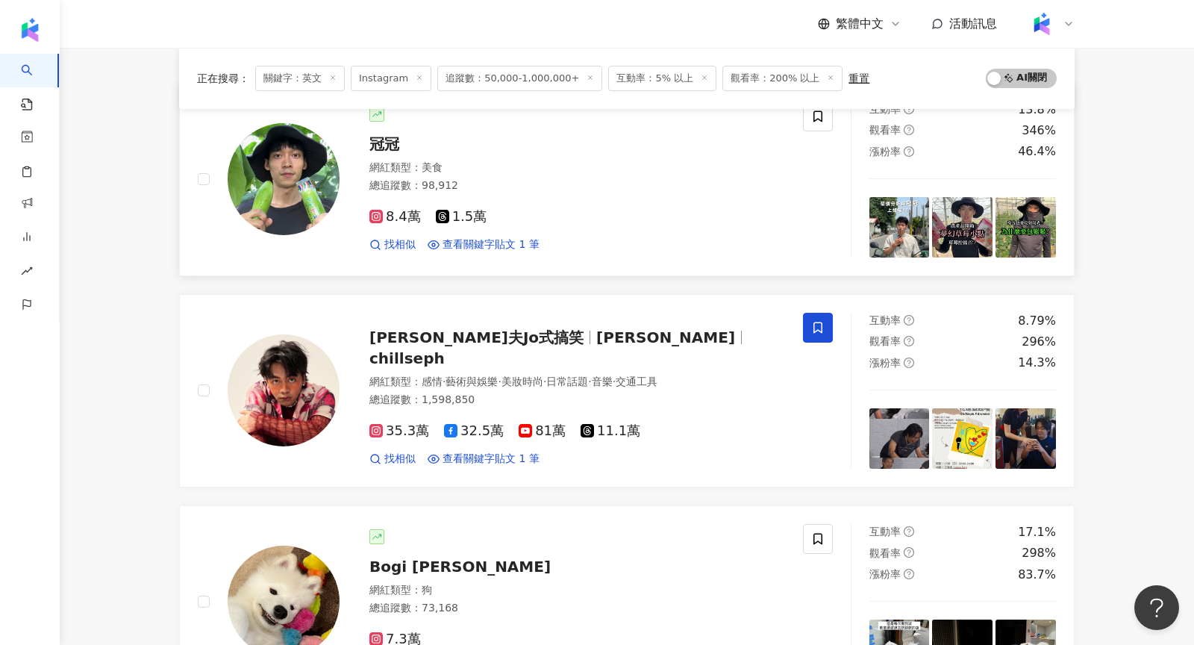
scroll to position [124, 0]
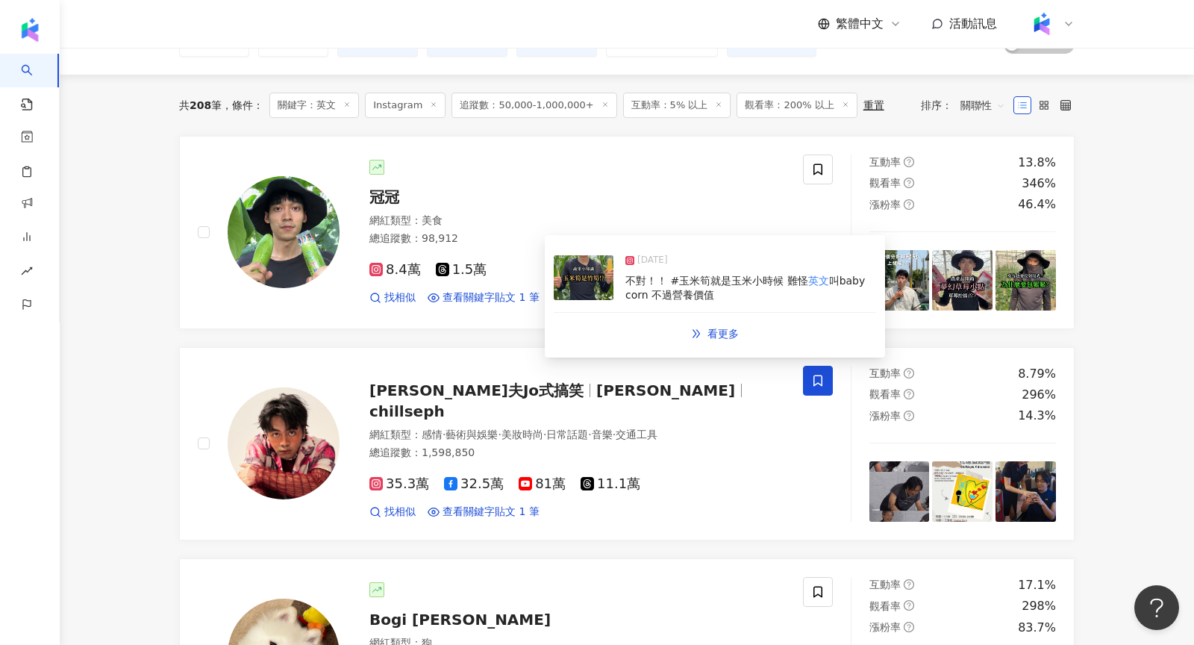
click at [584, 283] on img at bounding box center [584, 277] width 60 height 45
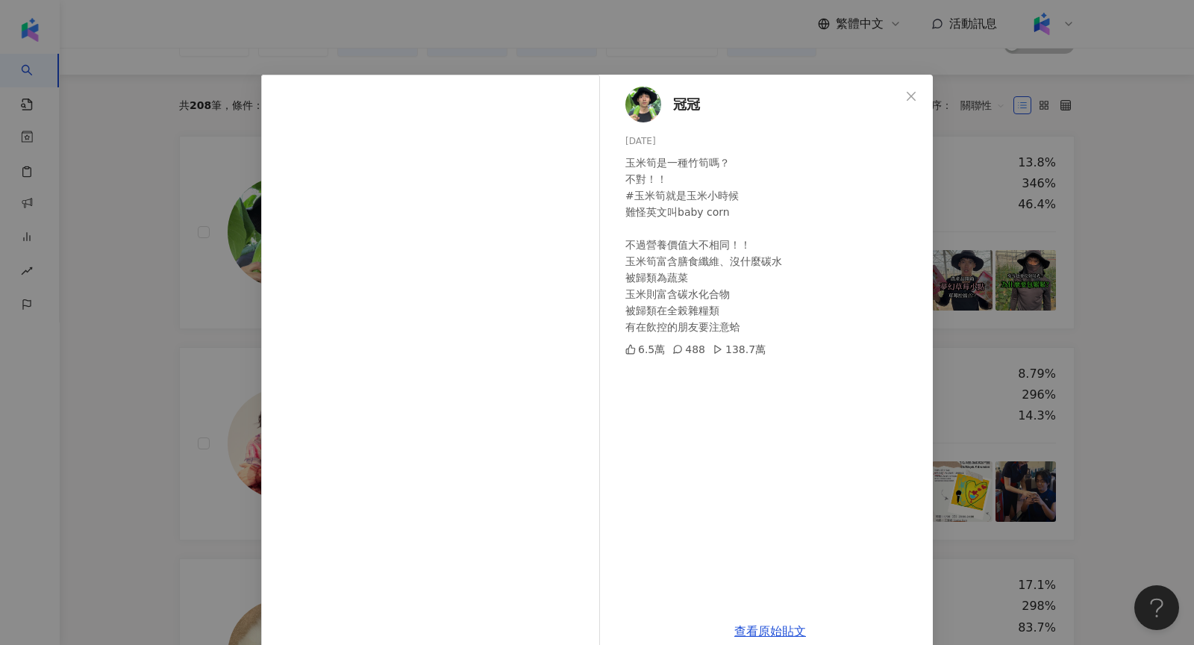
click at [990, 288] on div "冠冠 2025/8/17 玉米筍是一種竹筍嗎？ 不對！！ #玉米筍就是玉米小時候 難怪英文叫baby corn 不過營養價值大不相同！！ 玉米筍富含膳食纖維、…" at bounding box center [597, 322] width 1194 height 645
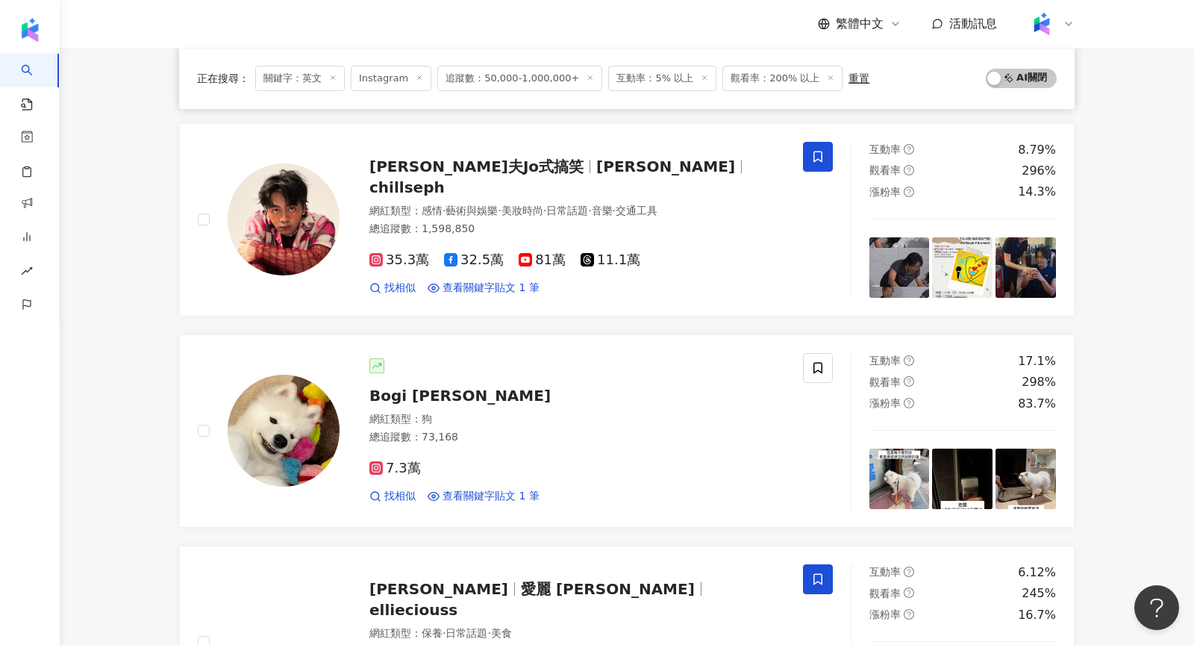
scroll to position [117, 0]
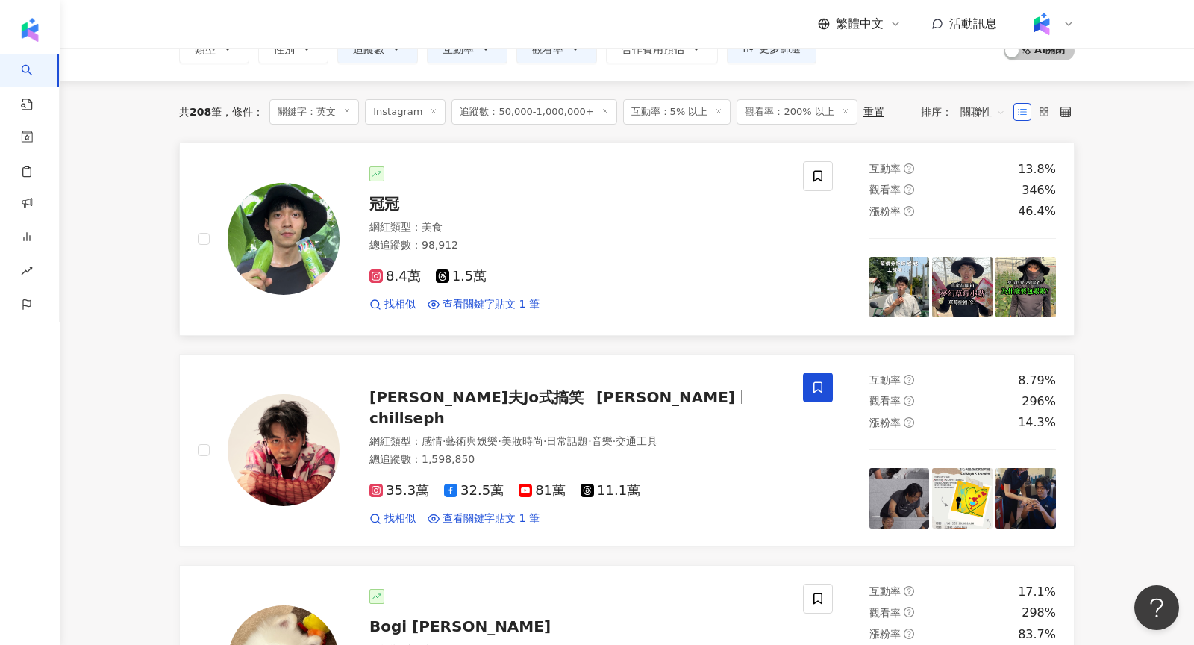
click at [283, 246] on img at bounding box center [284, 239] width 112 height 112
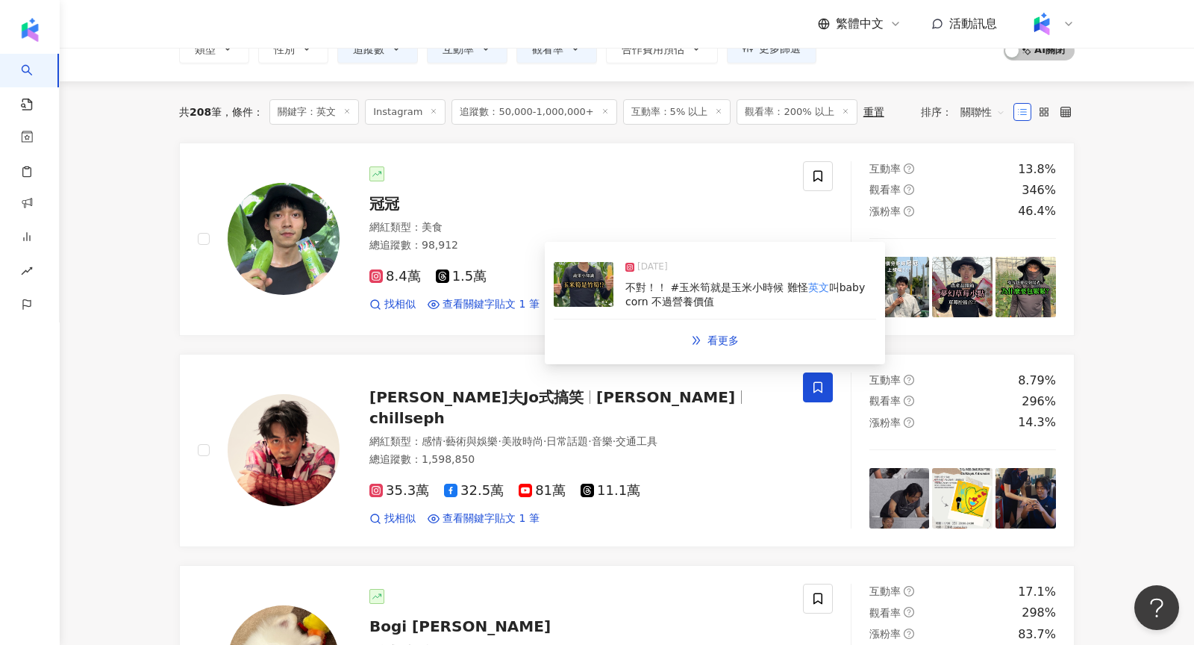
click at [578, 290] on img at bounding box center [584, 284] width 60 height 45
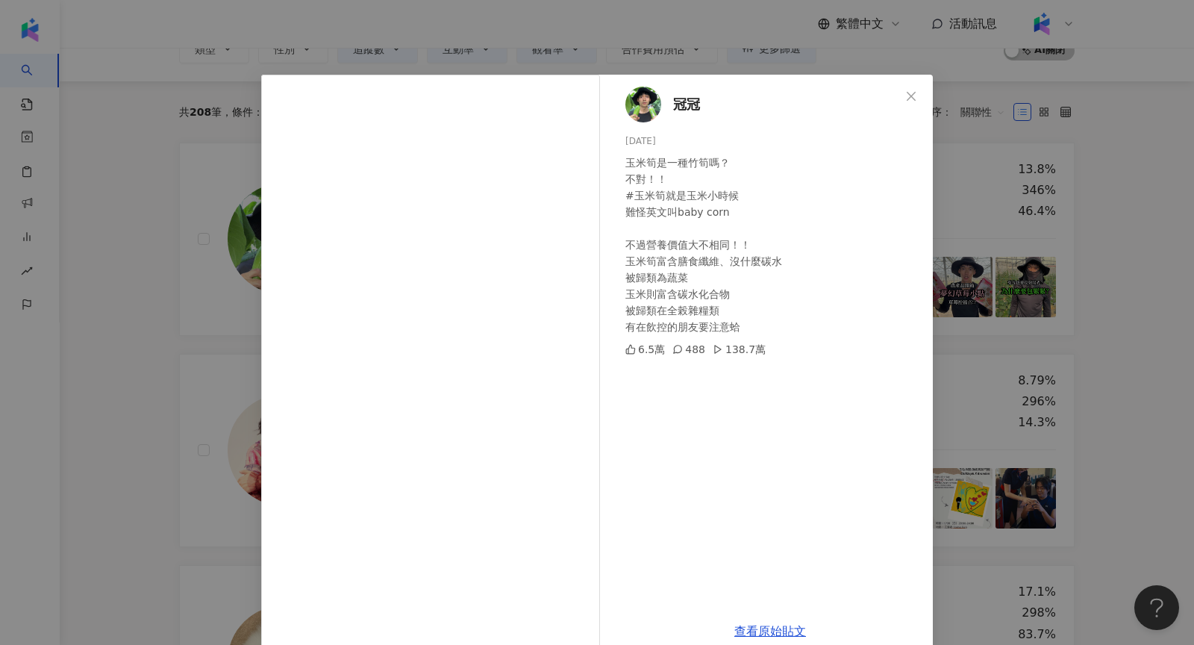
scroll to position [25, 0]
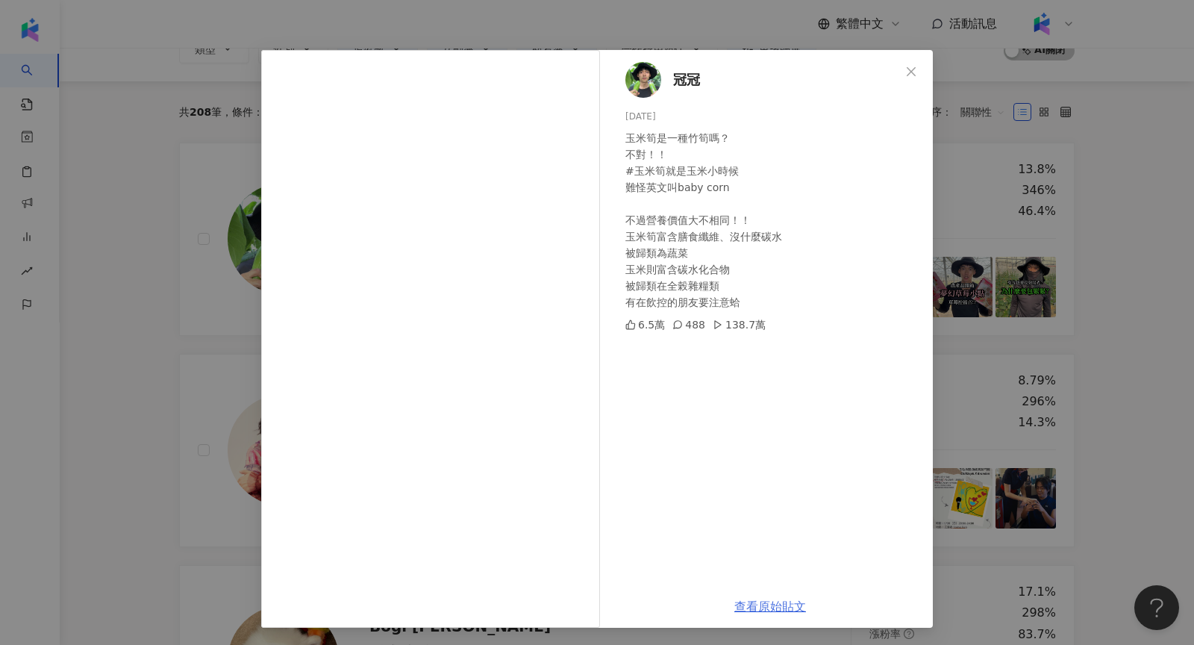
click at [774, 612] on link "查看原始貼文" at bounding box center [770, 606] width 72 height 14
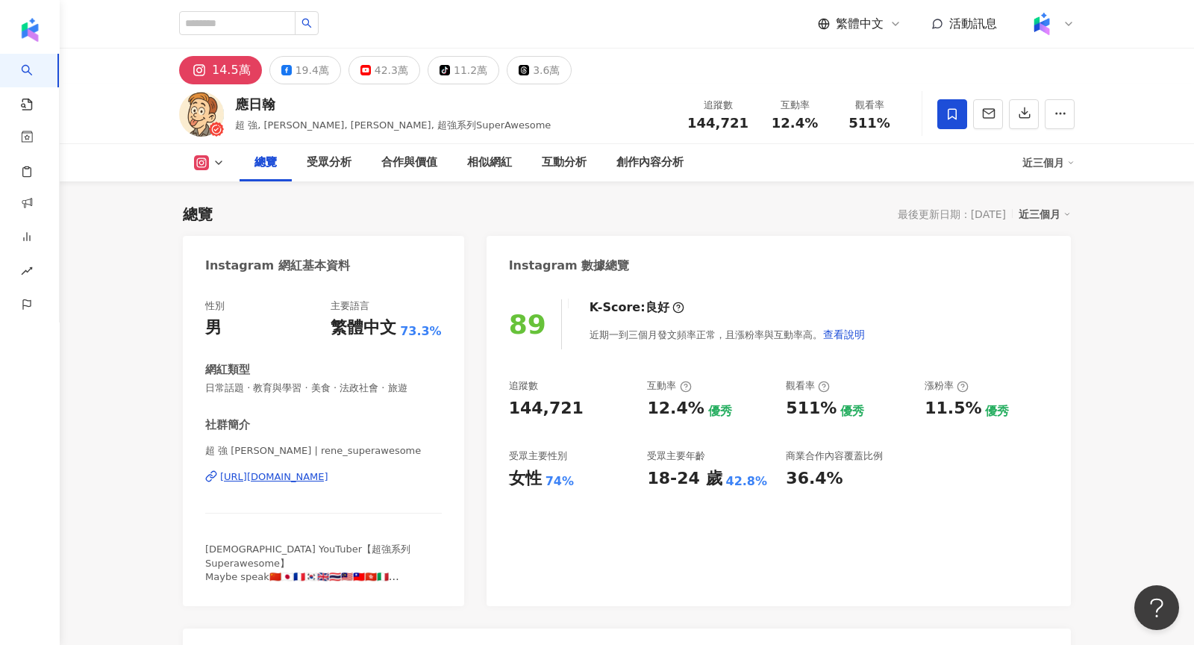
drag, startPoint x: 278, startPoint y: 107, endPoint x: 285, endPoint y: 107, distance: 7.5
click at [287, 108] on div "應日翰" at bounding box center [393, 104] width 316 height 19
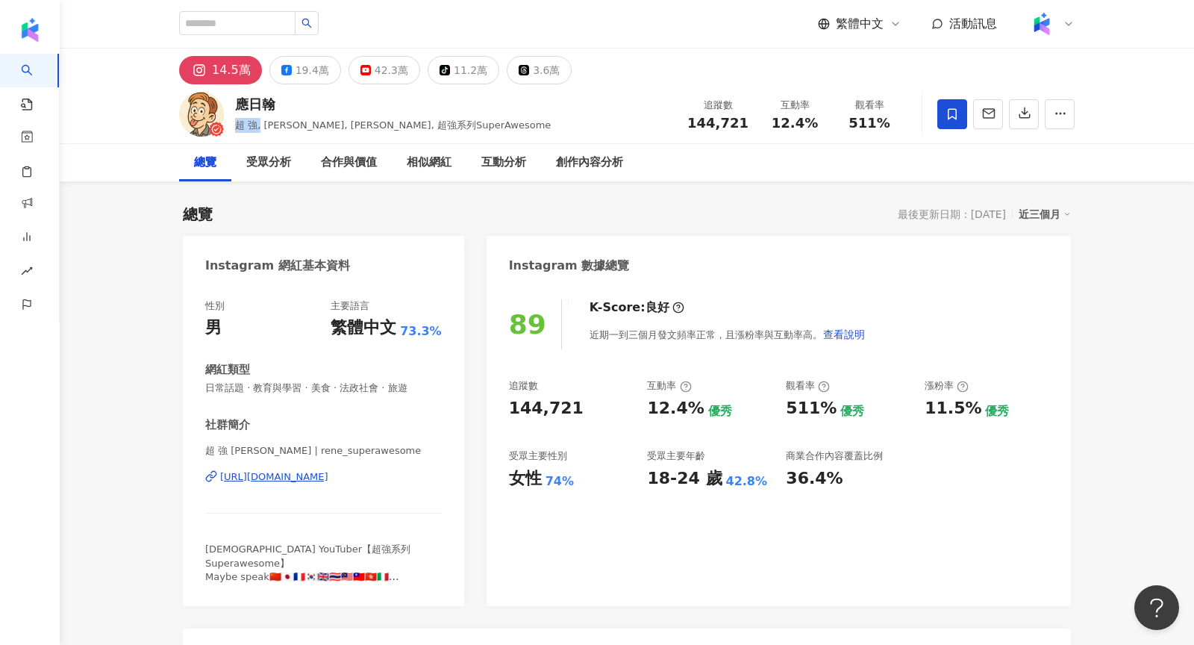
drag, startPoint x: 235, startPoint y: 125, endPoint x: 257, endPoint y: 126, distance: 22.4
click at [259, 126] on span "超 強, René, rene_superawesome, 超強系列SuperAwesome" at bounding box center [393, 124] width 316 height 11
copy span "超 強,"
click at [312, 479] on div "https://www.instagram.com/rene_superawesome/" at bounding box center [274, 476] width 108 height 13
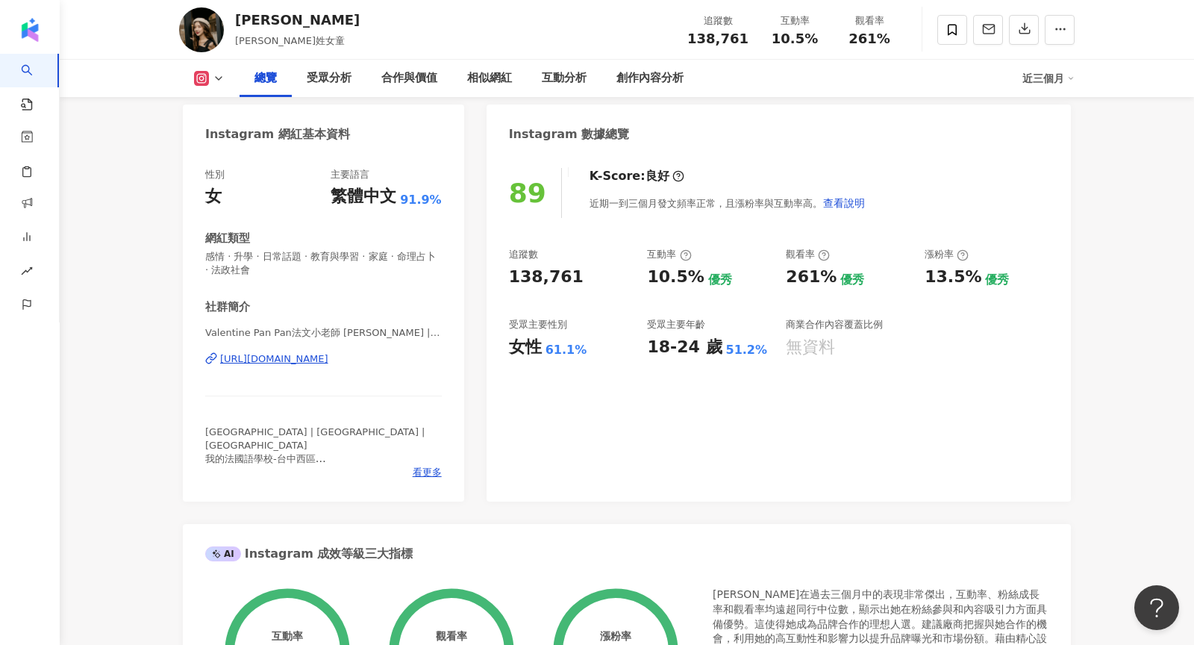
scroll to position [132, 0]
click at [275, 357] on div "[URL][DOMAIN_NAME]" at bounding box center [274, 358] width 108 height 13
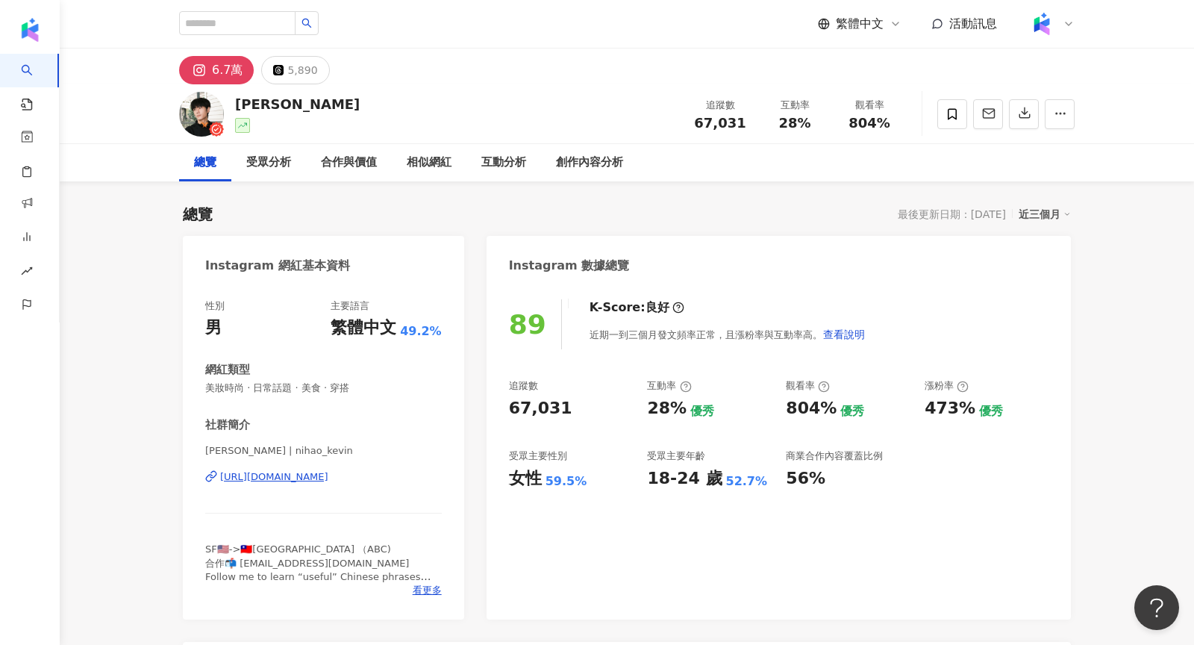
click at [310, 482] on div "https://www.instagram.com/nihao_kevin/" at bounding box center [274, 476] width 108 height 13
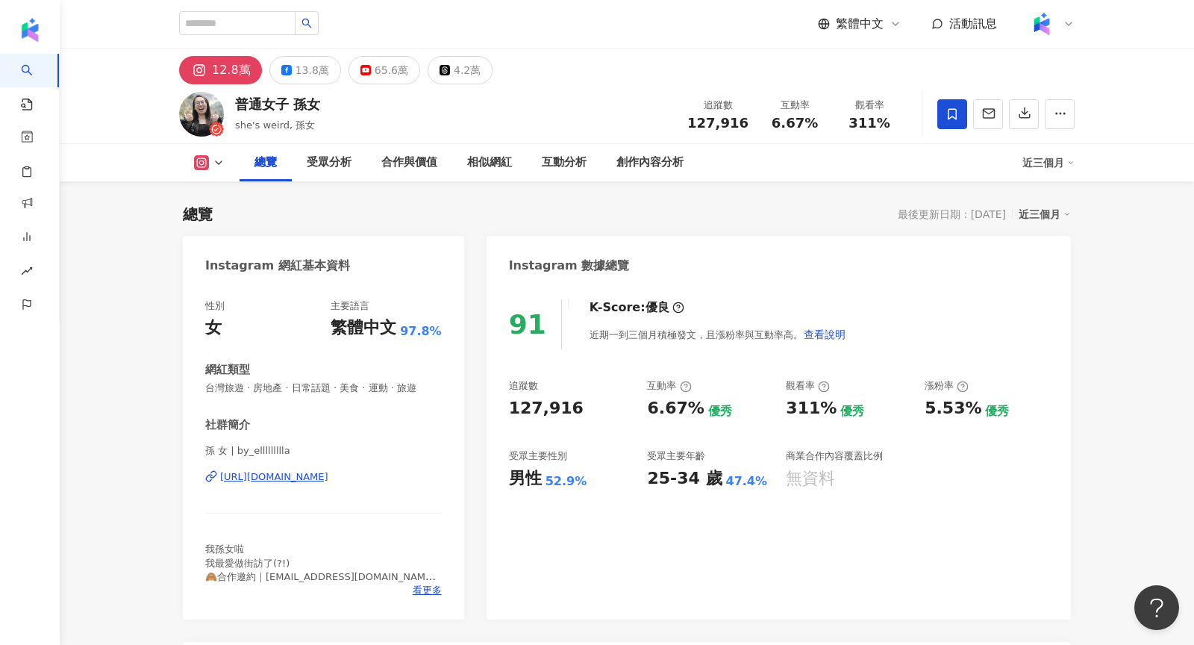
click at [328, 478] on div "[URL][DOMAIN_NAME]" at bounding box center [274, 476] width 108 height 13
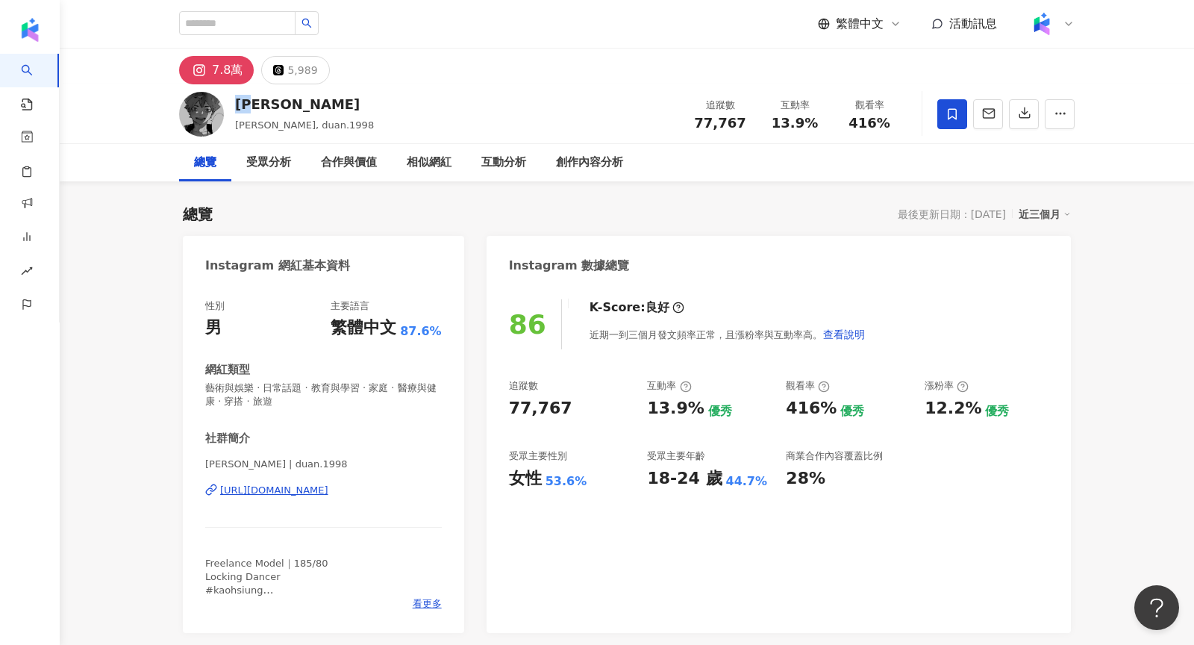
drag, startPoint x: 235, startPoint y: 101, endPoint x: 266, endPoint y: 100, distance: 31.4
click at [268, 101] on div "戴端" at bounding box center [304, 104] width 139 height 19
copy div "戴端"
click at [328, 492] on div "https://www.instagram.com/duan.1998/" at bounding box center [274, 490] width 108 height 13
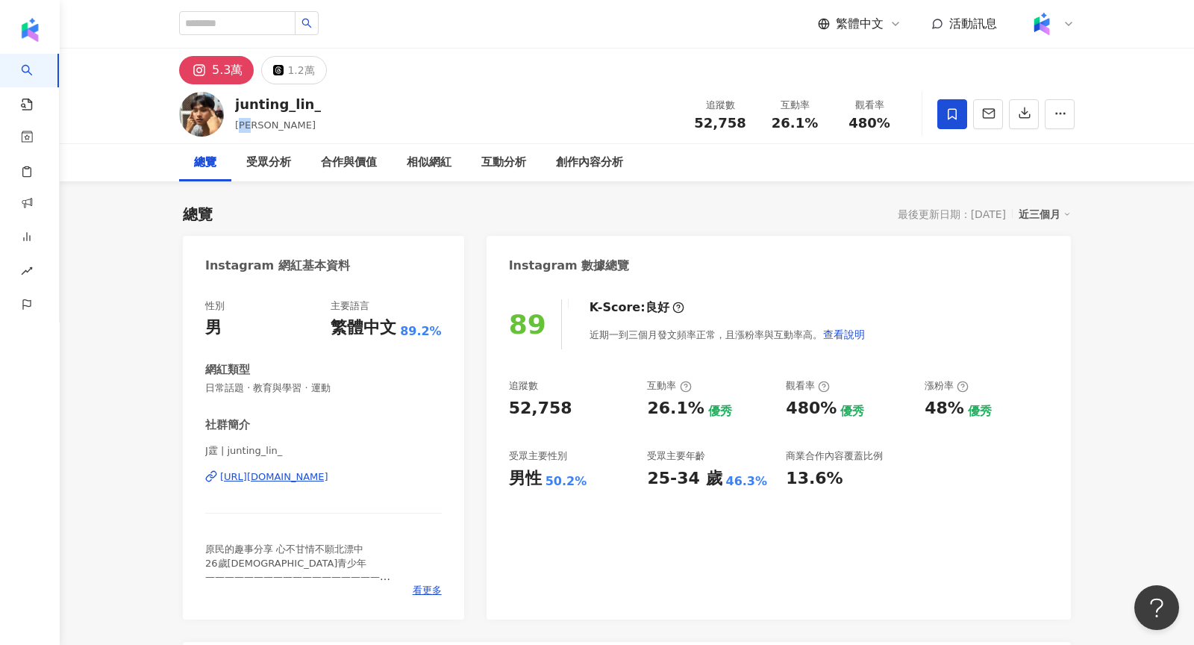
drag, startPoint x: 246, startPoint y: 125, endPoint x: 295, endPoint y: 125, distance: 48.5
click at [295, 125] on div "[PERSON_NAME]" at bounding box center [278, 125] width 86 height 15
copy span "俊[PERSON_NAME]"
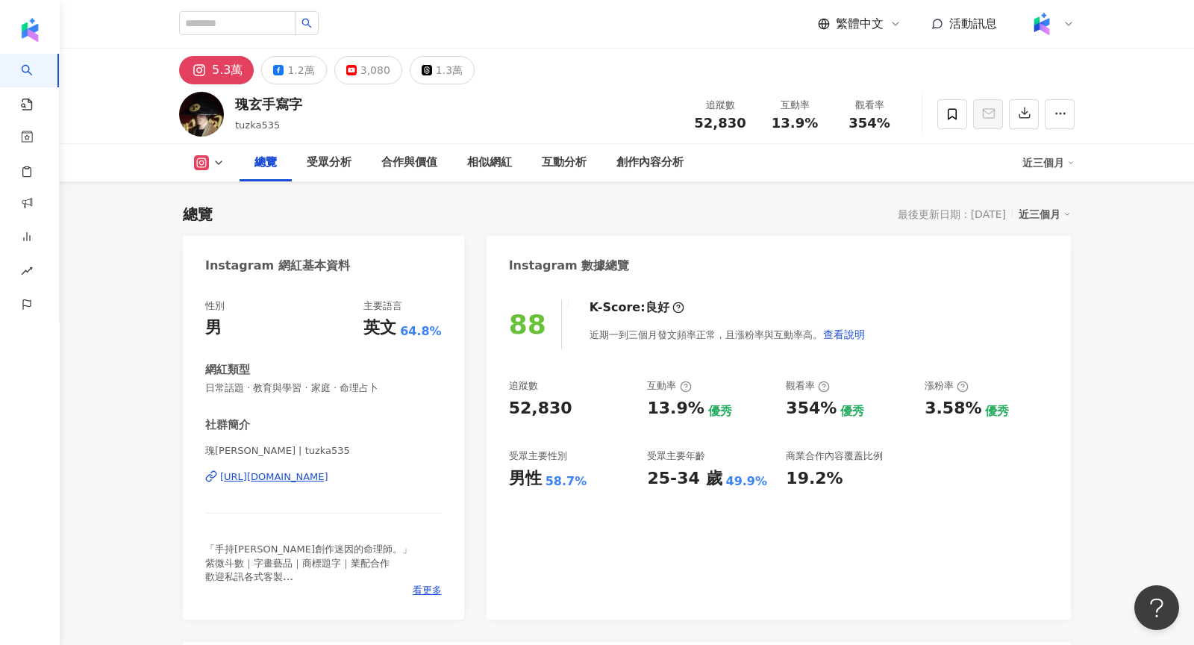
click at [324, 482] on div "https://www.instagram.com/tuzka535/" at bounding box center [274, 476] width 108 height 13
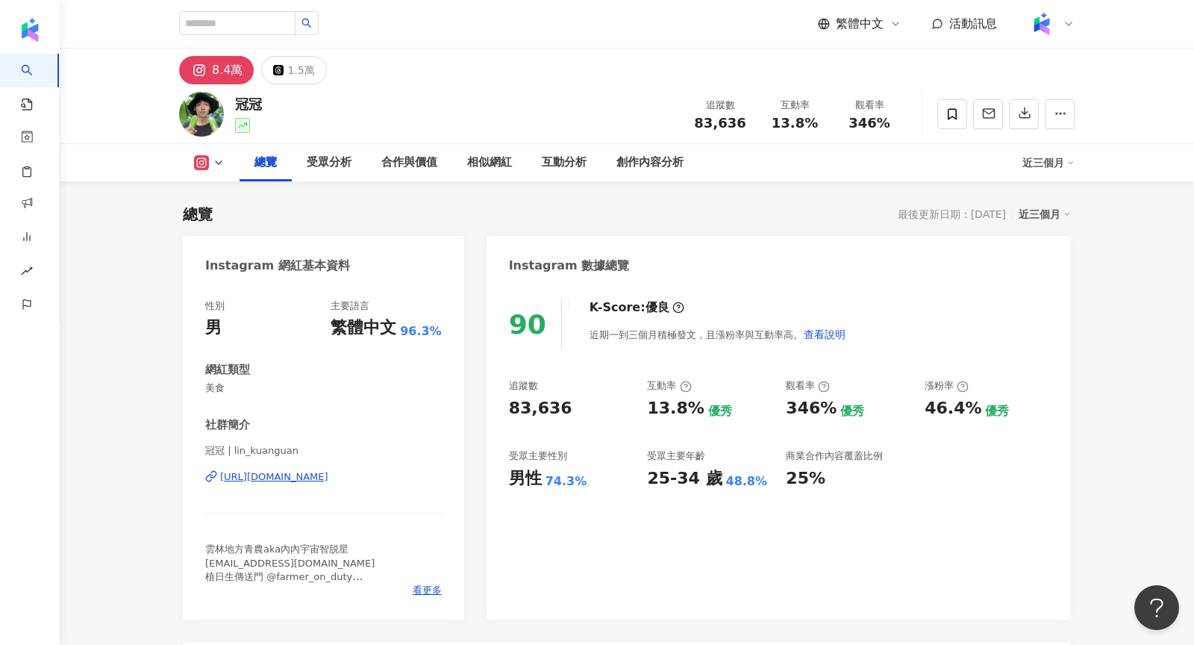
click at [327, 475] on div "[URL][DOMAIN_NAME]" at bounding box center [274, 476] width 108 height 13
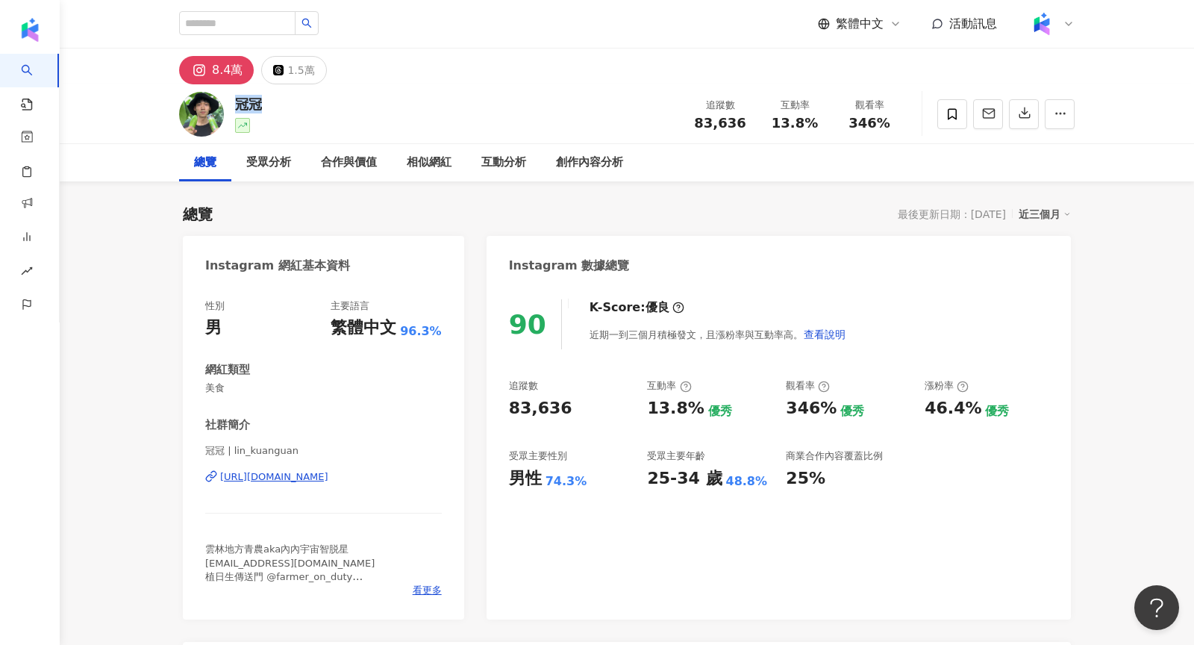
drag, startPoint x: 240, startPoint y: 102, endPoint x: 257, endPoint y: 102, distance: 17.2
click at [257, 102] on div "冠冠" at bounding box center [248, 104] width 27 height 19
copy div "冠冠"
click at [328, 478] on div "[URL][DOMAIN_NAME]" at bounding box center [274, 476] width 108 height 13
